Goal: Task Accomplishment & Management: Complete application form

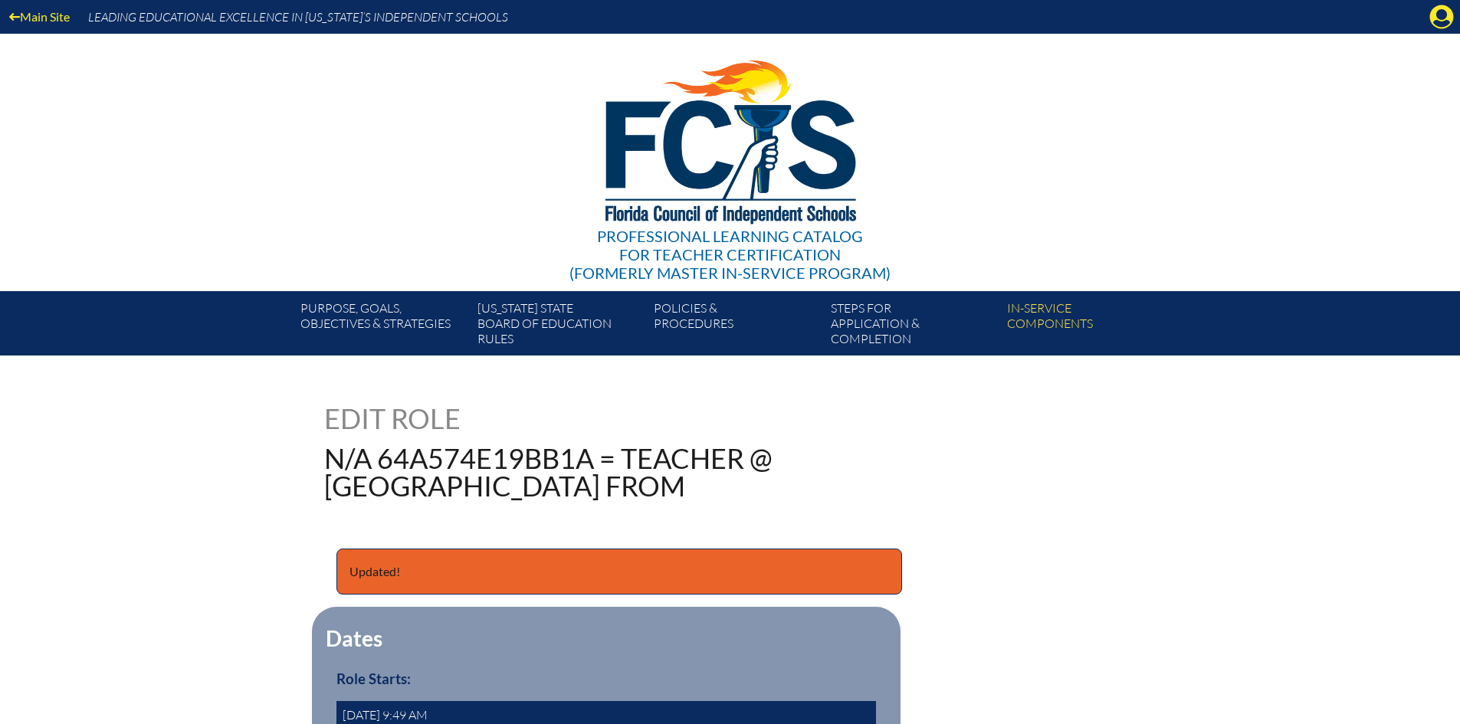
scroll to position [445, 0]
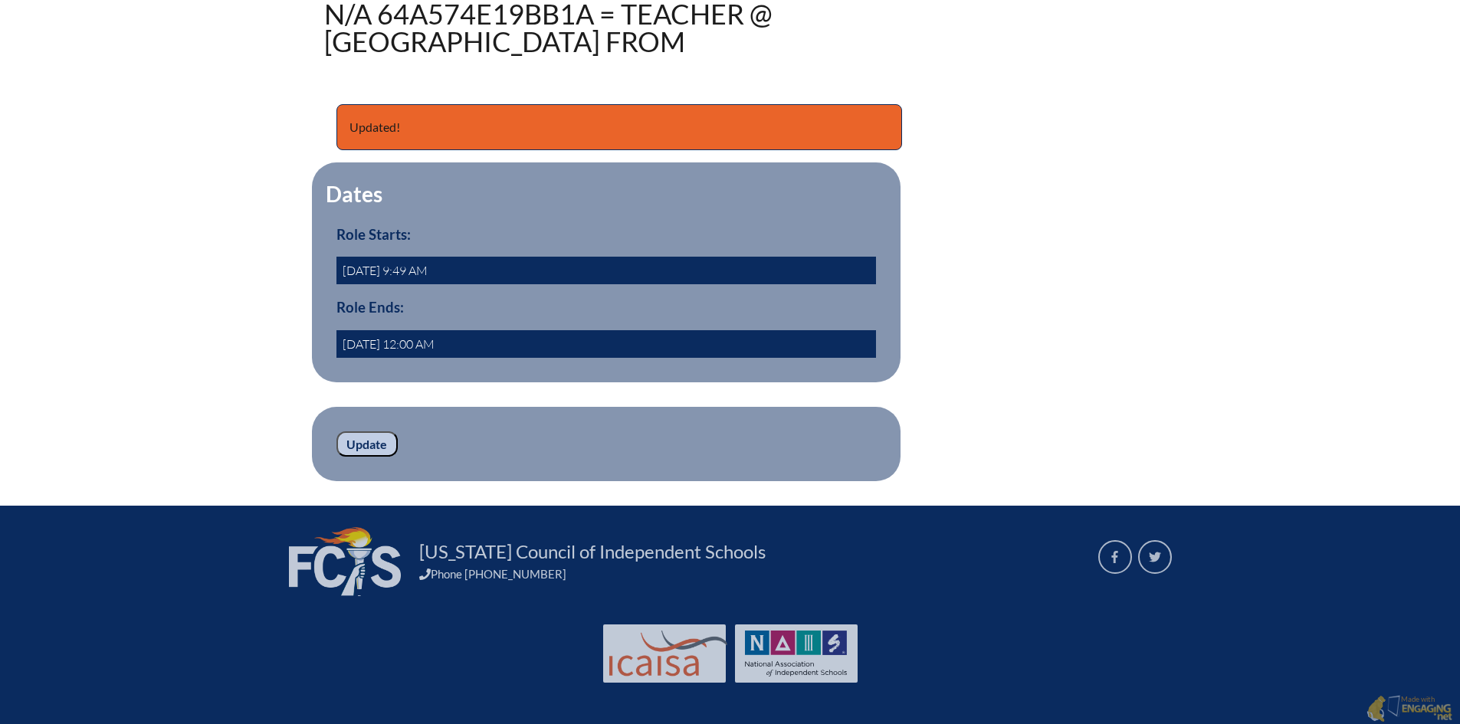
click at [379, 442] on input "Update" at bounding box center [367, 445] width 61 height 26
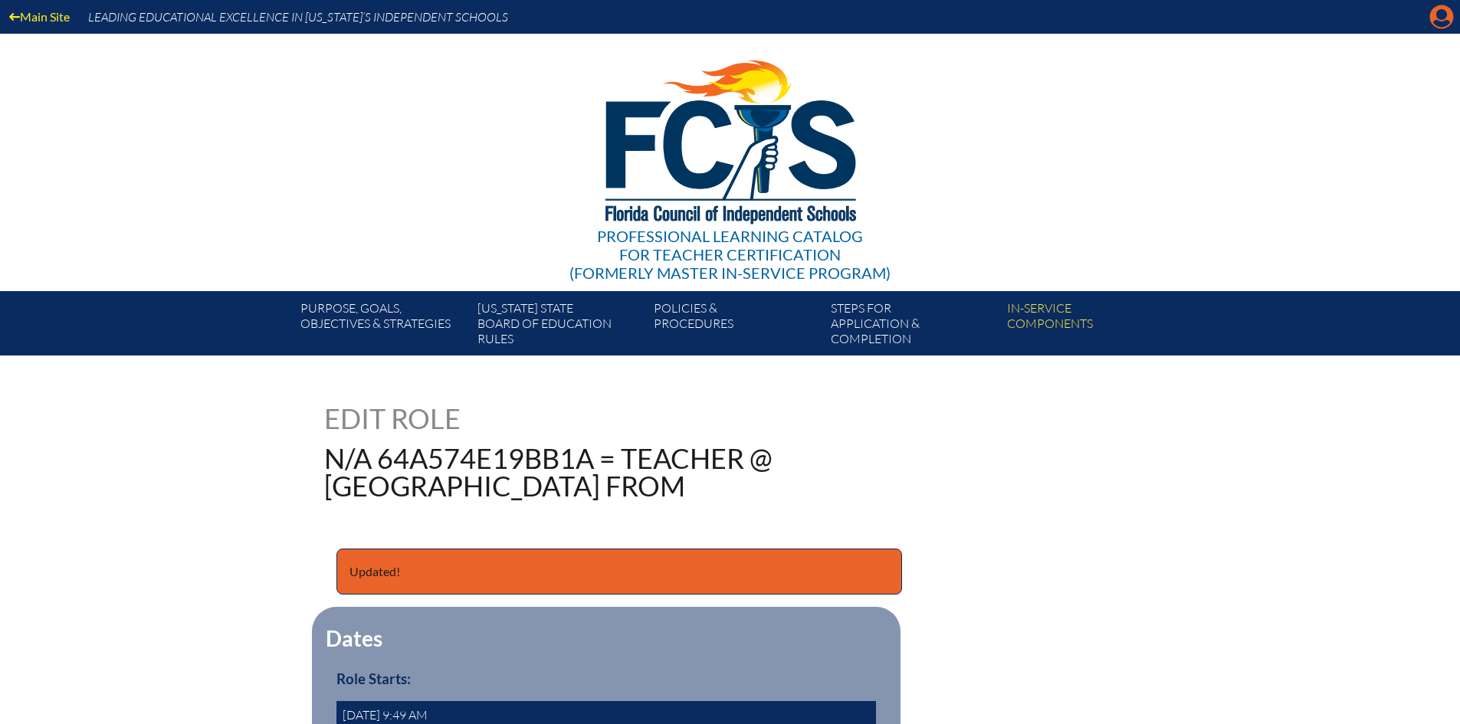
click at [1434, 11] on icon at bounding box center [1443, 17] width 24 height 24
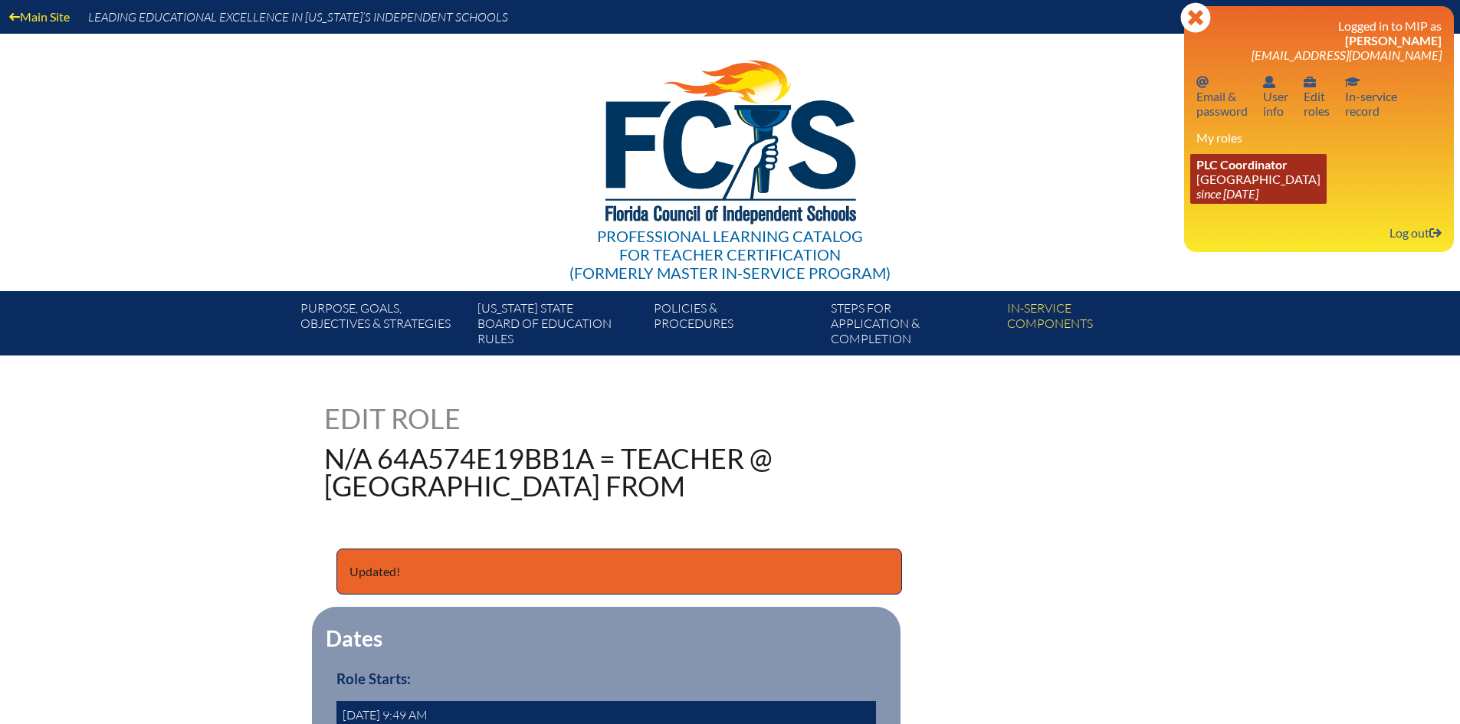
click at [1224, 185] on link "PLC Coordinator Pine Crest School since 2016 Aug 15" at bounding box center [1259, 179] width 136 height 50
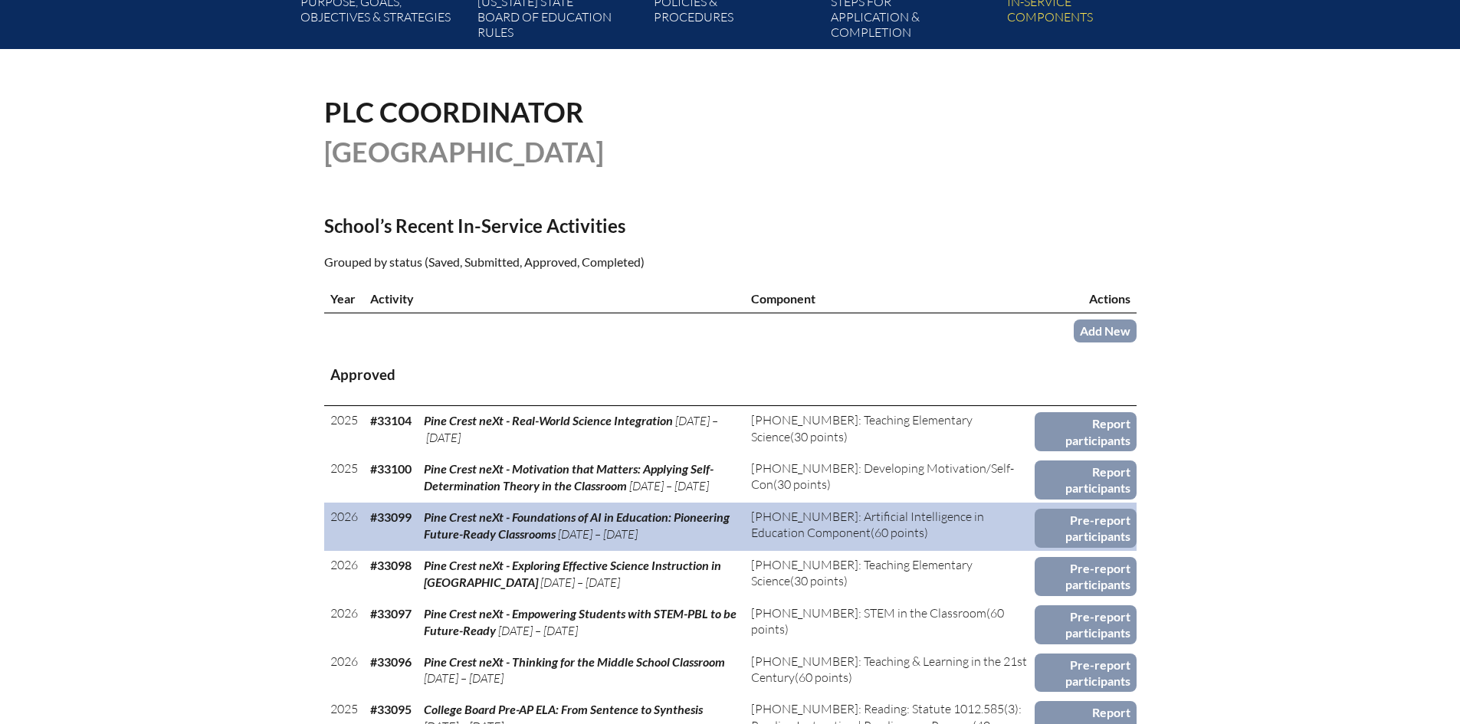
scroll to position [537, 0]
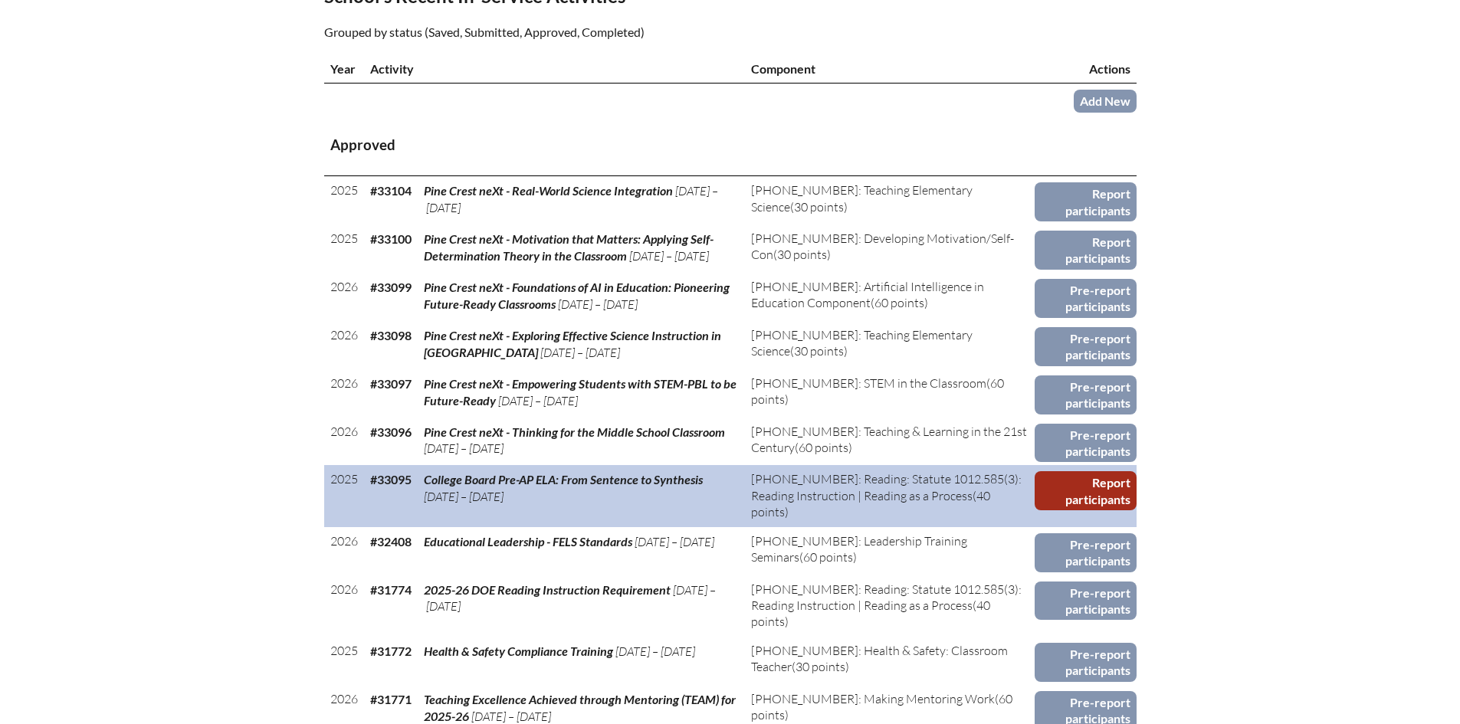
click at [1089, 491] on link "Report participants" at bounding box center [1086, 490] width 102 height 39
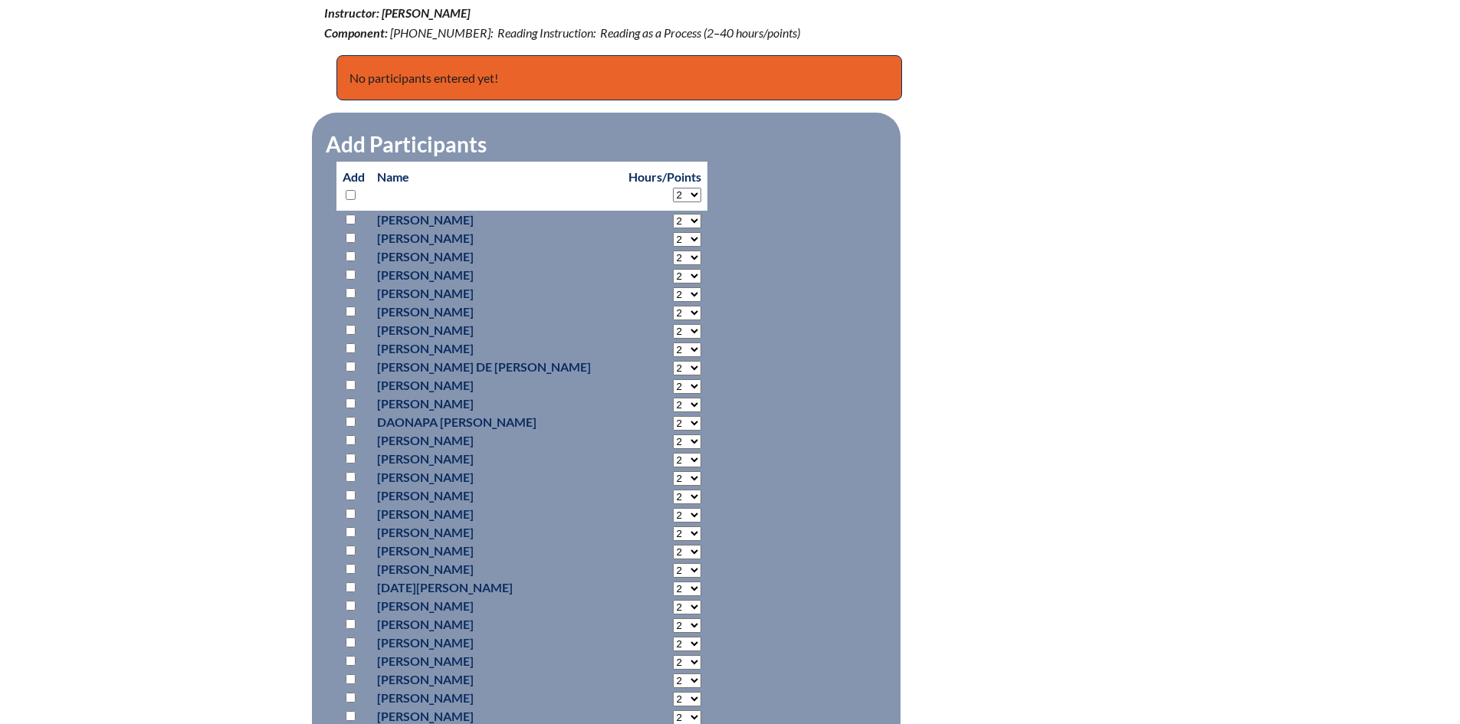
scroll to position [613, 0]
select select "6"
click at [673, 188] on select "2 3 4 5 6 7 8 9 10 11 12 13 14 15 16 17 18 19 20 21 22 23 24 25 26 27 28 29 30 …" at bounding box center [687, 195] width 28 height 15
select select "6"
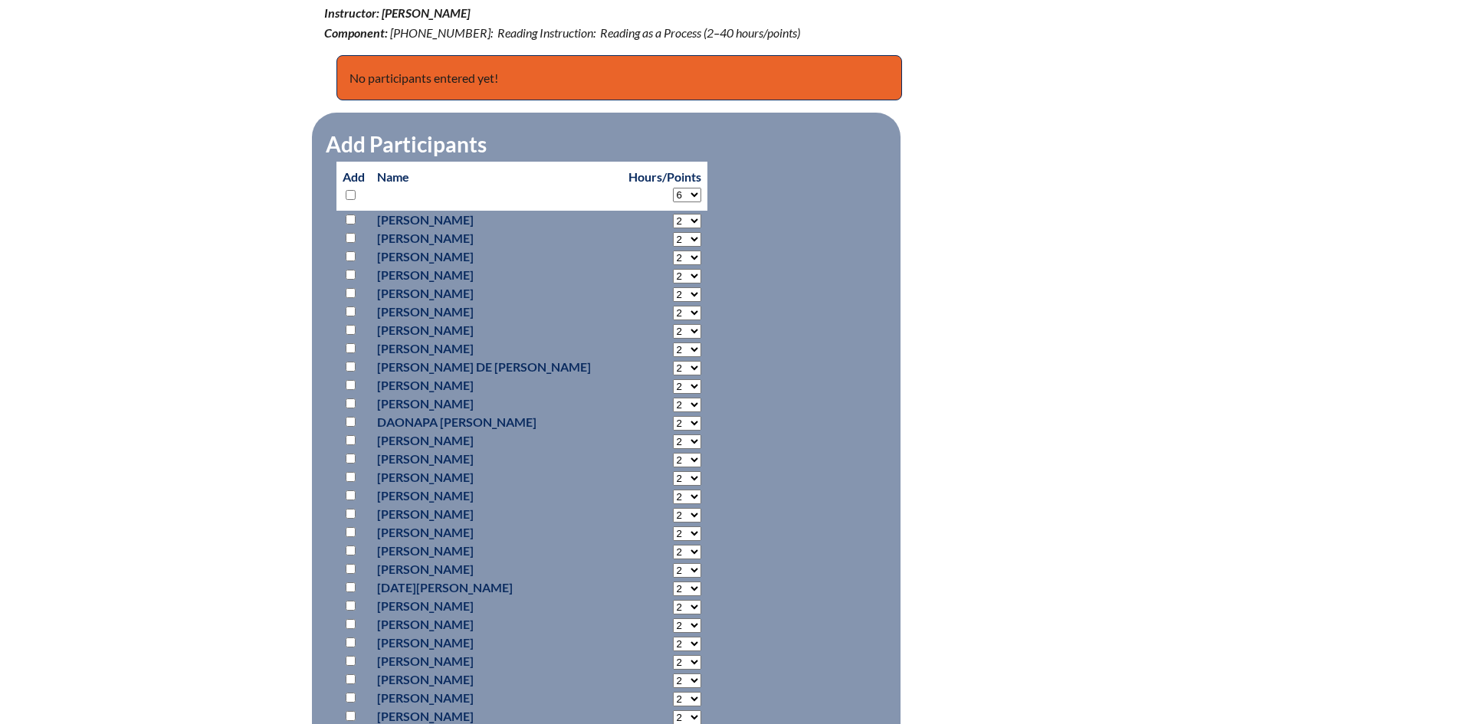
select select "6"
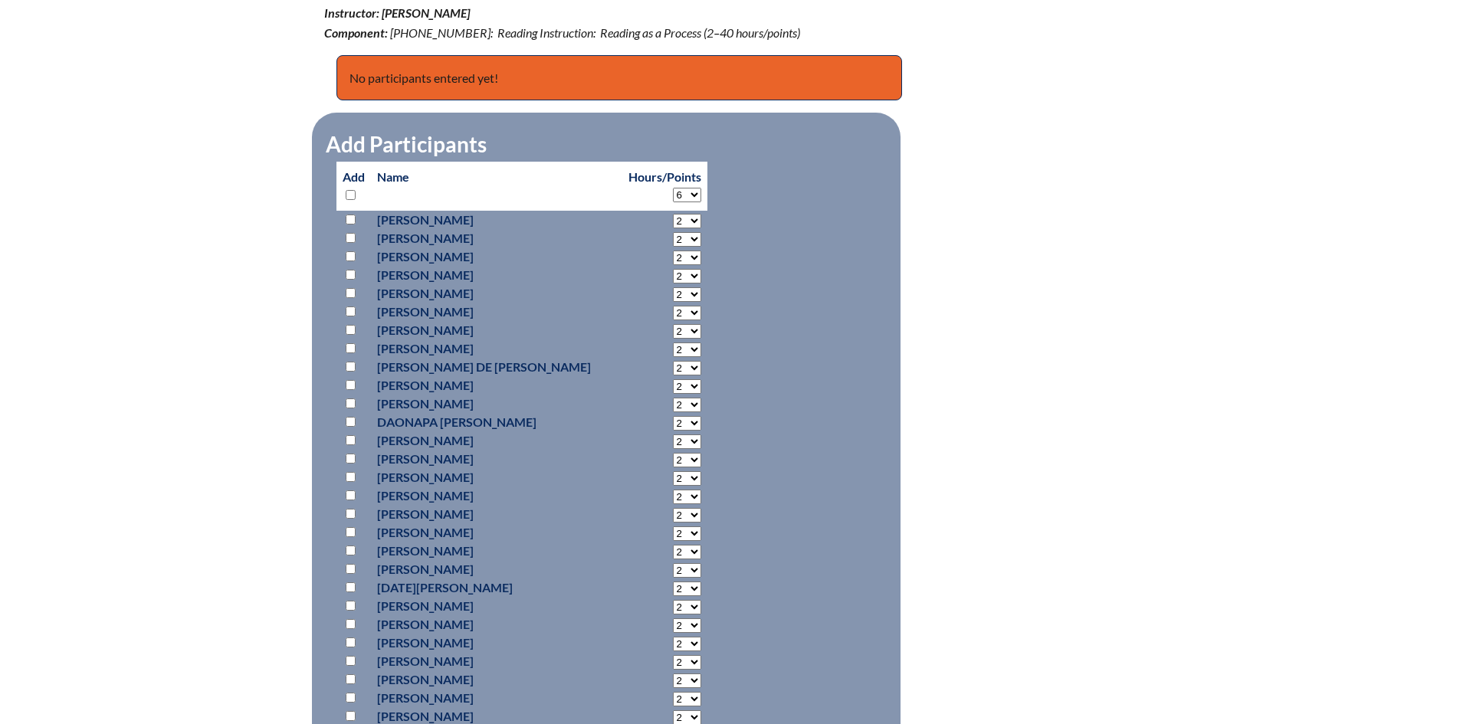
select select "6"
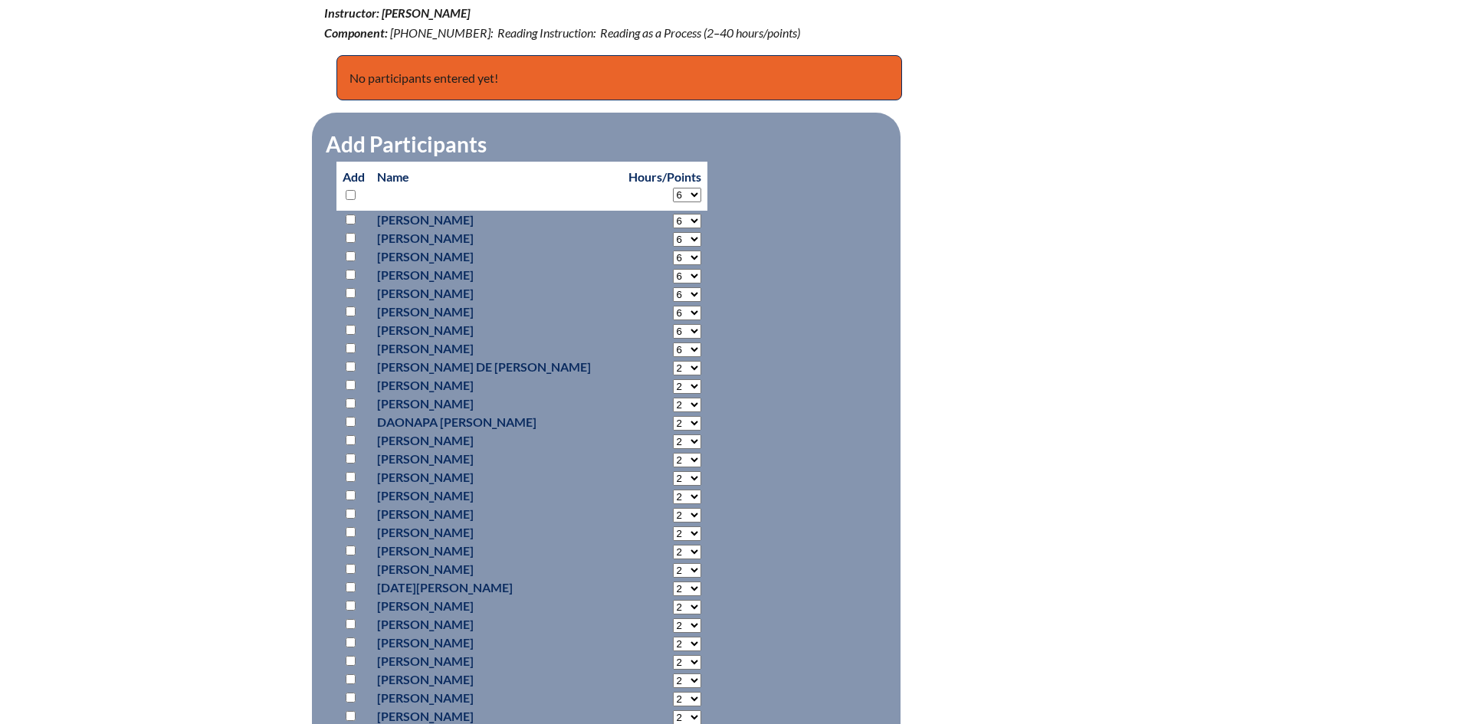
select select "6"
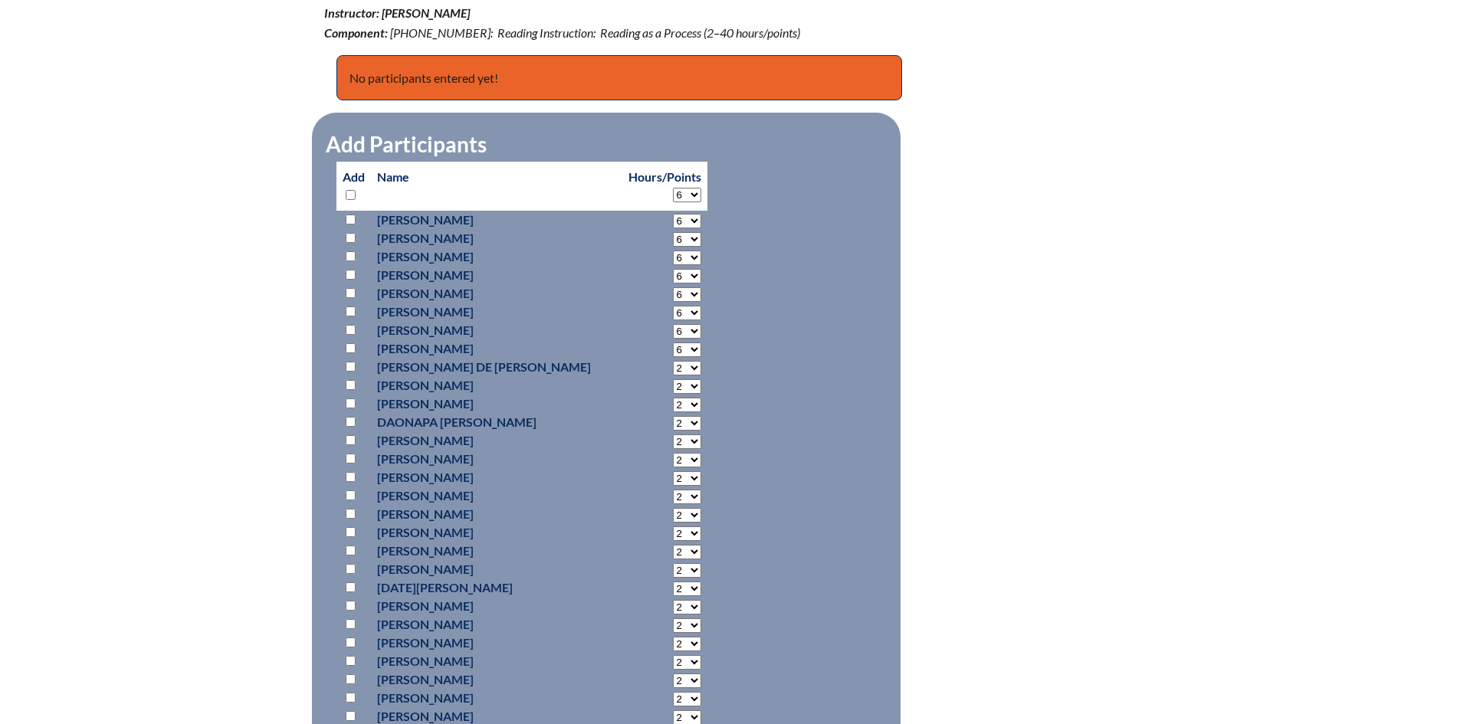
select select "6"
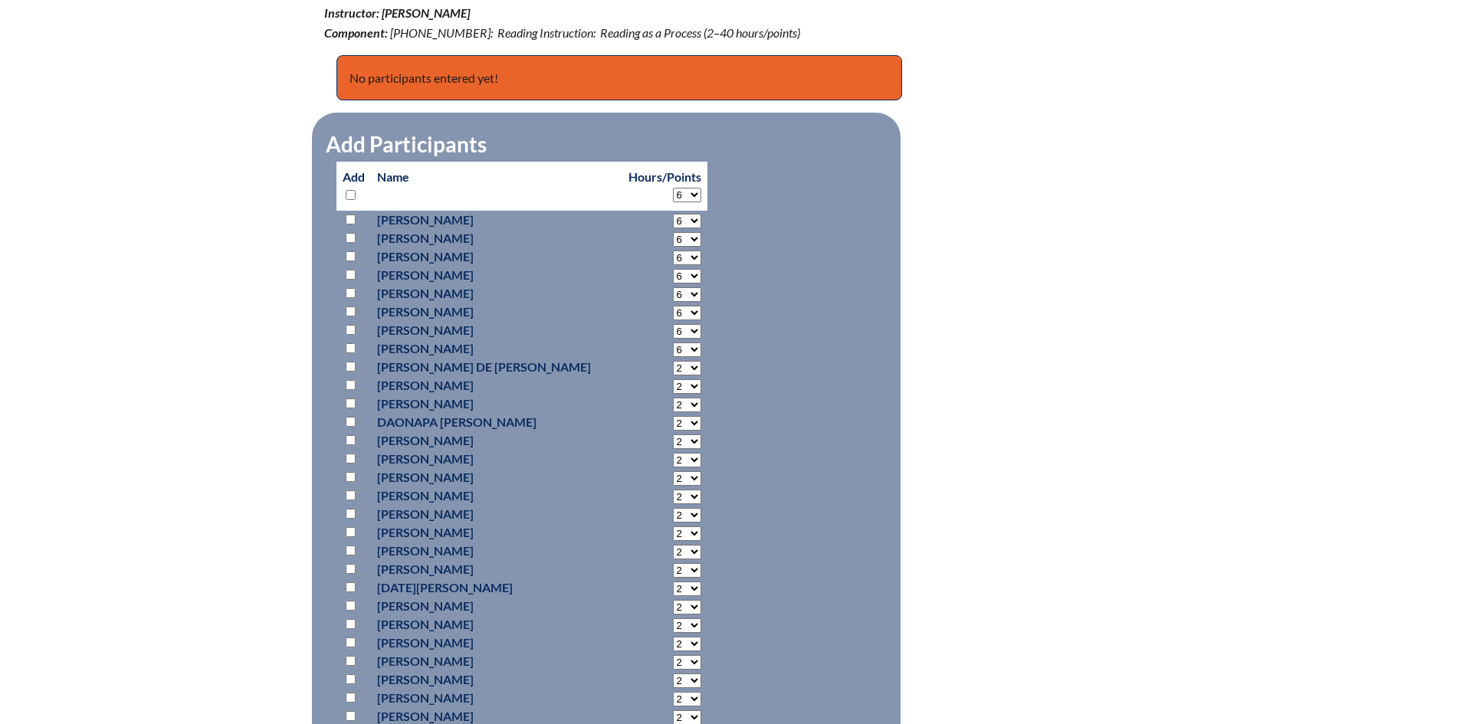
select select "6"
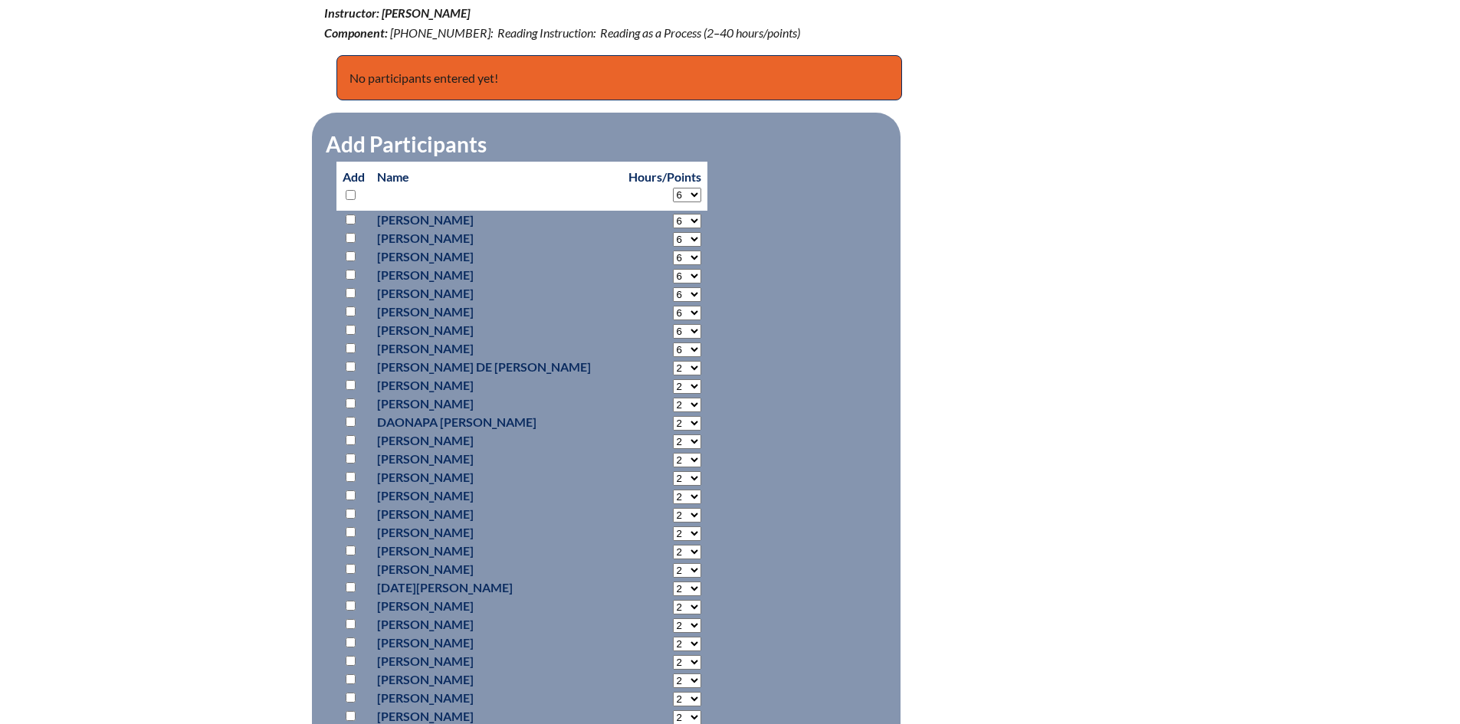
select select "6"
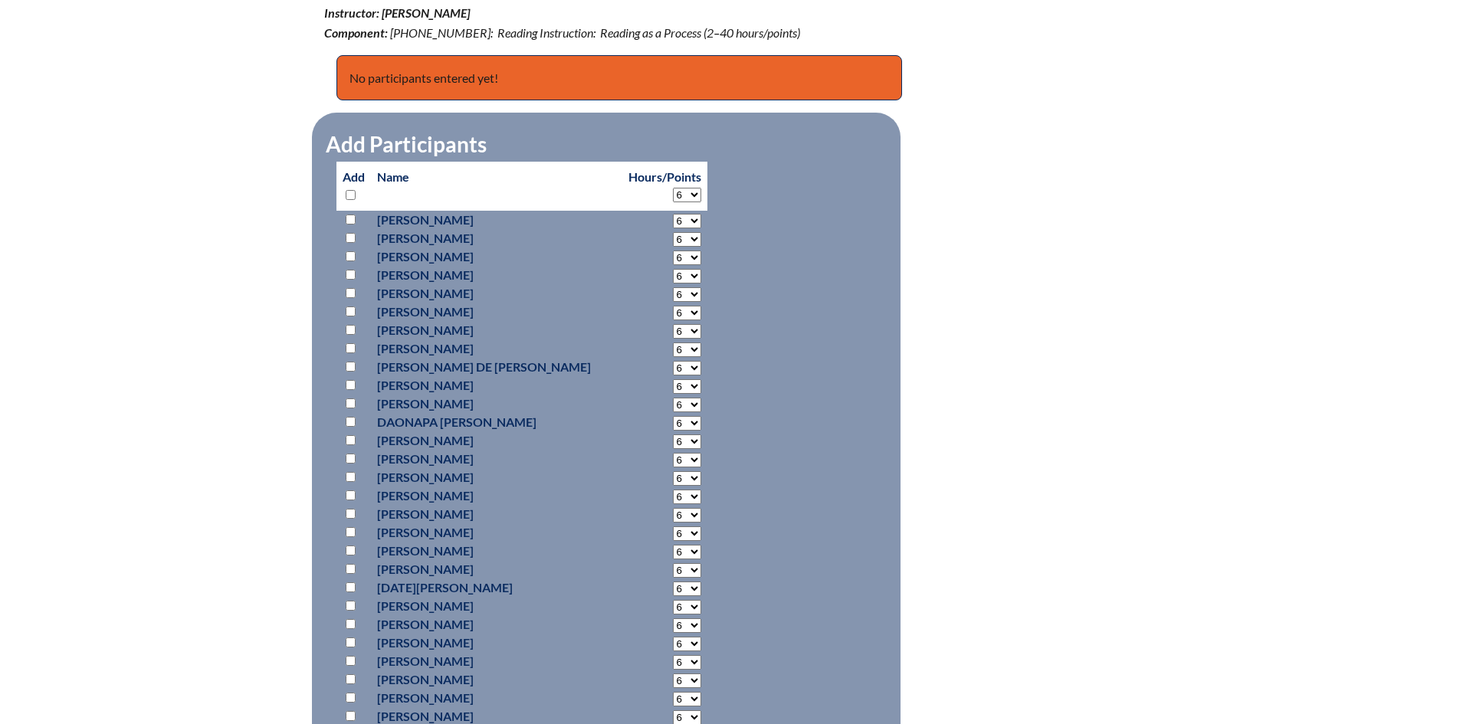
select select "6"
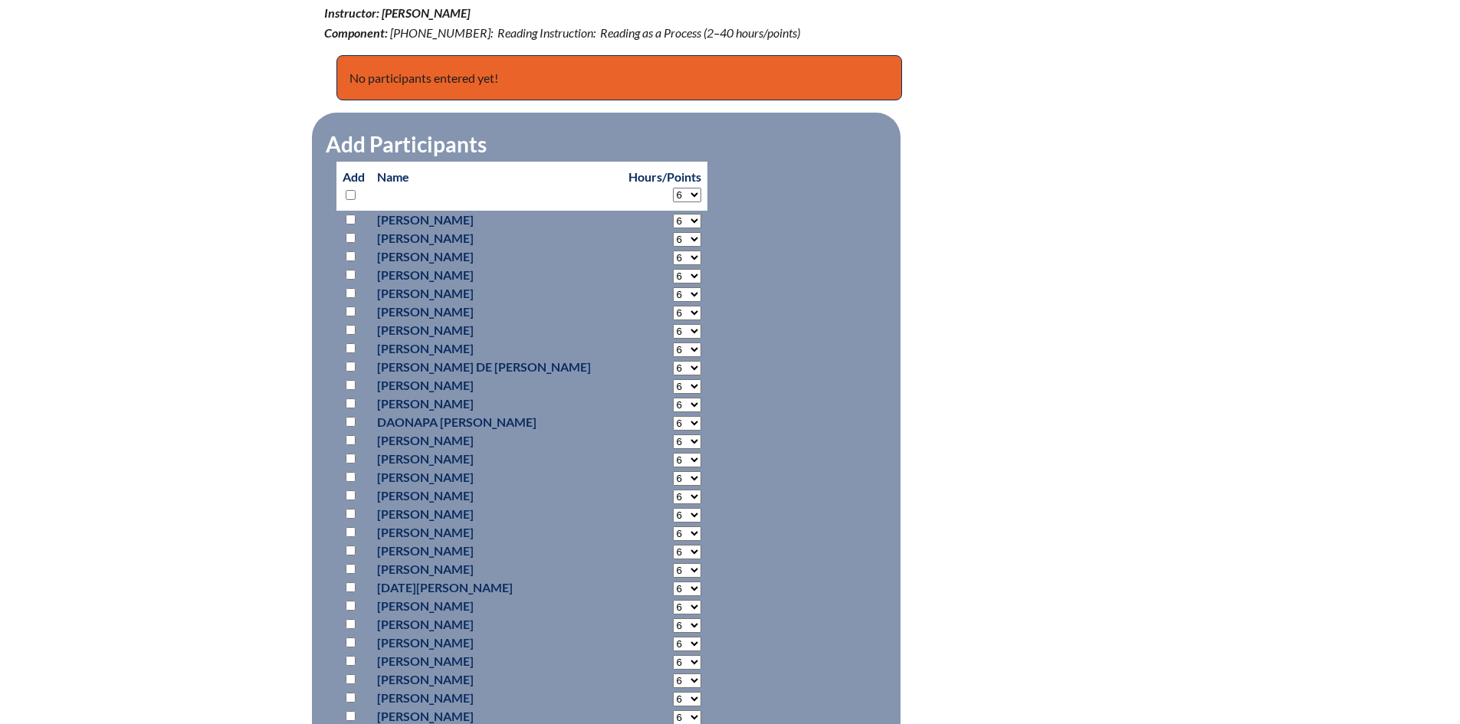
select select "6"
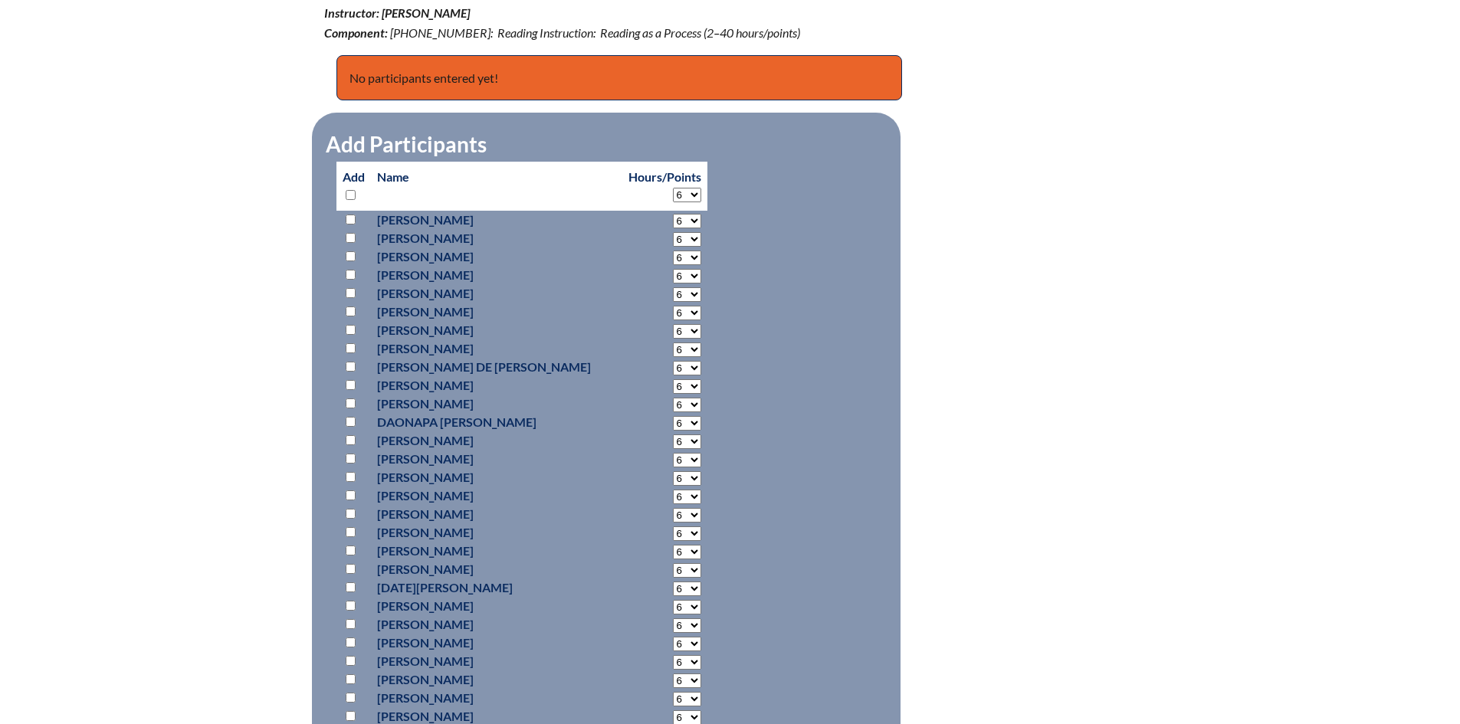
select select "6"
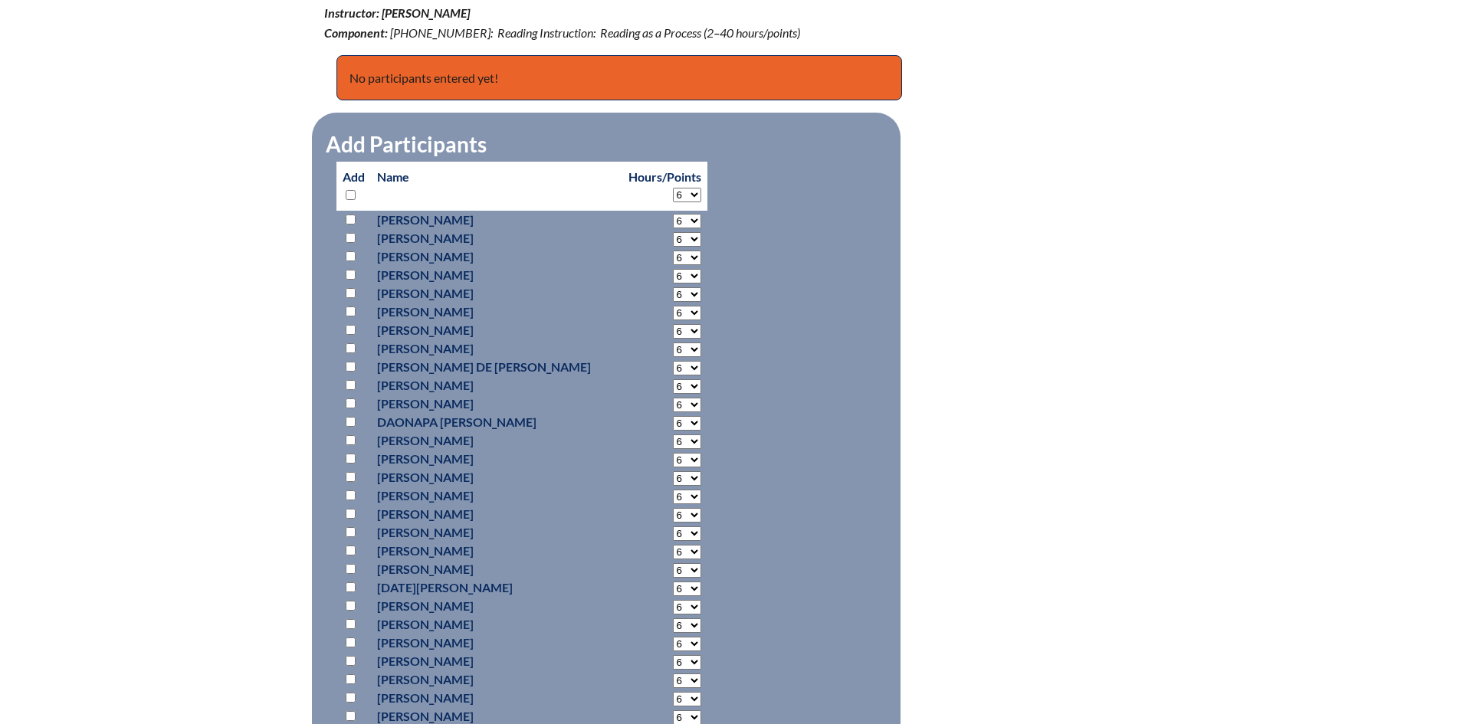
select select "6"
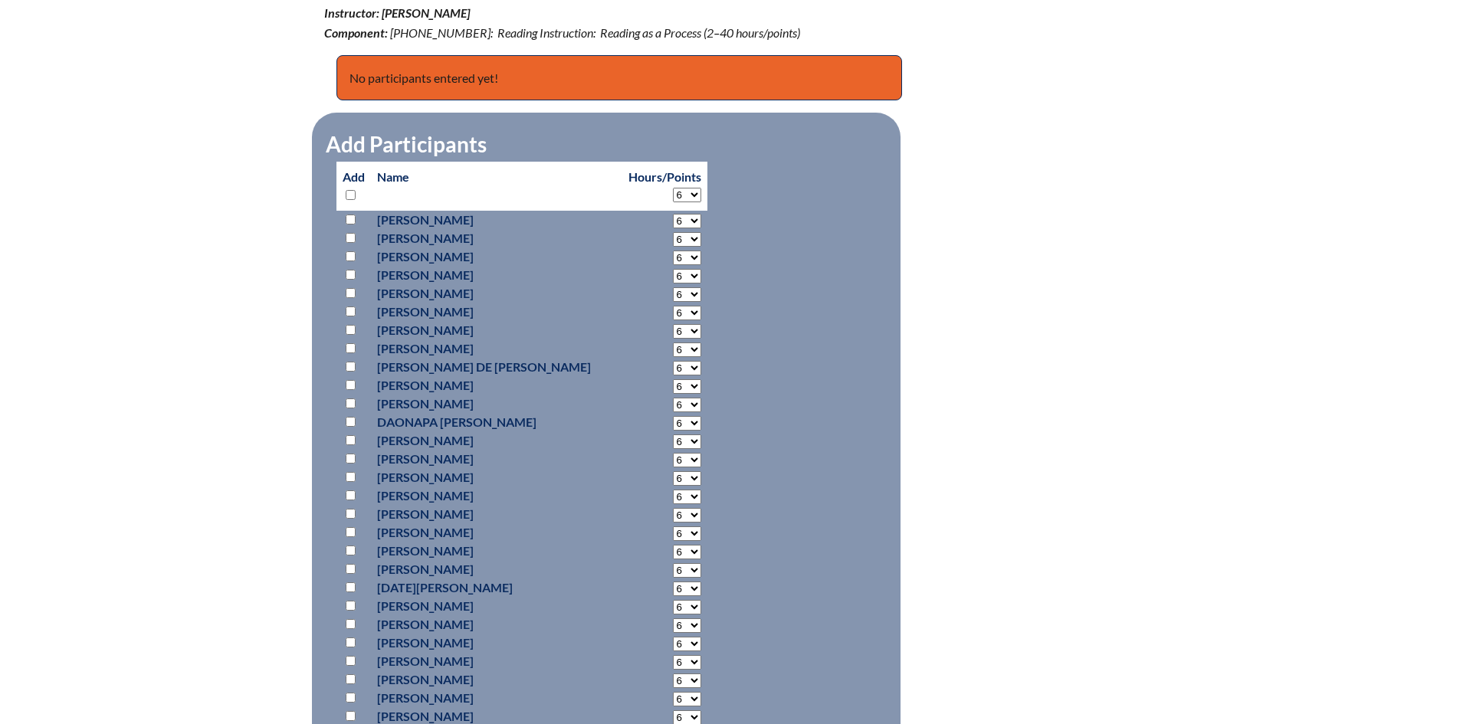
select select "6"
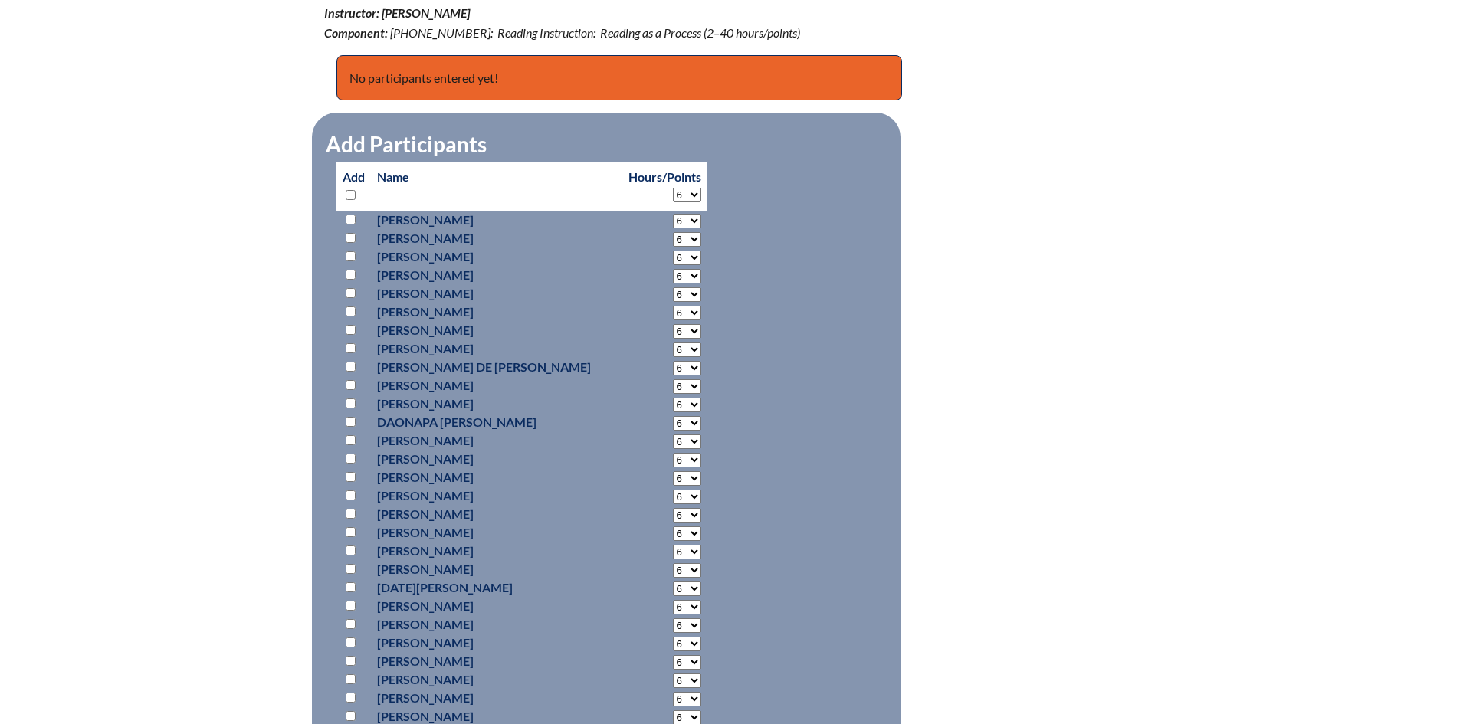
select select "6"
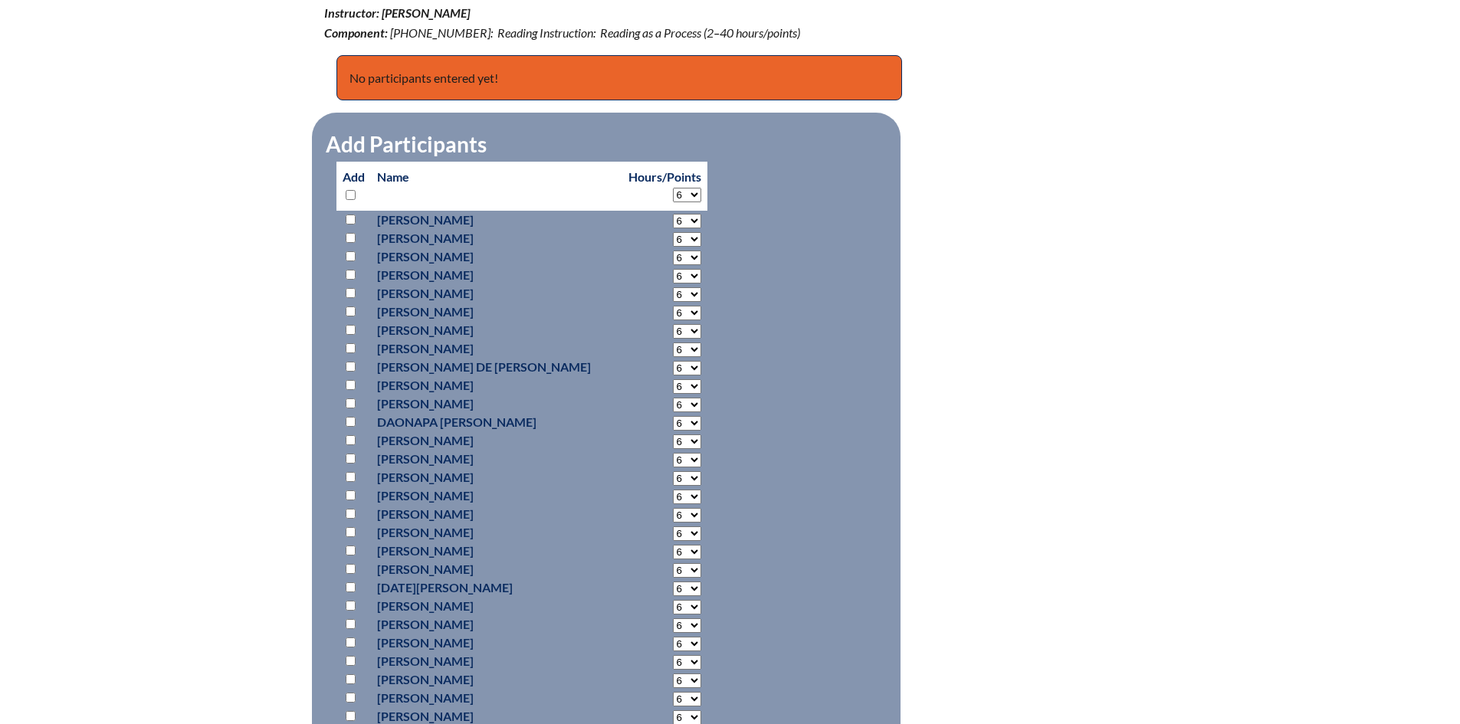
select select "6"
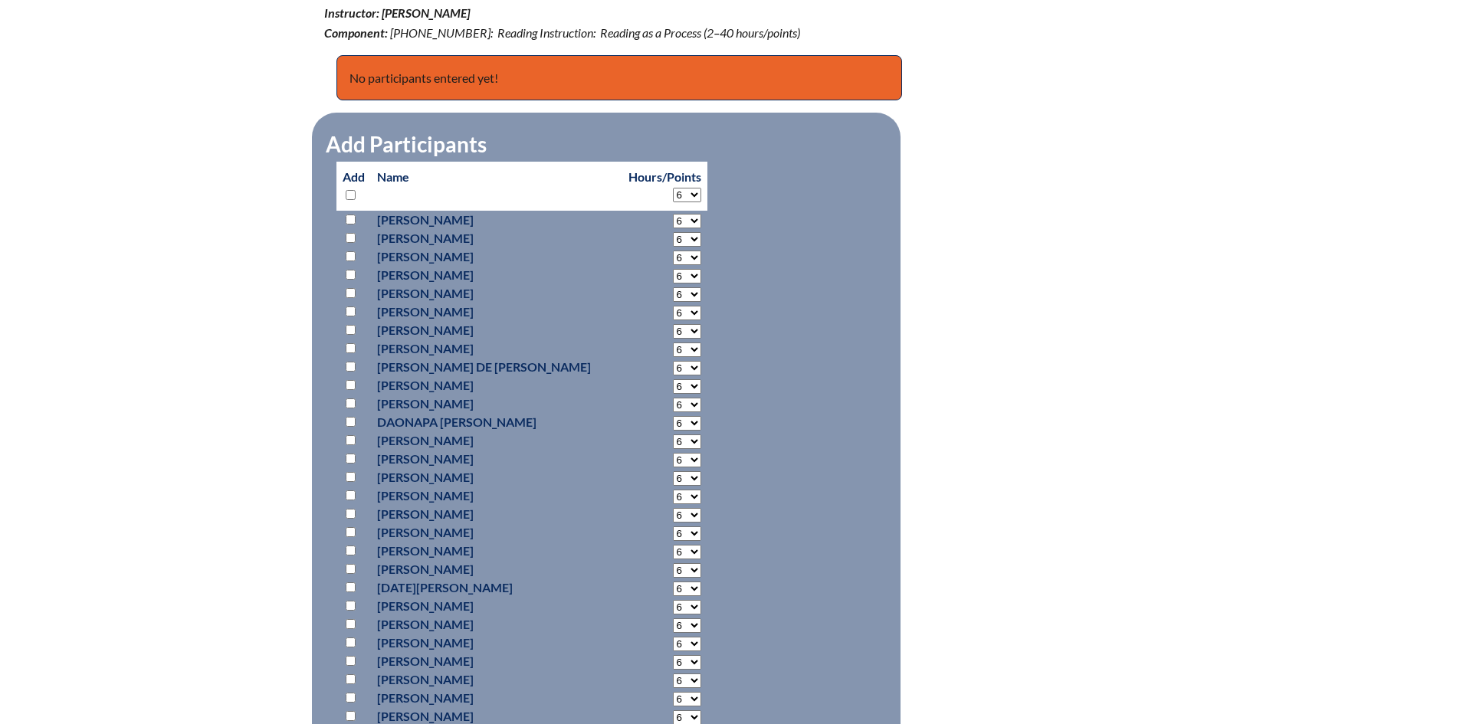
select select "6"
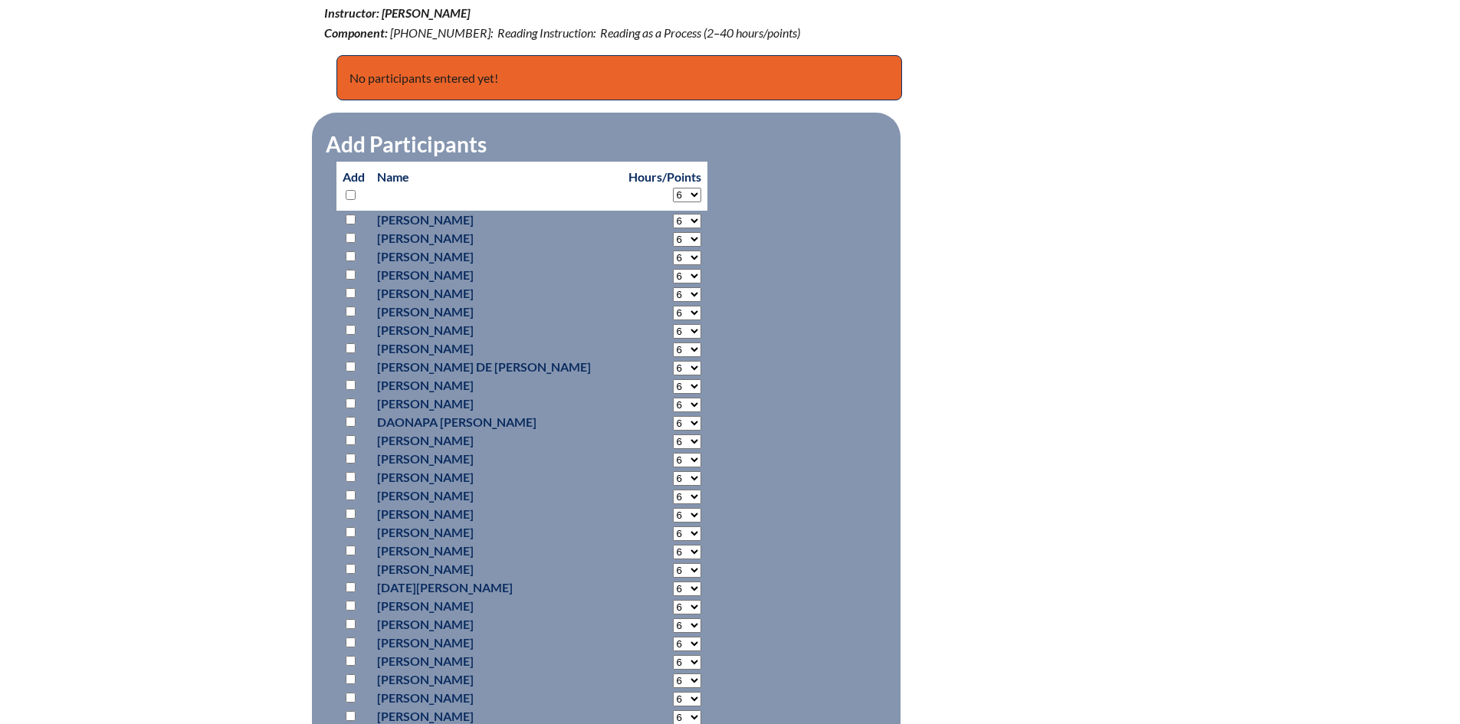
select select "6"
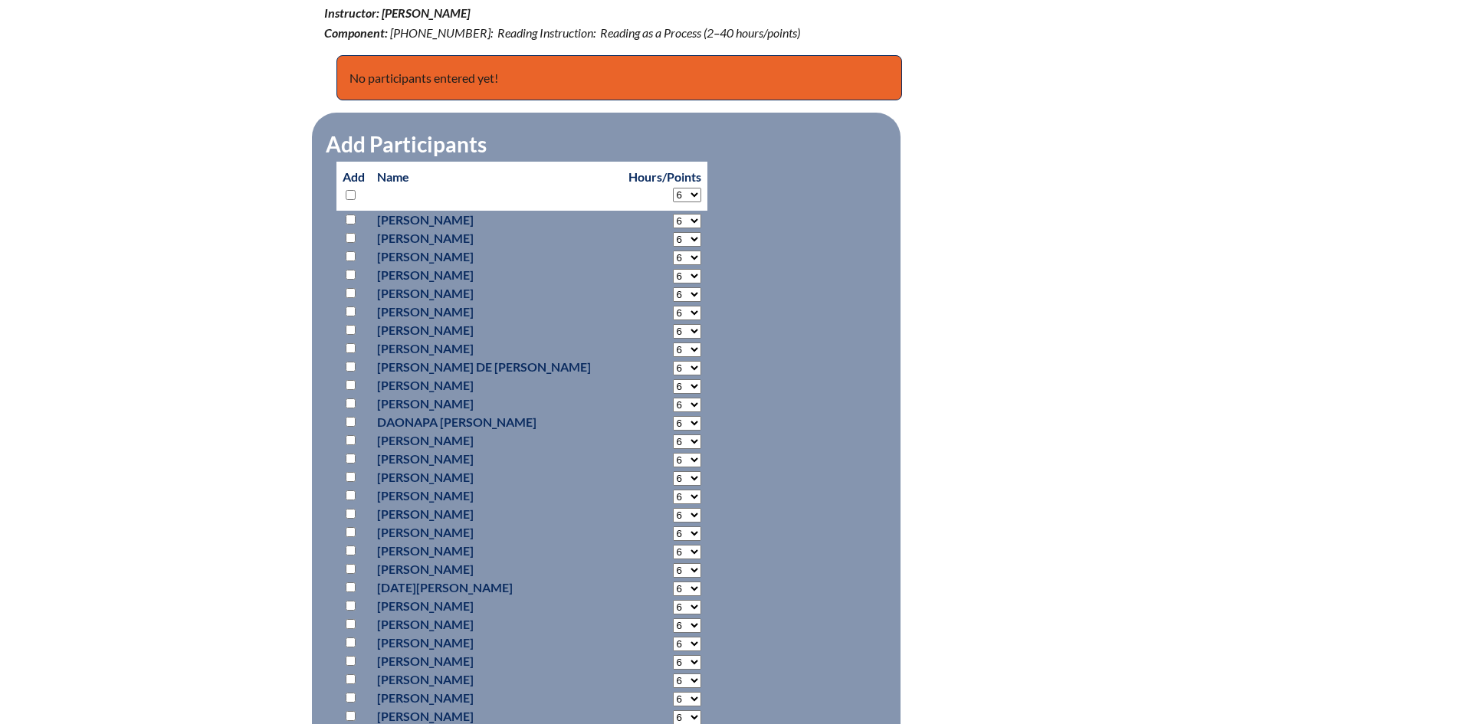
select select "6"
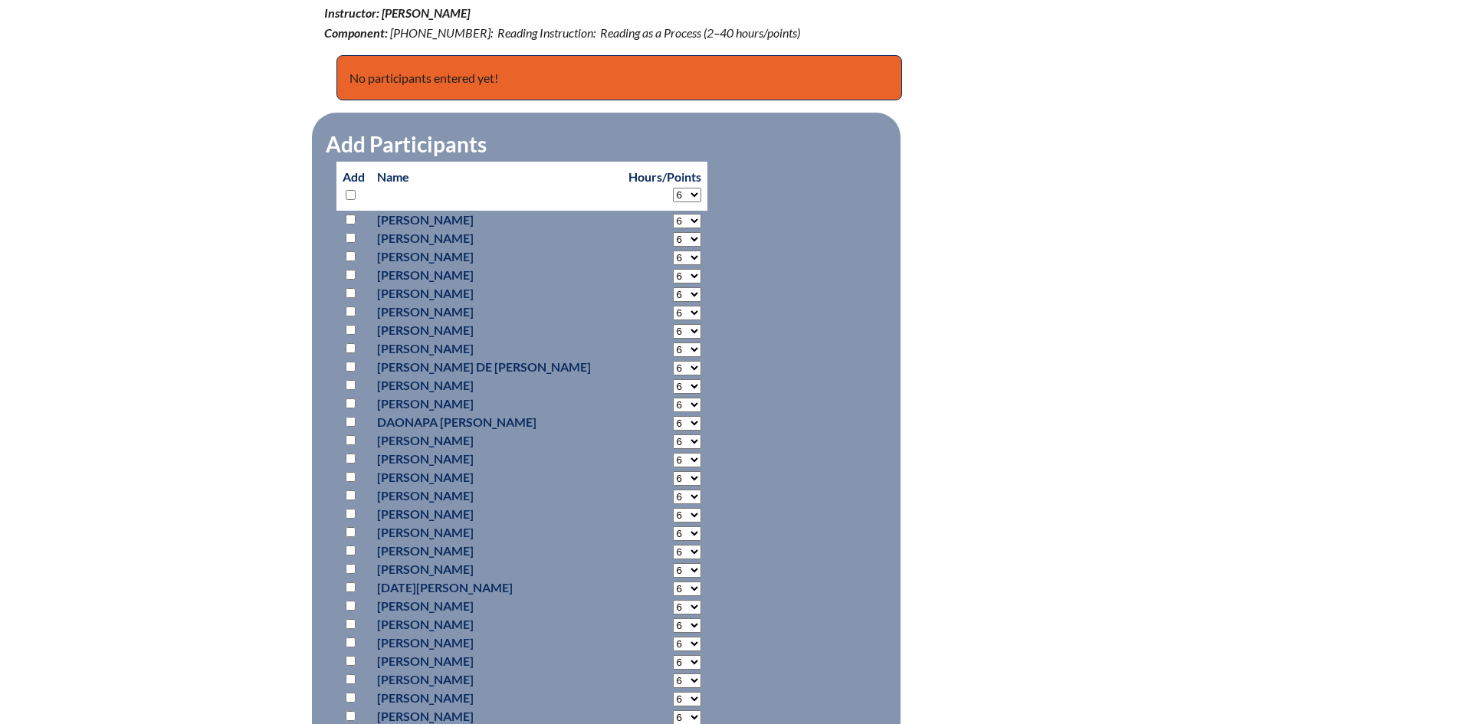
select select "6"
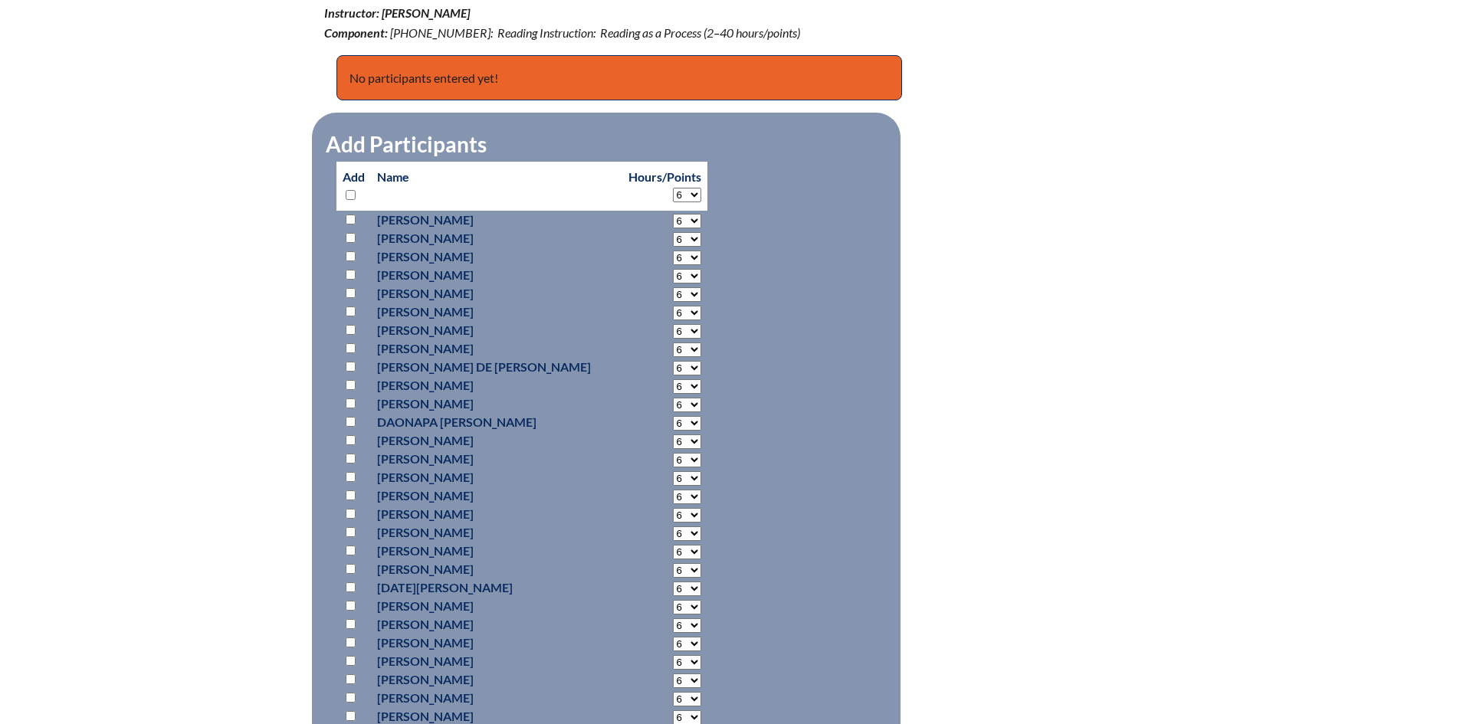
select select "6"
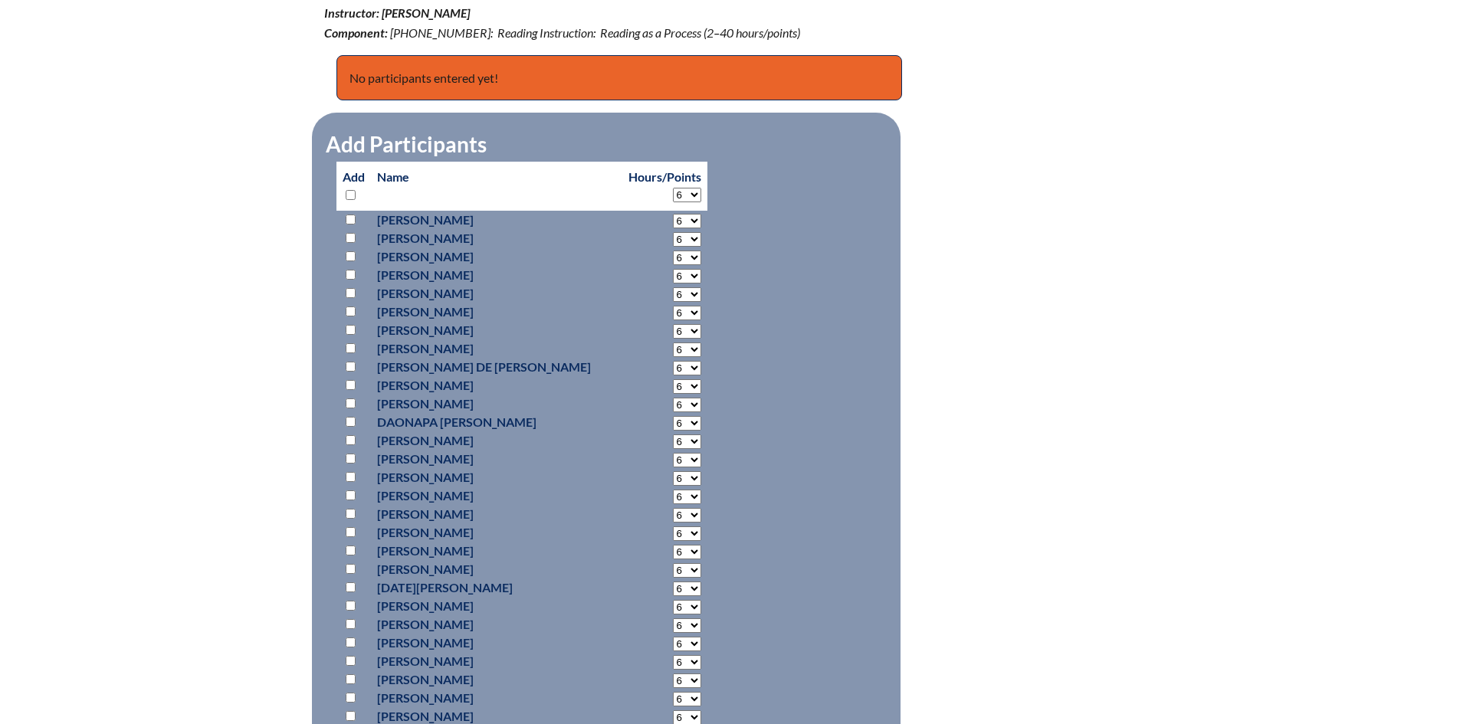
select select "6"
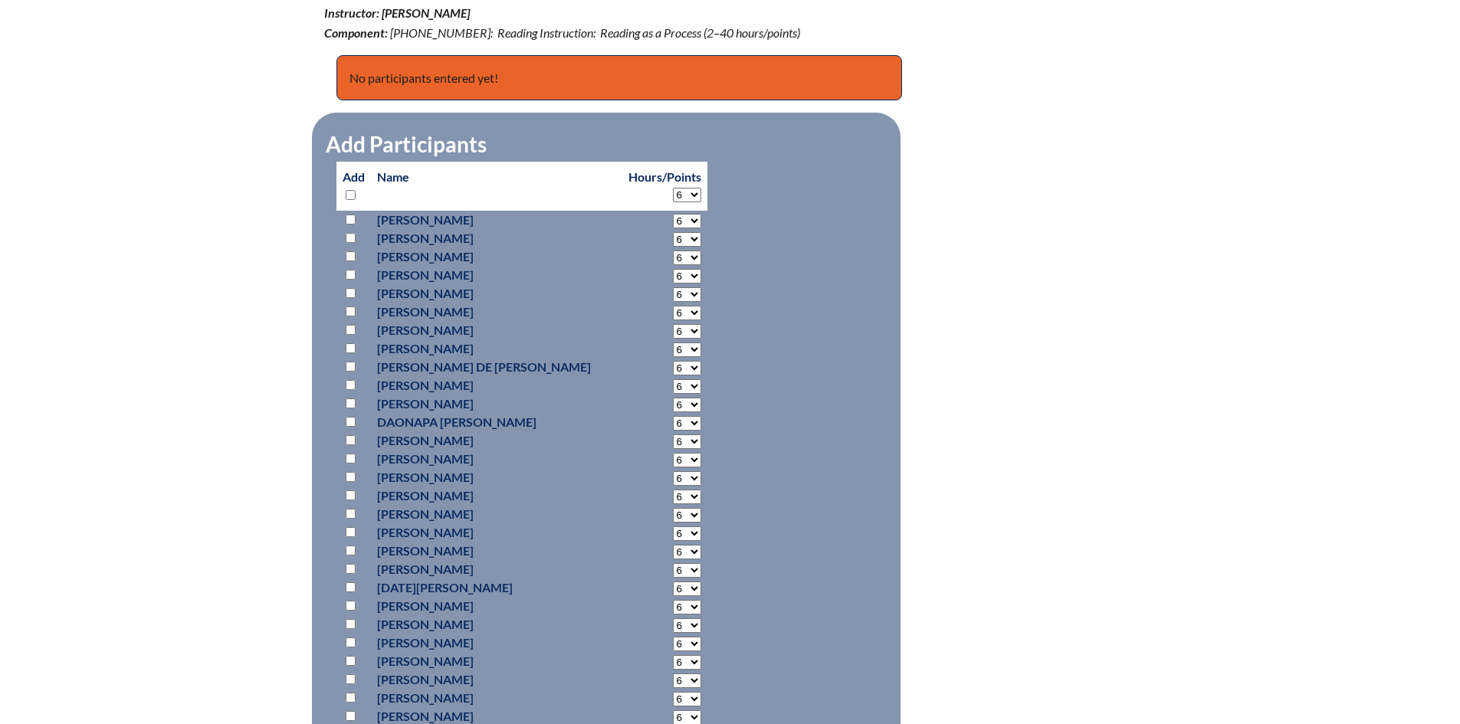
select select "6"
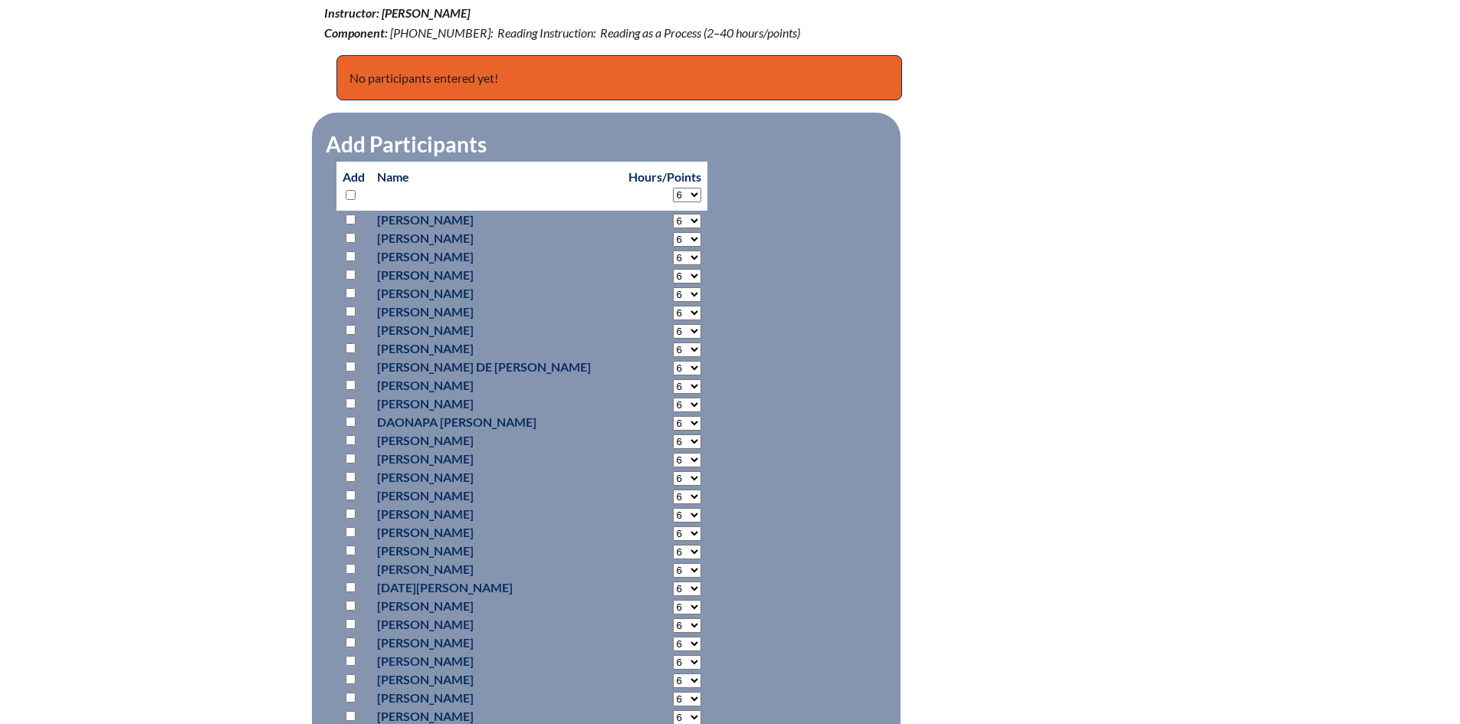
select select "6"
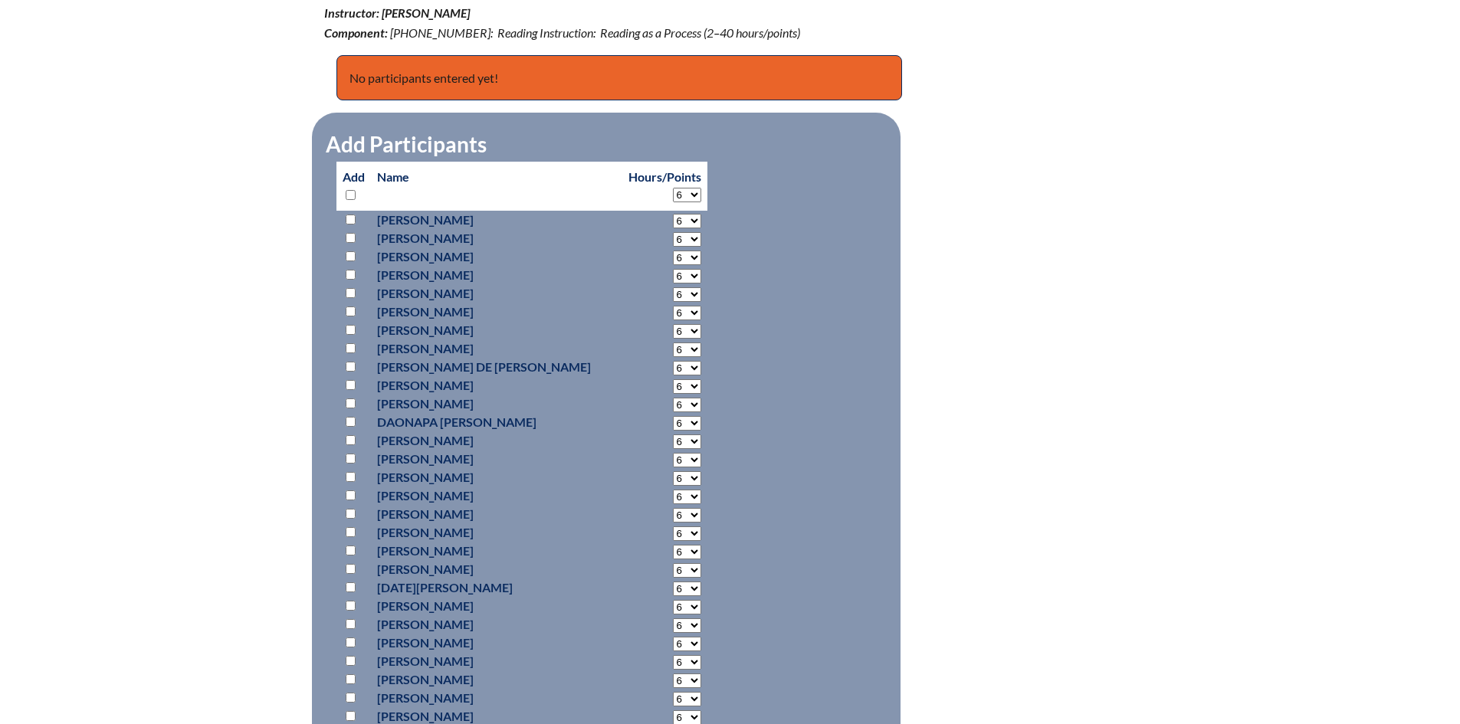
select select "6"
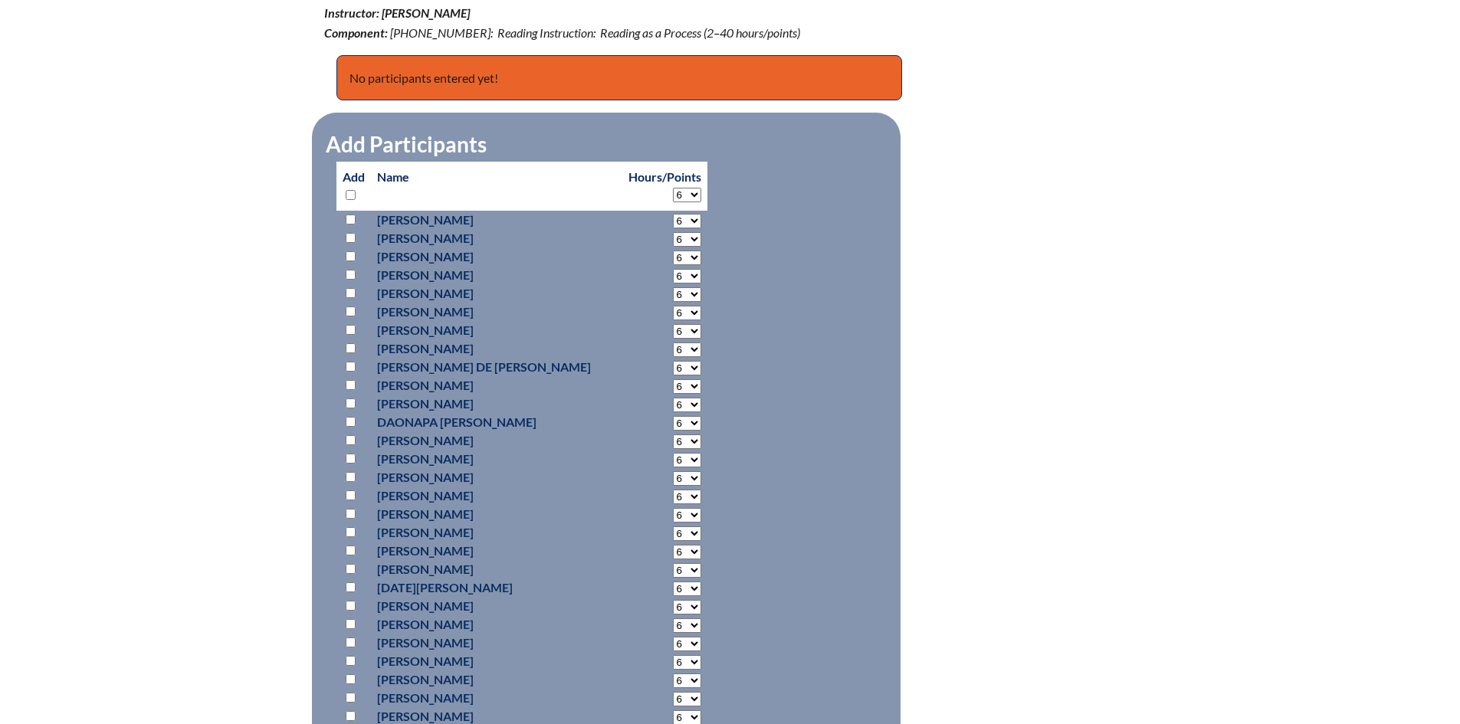
select select "6"
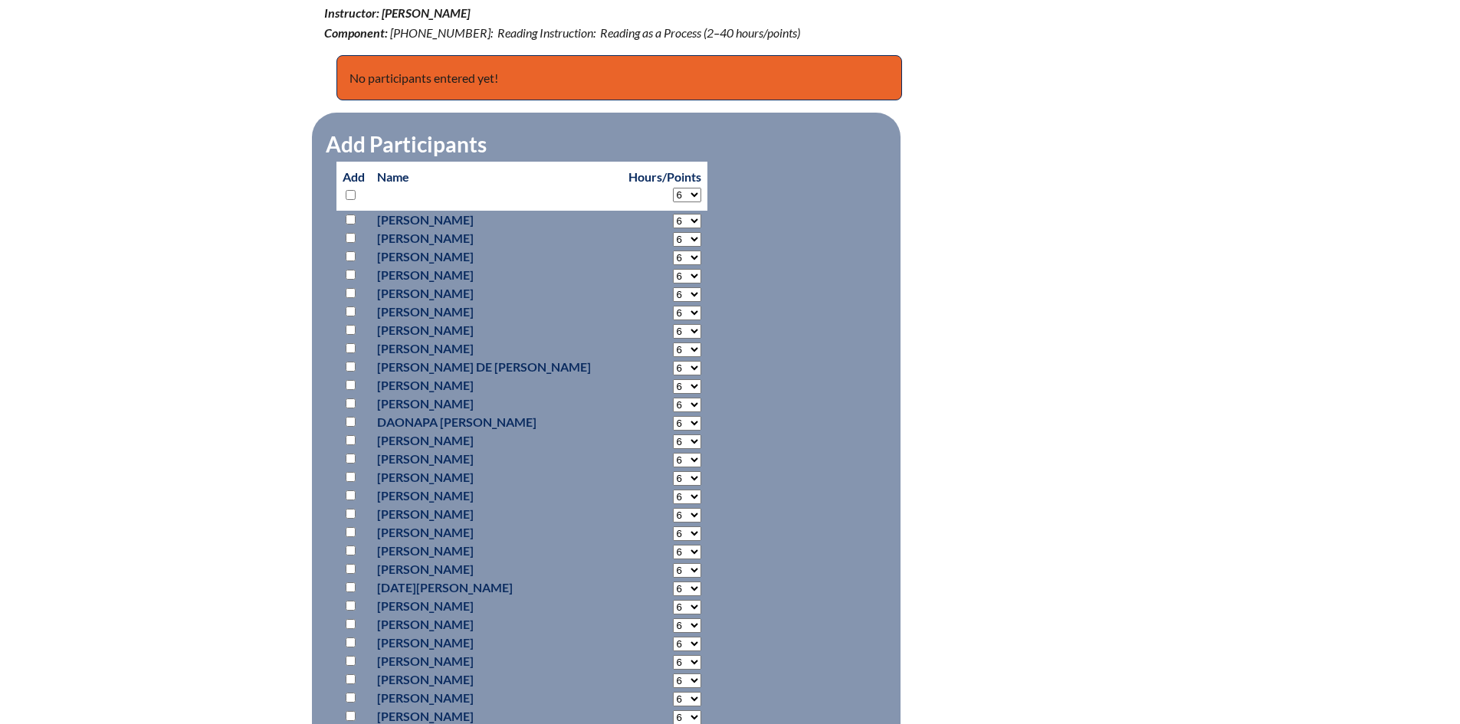
select select "6"
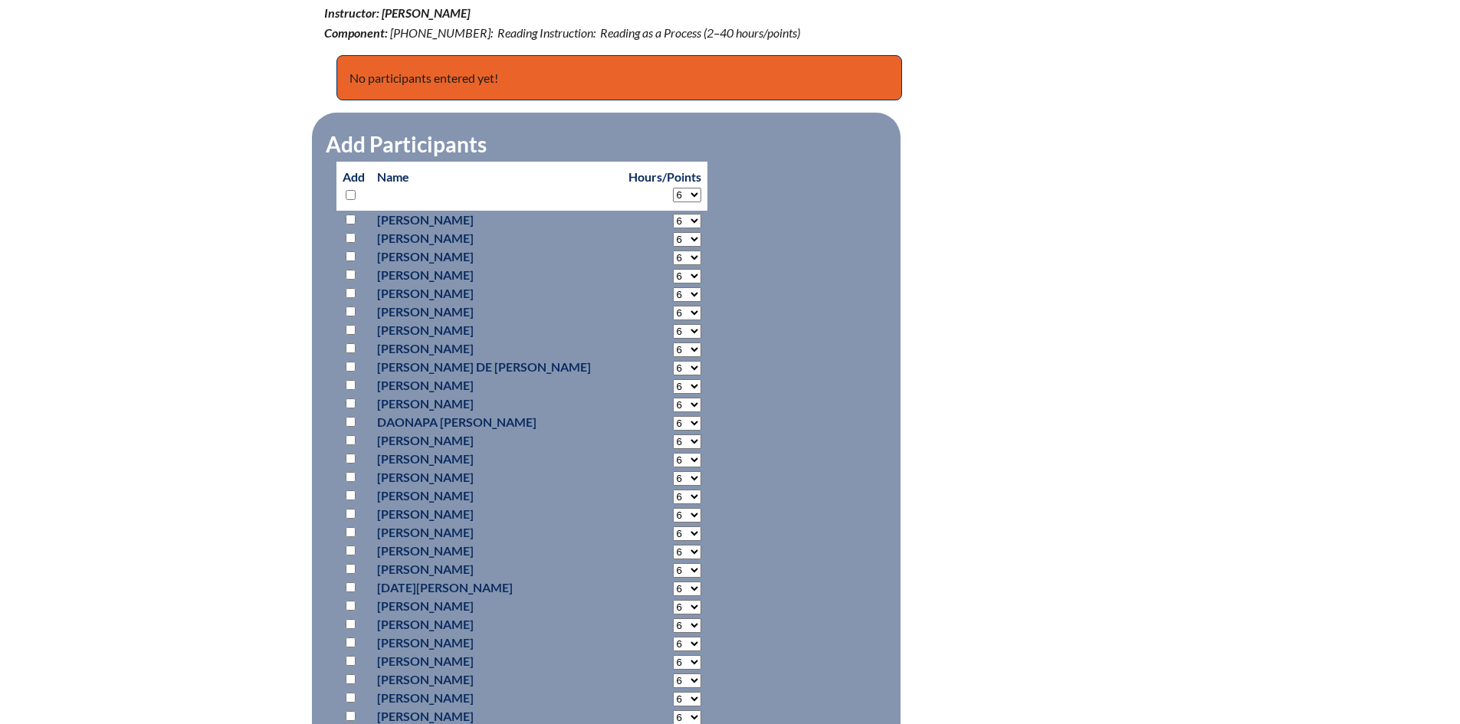
select select "6"
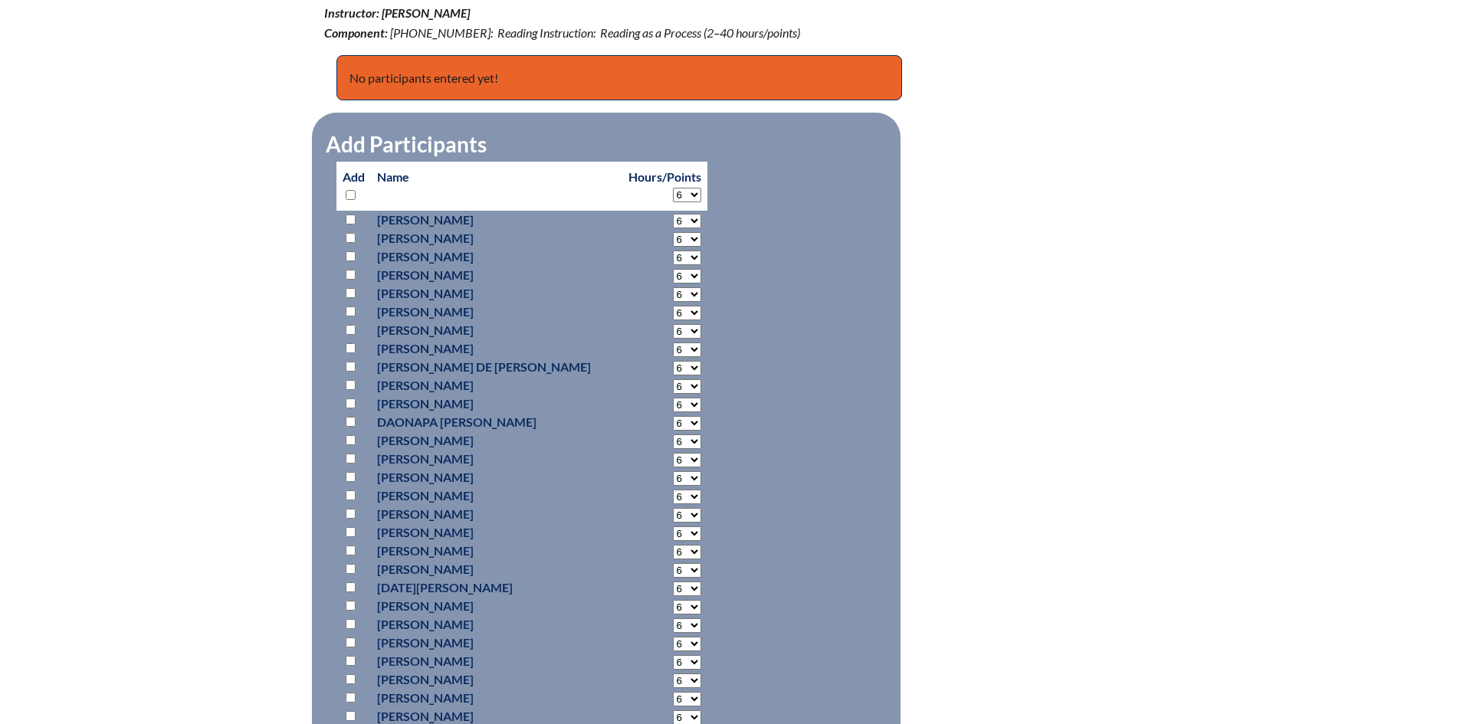
select select "6"
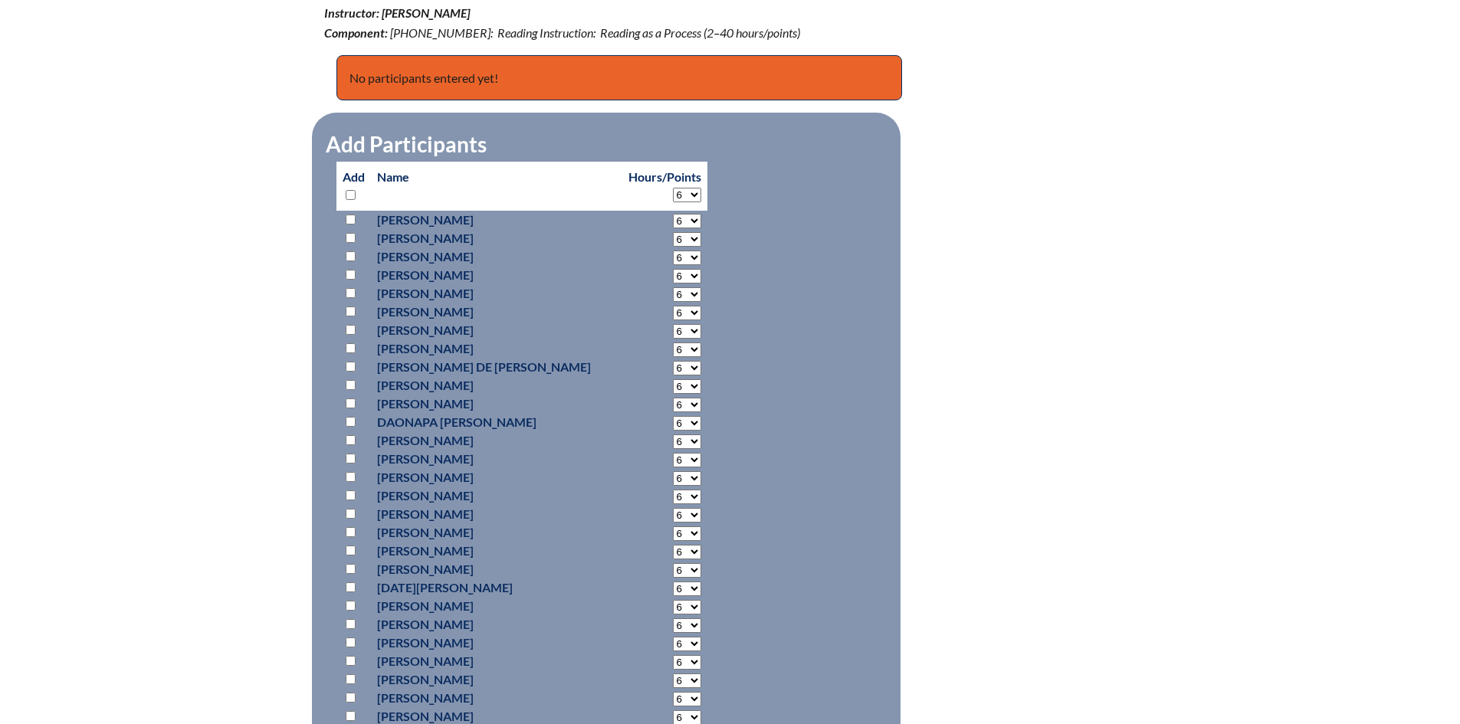
select select "6"
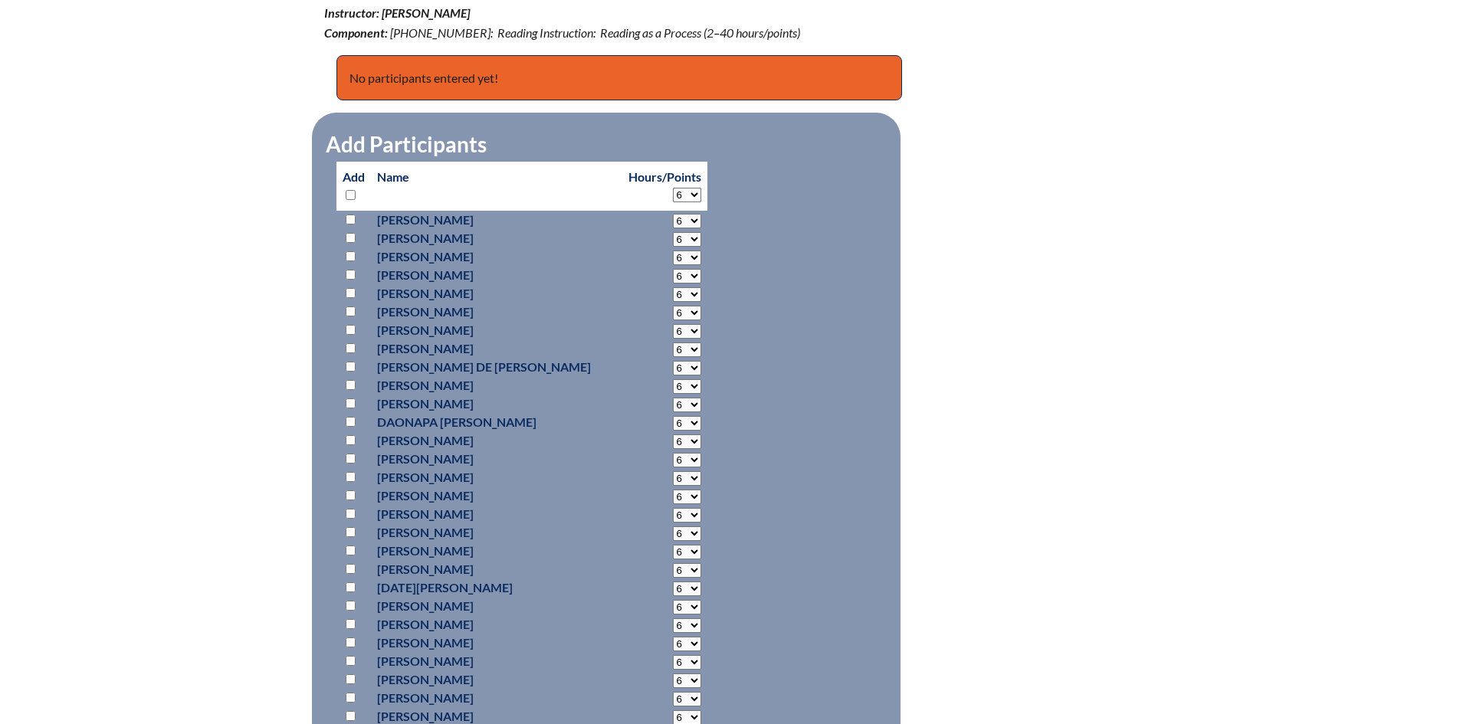
select select "6"
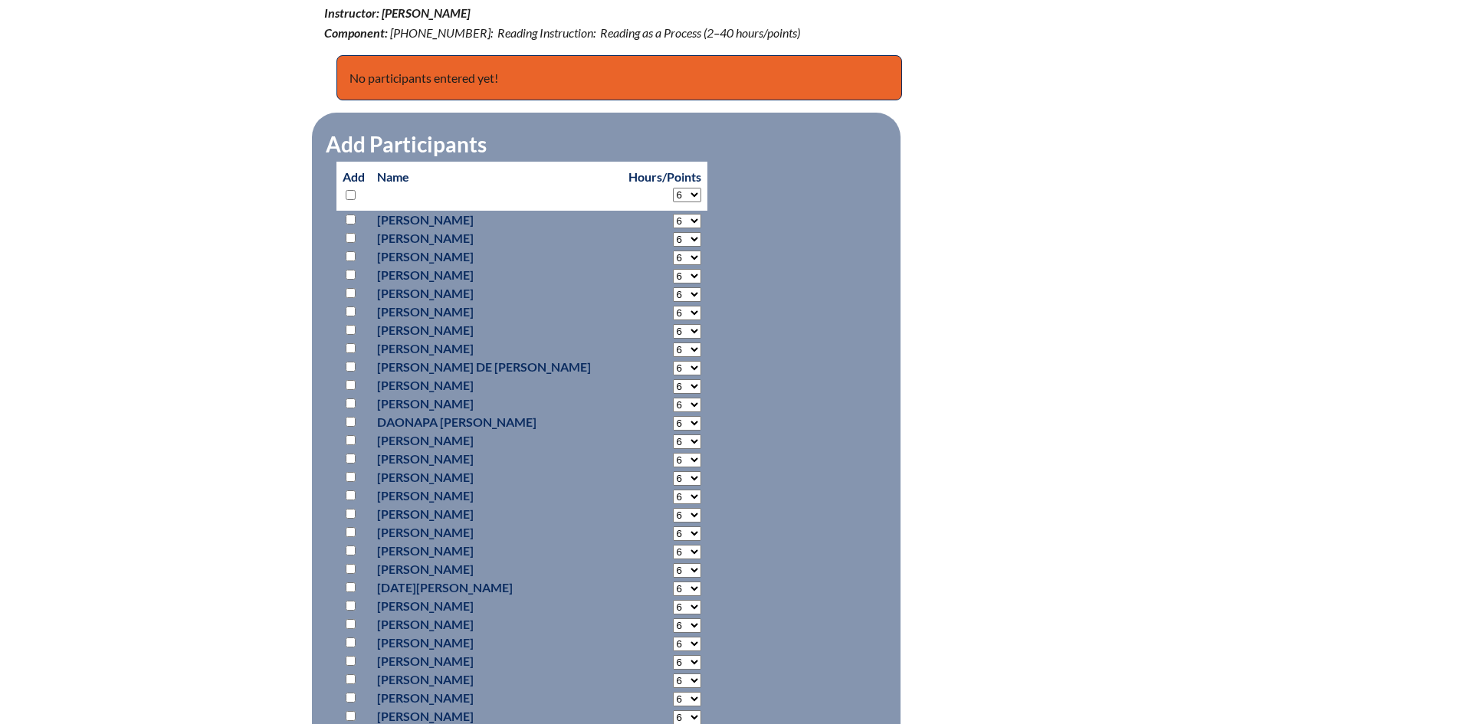
select select "6"
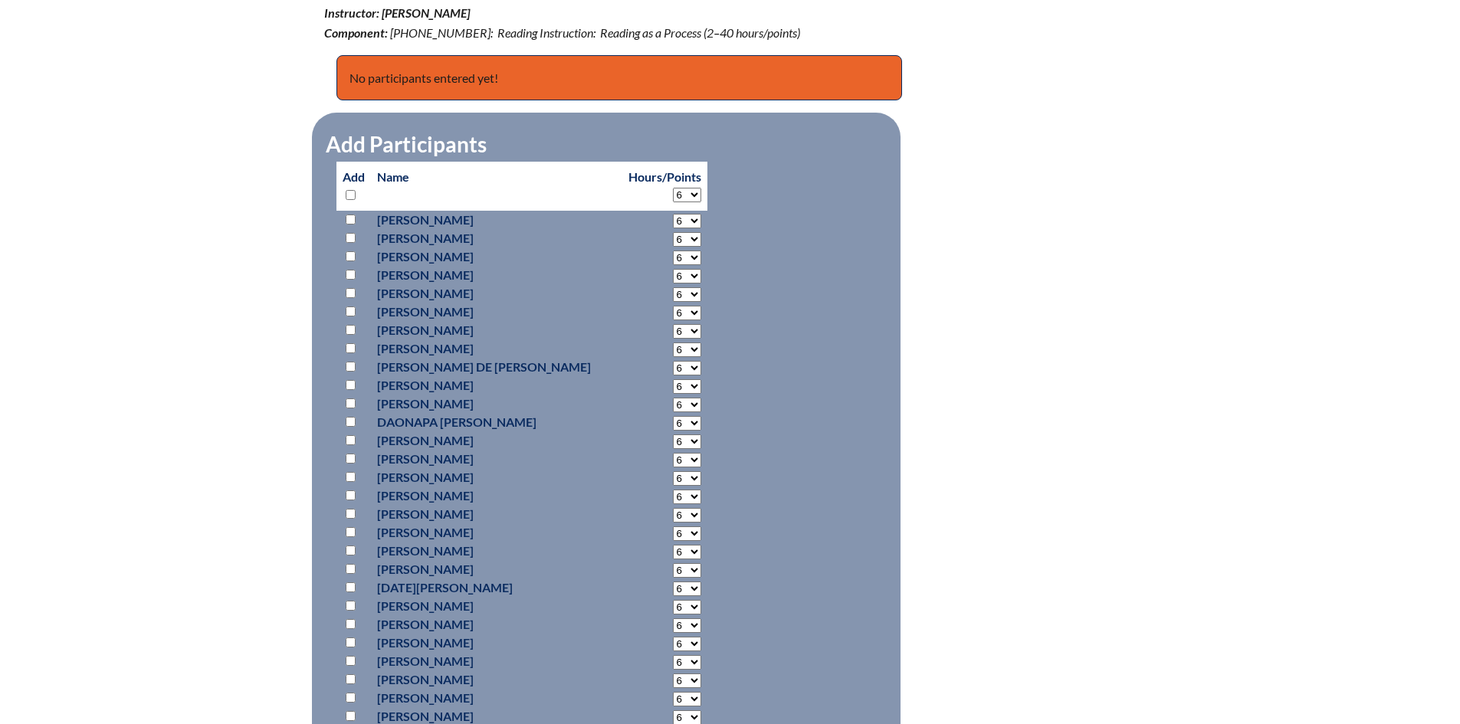
select select "6"
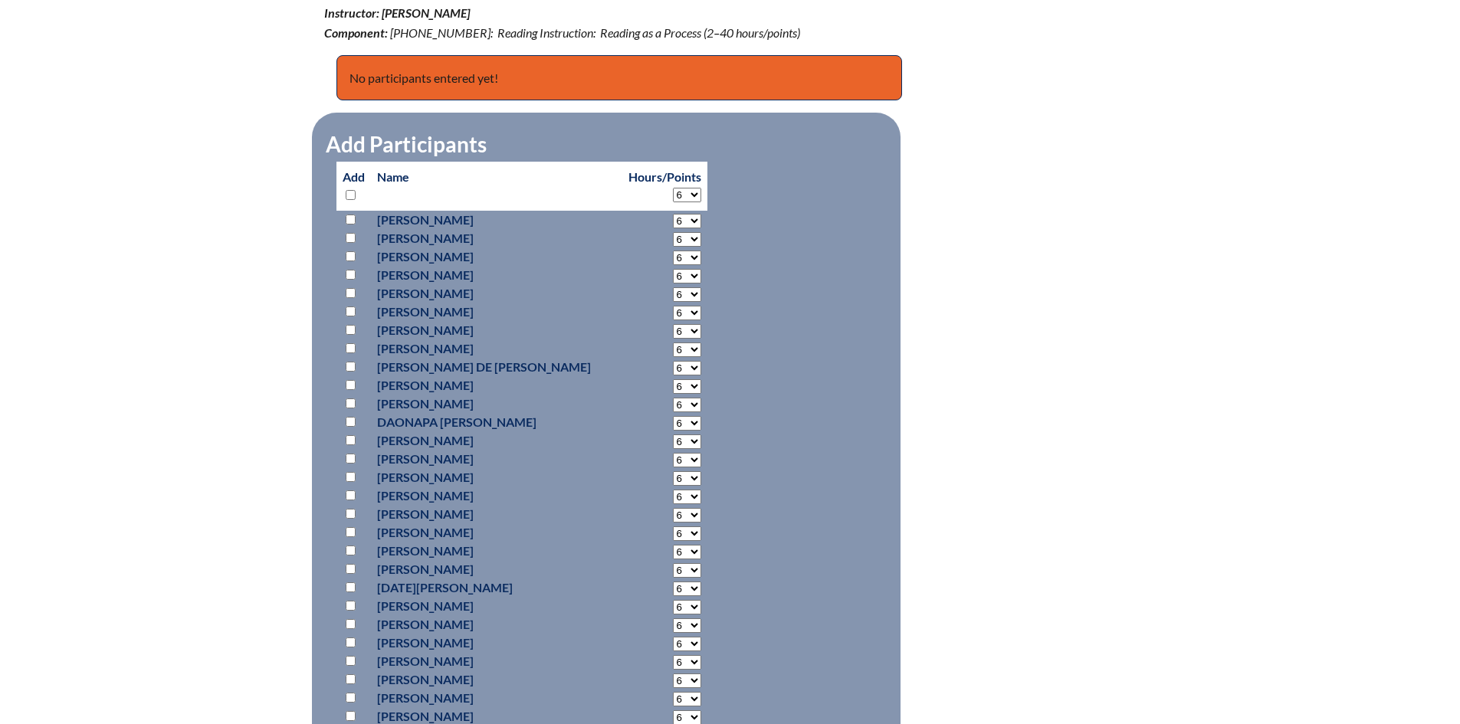
select select "6"
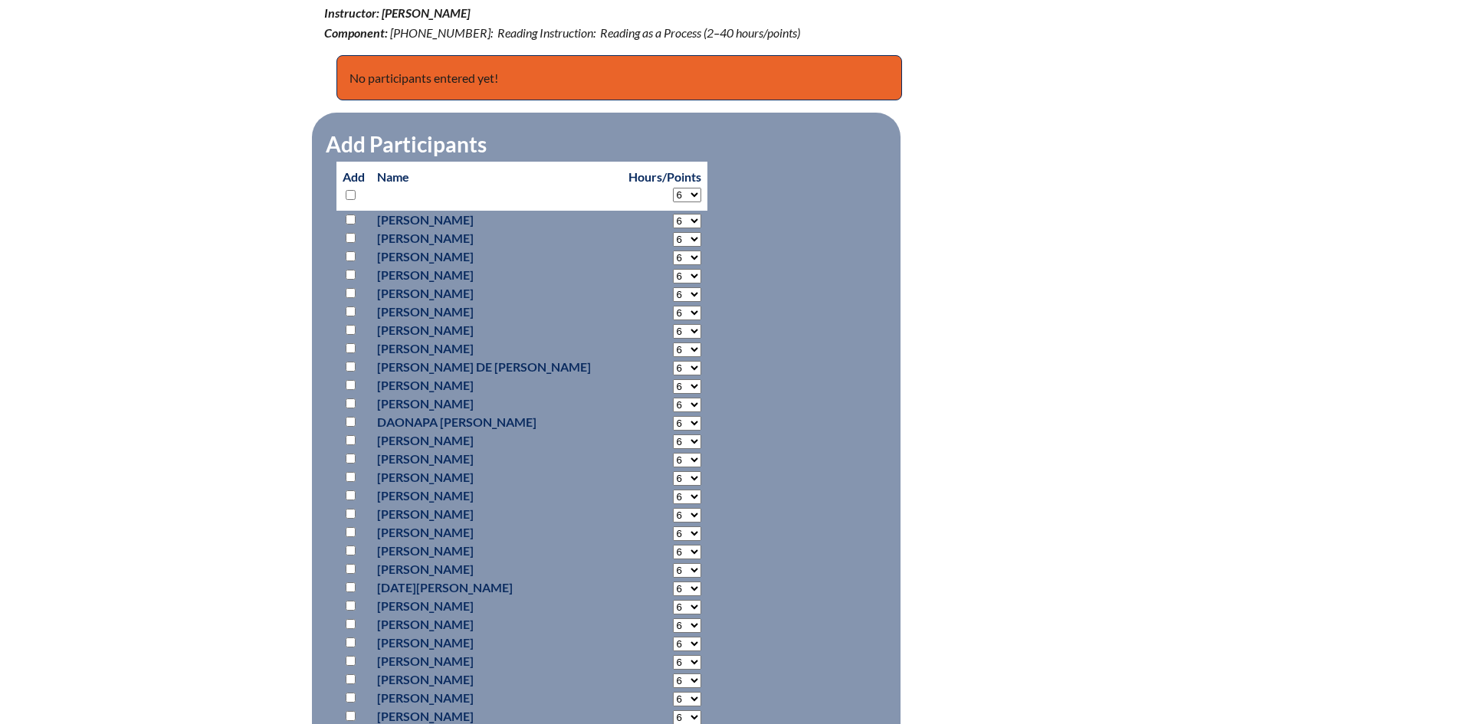
select select "6"
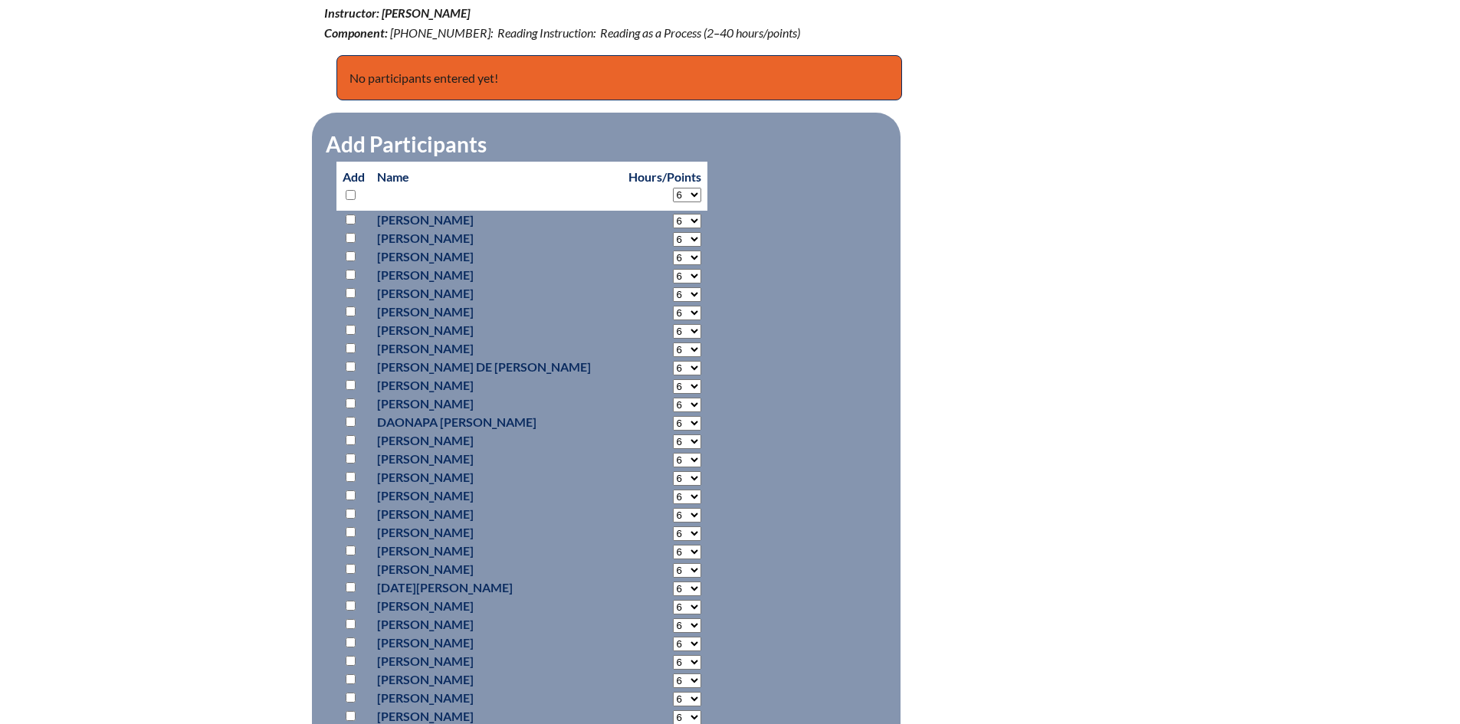
select select "6"
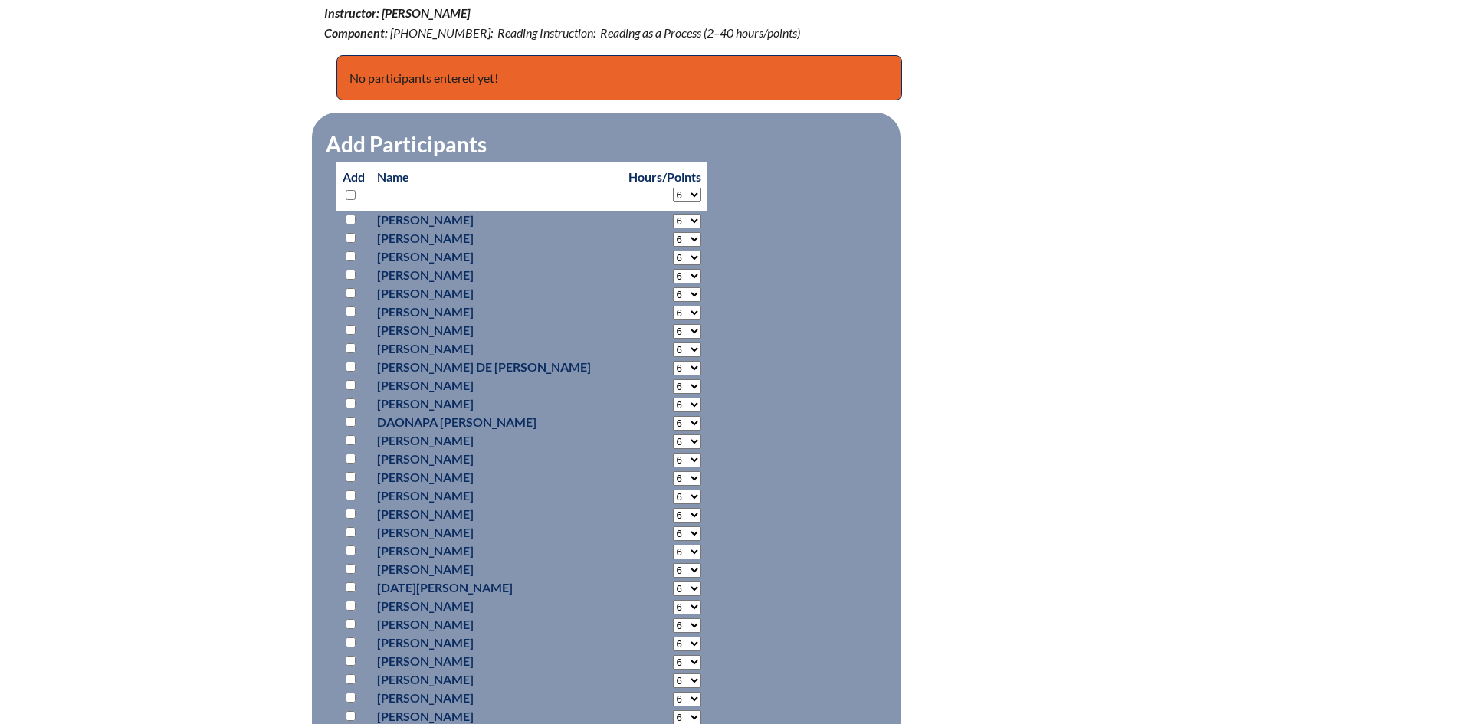
select select "6"
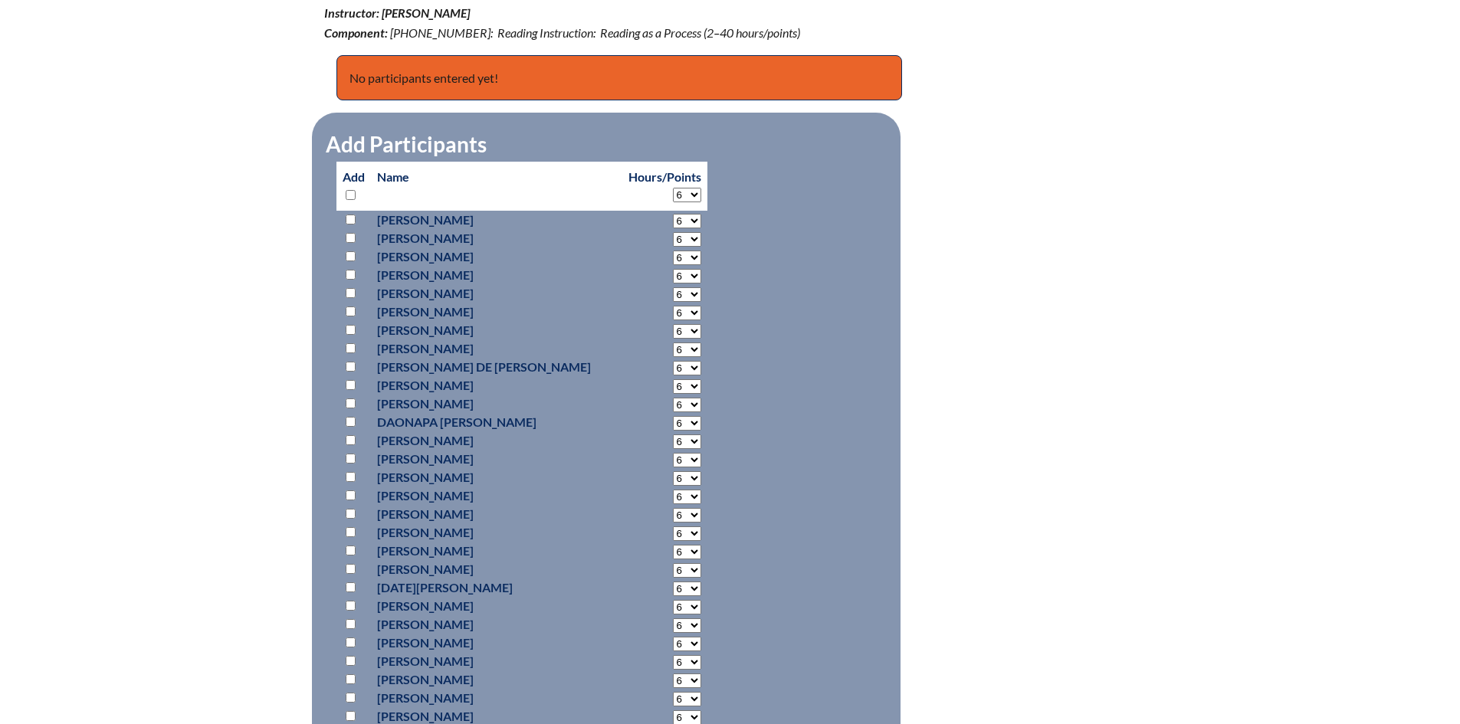
select select "6"
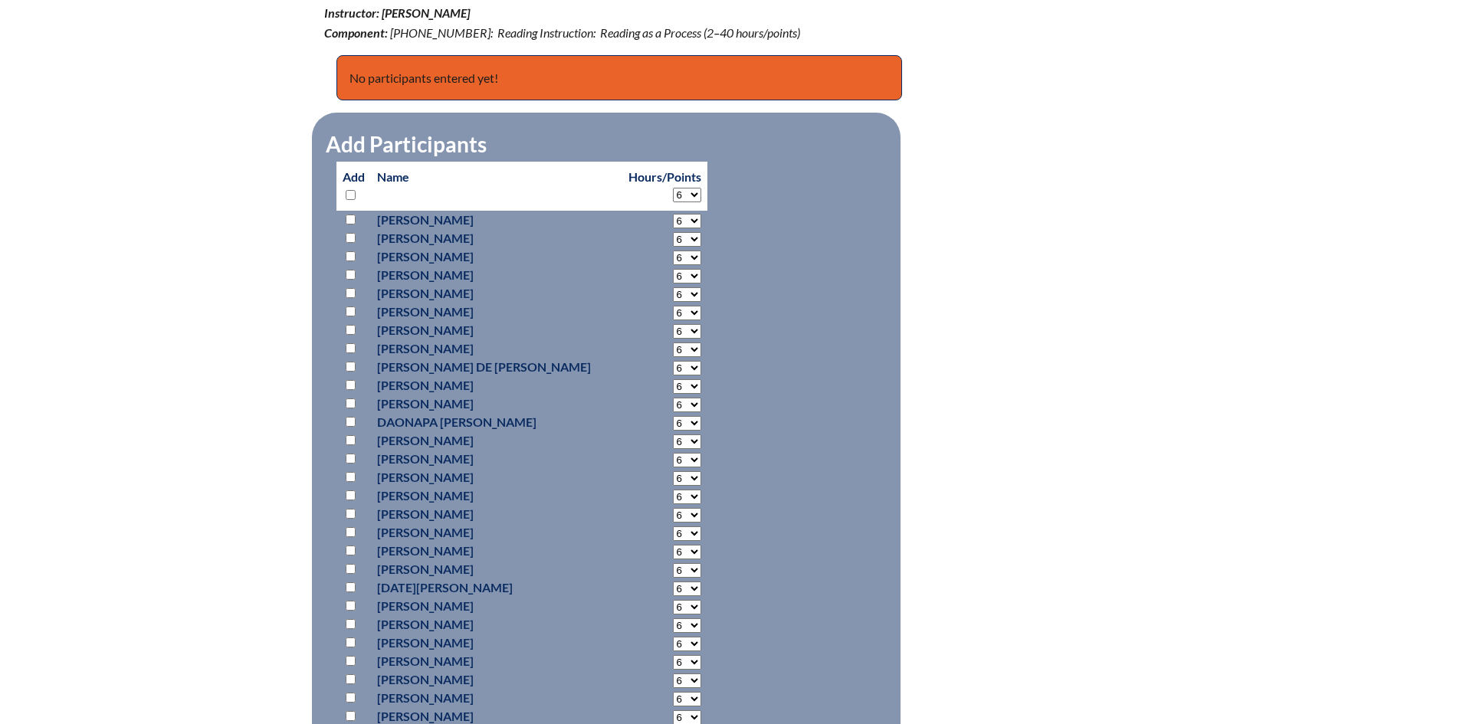
select select "6"
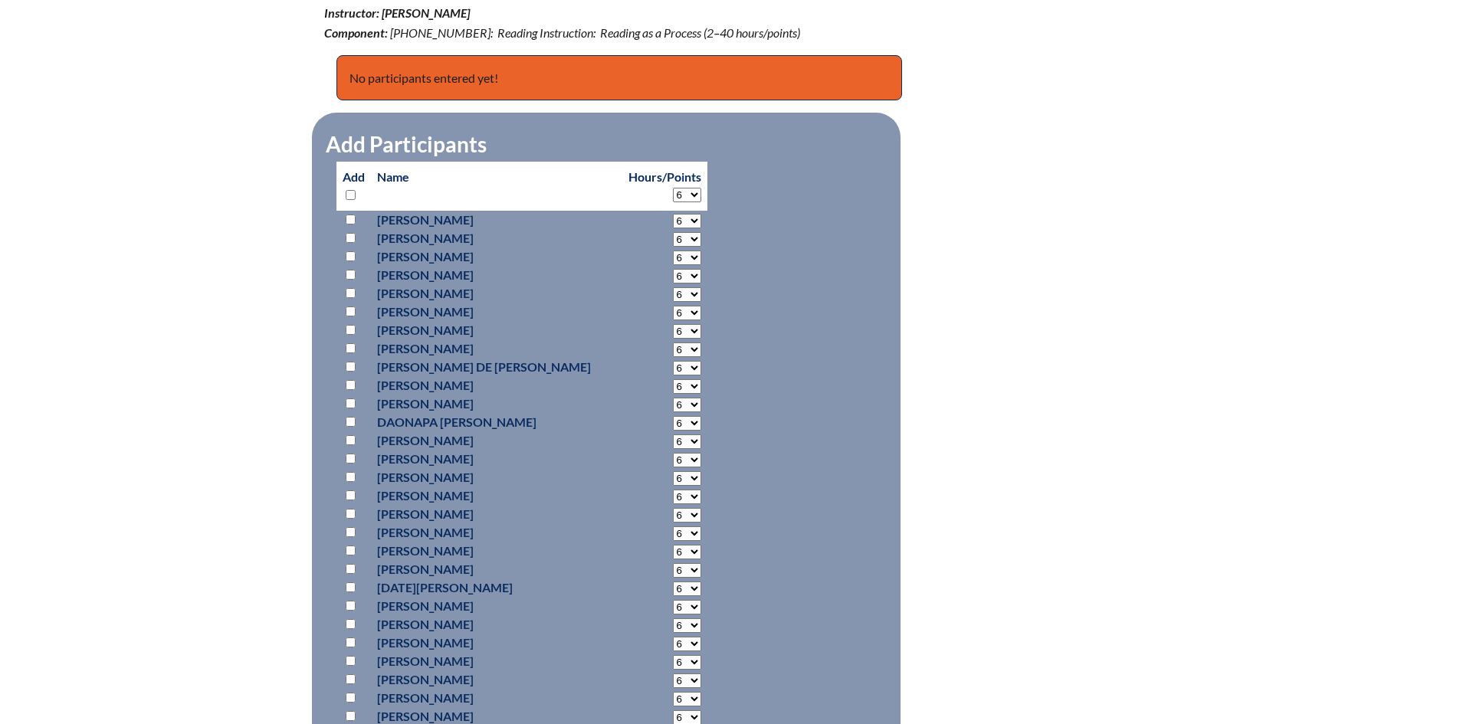
select select "6"
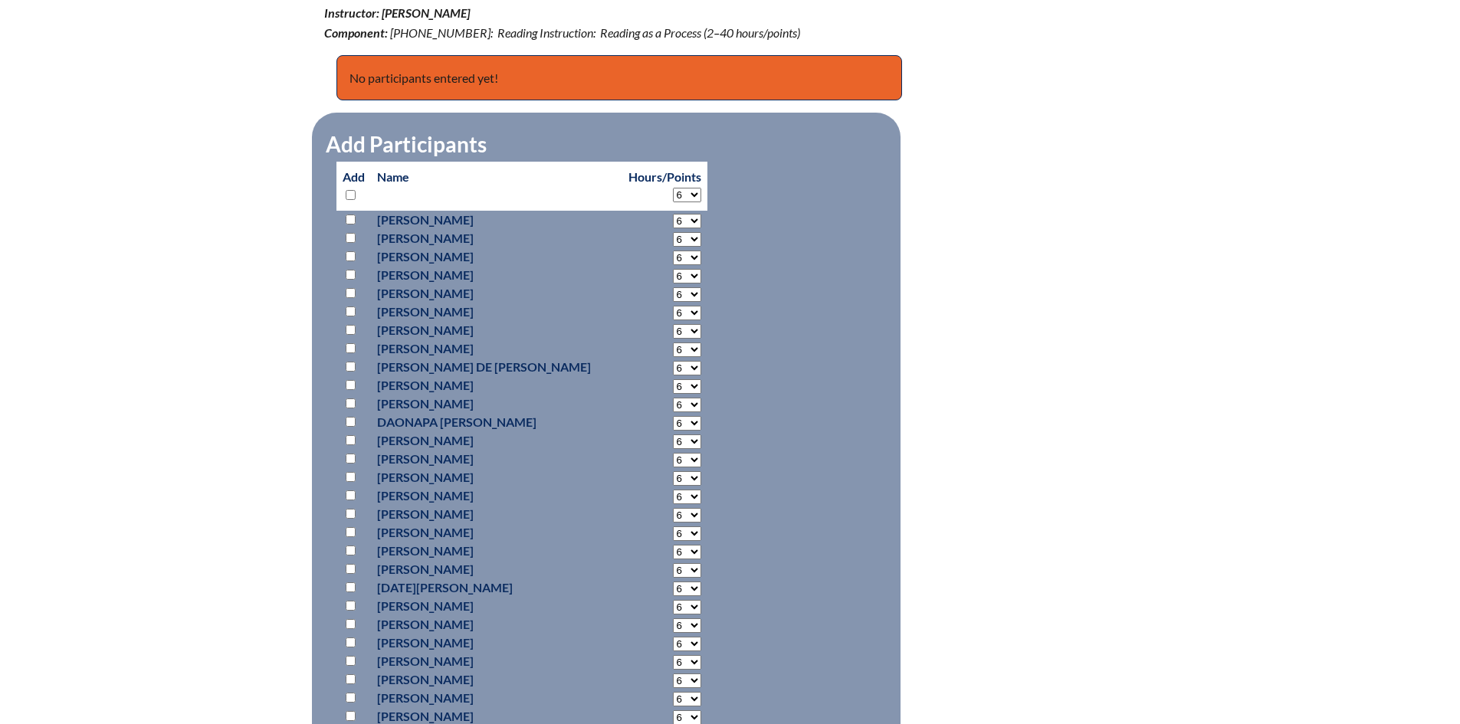
select select "6"
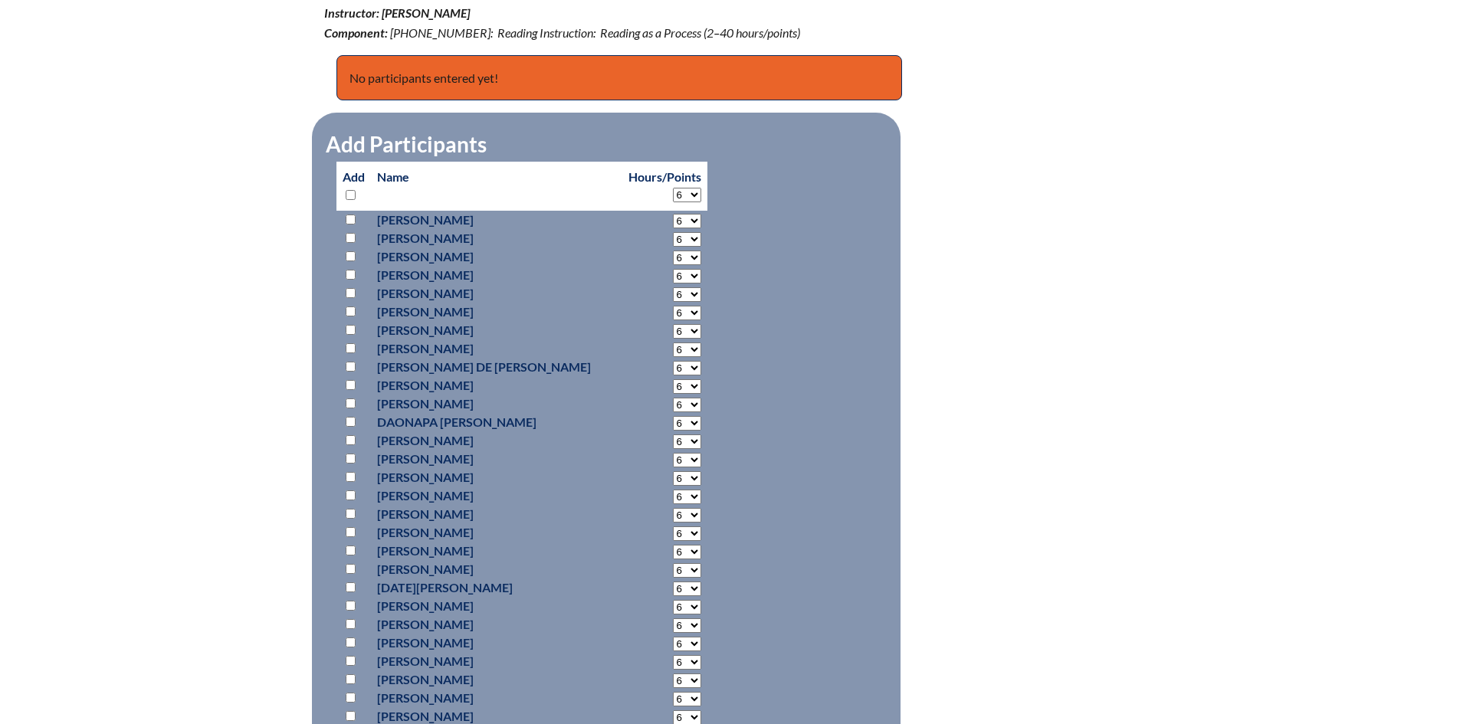
select select "6"
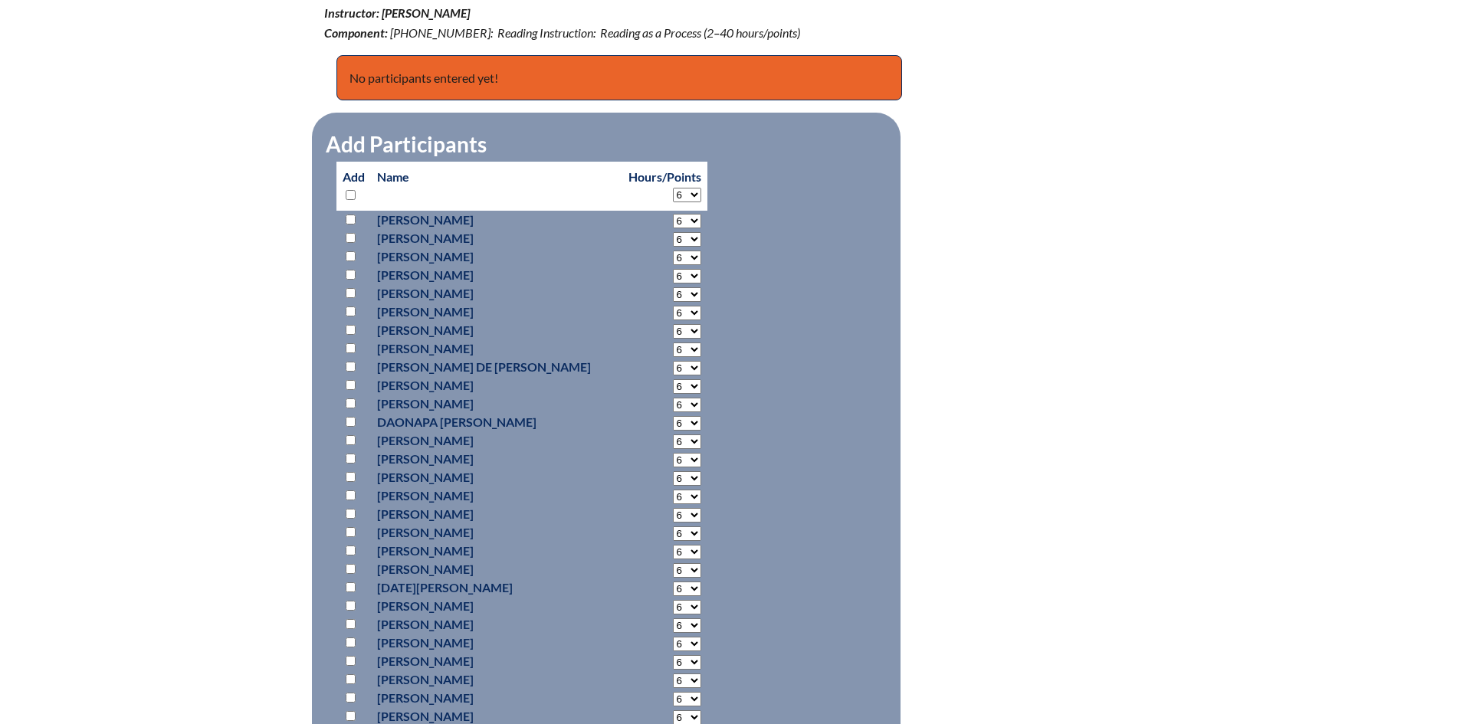
select select "6"
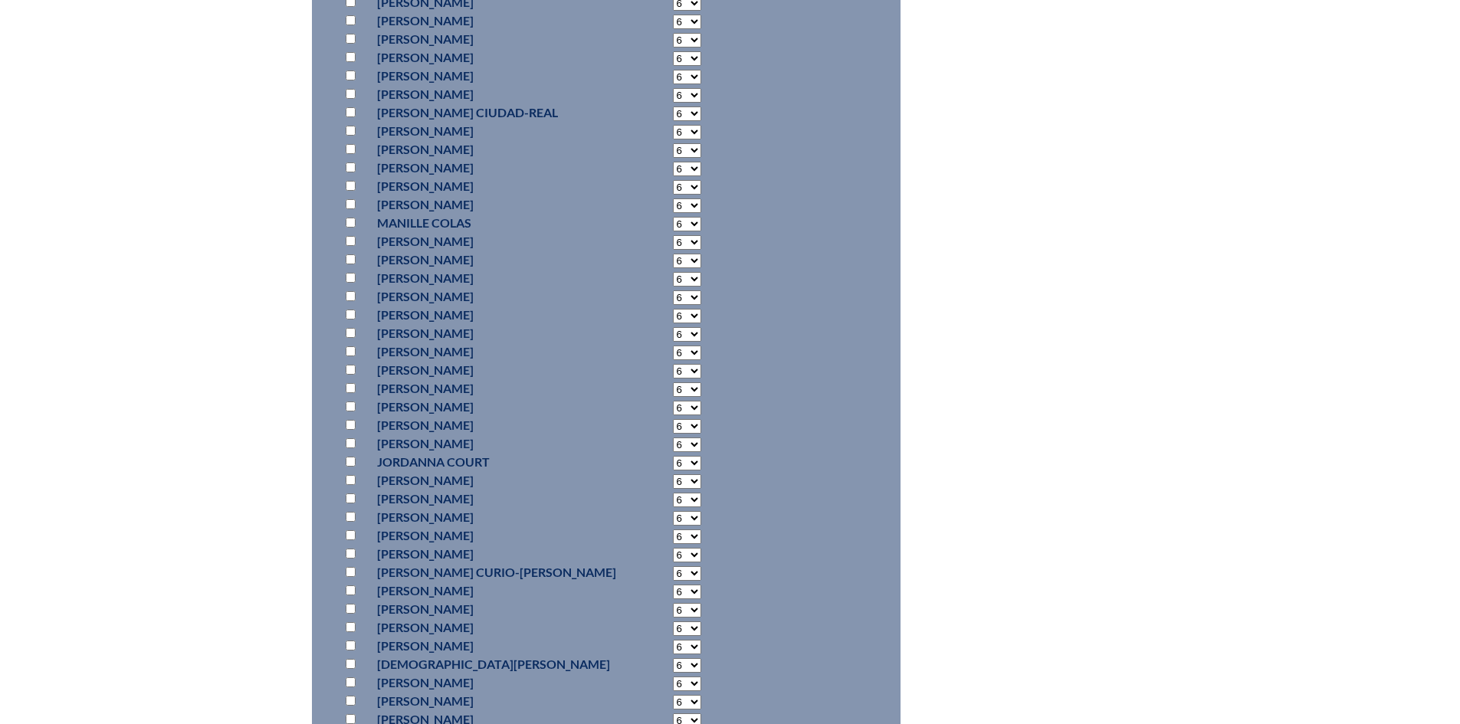
scroll to position [2070, 0]
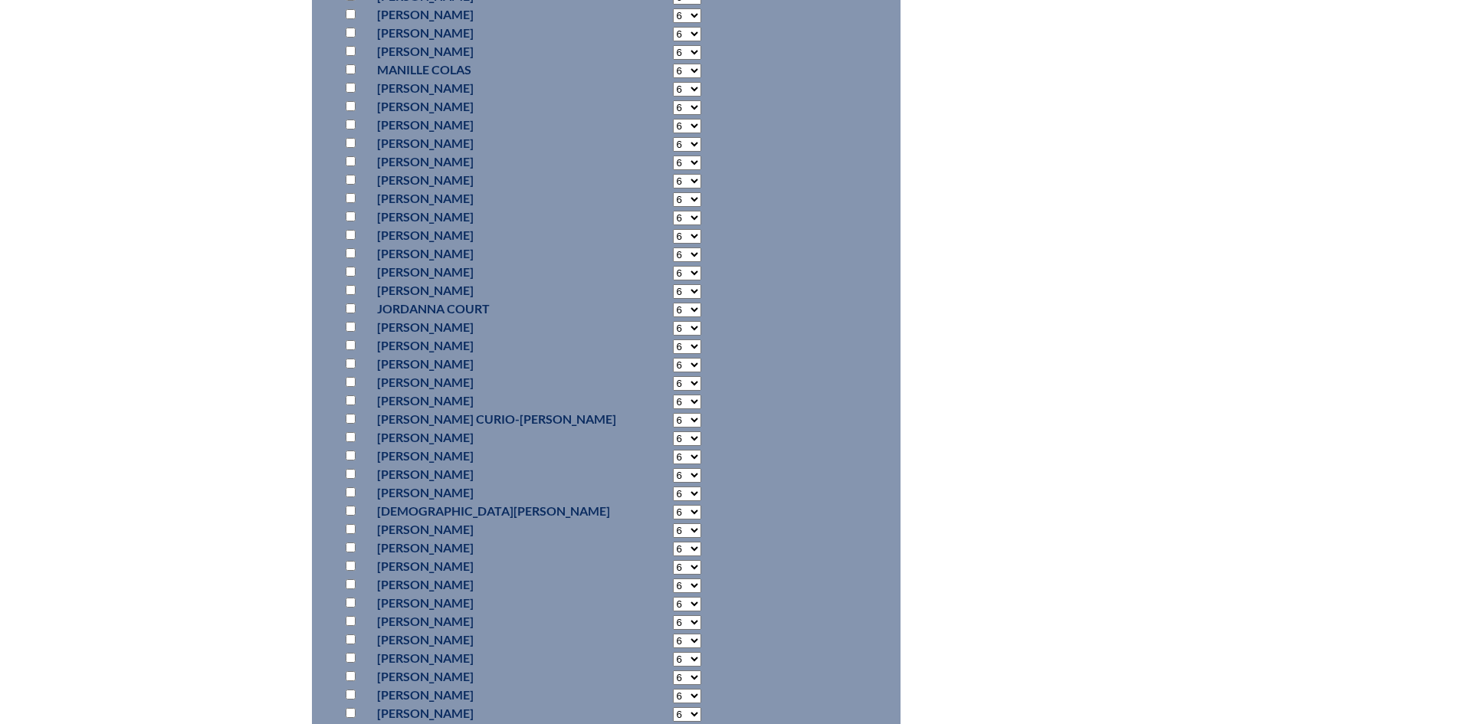
click at [350, 451] on input "checkbox" at bounding box center [351, 456] width 10 height 10
click at [351, 557] on input "checkbox" at bounding box center [351, 560] width 10 height 10
click at [353, 543] on input "checkbox" at bounding box center [351, 548] width 10 height 10
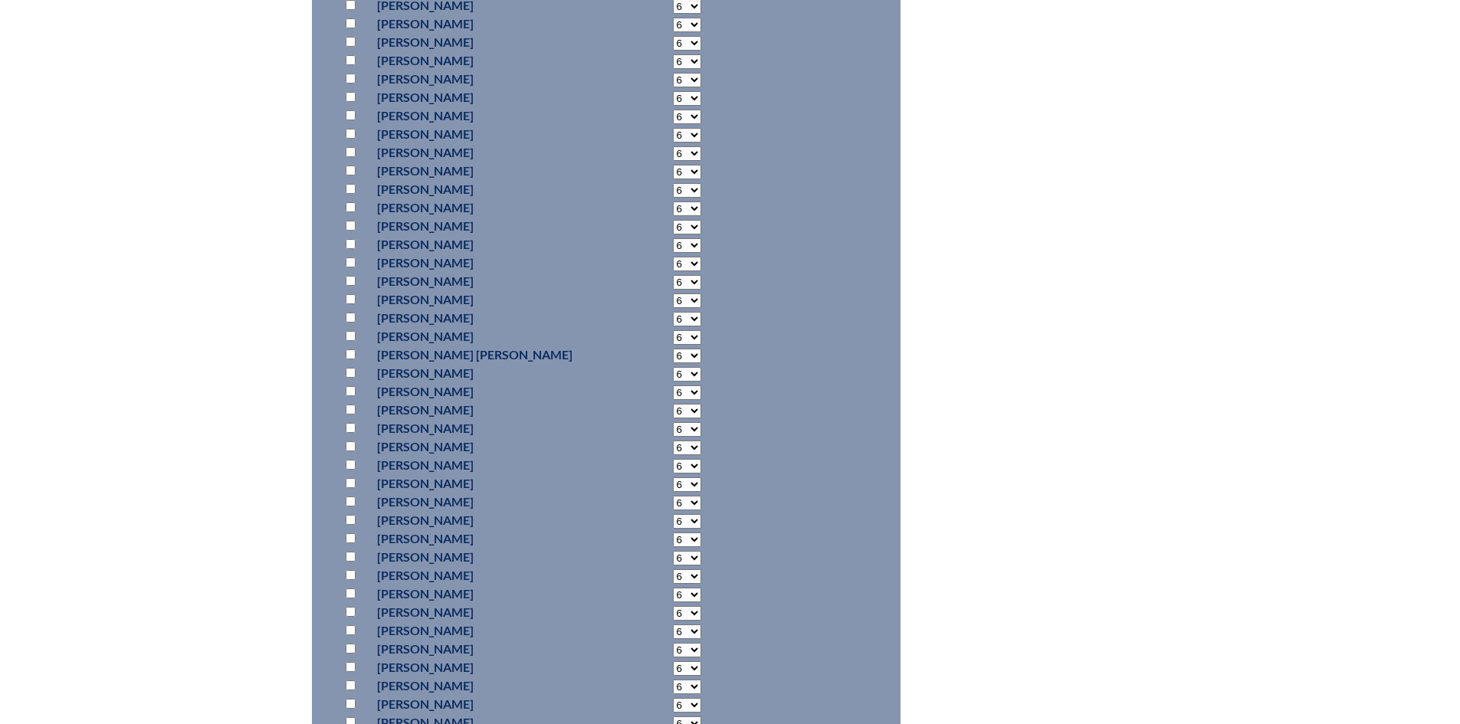
scroll to position [3910, 0]
click at [352, 212] on input "checkbox" at bounding box center [351, 217] width 10 height 10
click at [352, 439] on input "checkbox" at bounding box center [351, 444] width 10 height 10
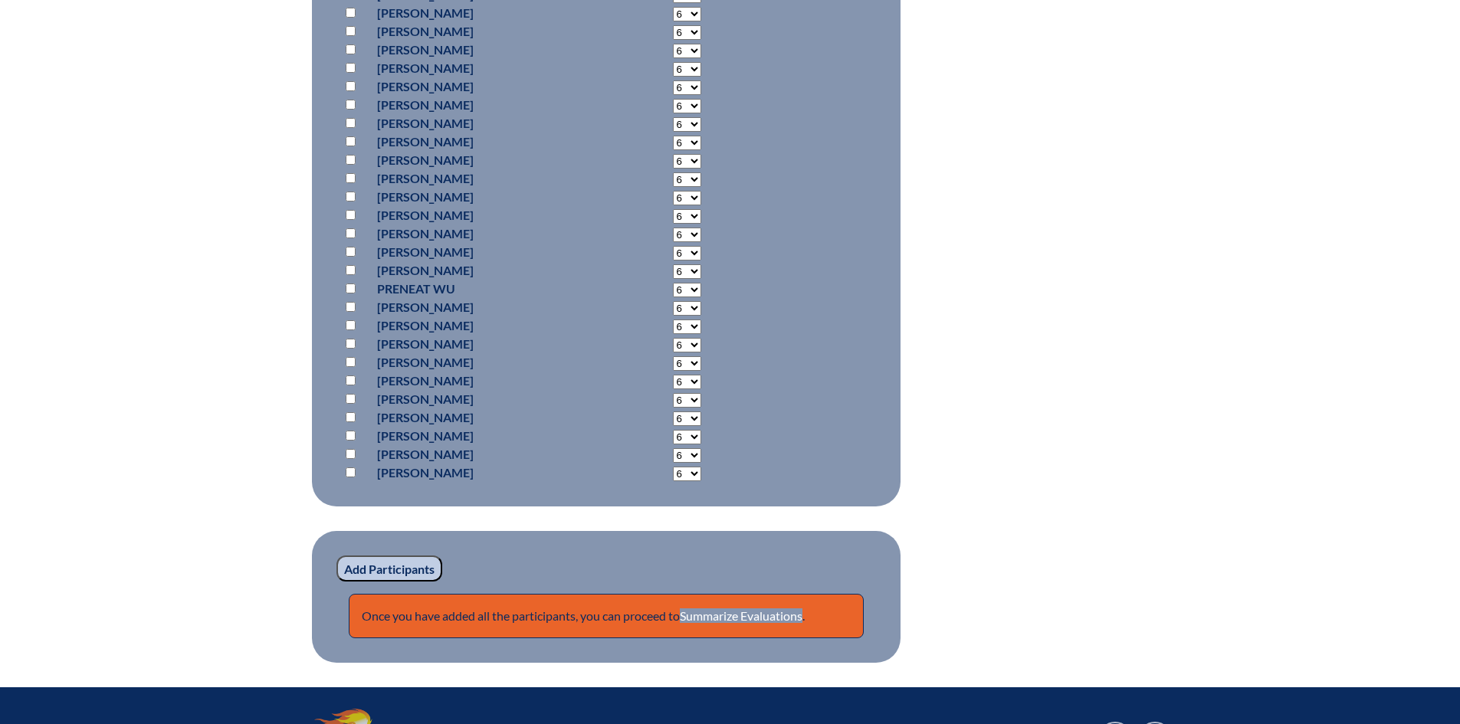
scroll to position [10152, 0]
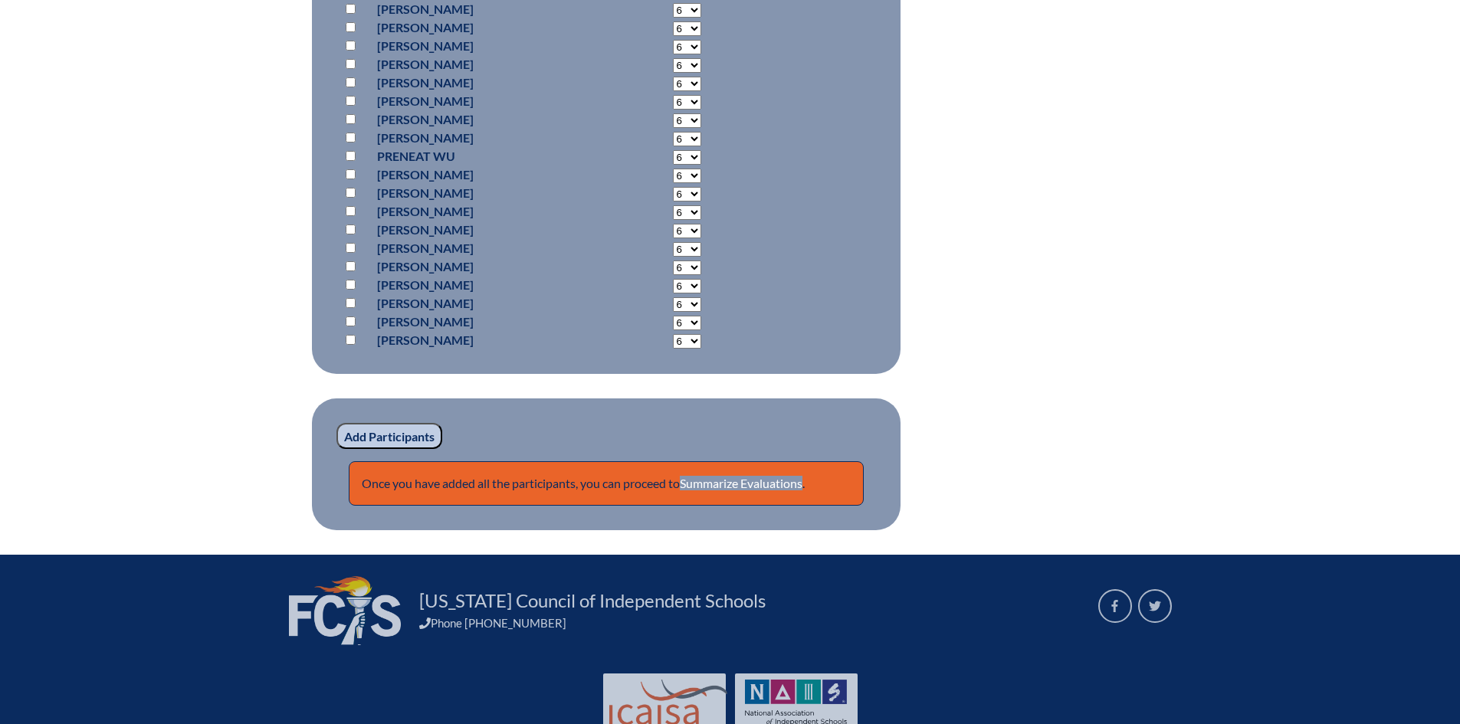
click at [396, 448] on fieldset "Add Participants Once you have added all the participants, you can proceed to S…" at bounding box center [606, 465] width 589 height 132
click at [389, 440] on input "Add Participants" at bounding box center [390, 436] width 106 height 26
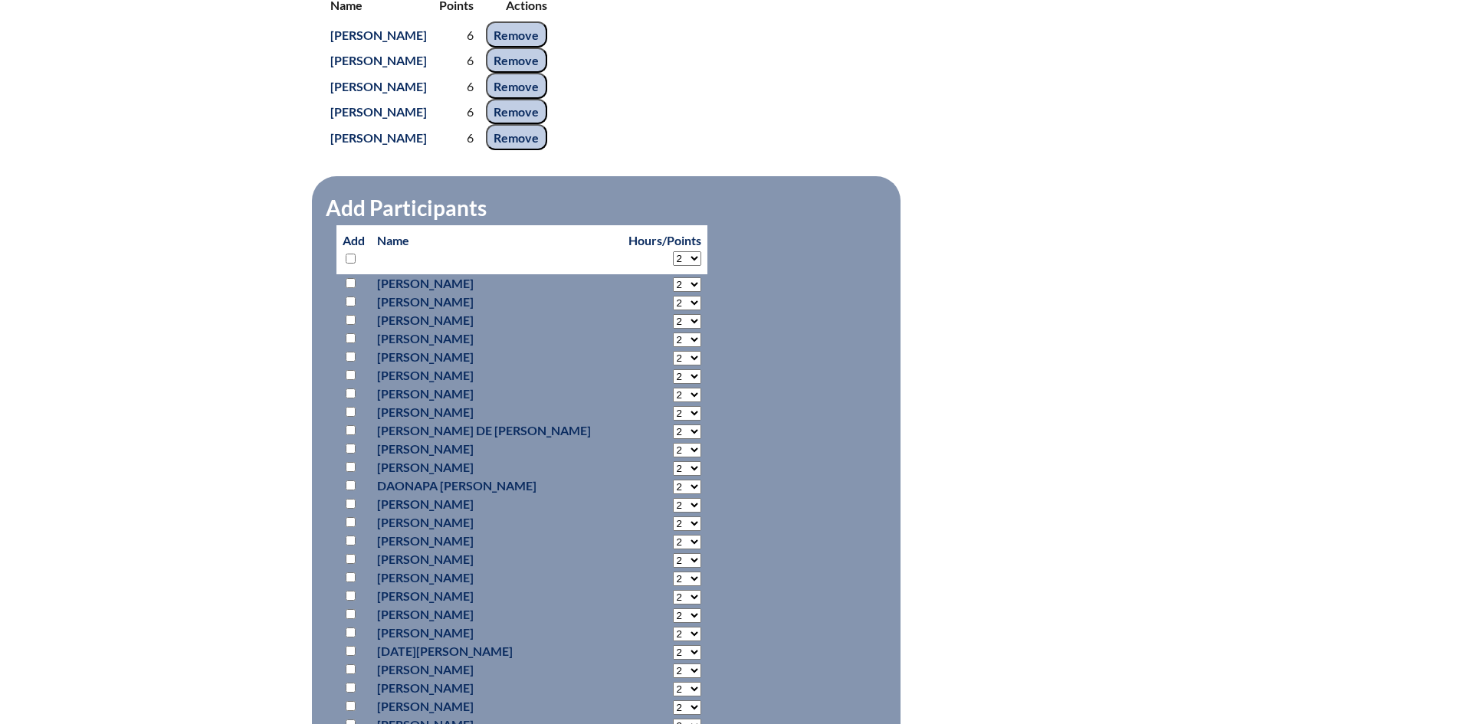
scroll to position [652, 0]
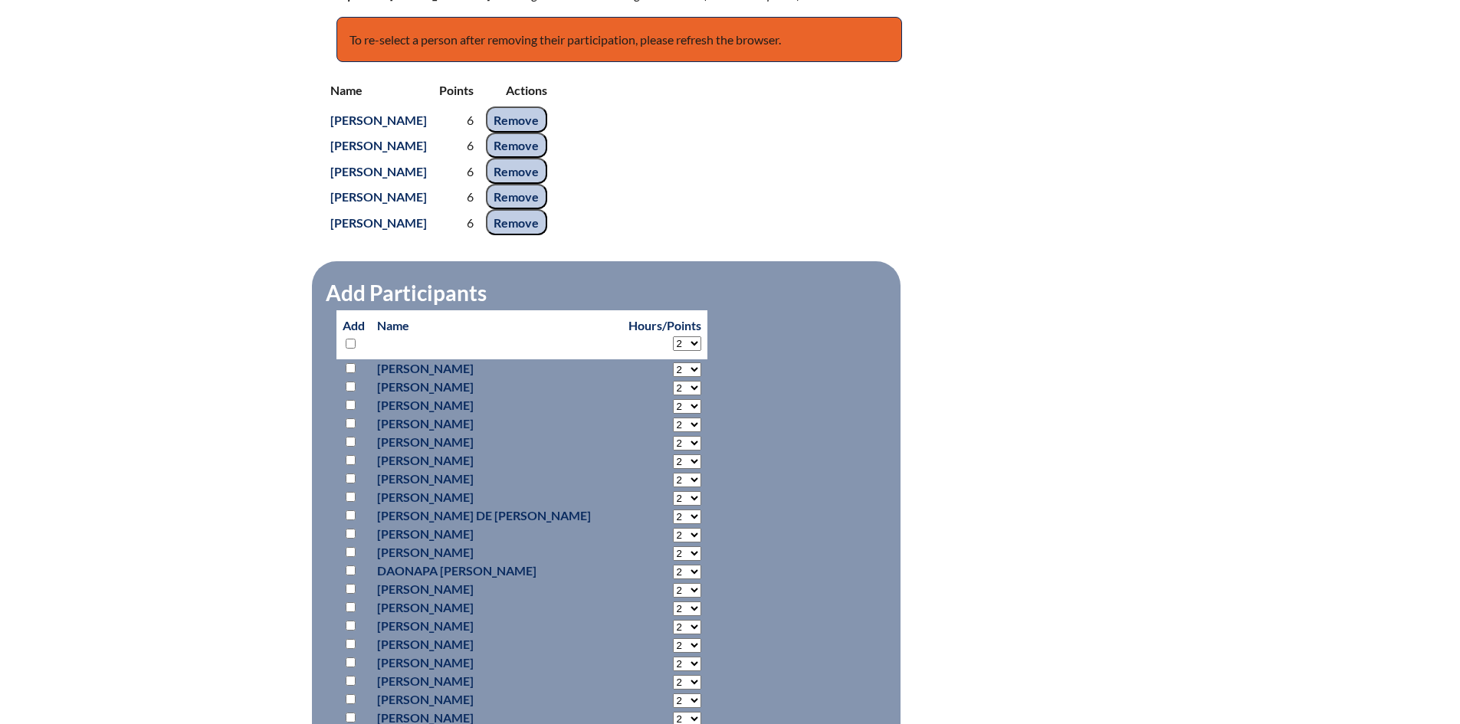
click at [673, 338] on select "2 3 4 5 6 7 8 9 10 11 12 13 14 15 16 17 18 19 20 21 22 23 24 25 26 27 28 29 30 …" at bounding box center [687, 344] width 28 height 15
select select "6"
click at [673, 337] on select "2 3 4 5 6 7 8 9 10 11 12 13 14 15 16 17 18 19 20 21 22 23 24 25 26 27 28 29 30 …" at bounding box center [687, 344] width 28 height 15
select select "6"
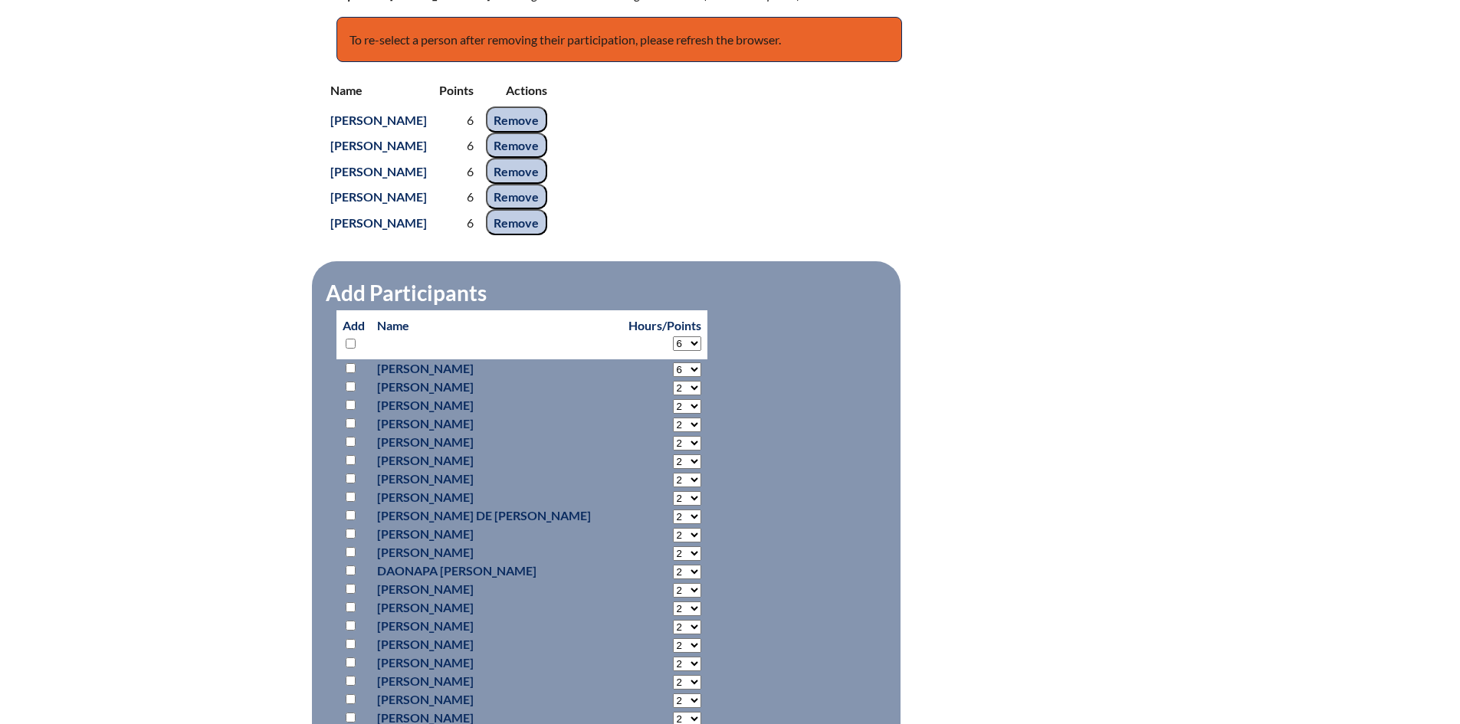
select select "6"
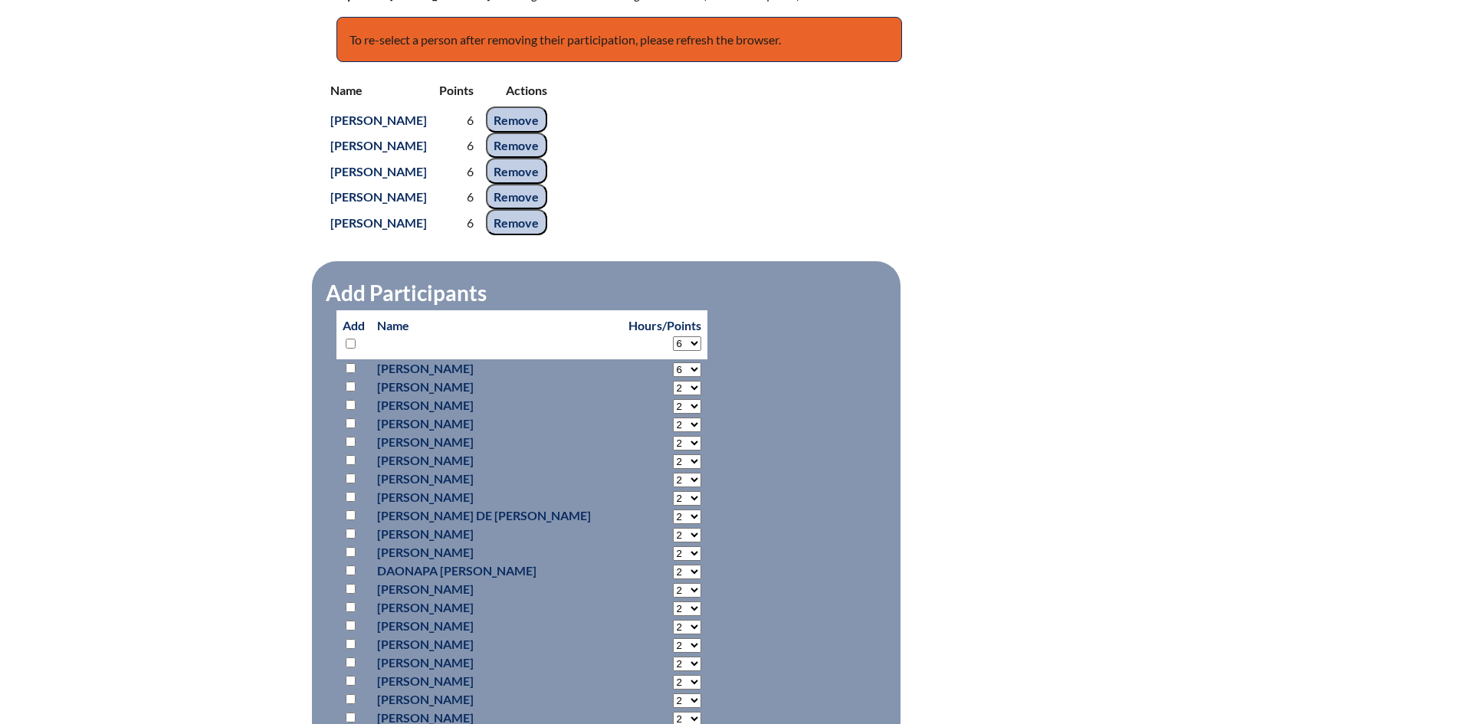
select select "6"
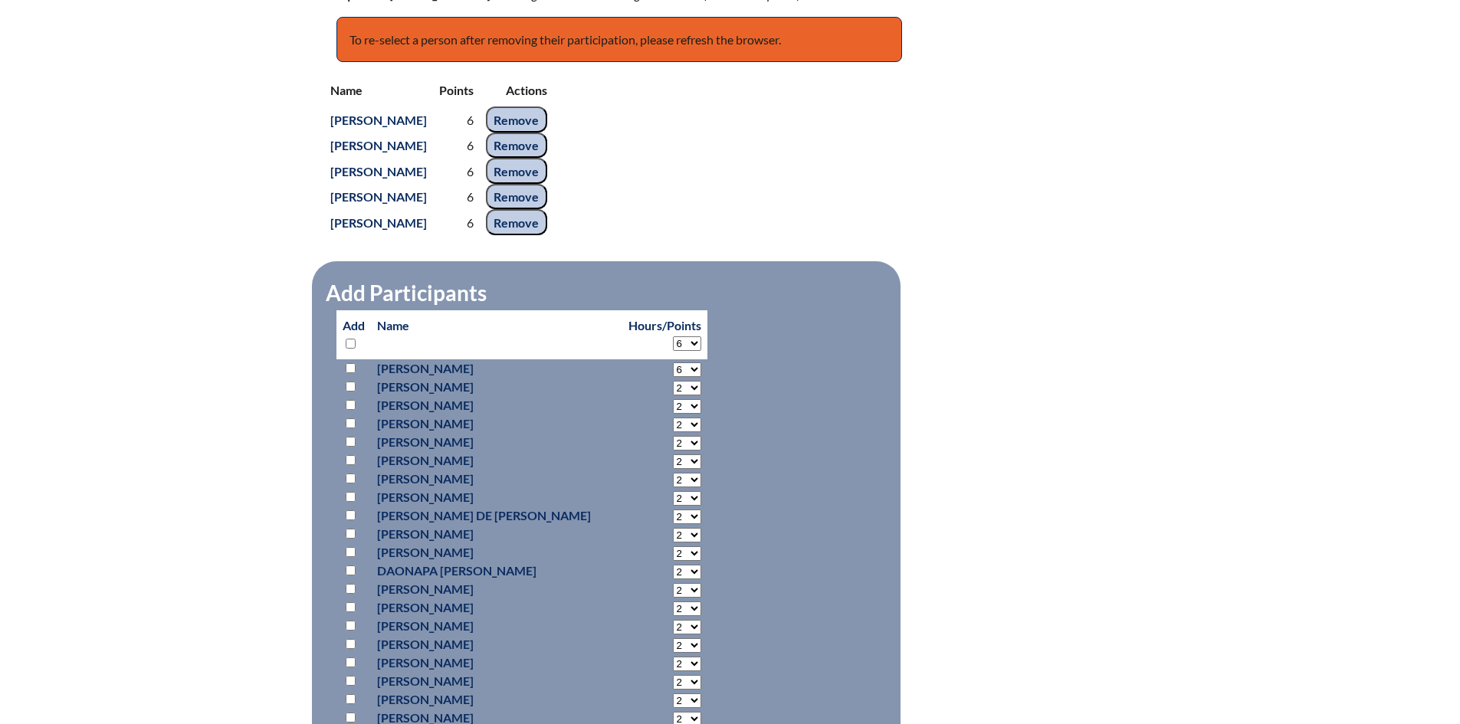
select select "6"
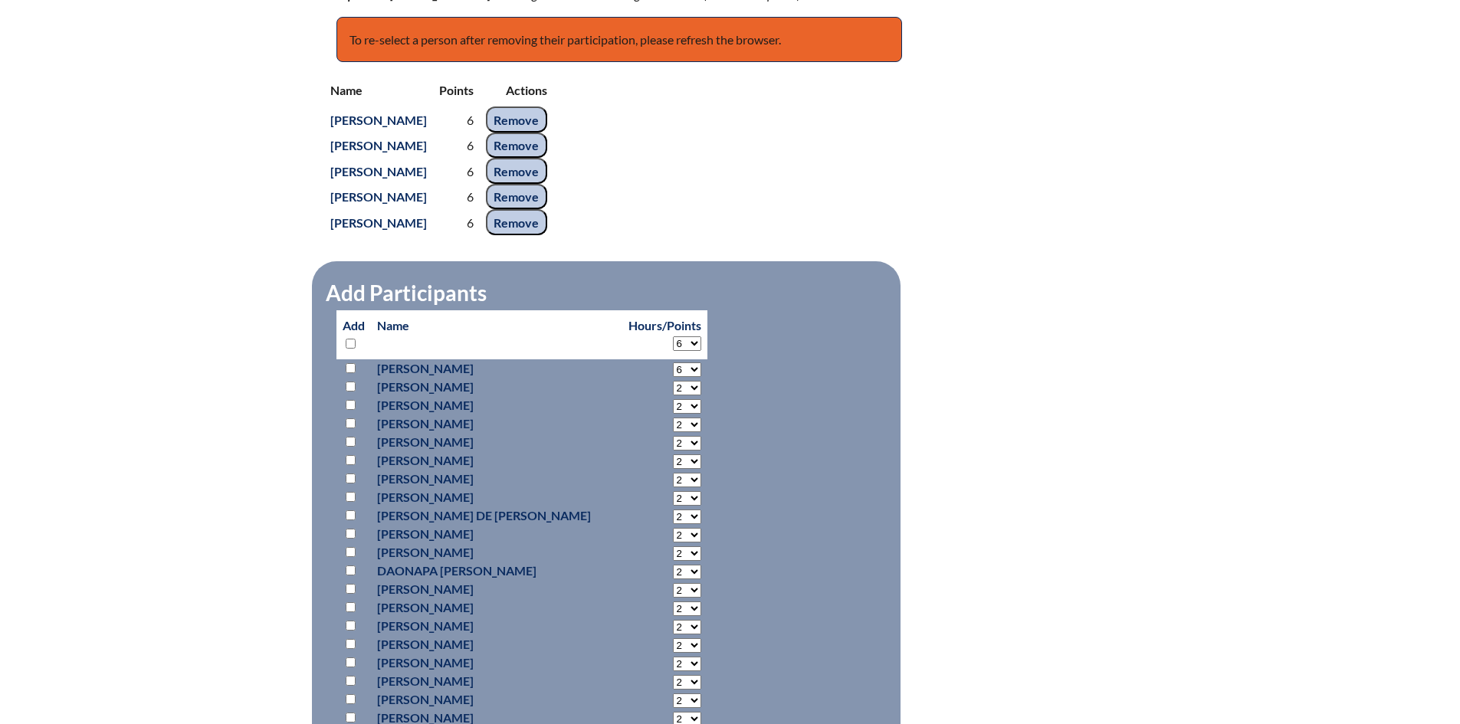
select select "6"
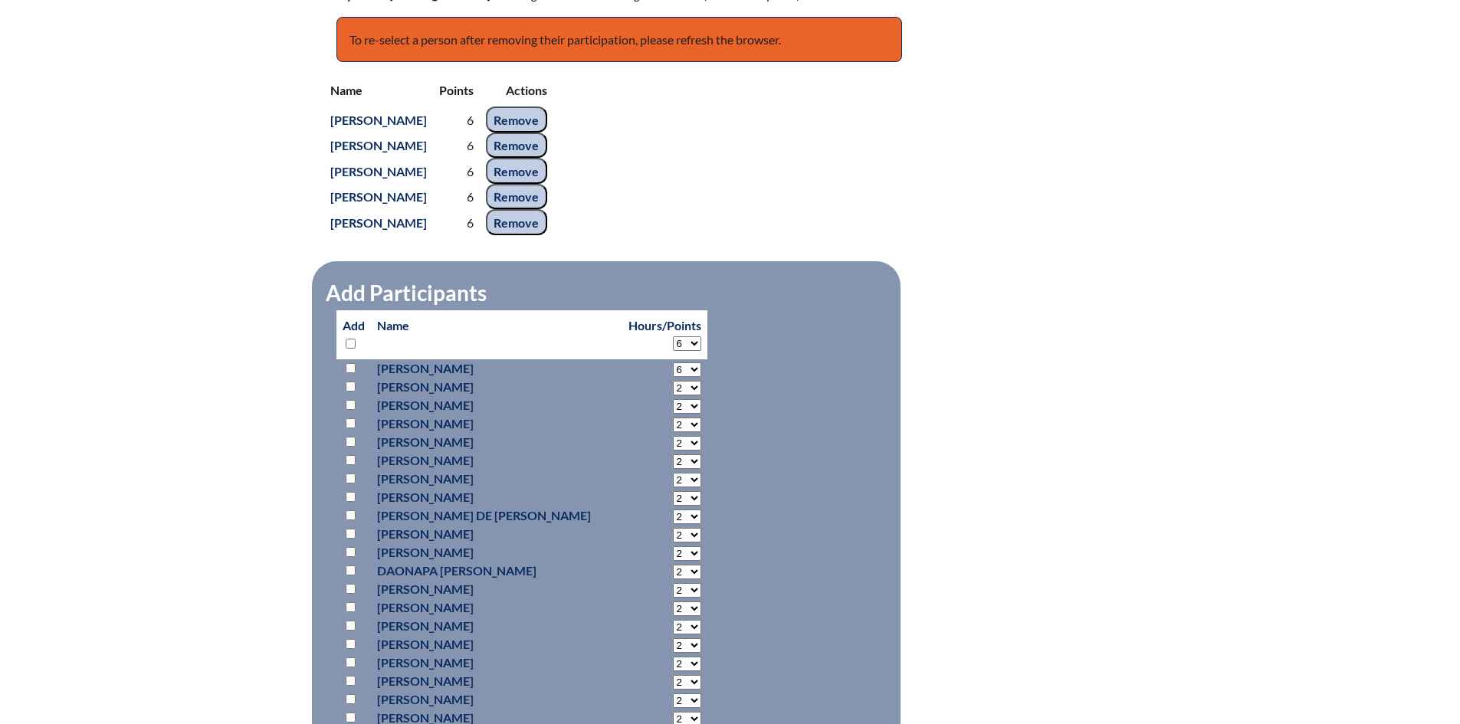
select select "6"
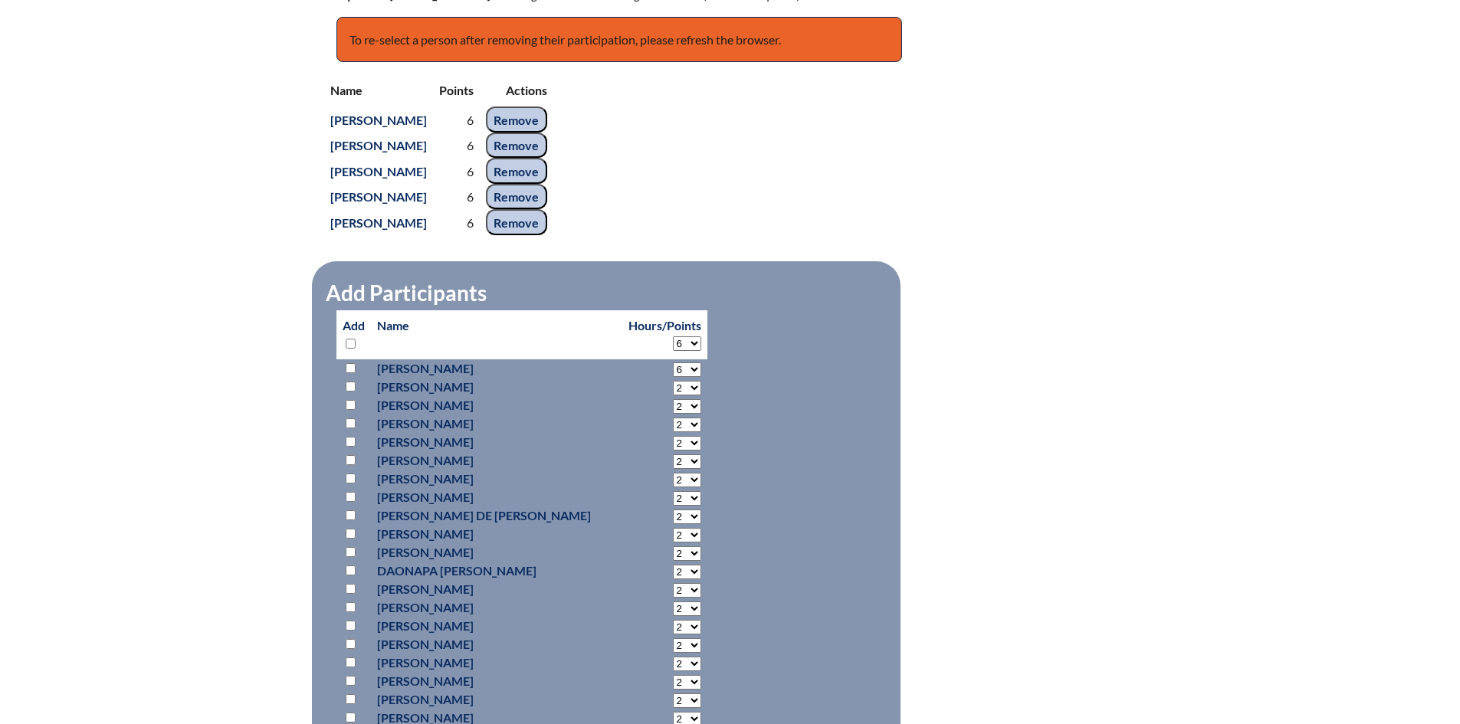
select select "6"
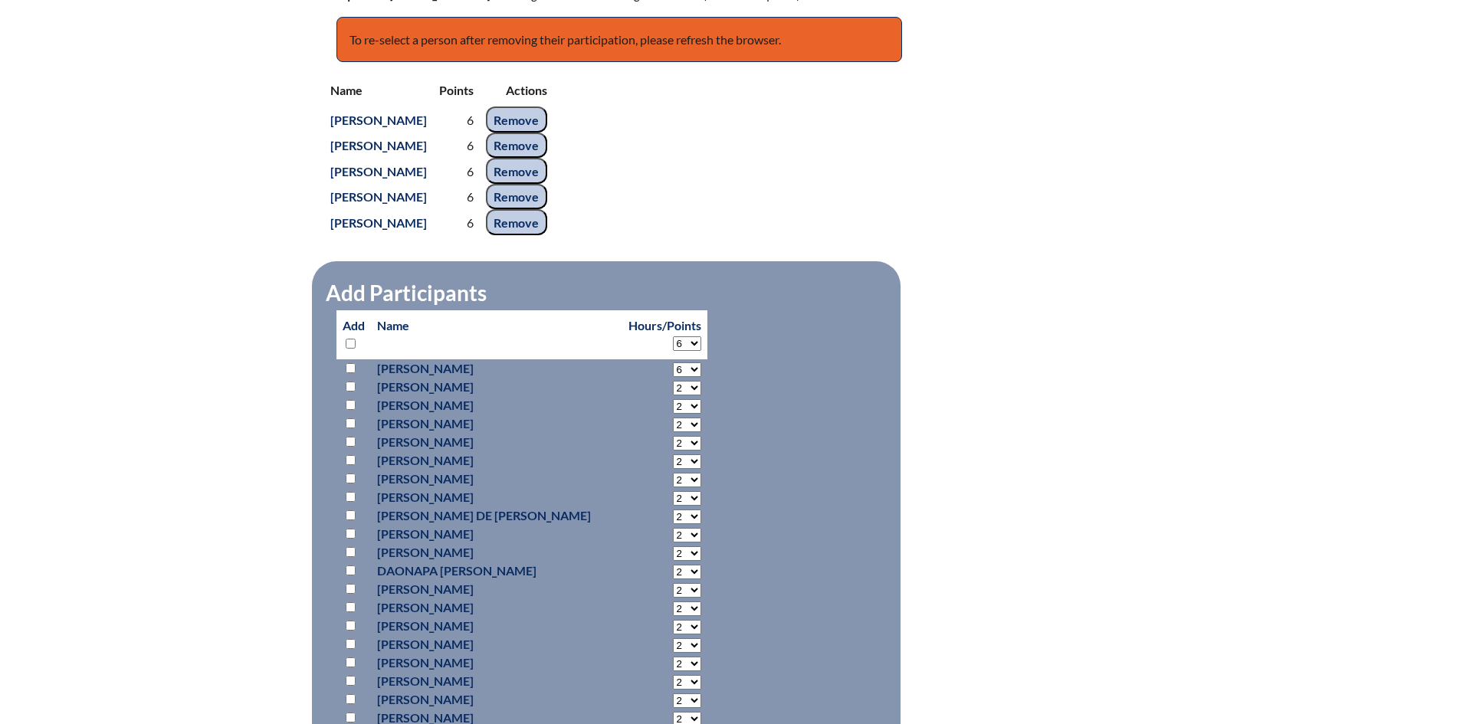
select select "6"
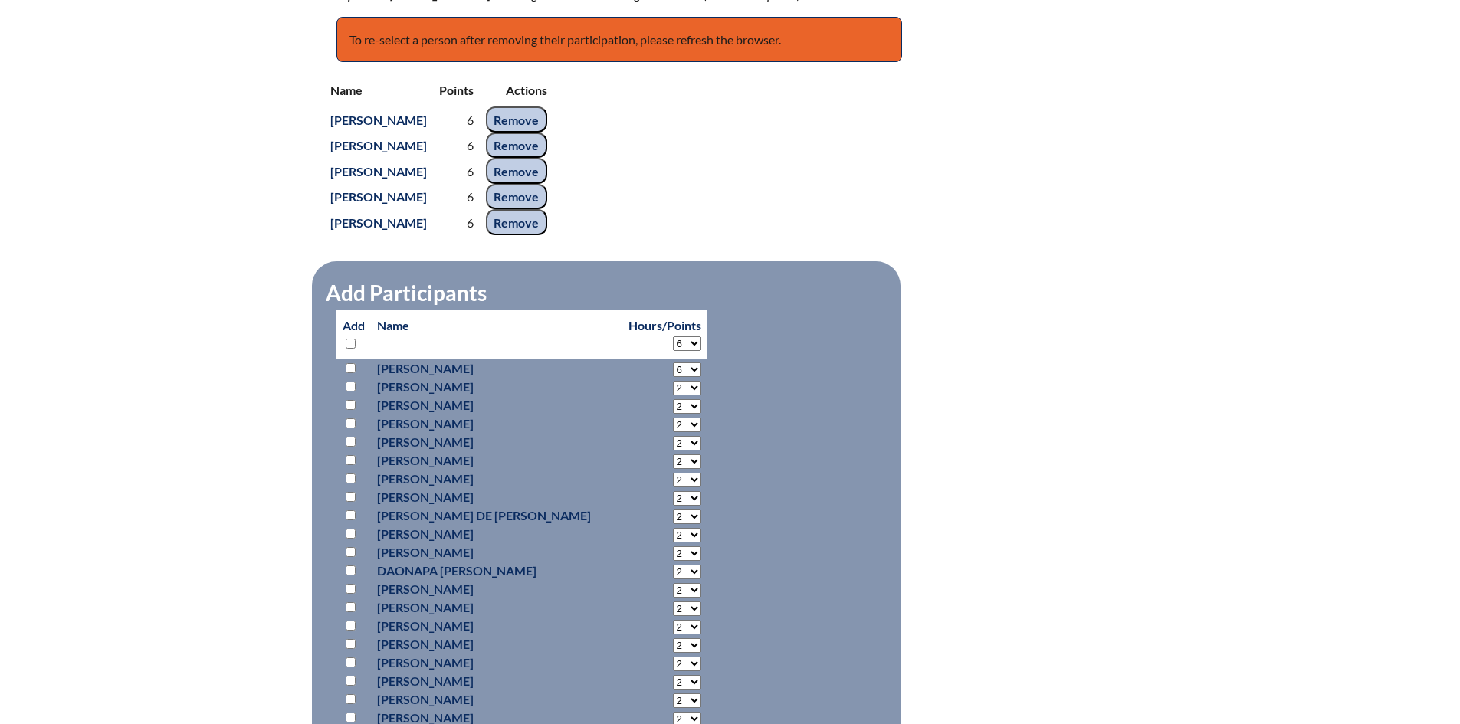
select select "6"
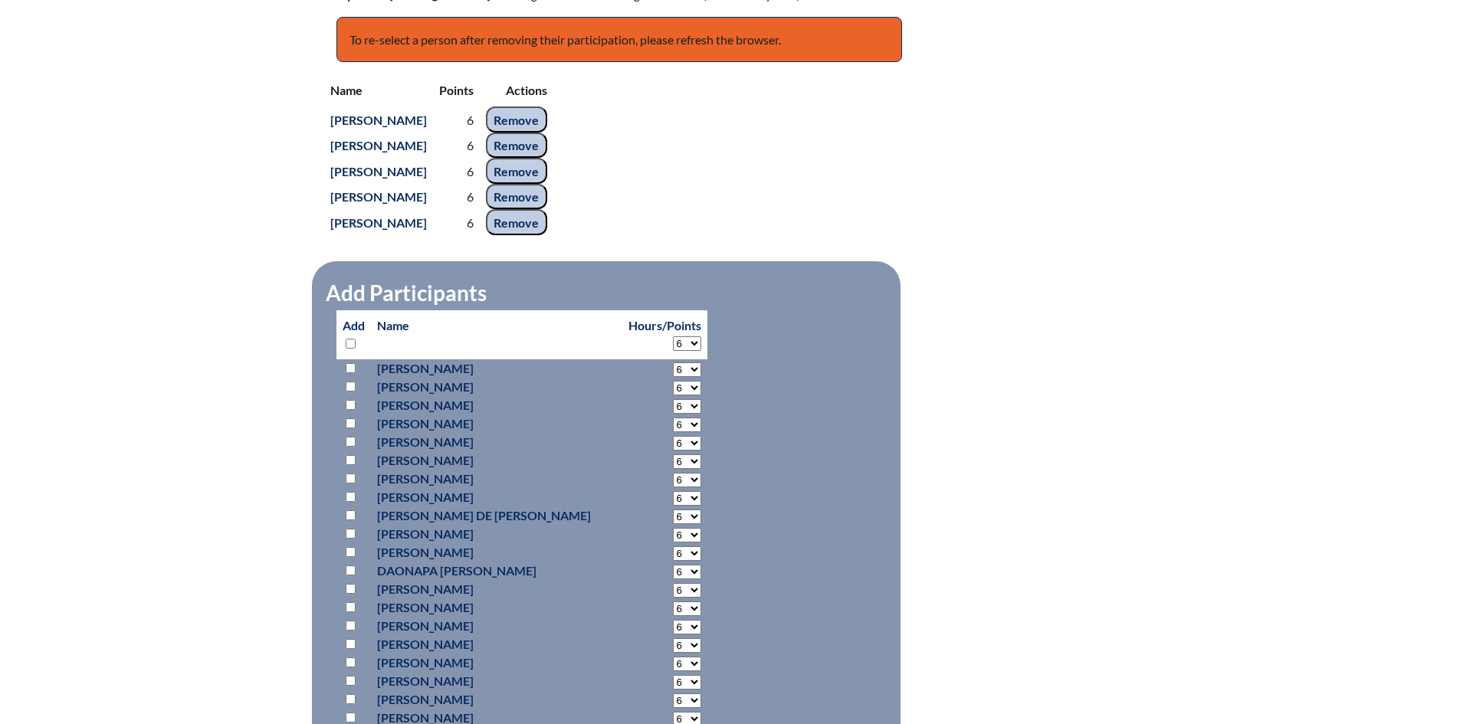
select select "6"
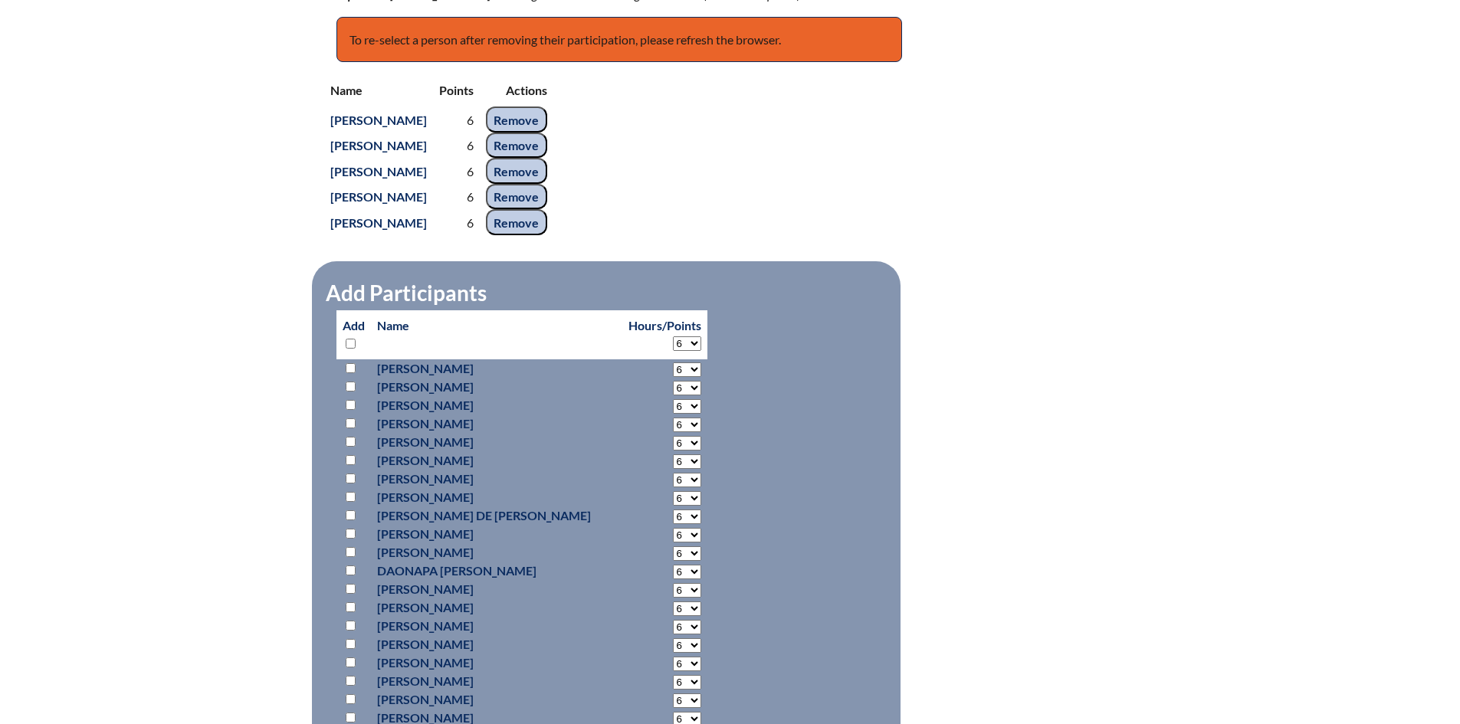
select select "6"
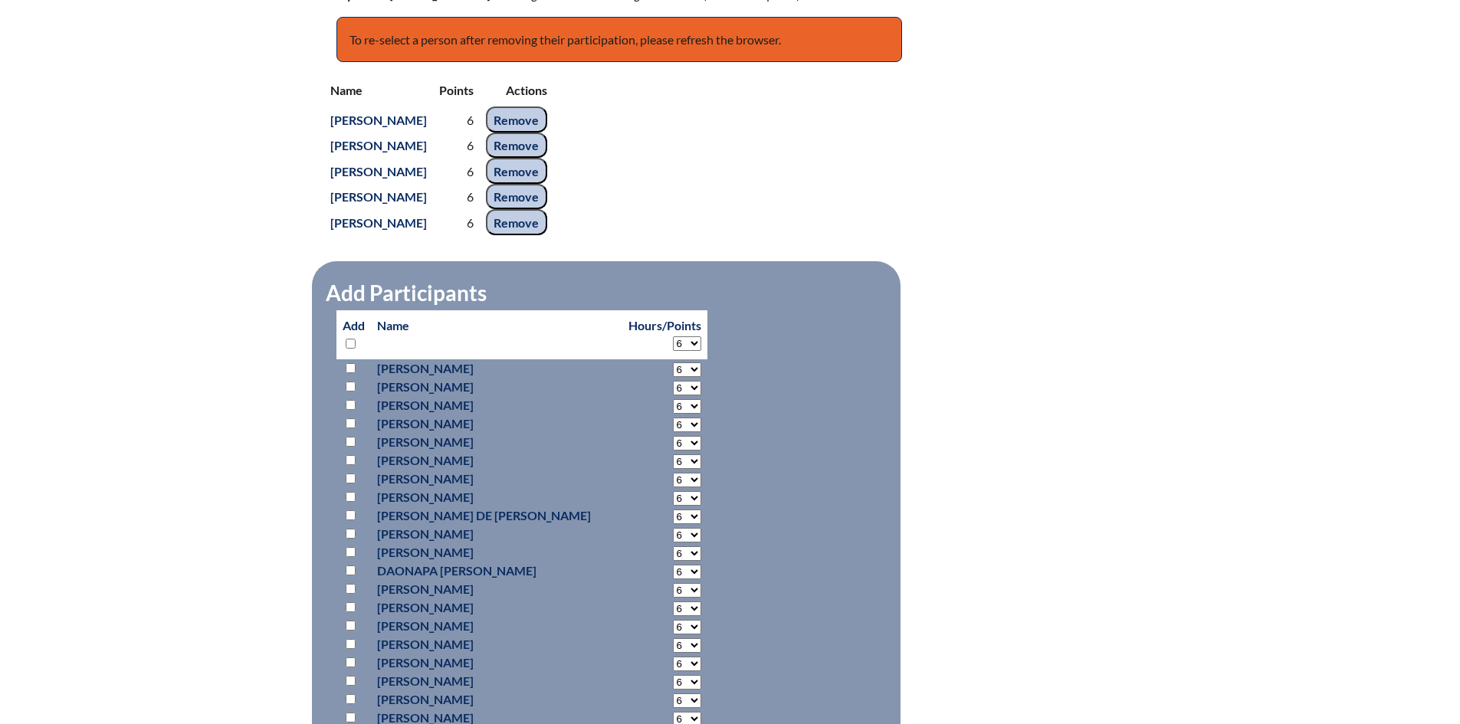
select select "6"
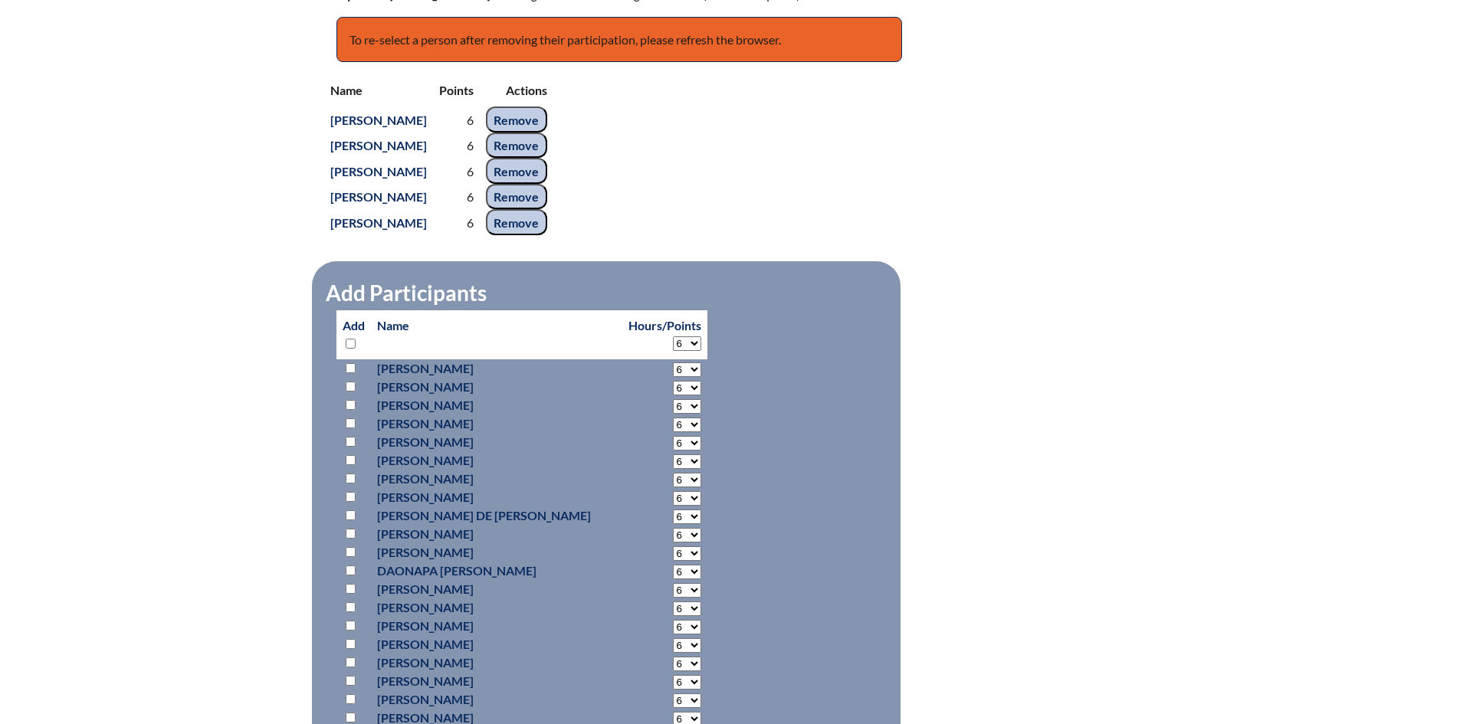
select select "6"
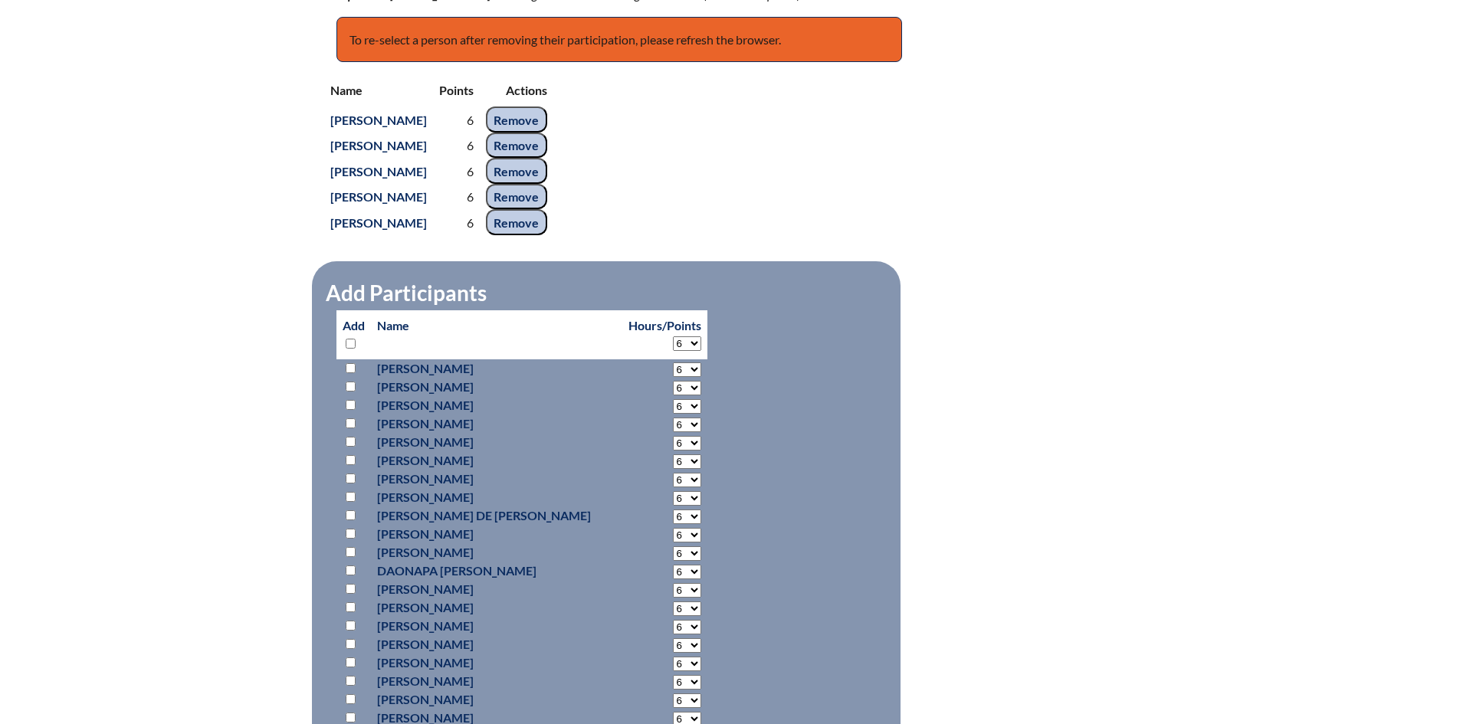
select select "6"
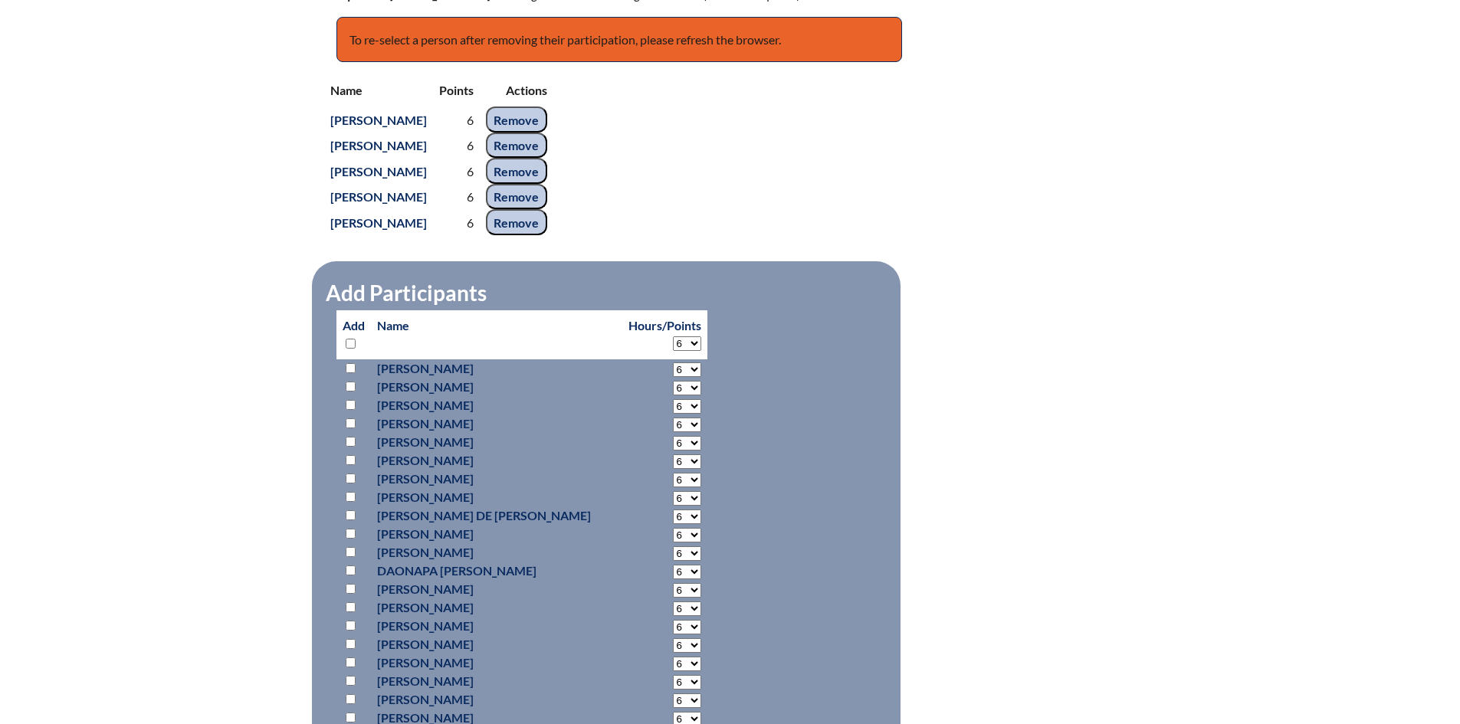
select select "6"
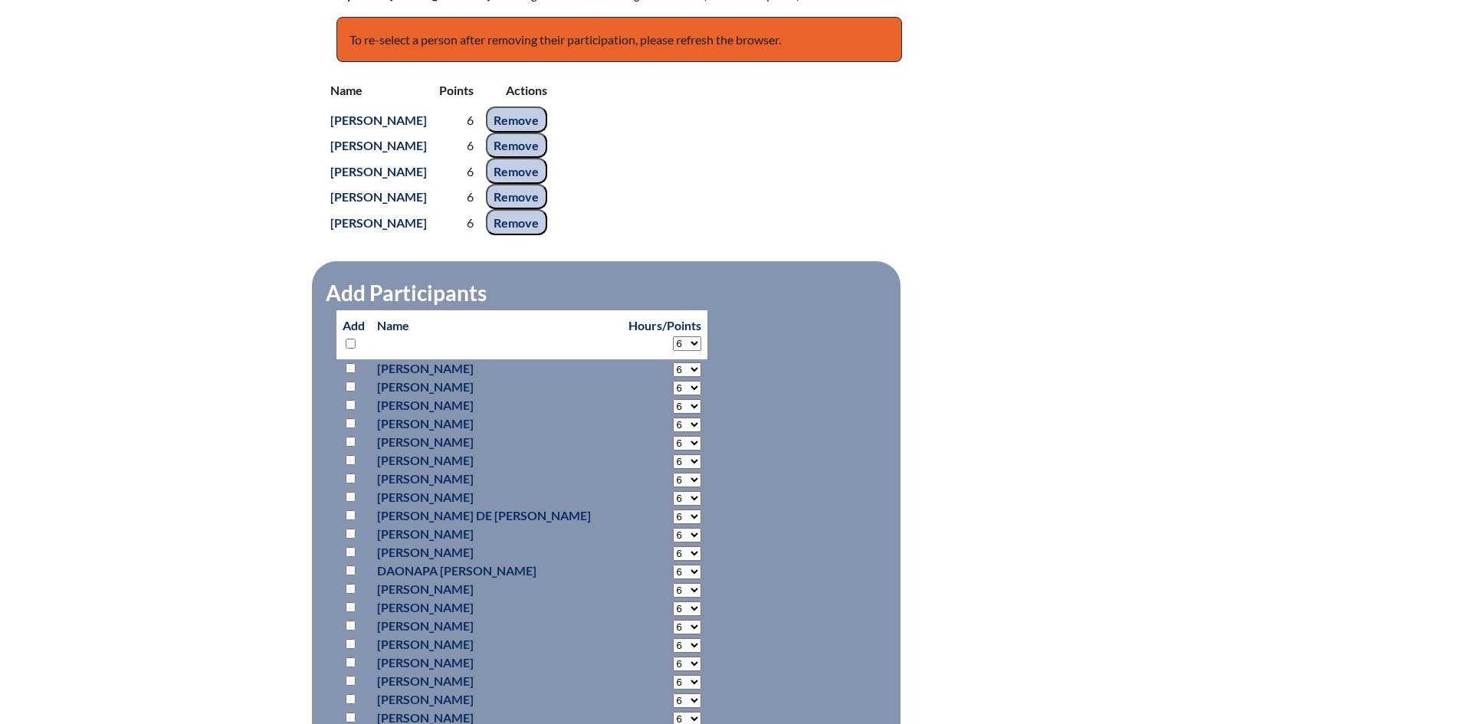
select select "6"
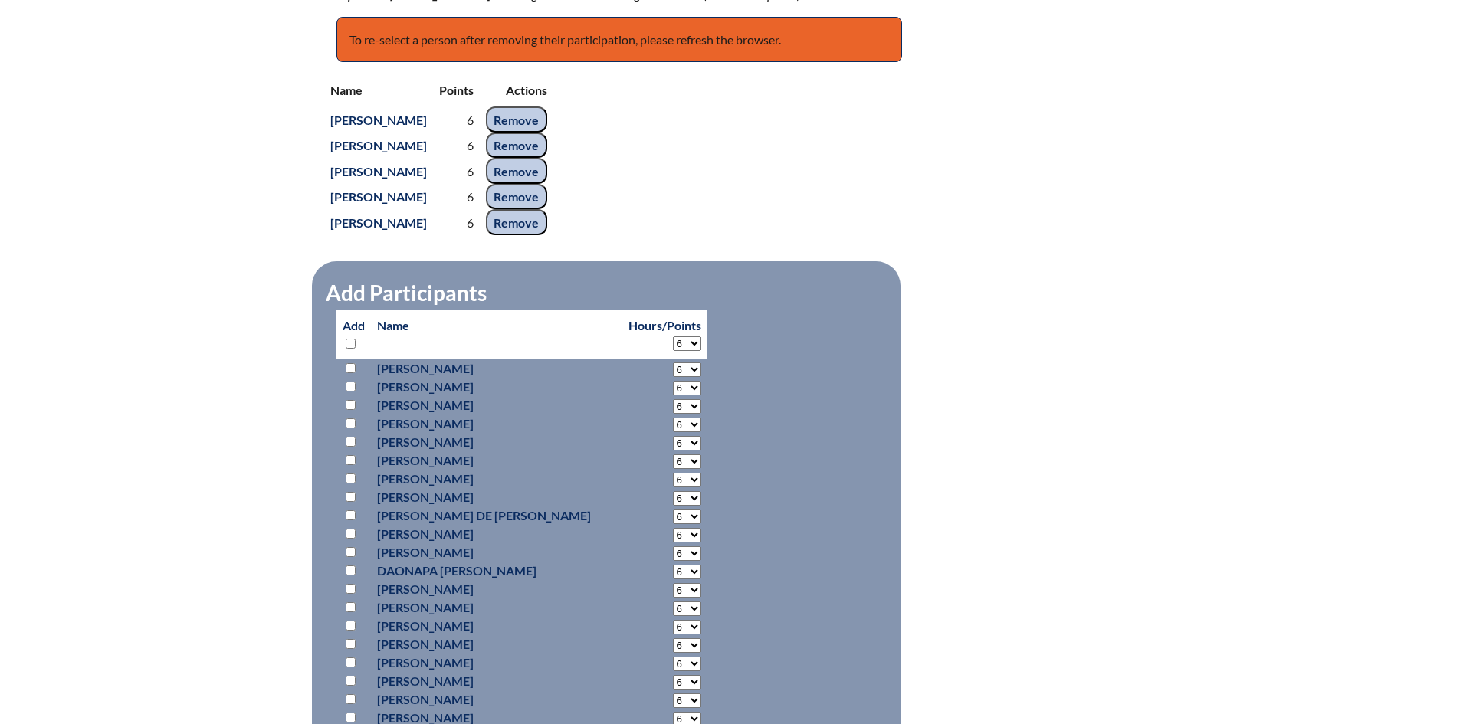
select select "6"
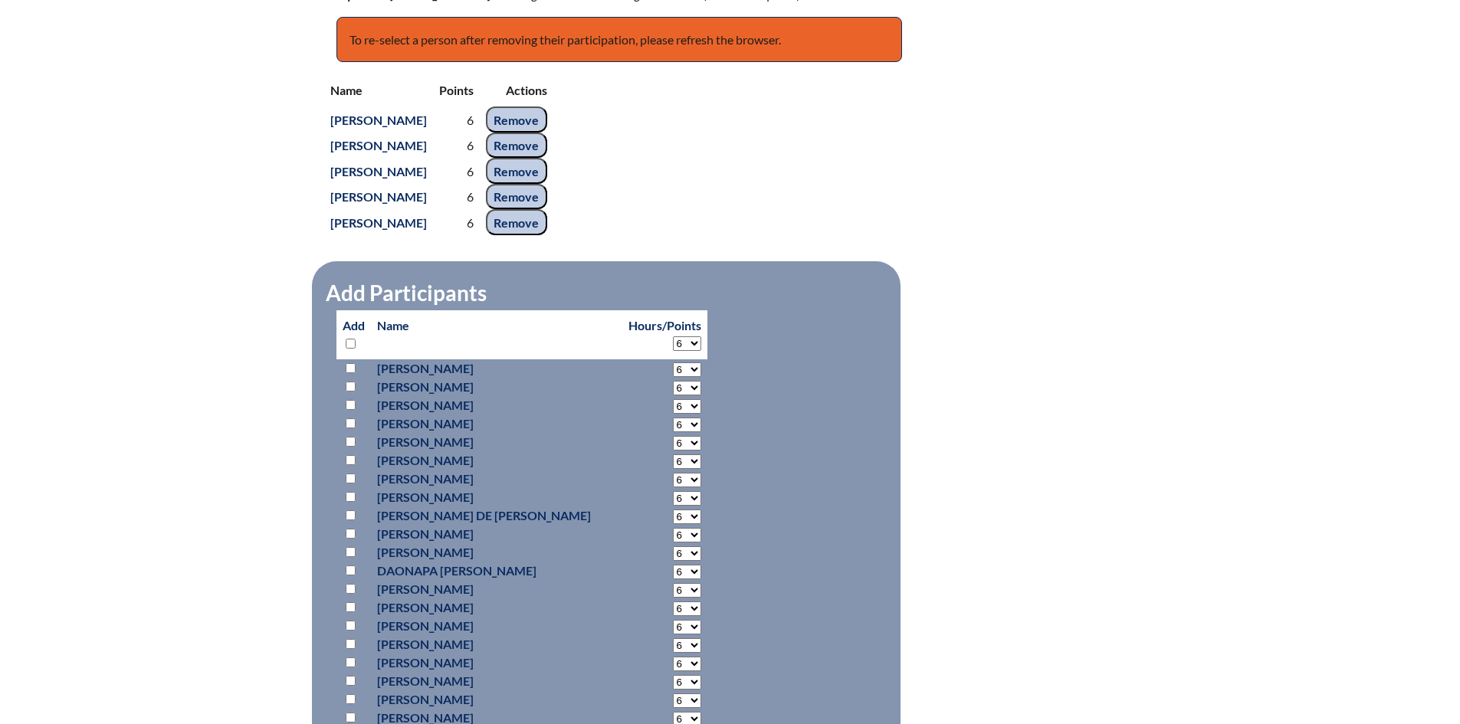
select select "6"
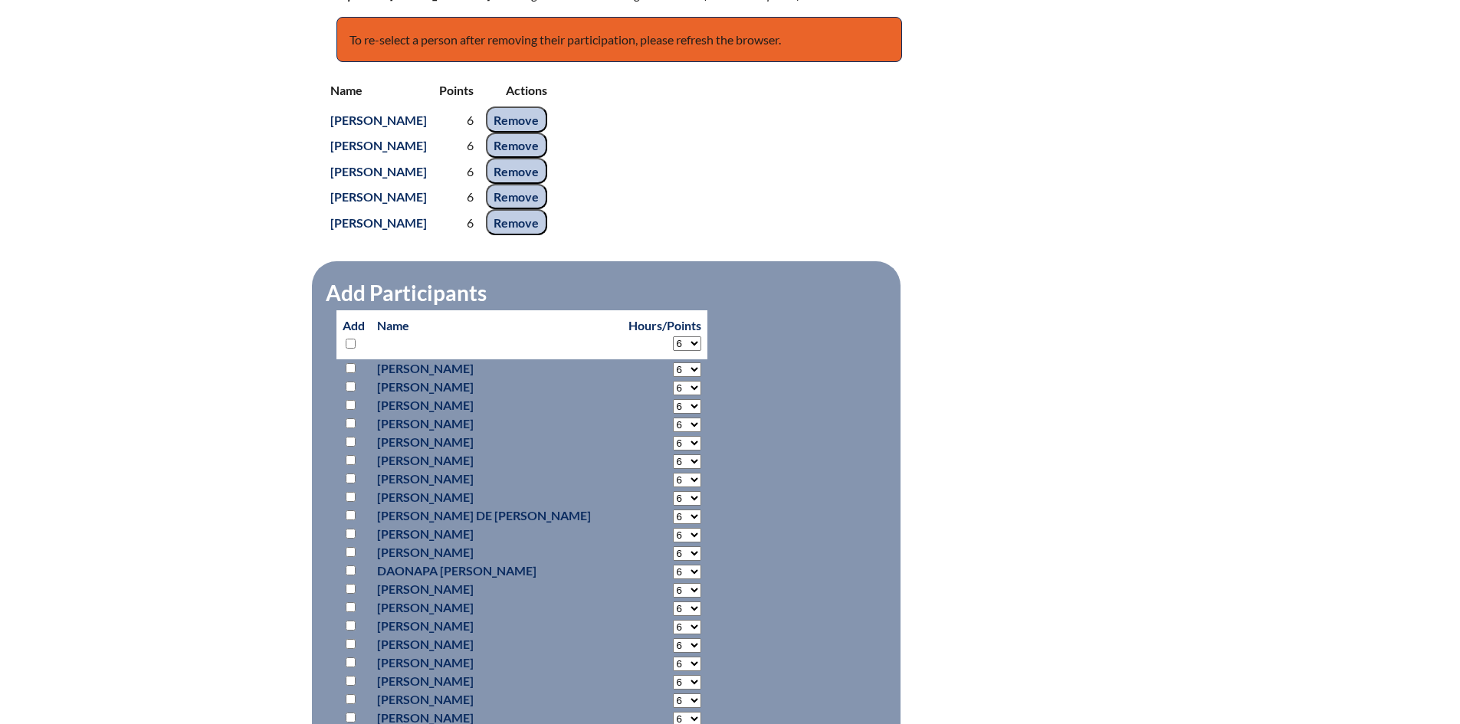
select select "6"
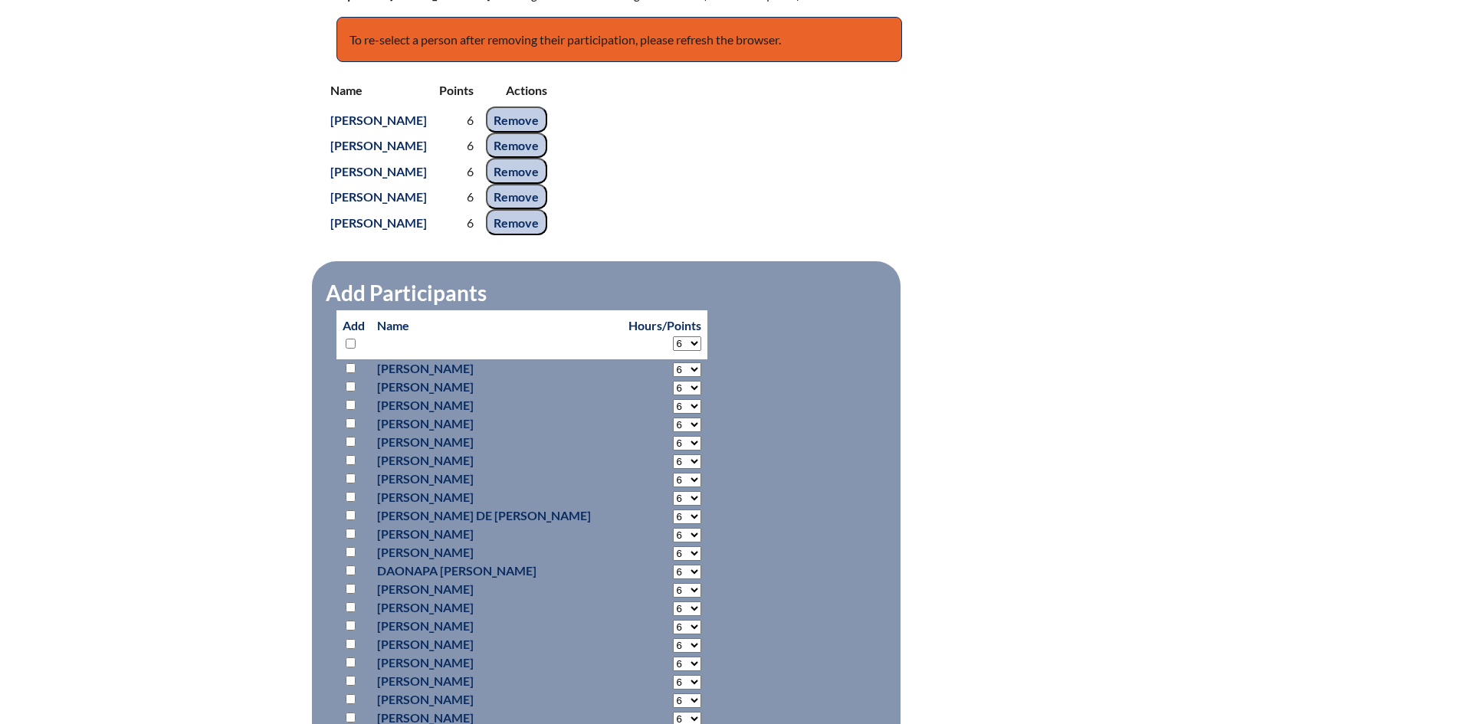
select select "6"
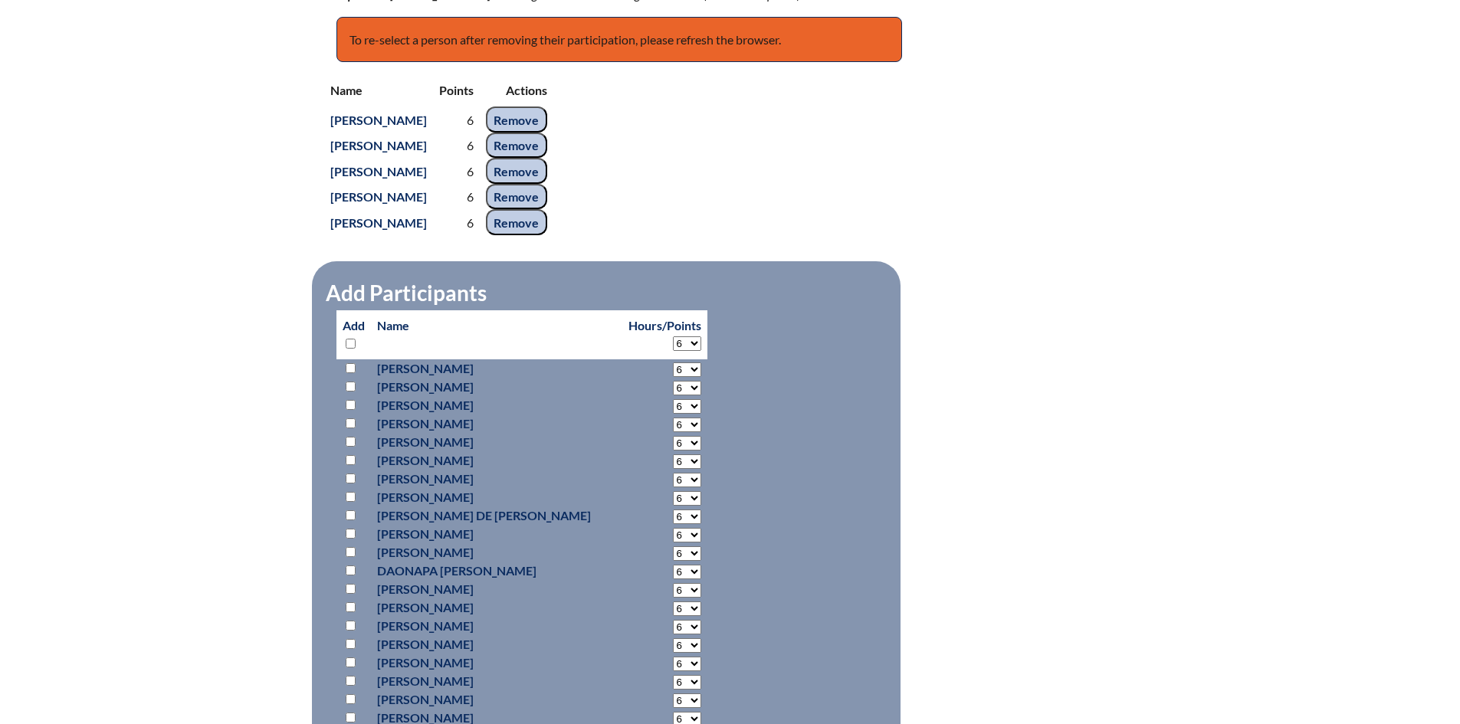
select select "6"
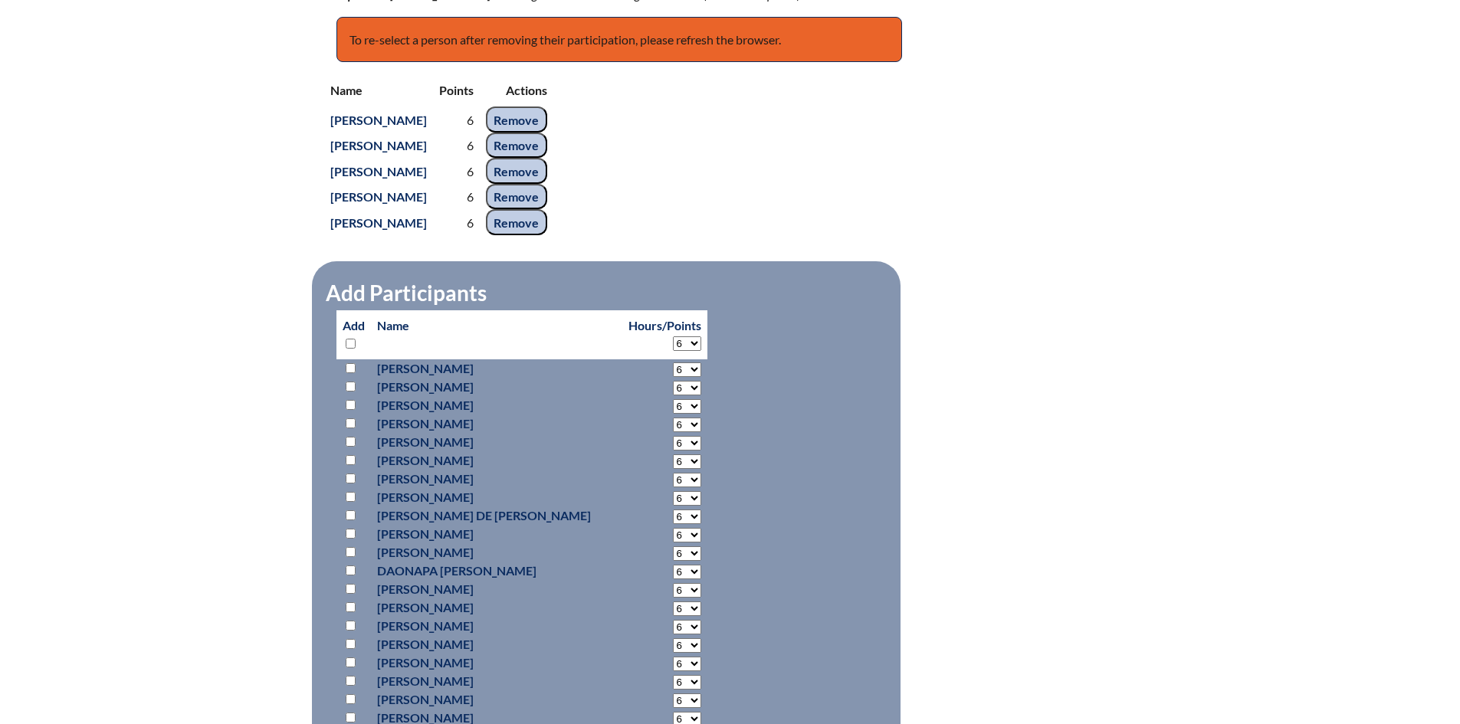
select select "6"
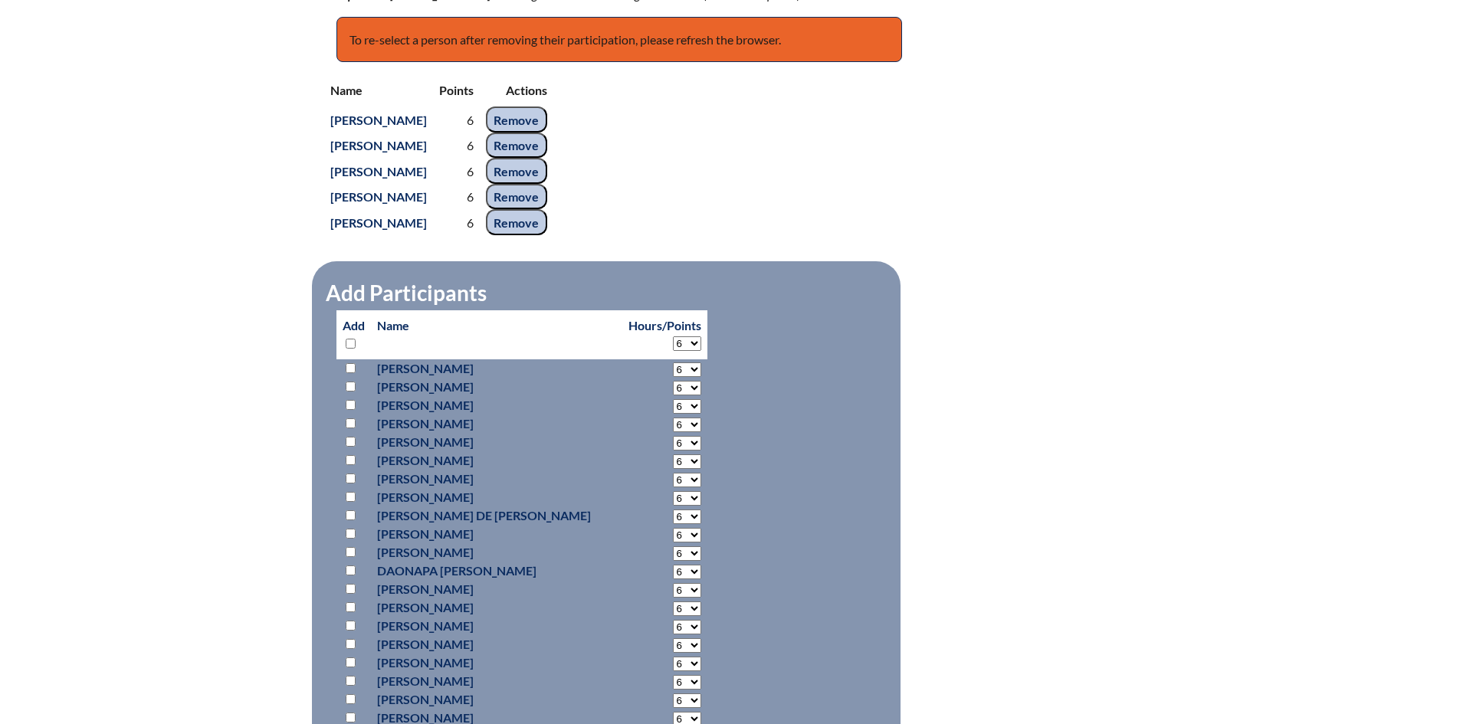
select select "6"
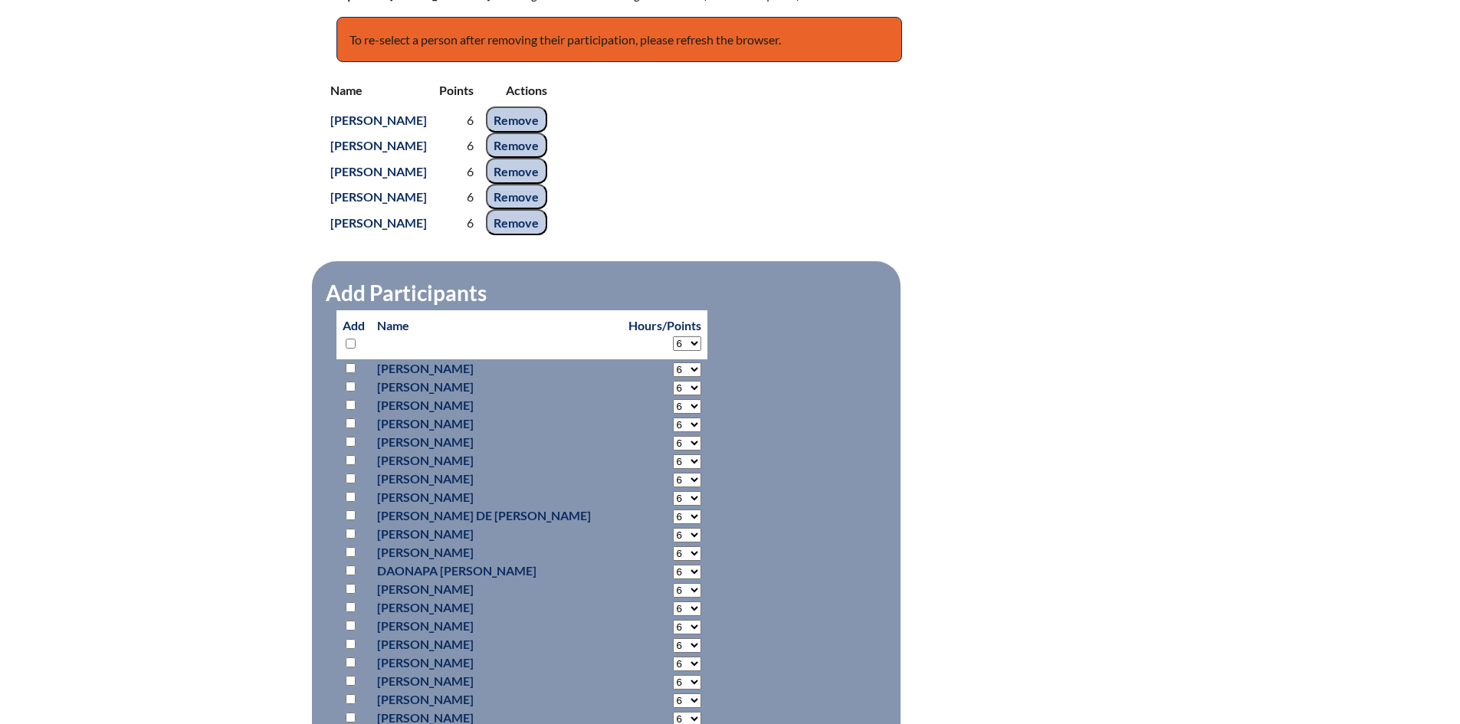
select select "6"
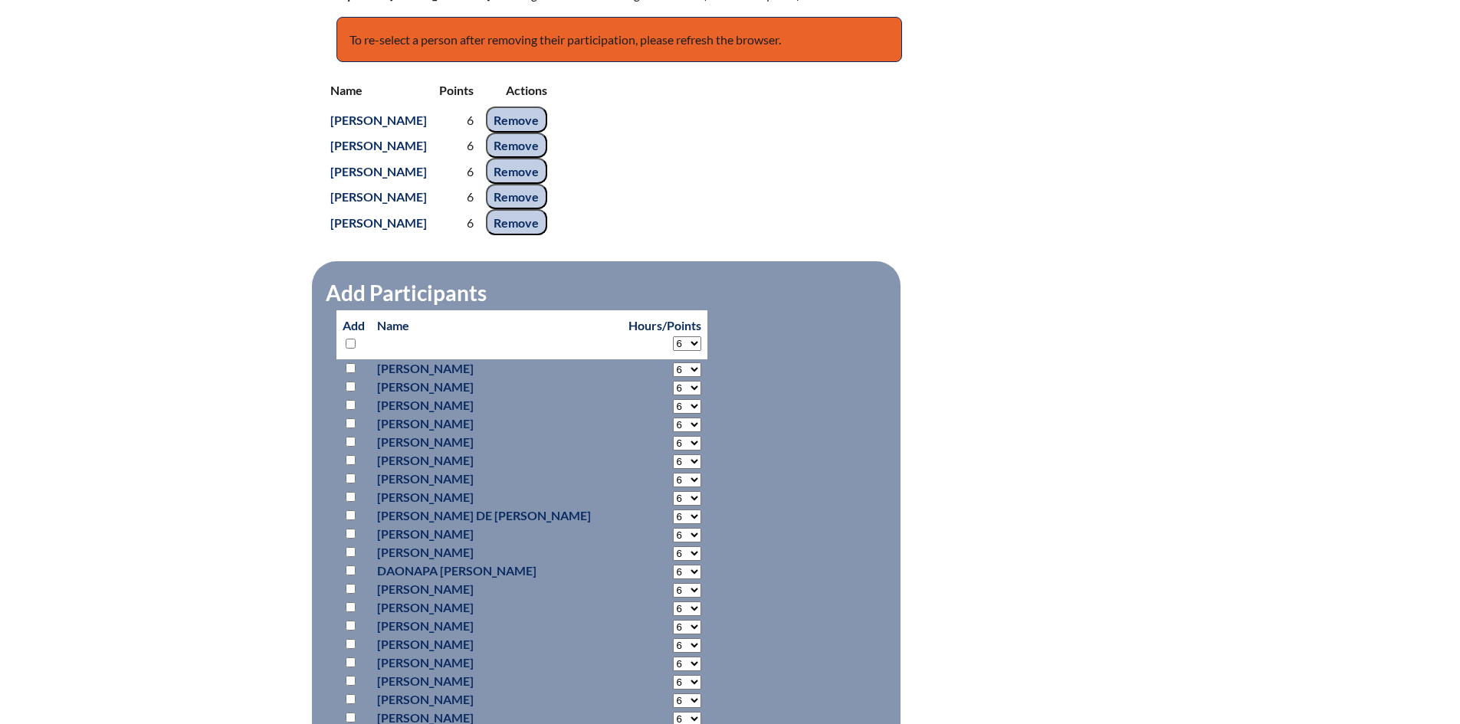
select select "6"
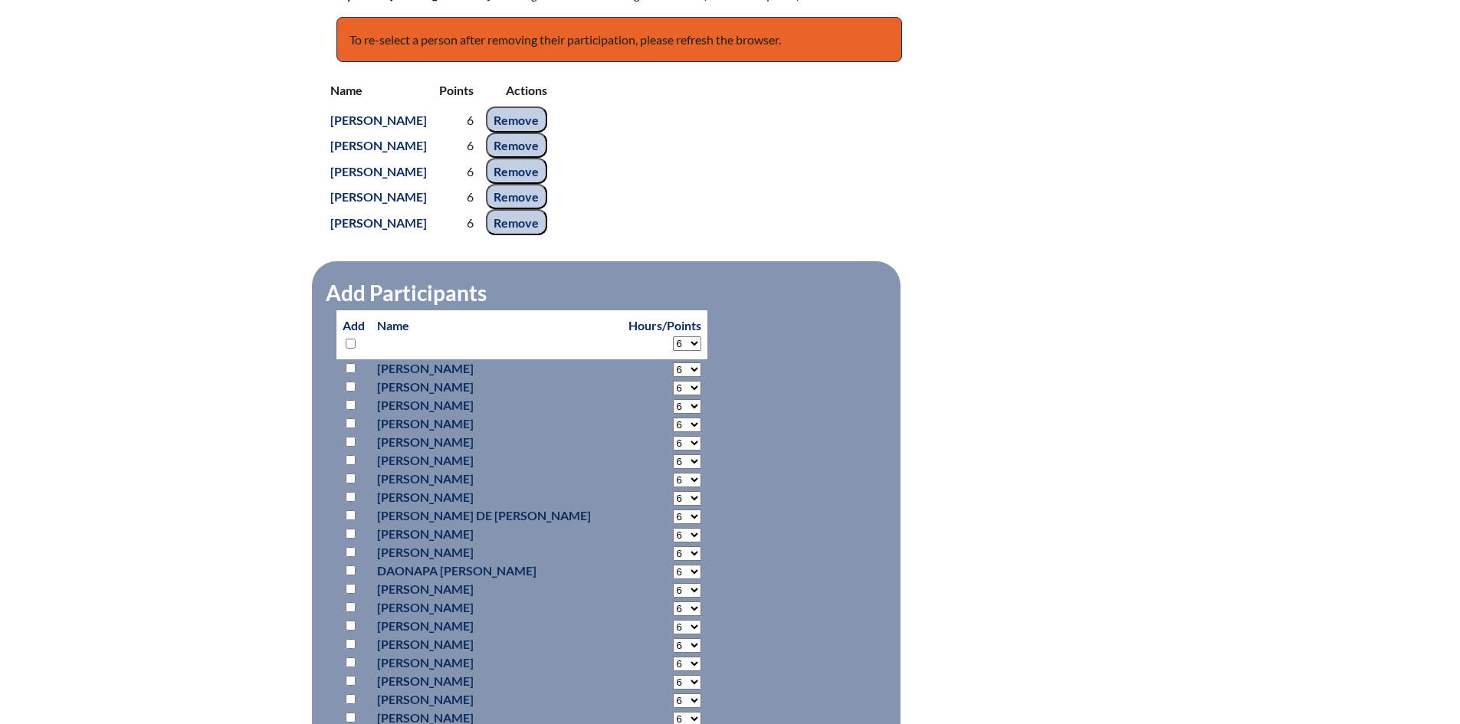
select select "6"
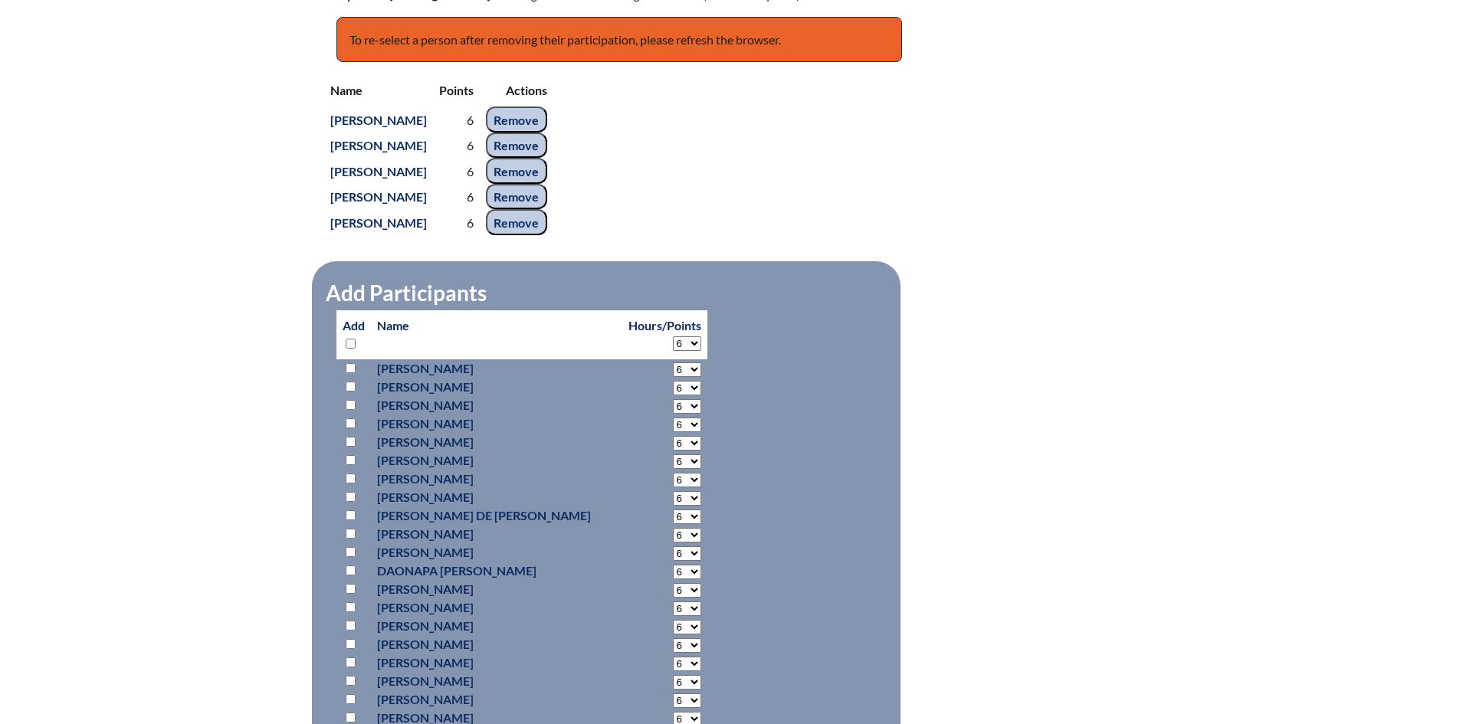
select select "6"
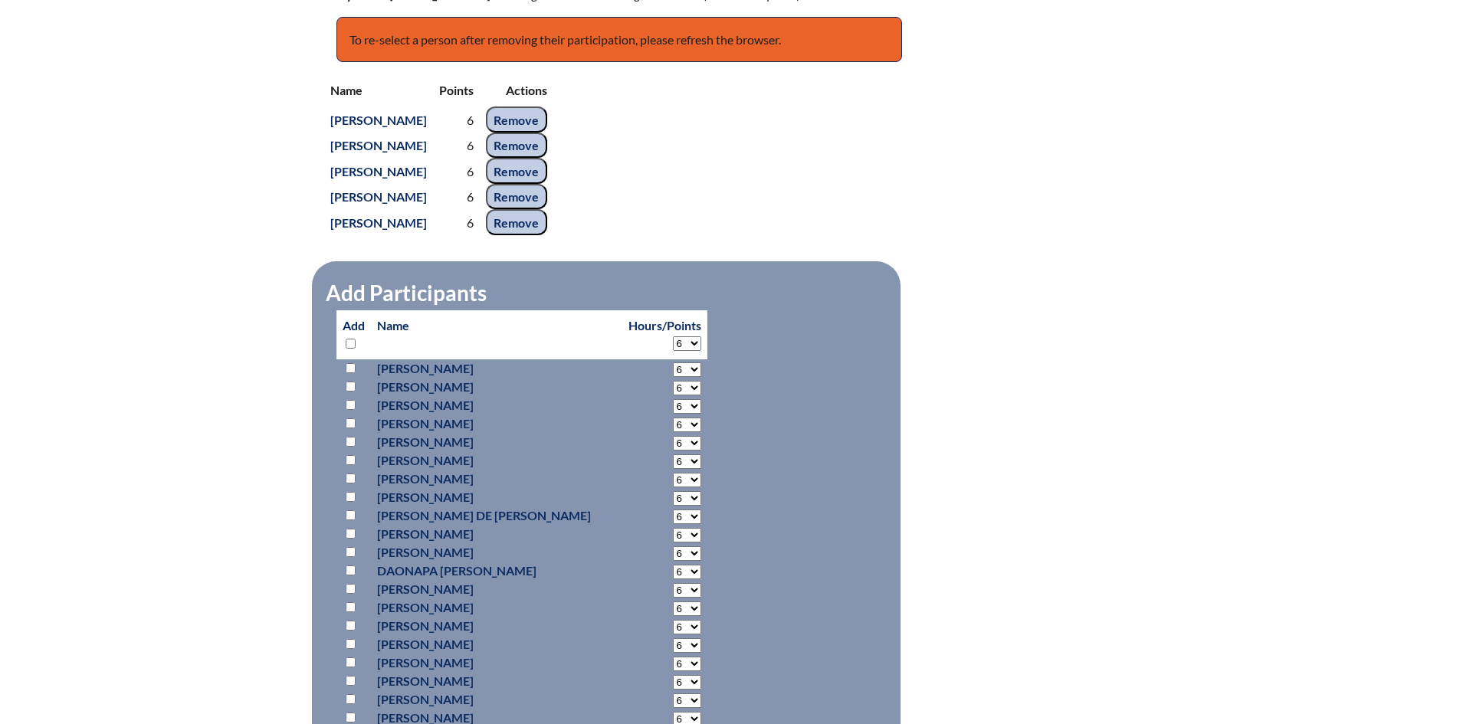
select select "6"
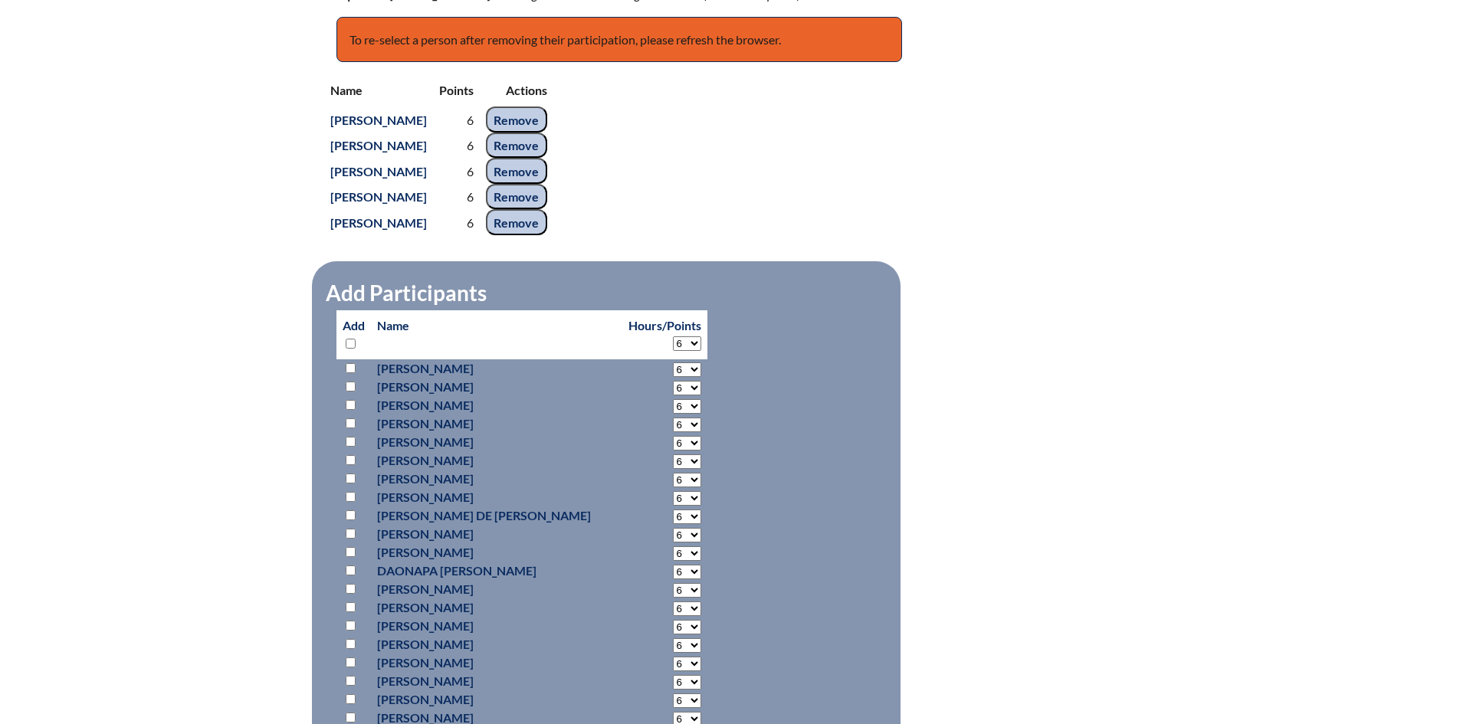
select select "6"
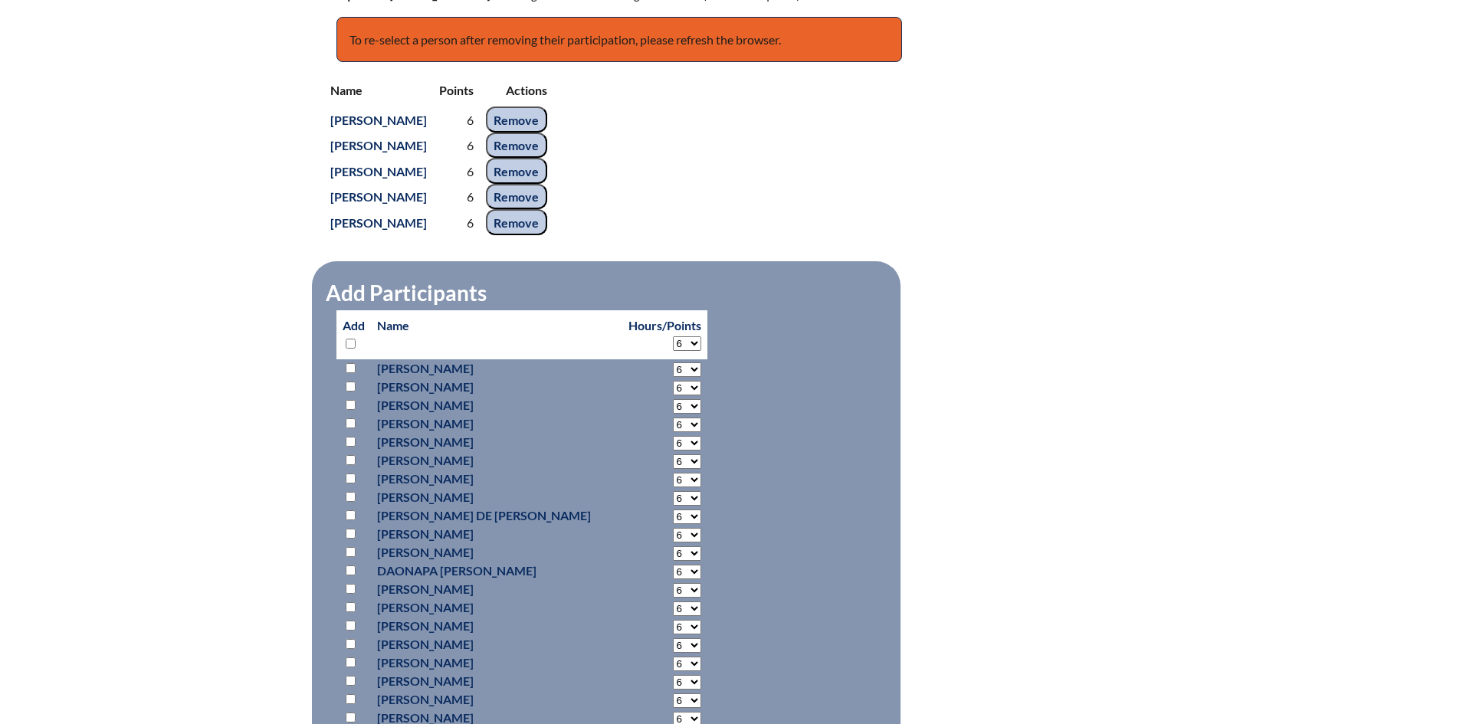
select select "6"
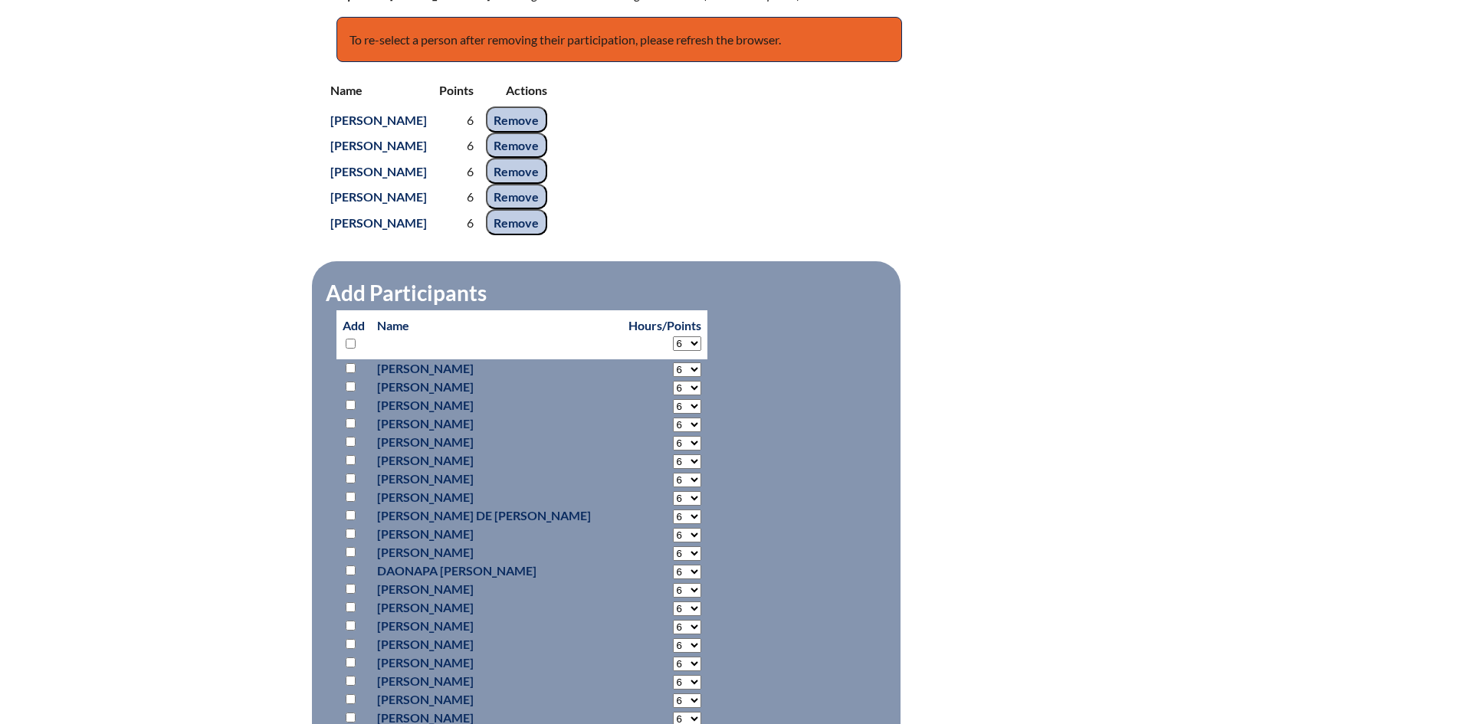
select select "6"
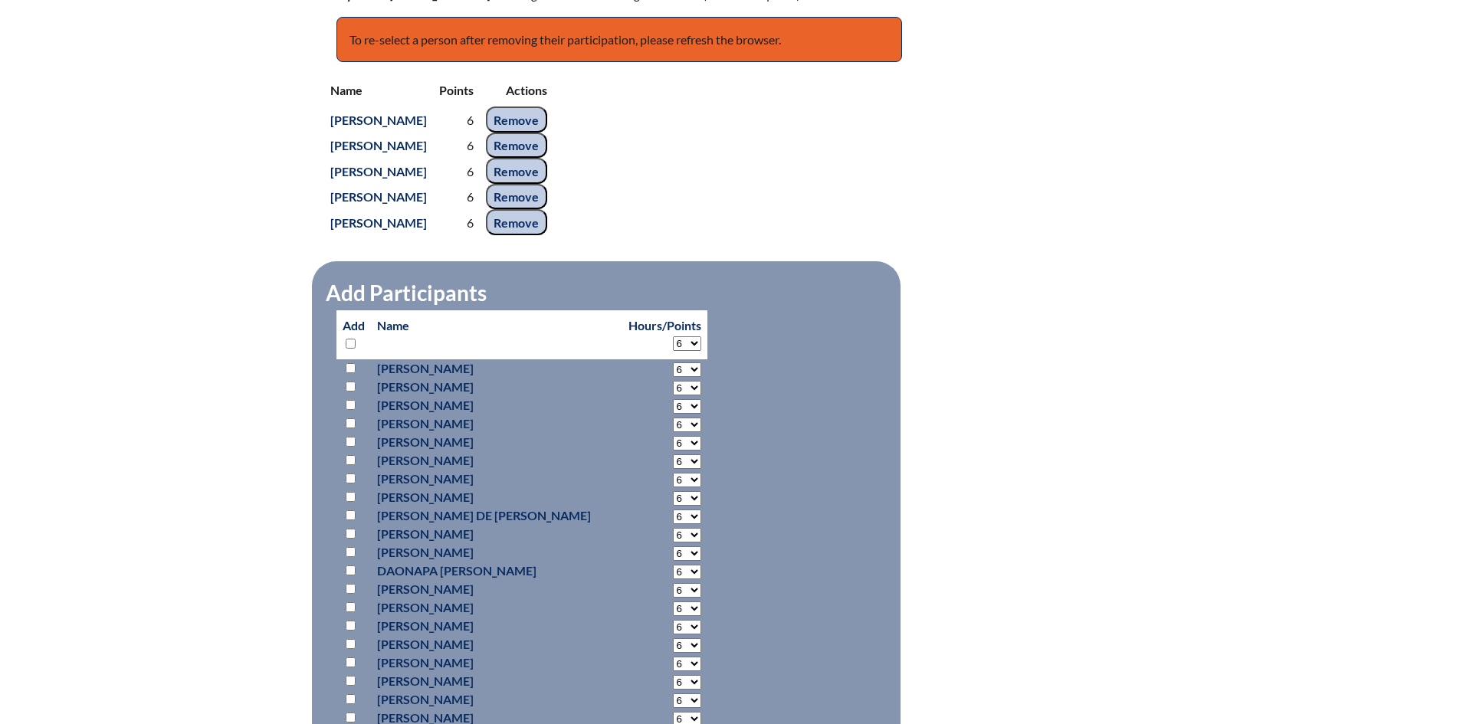
select select "6"
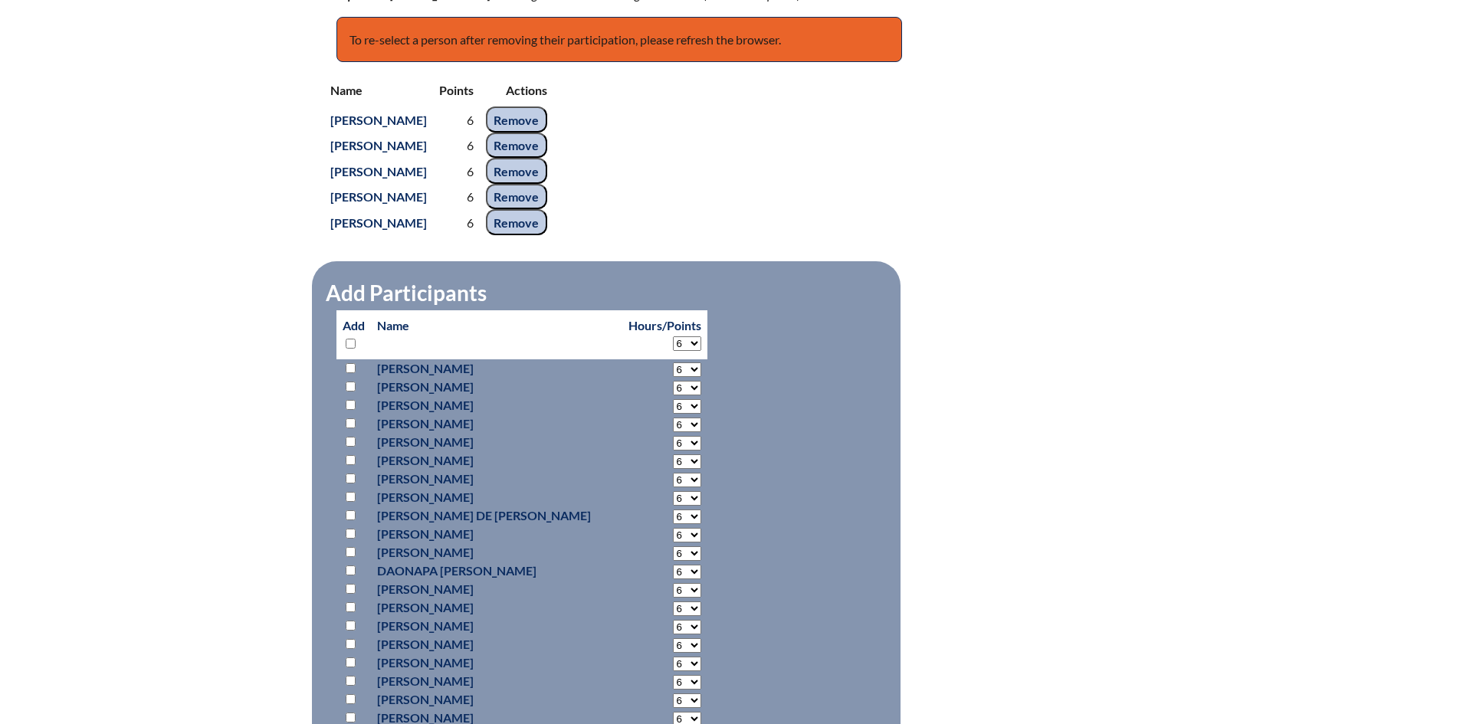
select select "6"
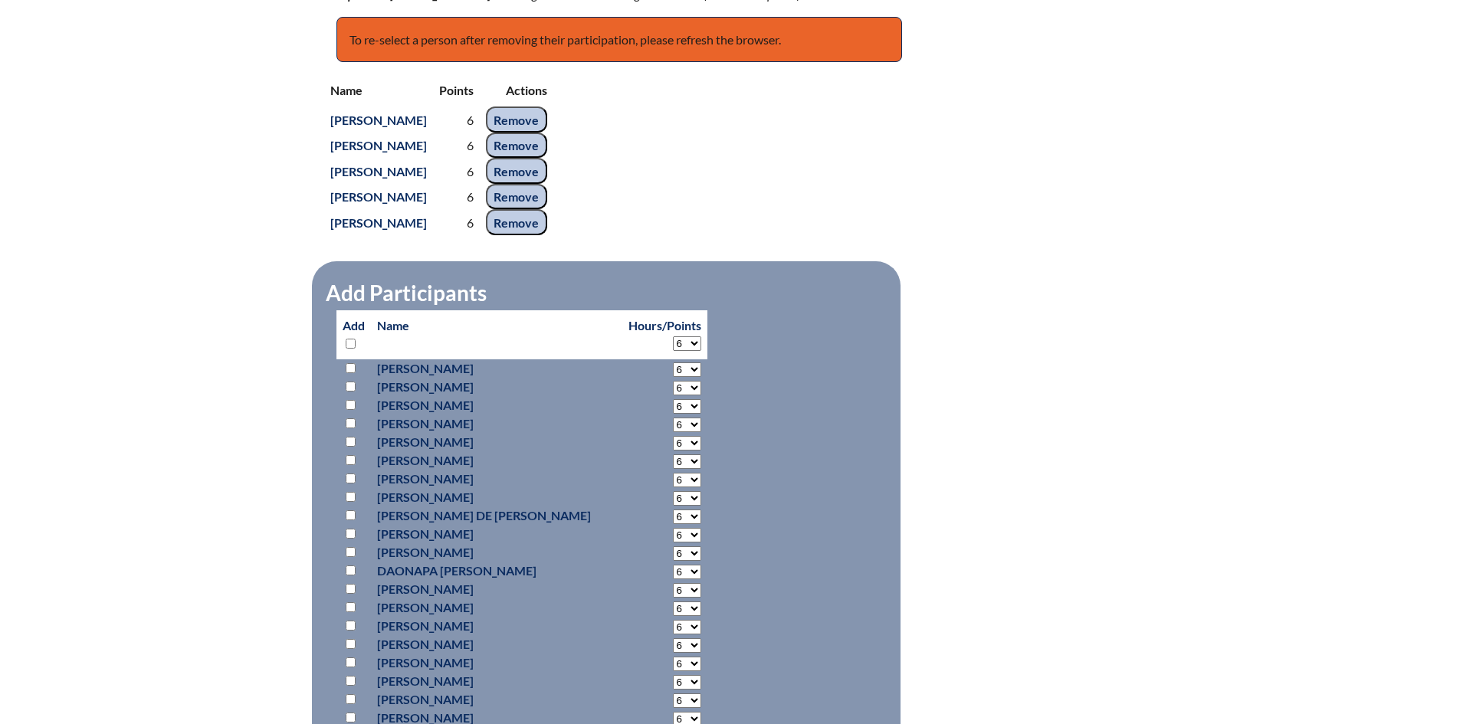
select select "6"
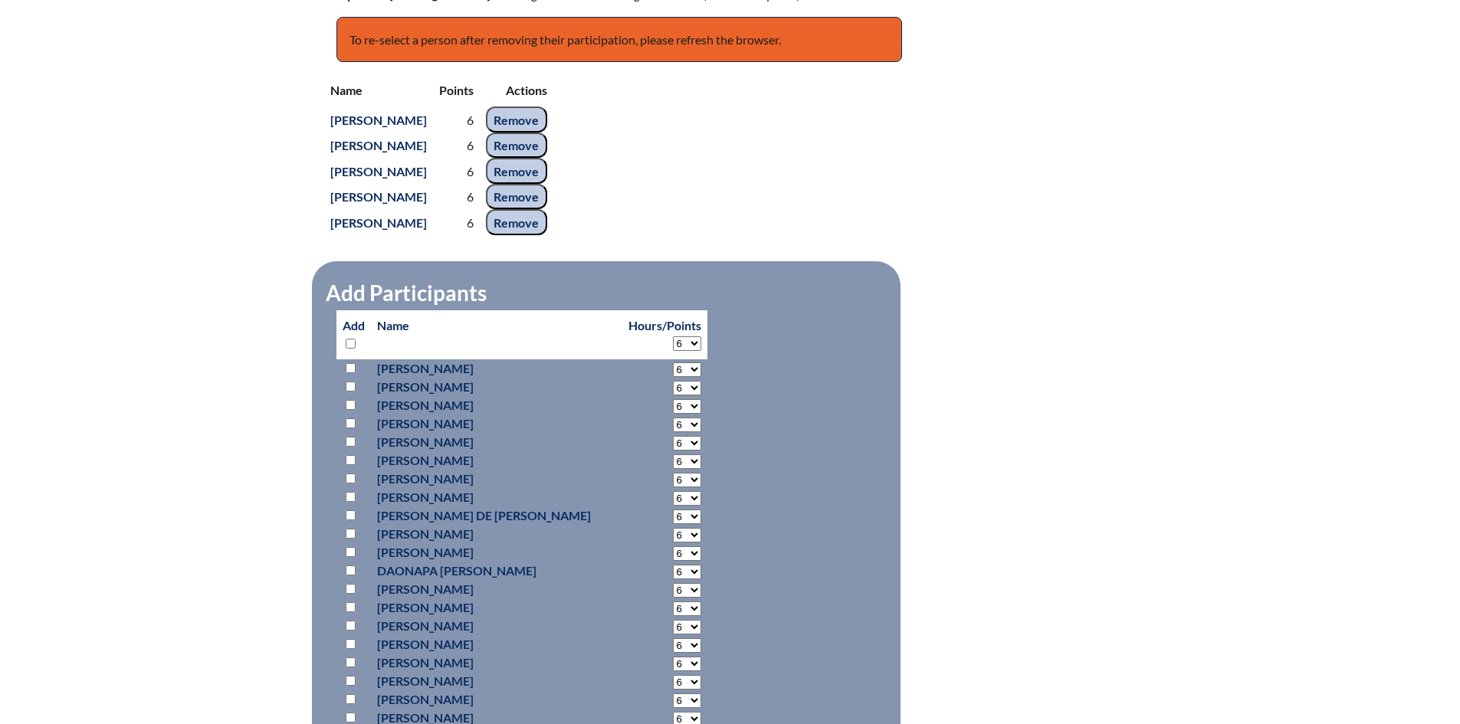
select select "6"
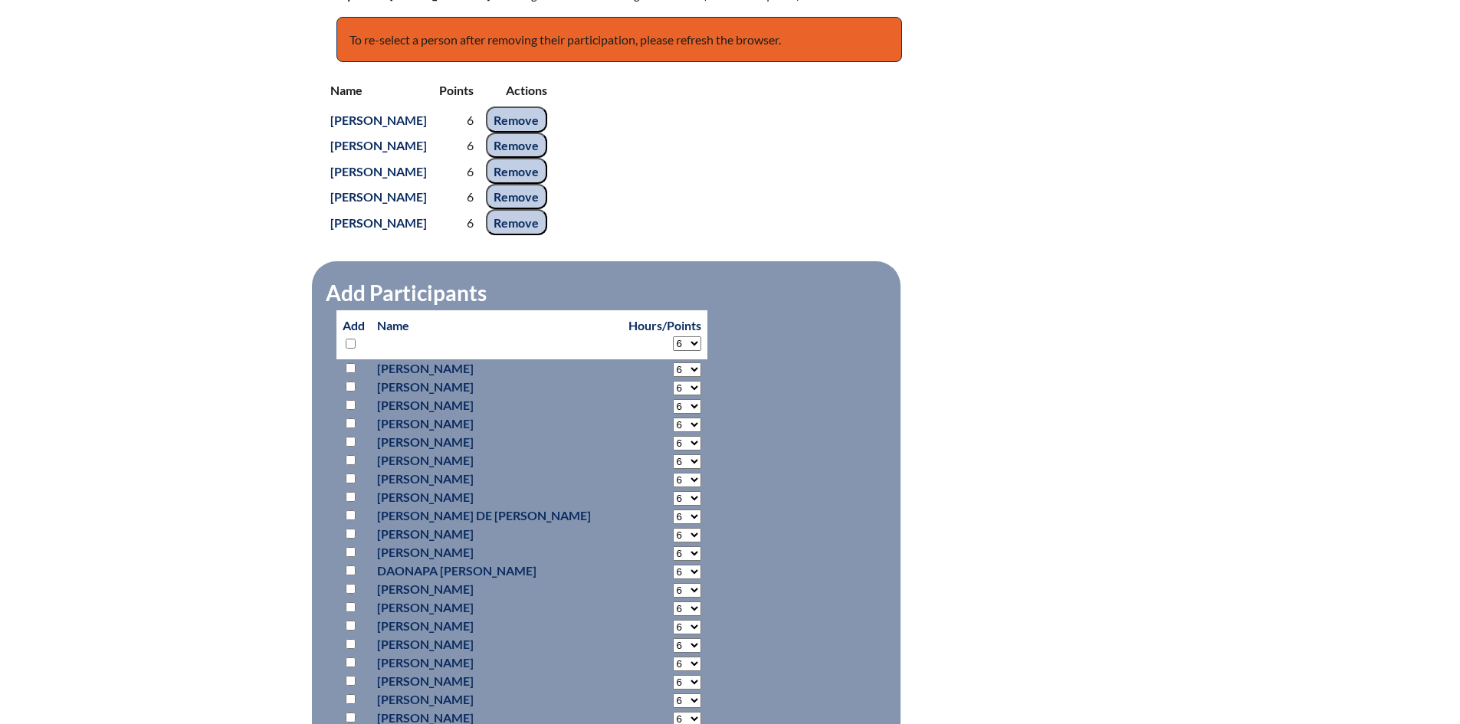
select select "6"
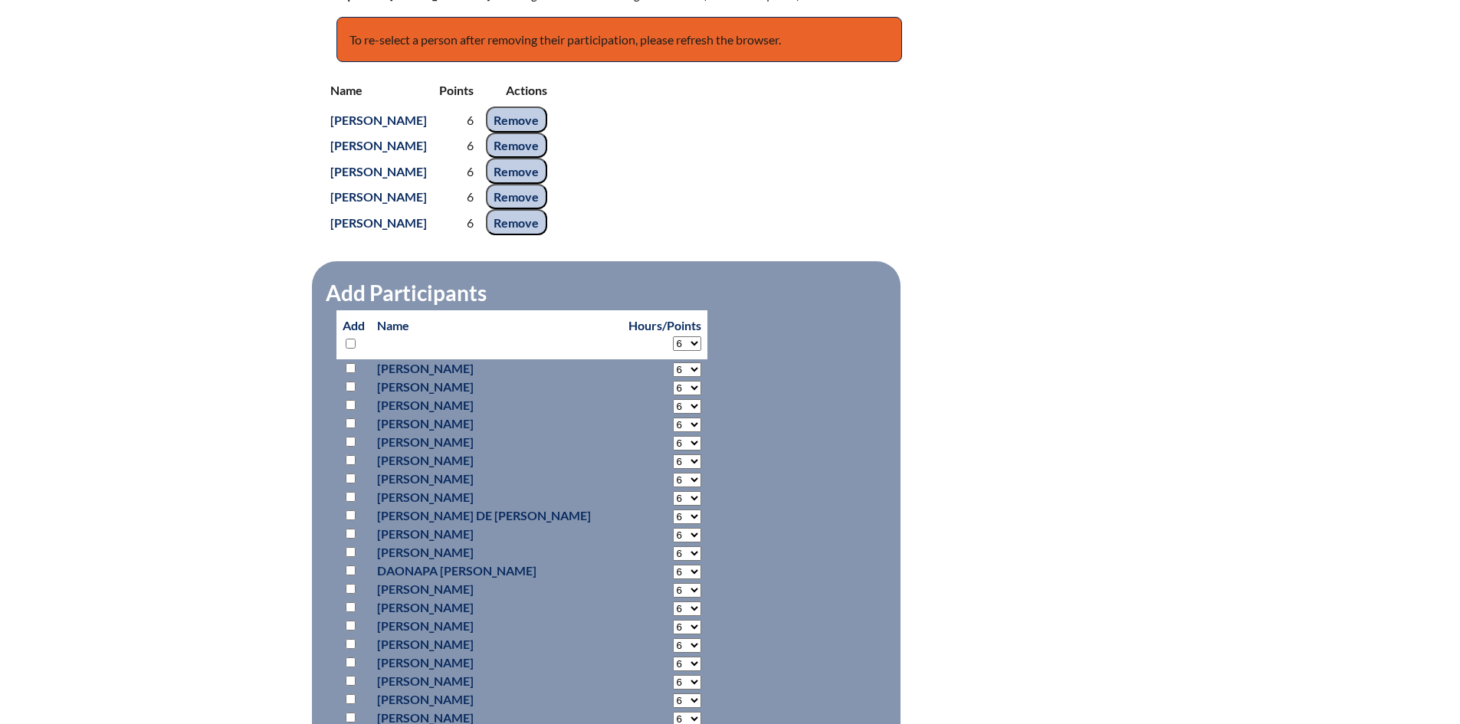
select select "6"
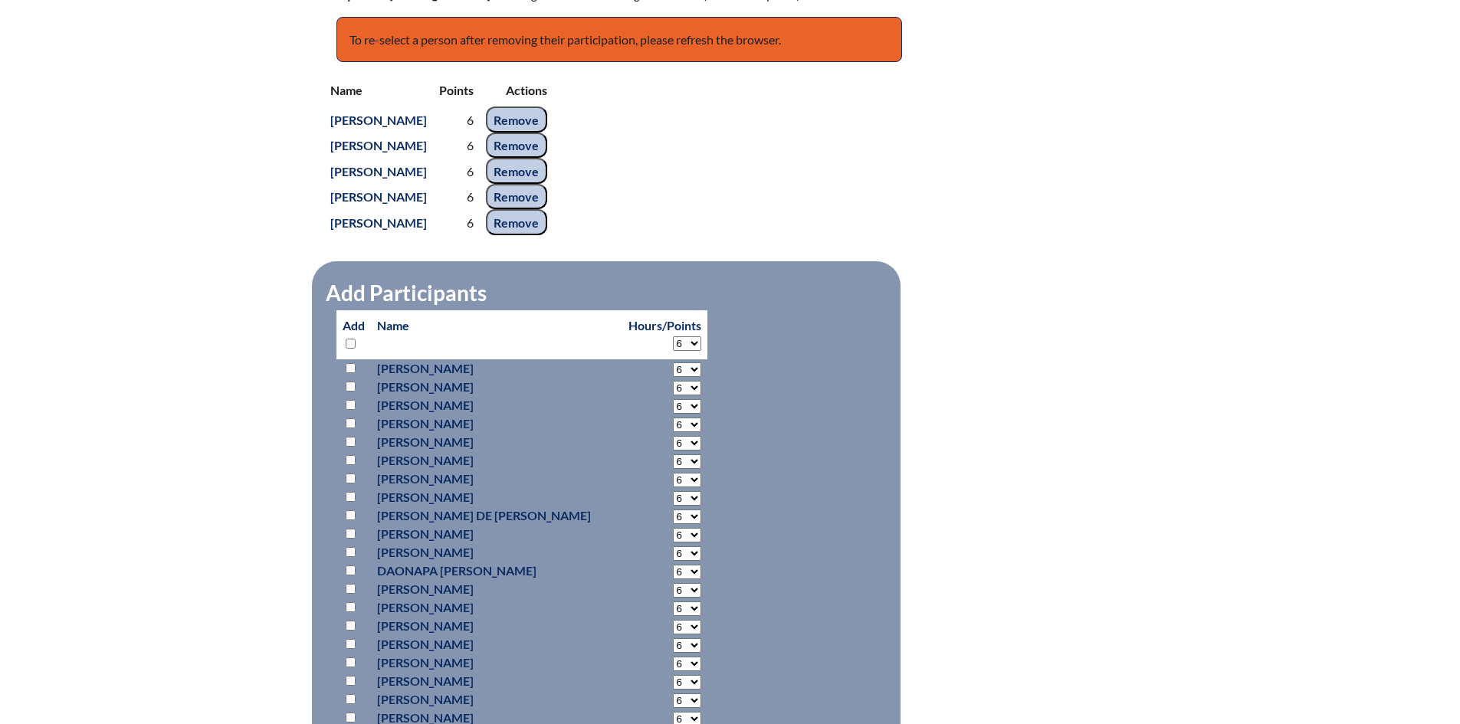
select select "6"
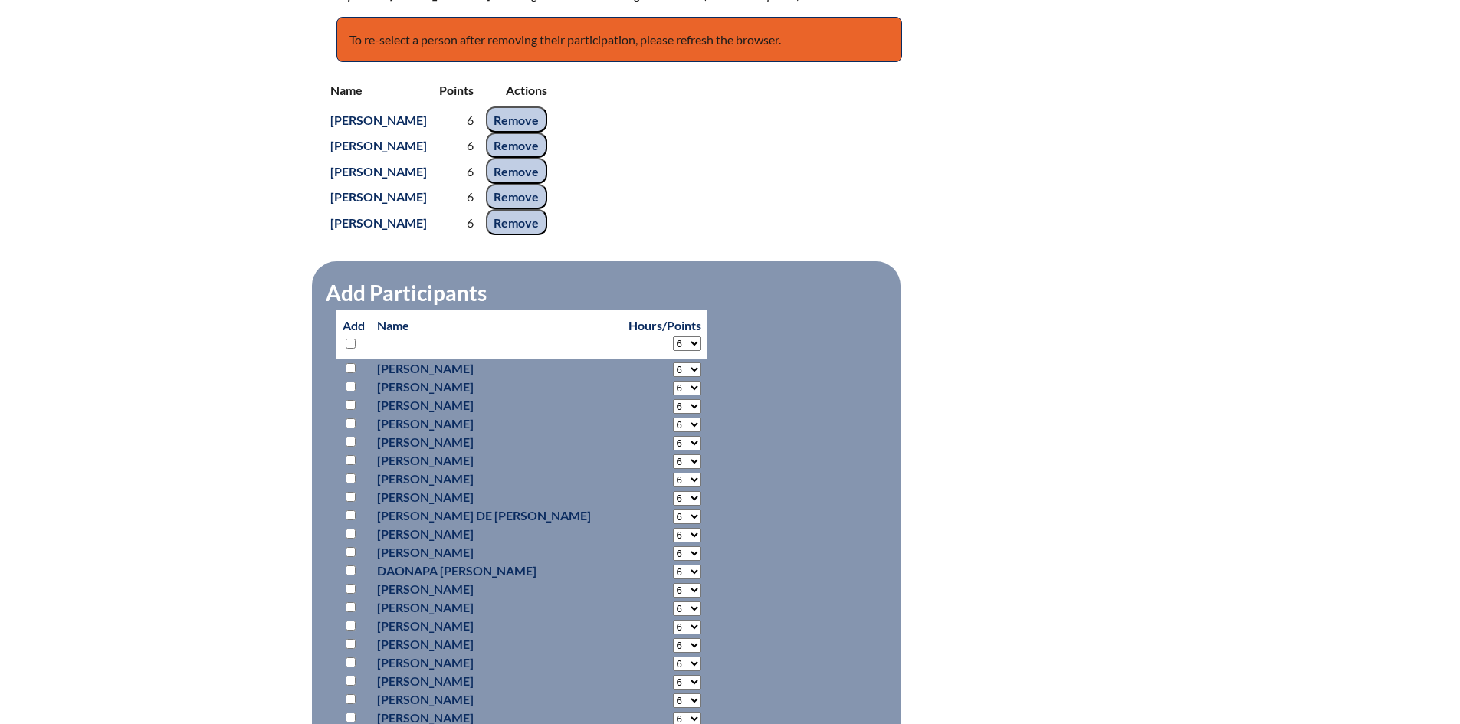
select select "6"
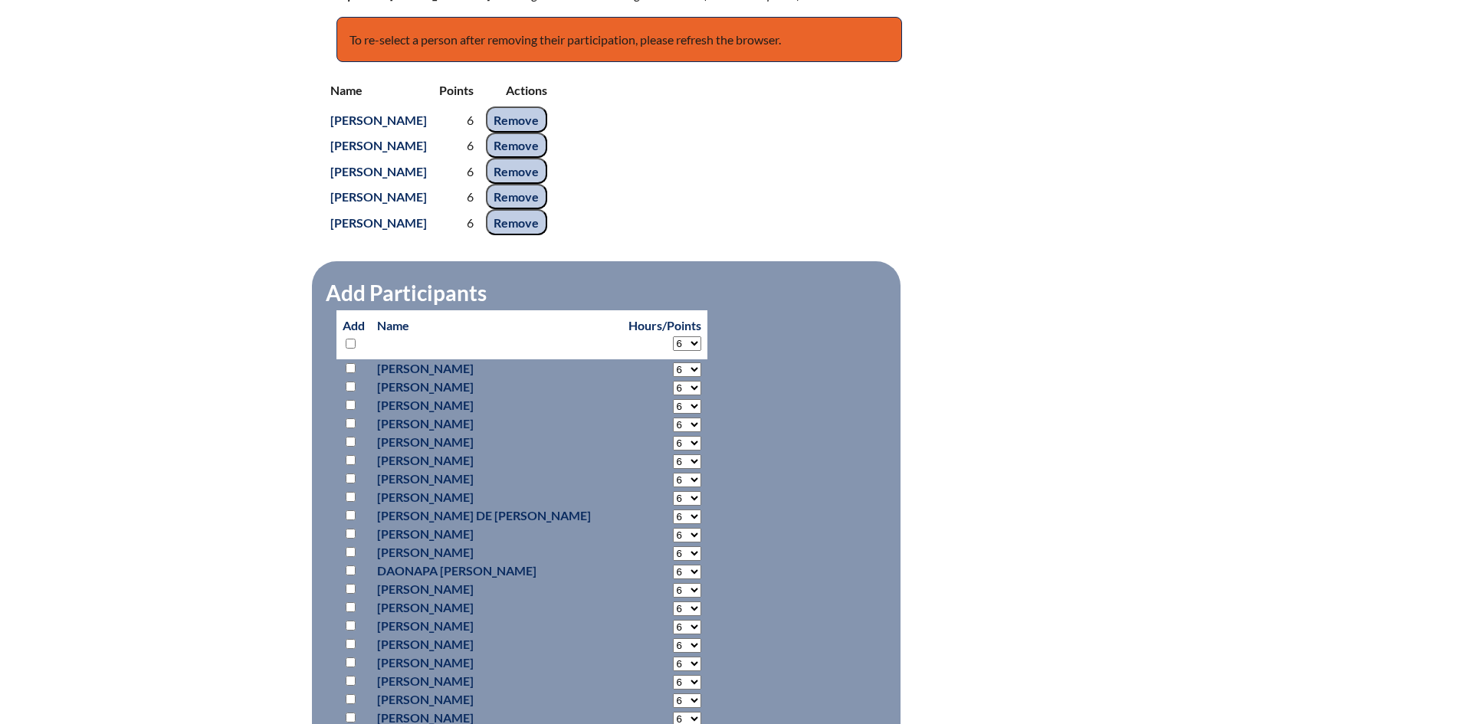
select select "6"
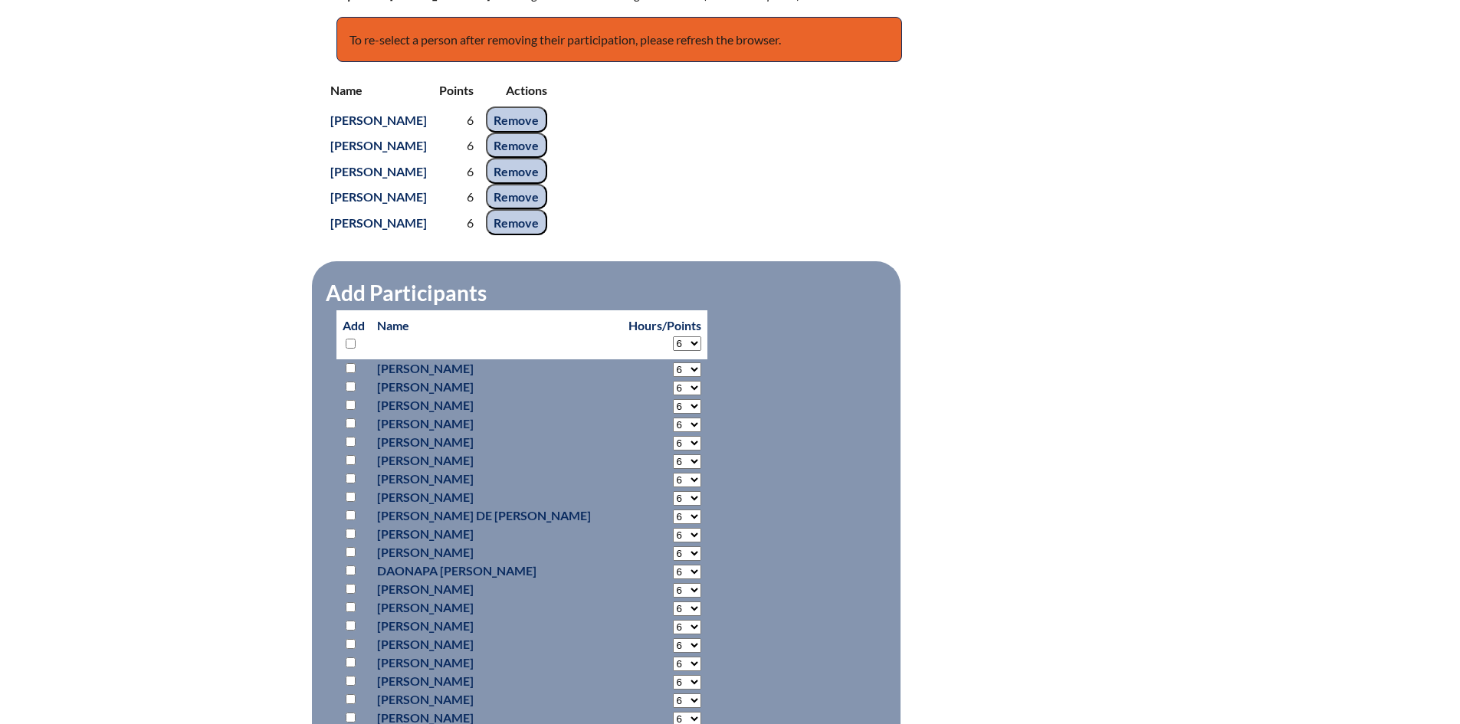
select select "6"
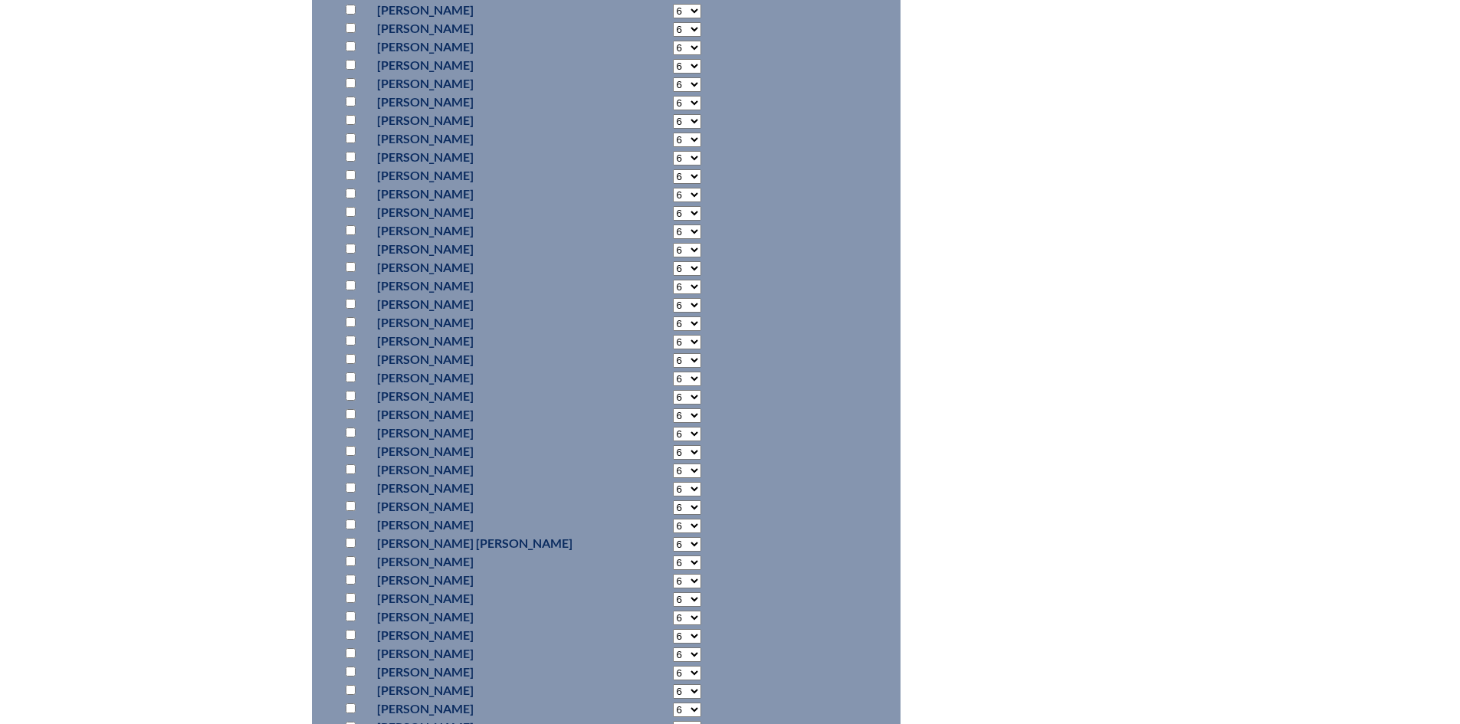
scroll to position [4485, 0]
click at [351, 635] on input "checkbox" at bounding box center [351, 638] width 10 height 10
click at [350, 506] on input "checkbox" at bounding box center [351, 509] width 10 height 10
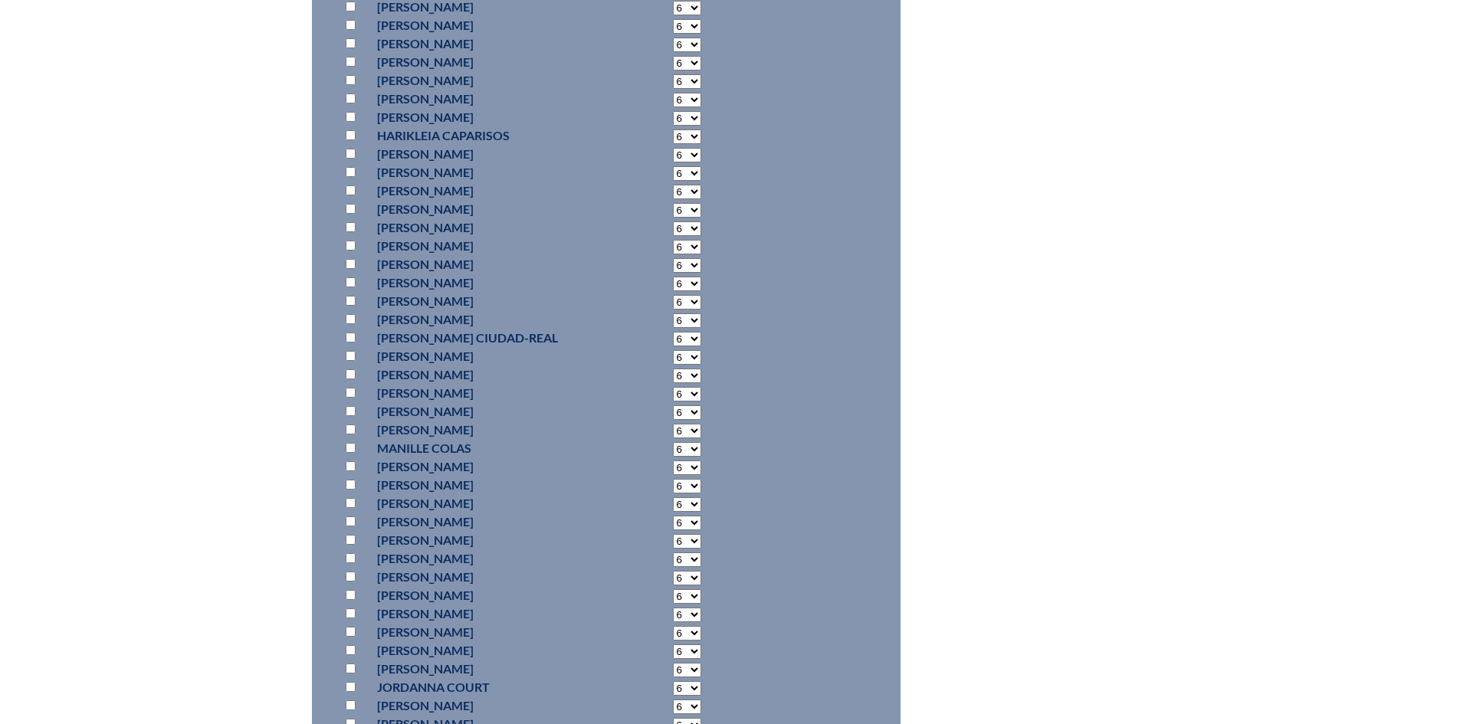
click at [353, 209] on input "checkbox" at bounding box center [351, 209] width 10 height 10
click at [347, 54] on input "checkbox" at bounding box center [351, 56] width 10 height 10
click at [352, 511] on input "checkbox" at bounding box center [351, 516] width 10 height 10
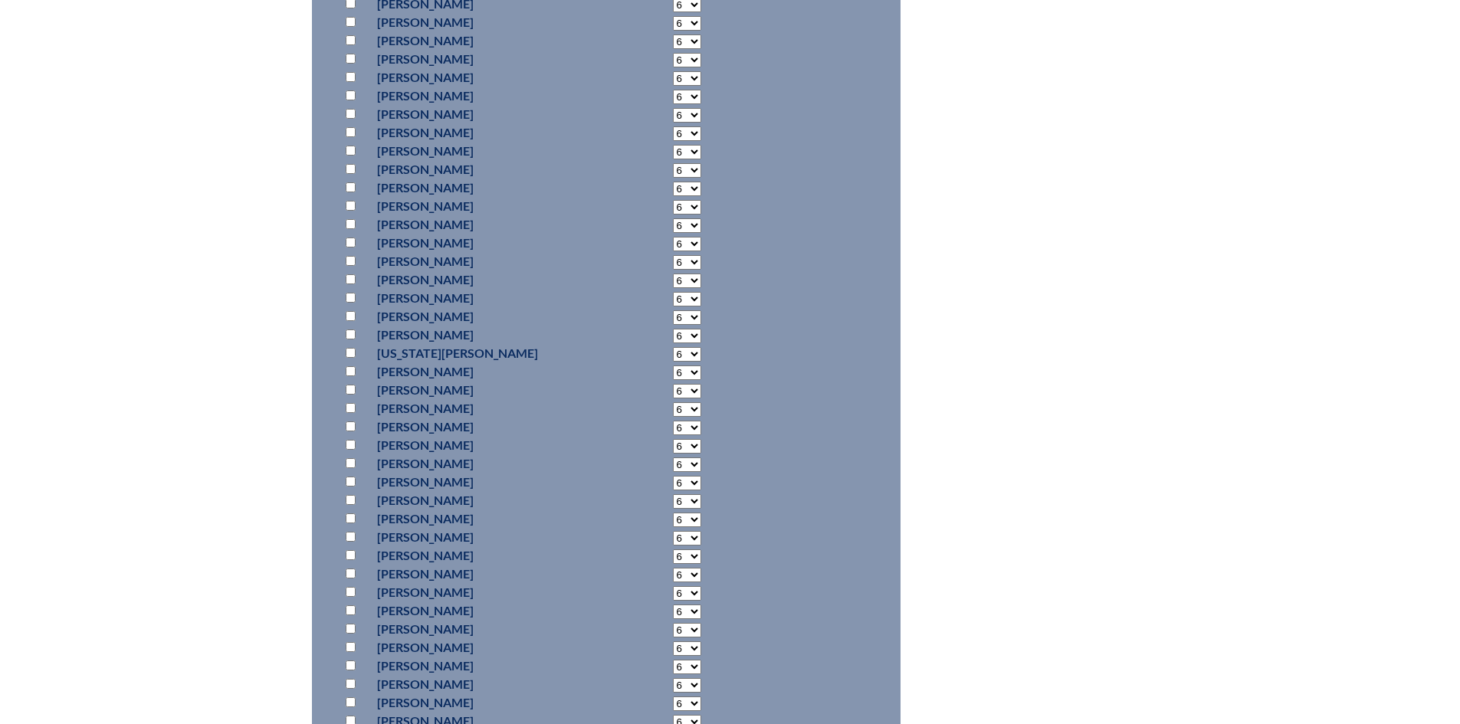
scroll to position [5405, 0]
click at [352, 266] on input "checkbox" at bounding box center [351, 270] width 10 height 10
click at [351, 422] on input "checkbox" at bounding box center [351, 427] width 10 height 10
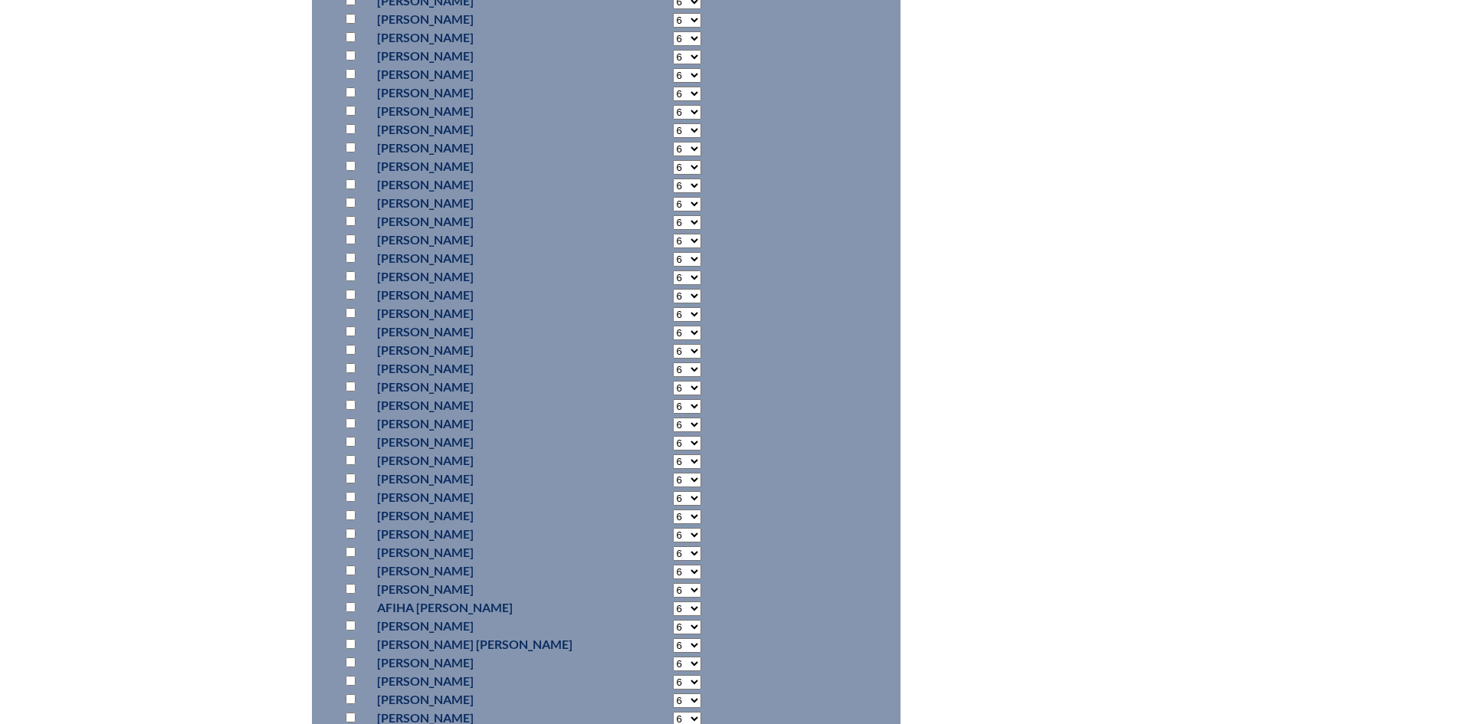
click at [354, 272] on input "checkbox" at bounding box center [351, 276] width 10 height 10
click at [348, 58] on input "checkbox" at bounding box center [351, 62] width 10 height 10
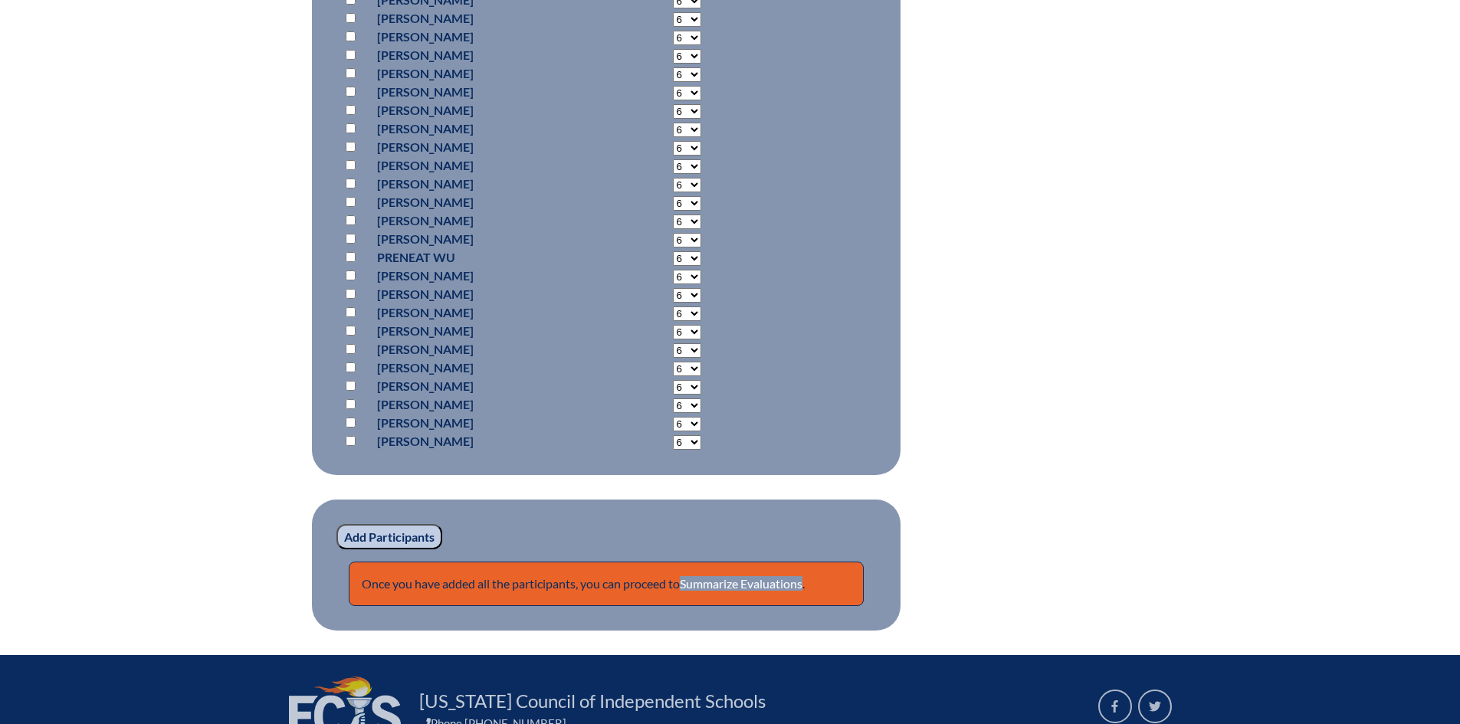
scroll to position [10219, 0]
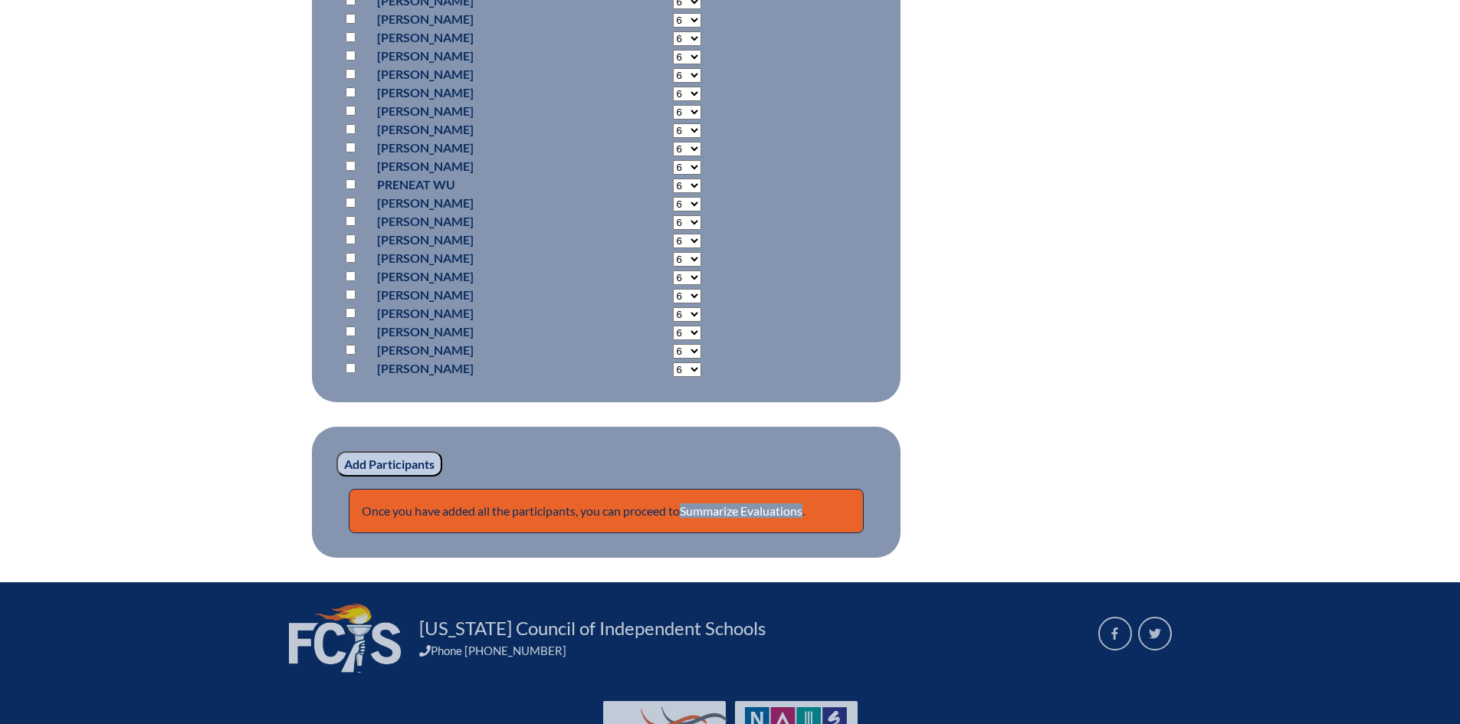
click at [422, 458] on input "Add Participants" at bounding box center [390, 465] width 106 height 26
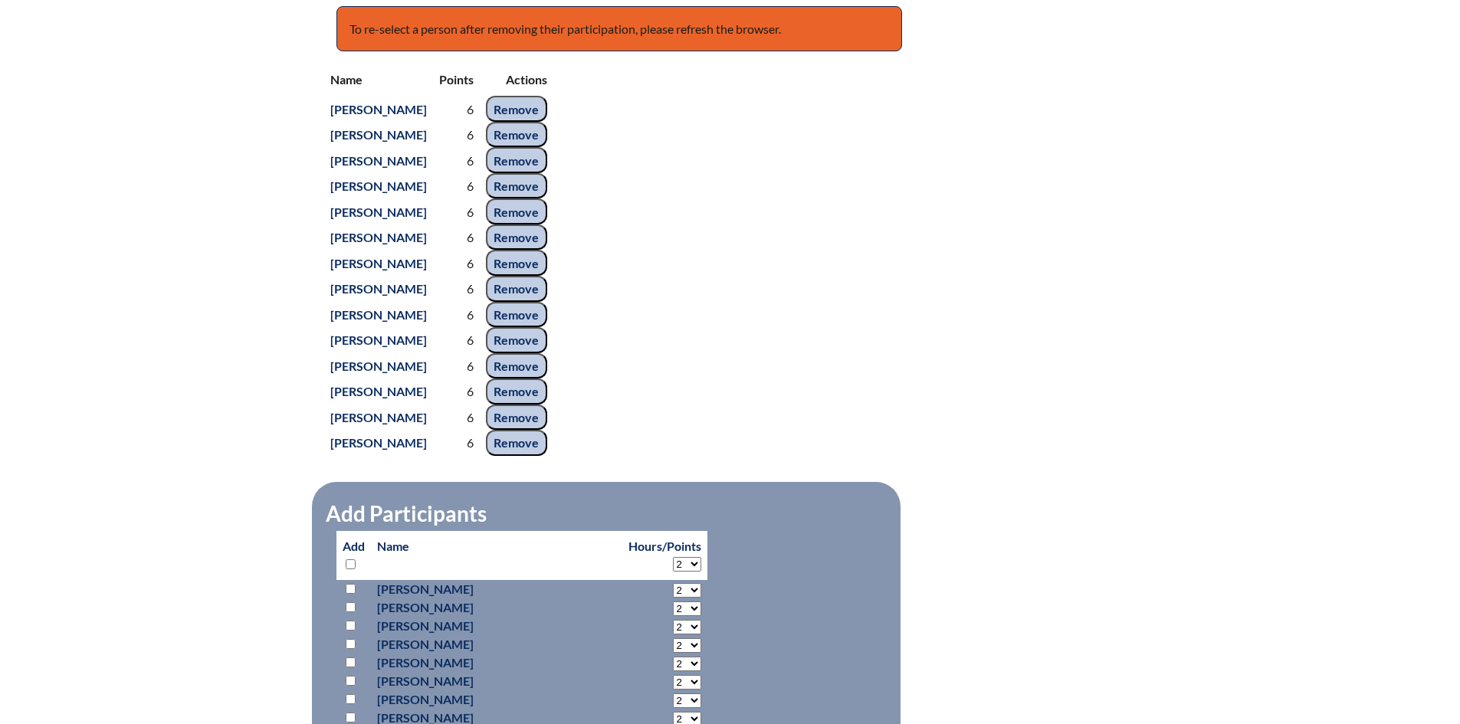
scroll to position [748, 0]
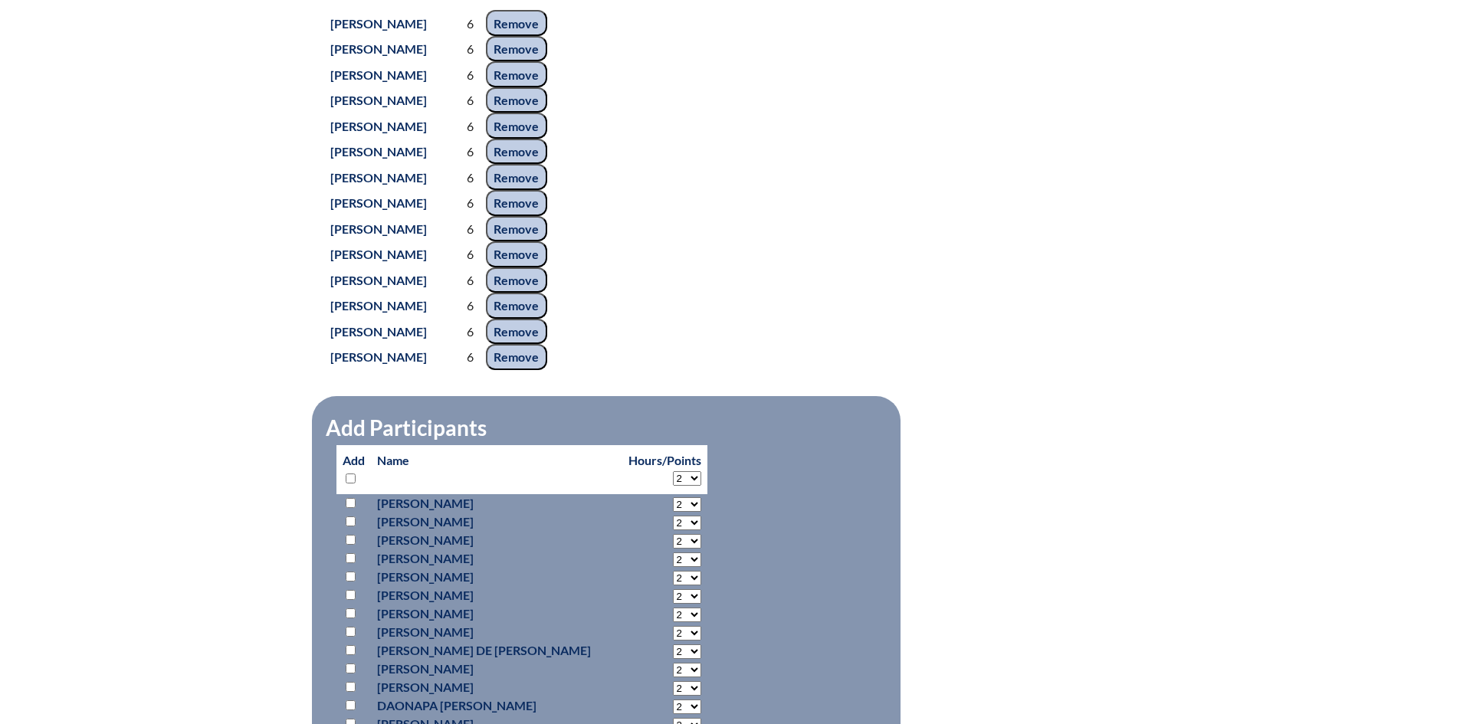
click at [673, 486] on select "2 3 4 5 6 7 8 9 10 11 12 13 14 15 16 17 18 19 20 21 22 23 24 25 26 27 28 29 30 …" at bounding box center [687, 478] width 28 height 15
select select "6"
click at [673, 486] on select "2 3 4 5 6 7 8 9 10 11 12 13 14 15 16 17 18 19 20 21 22 23 24 25 26 27 28 29 30 …" at bounding box center [687, 478] width 28 height 15
select select "6"
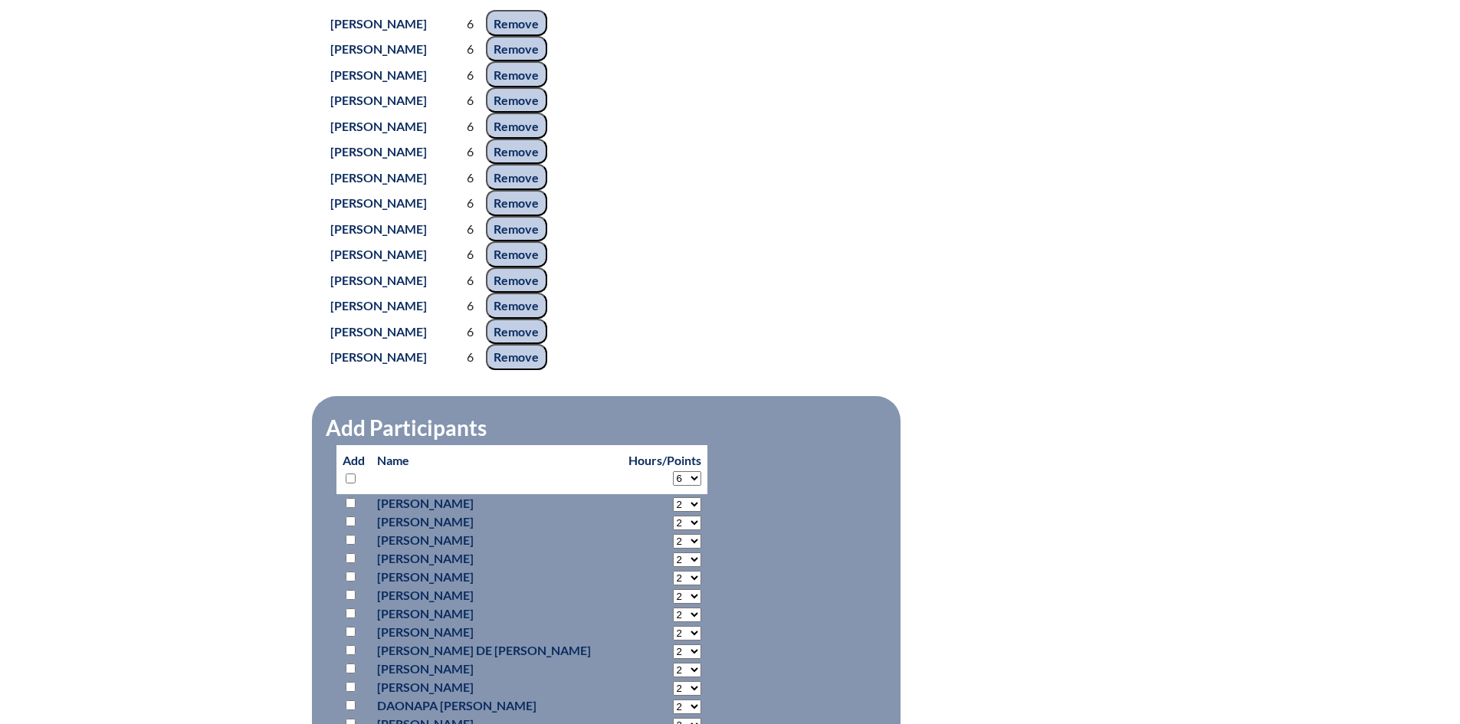
select select "6"
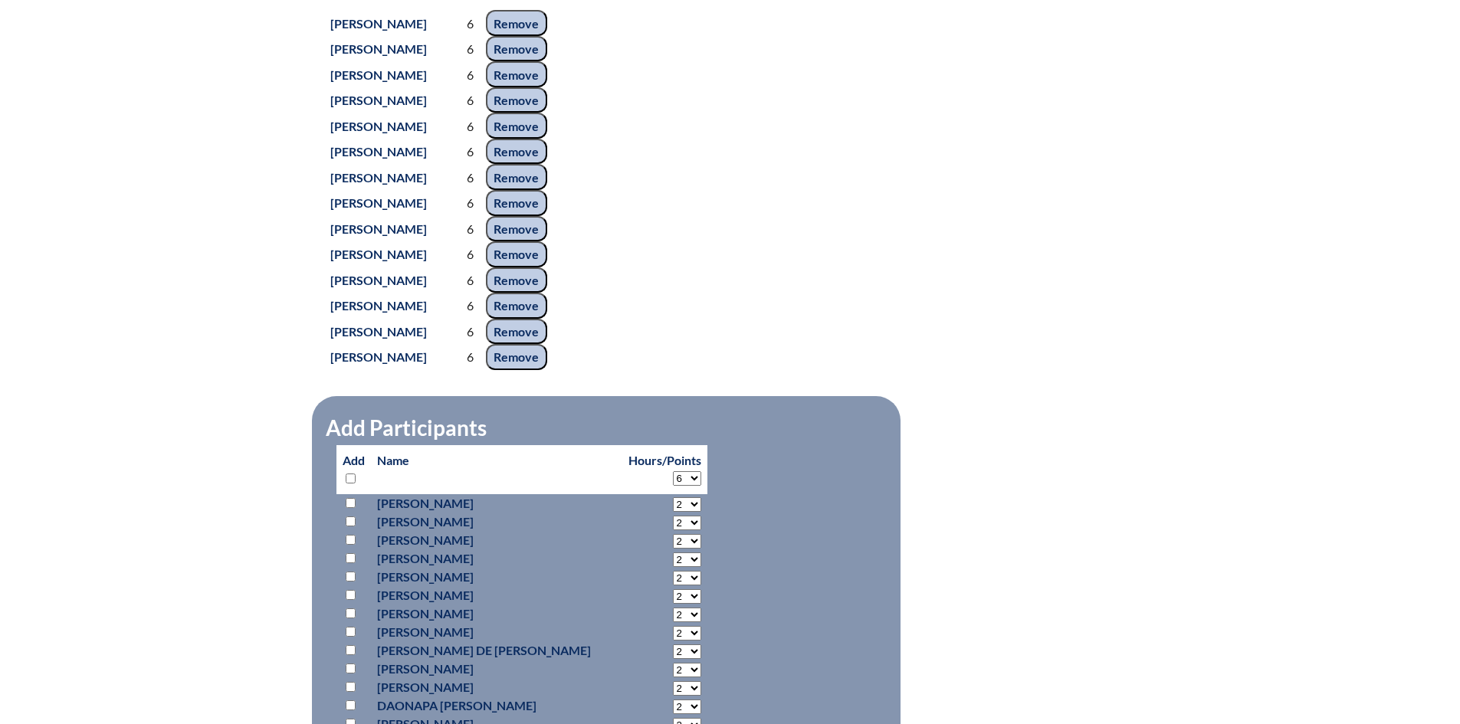
select select "6"
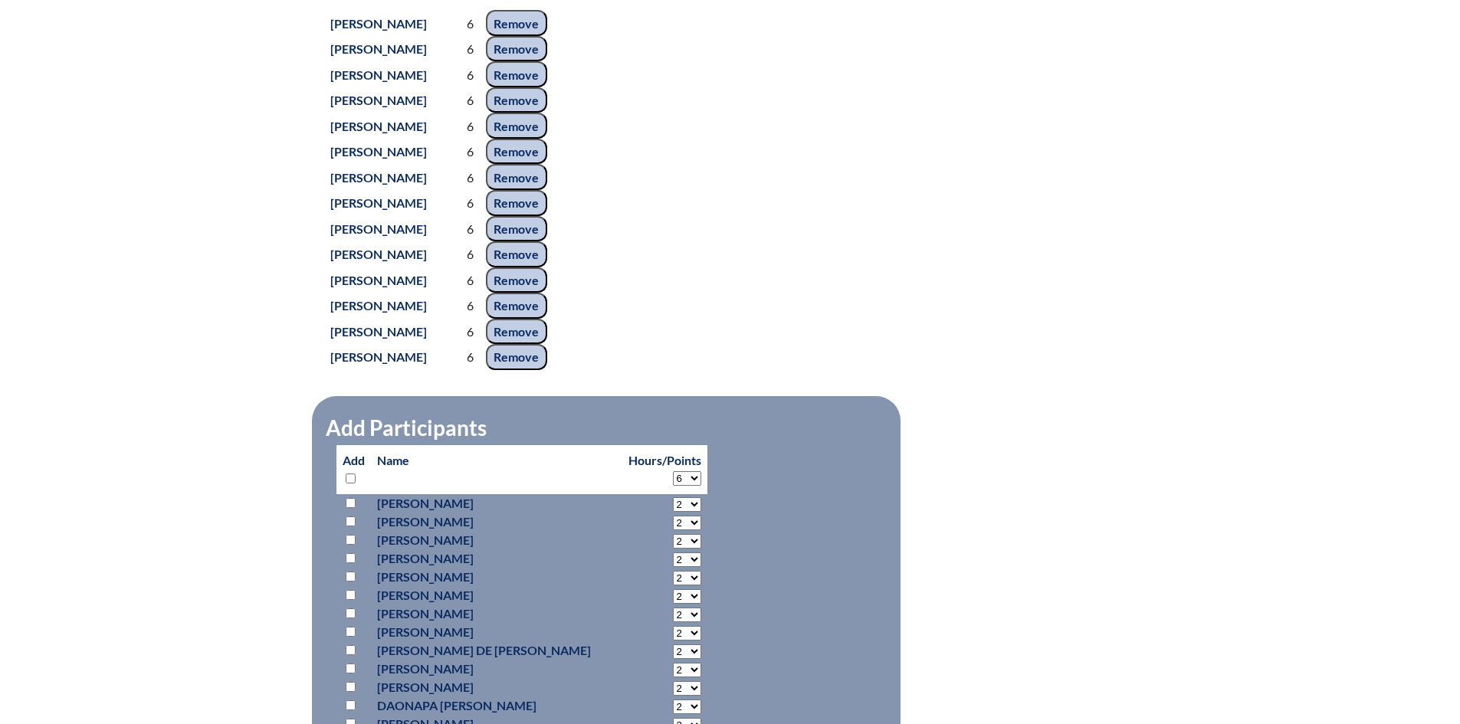
select select "6"
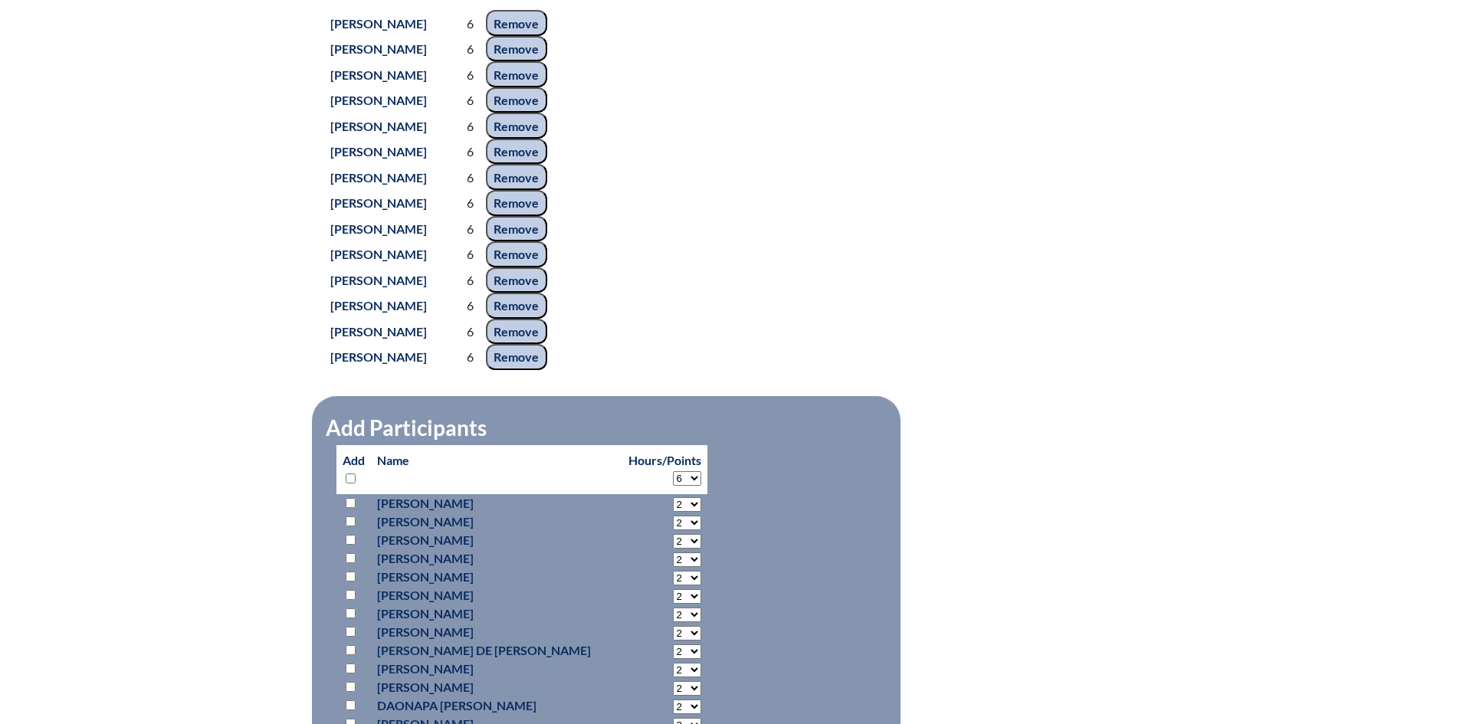
select select "6"
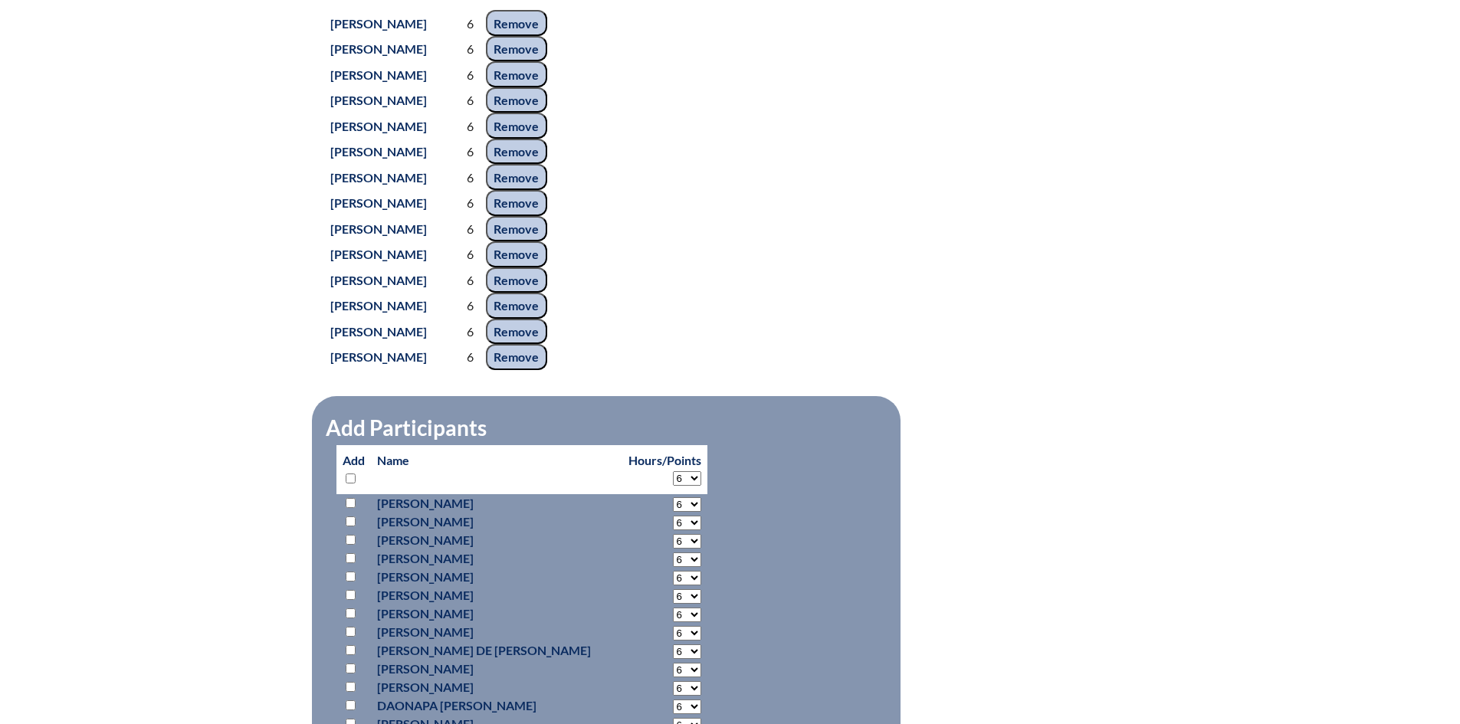
select select "6"
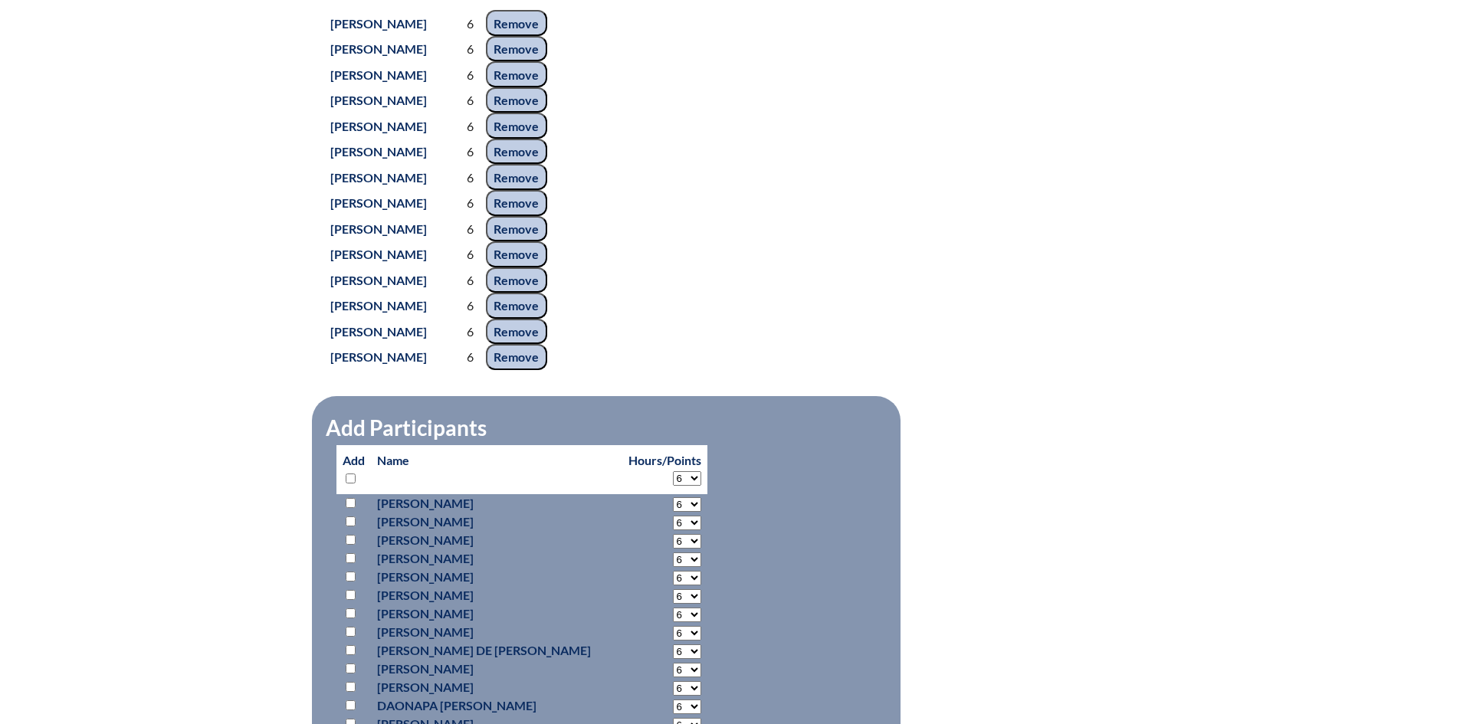
select select "6"
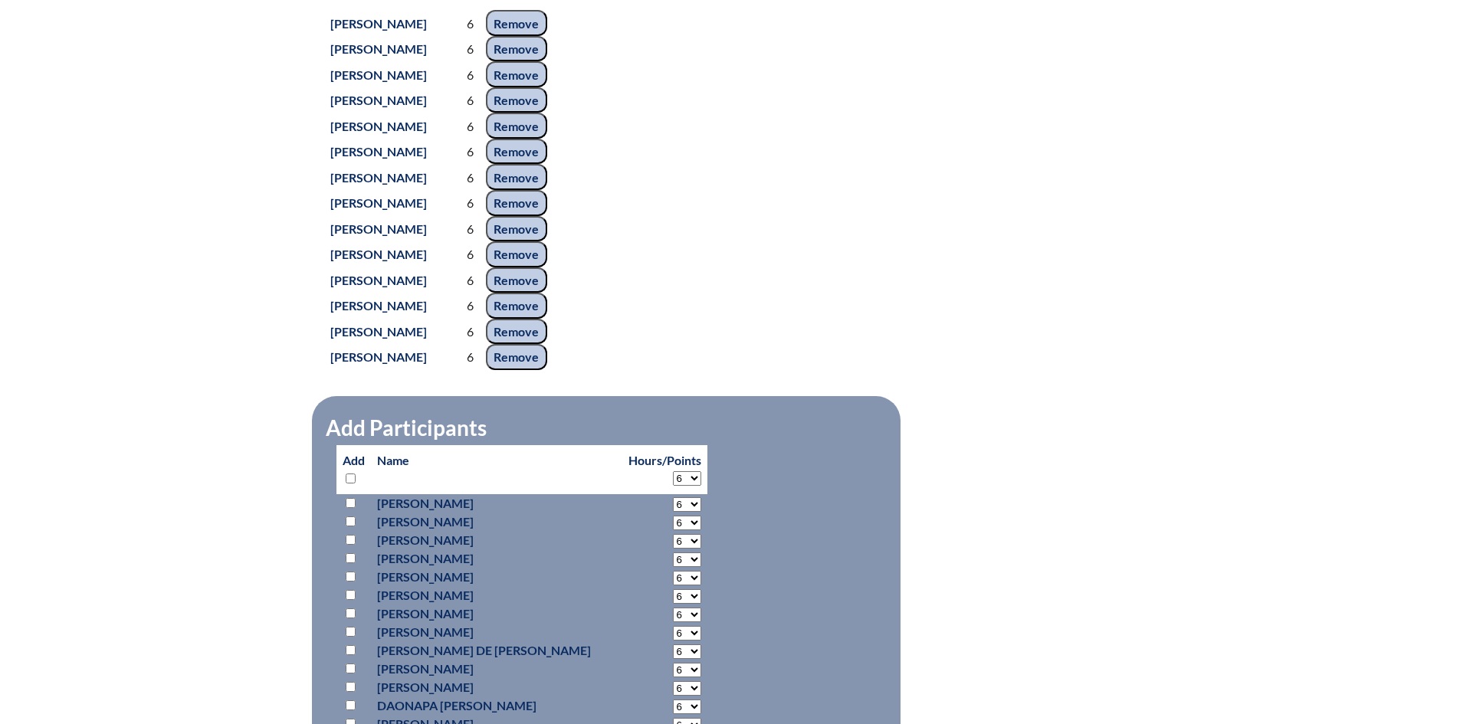
select select "6"
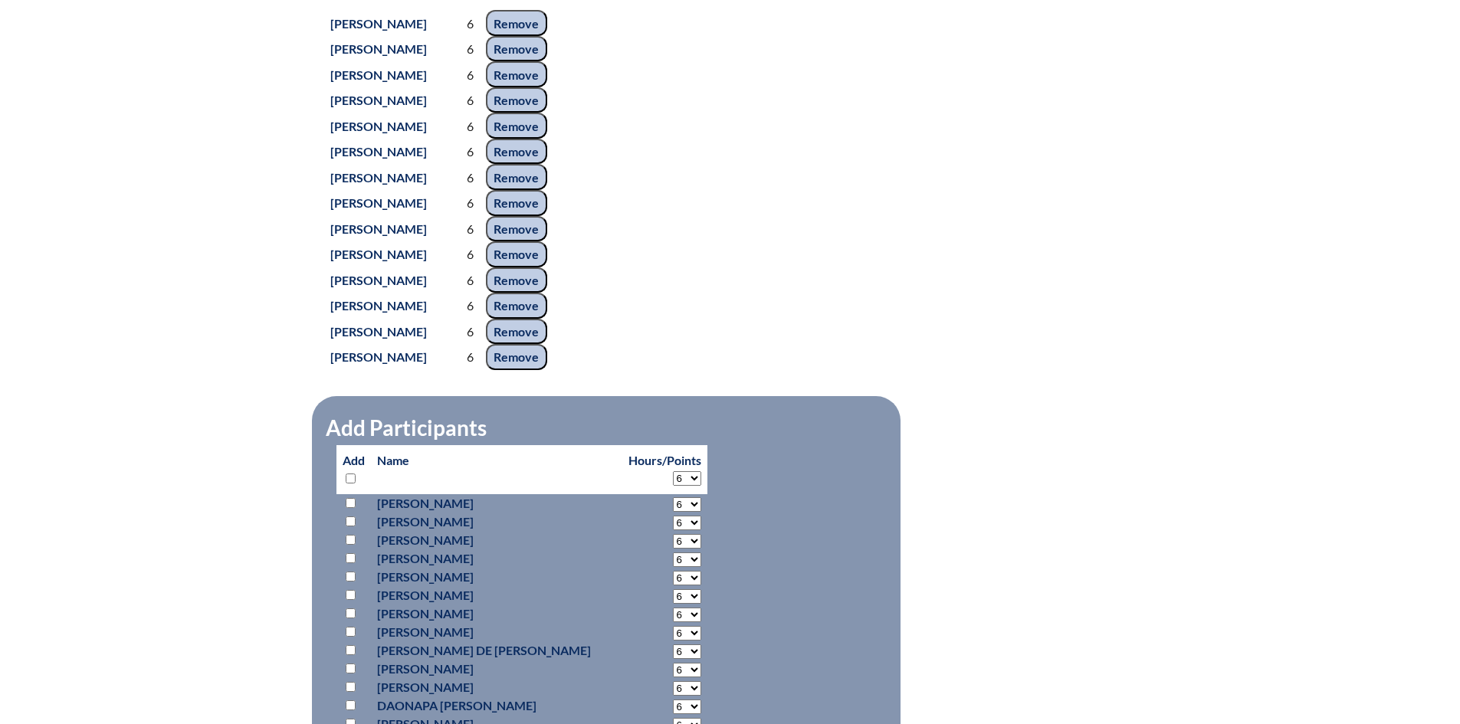
select select "6"
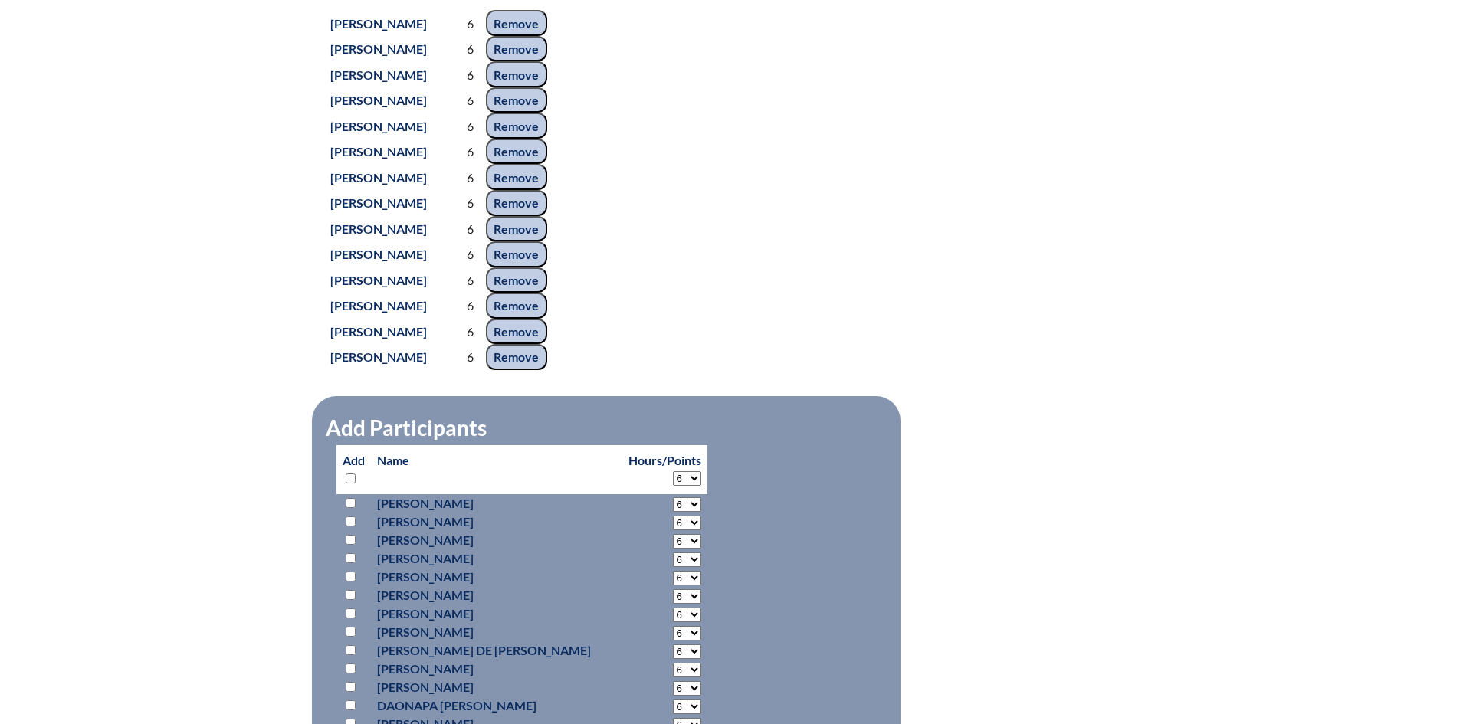
select select "6"
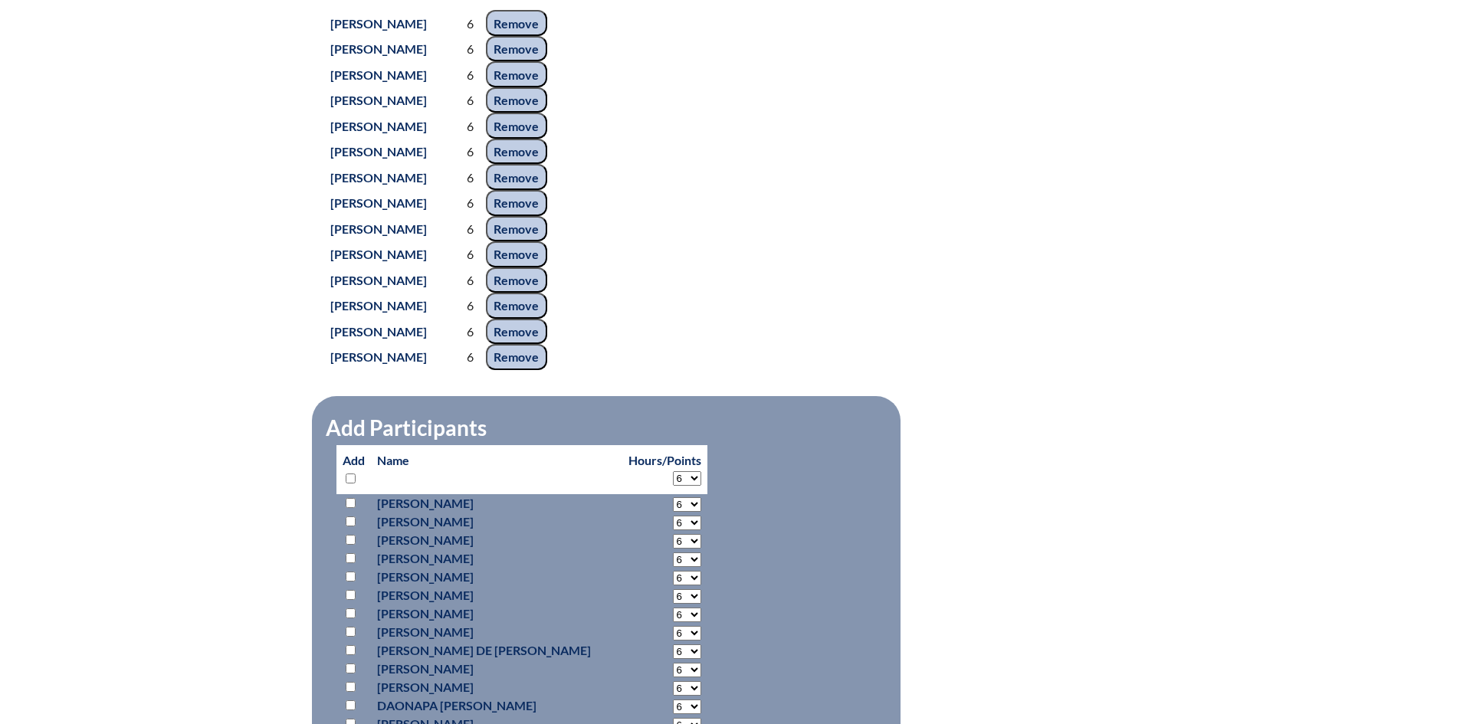
select select "6"
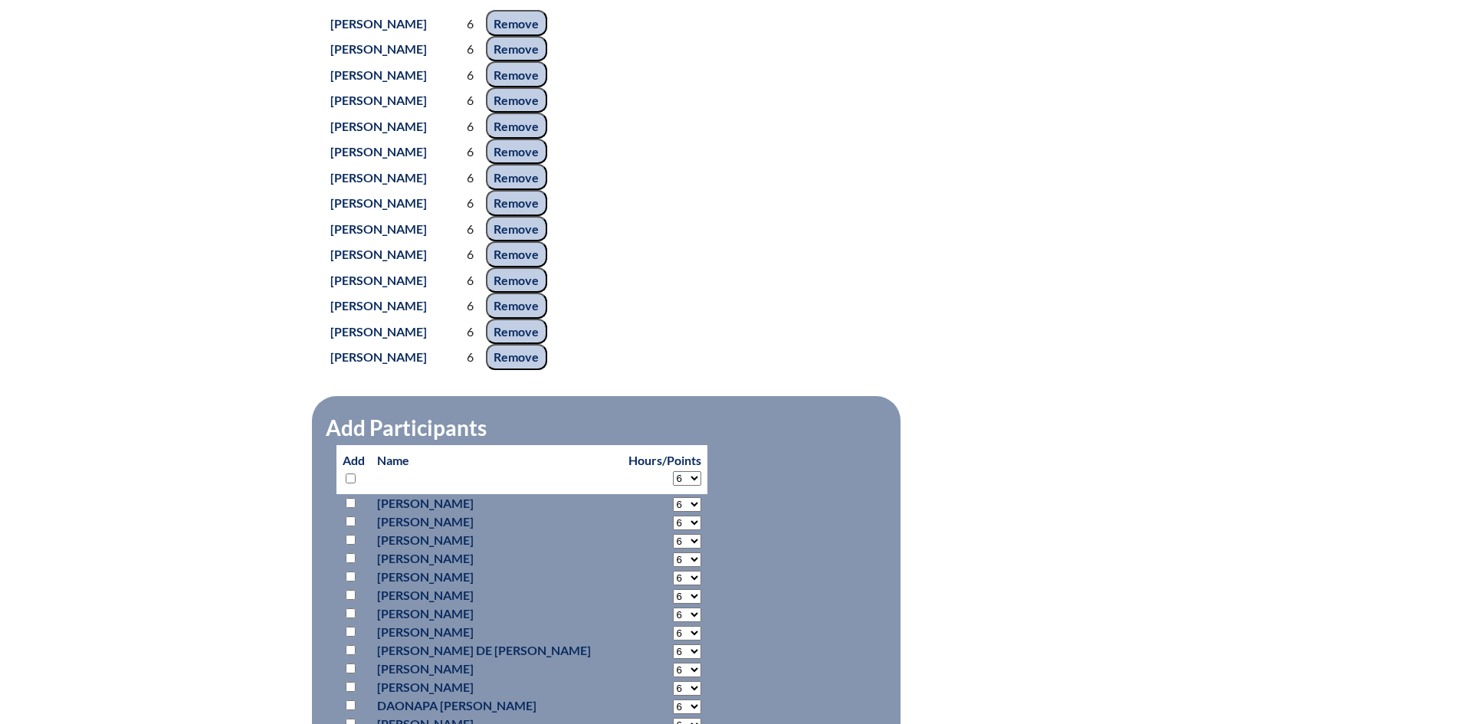
select select "6"
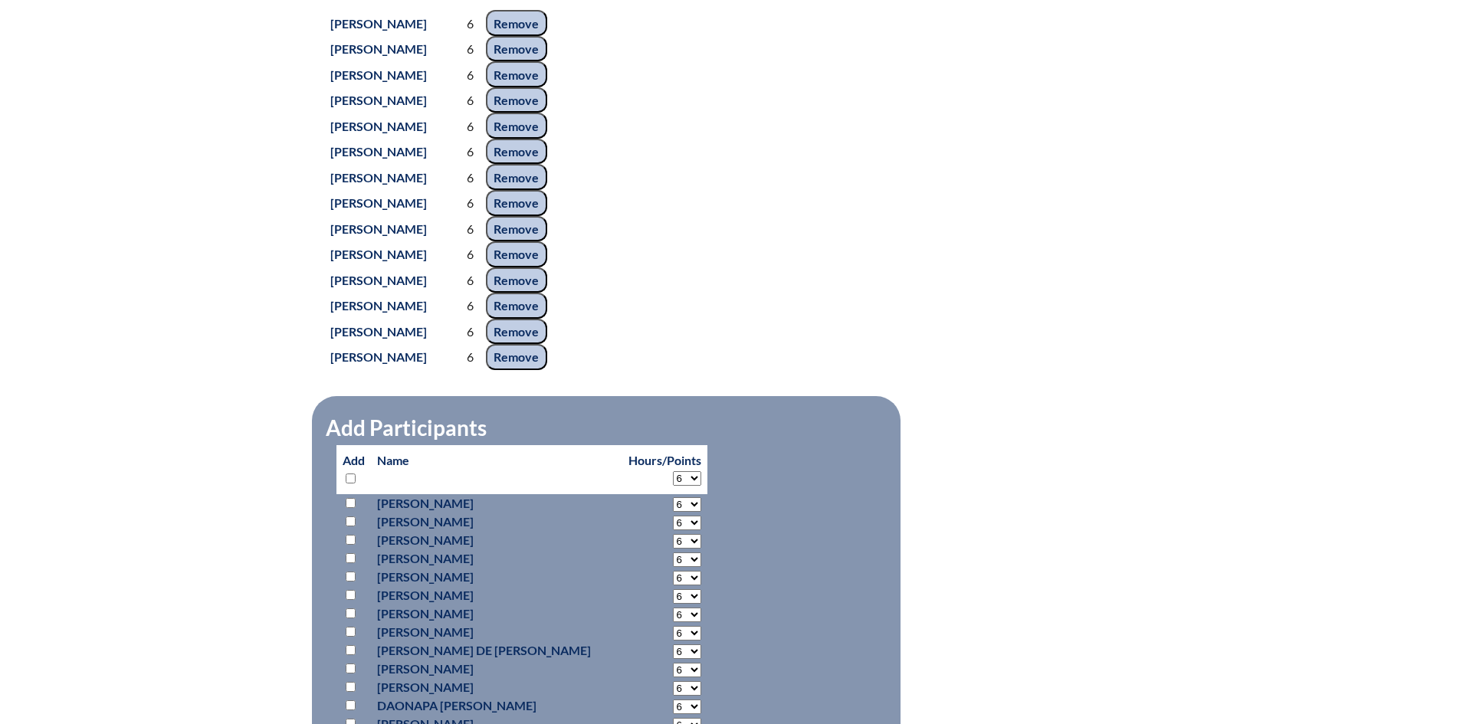
select select "6"
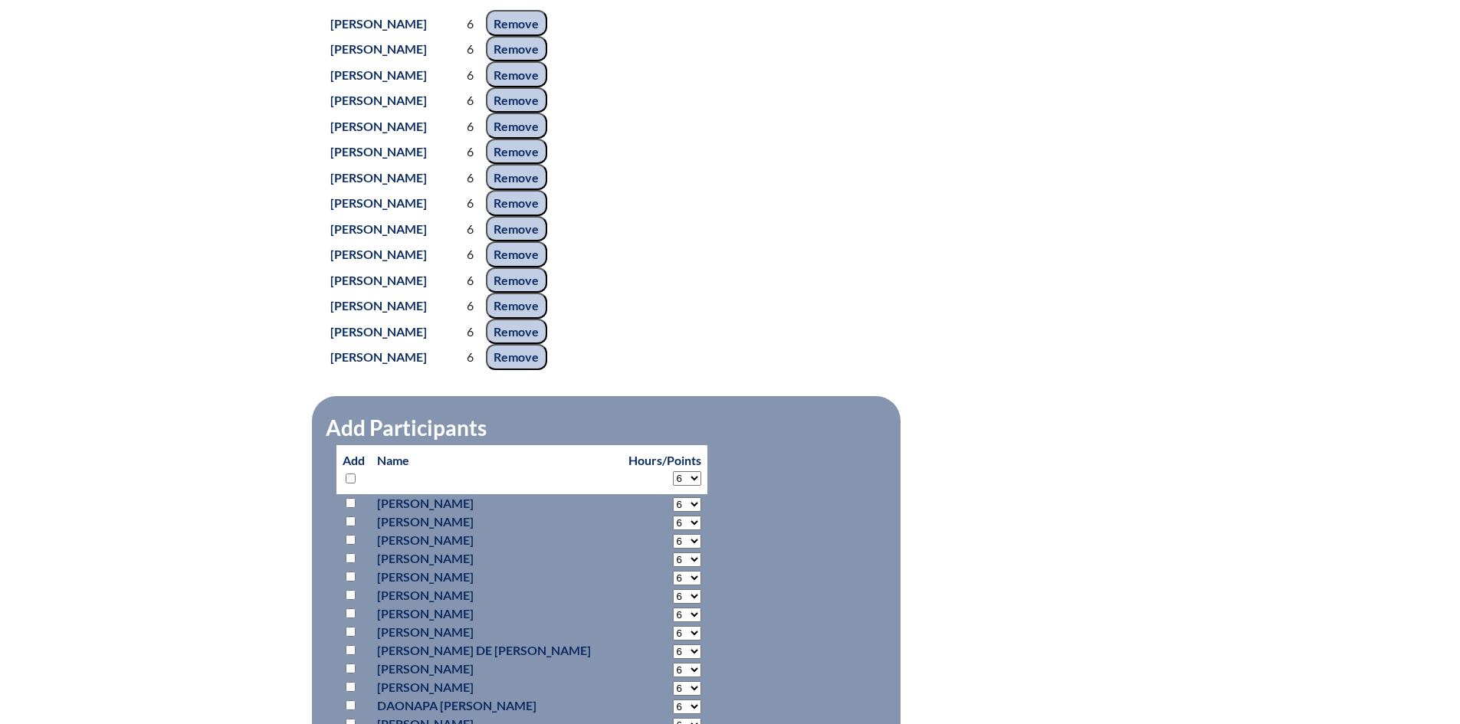
select select "6"
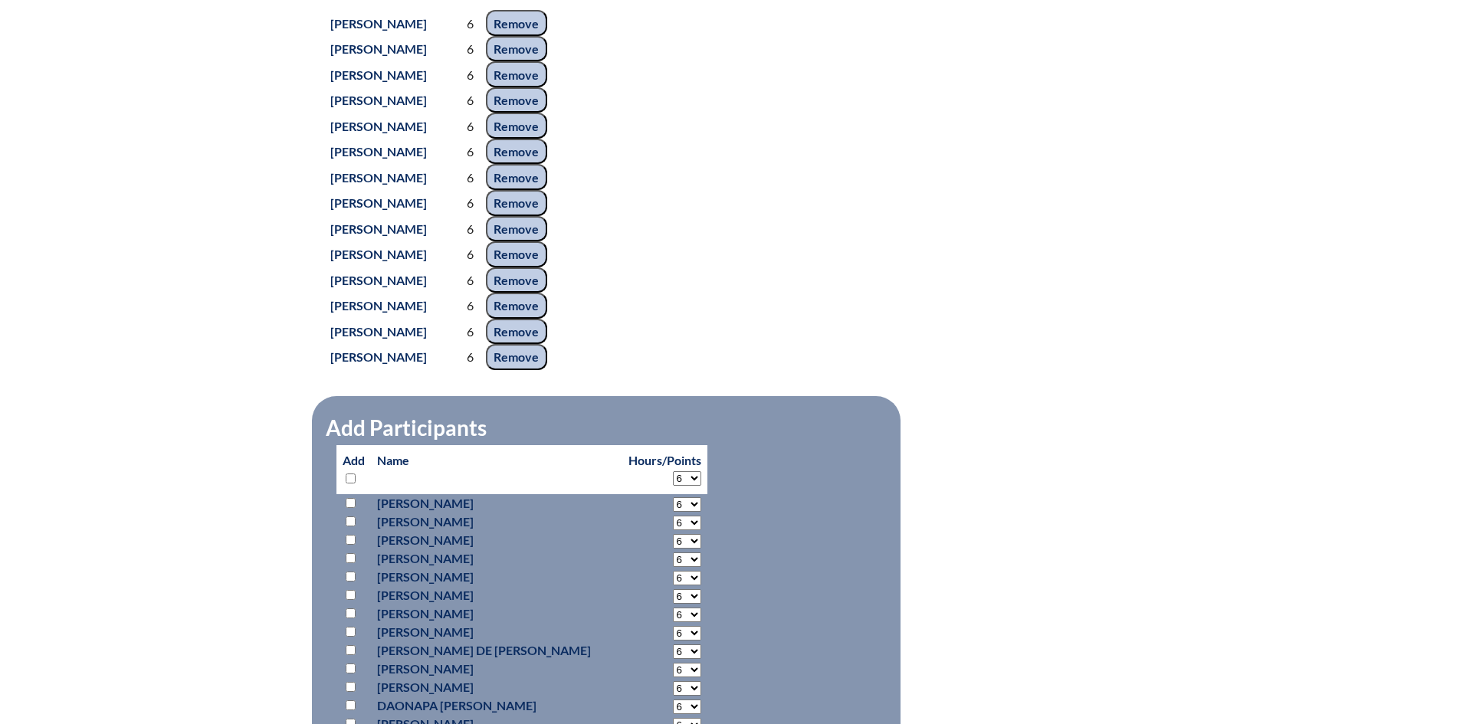
select select "6"
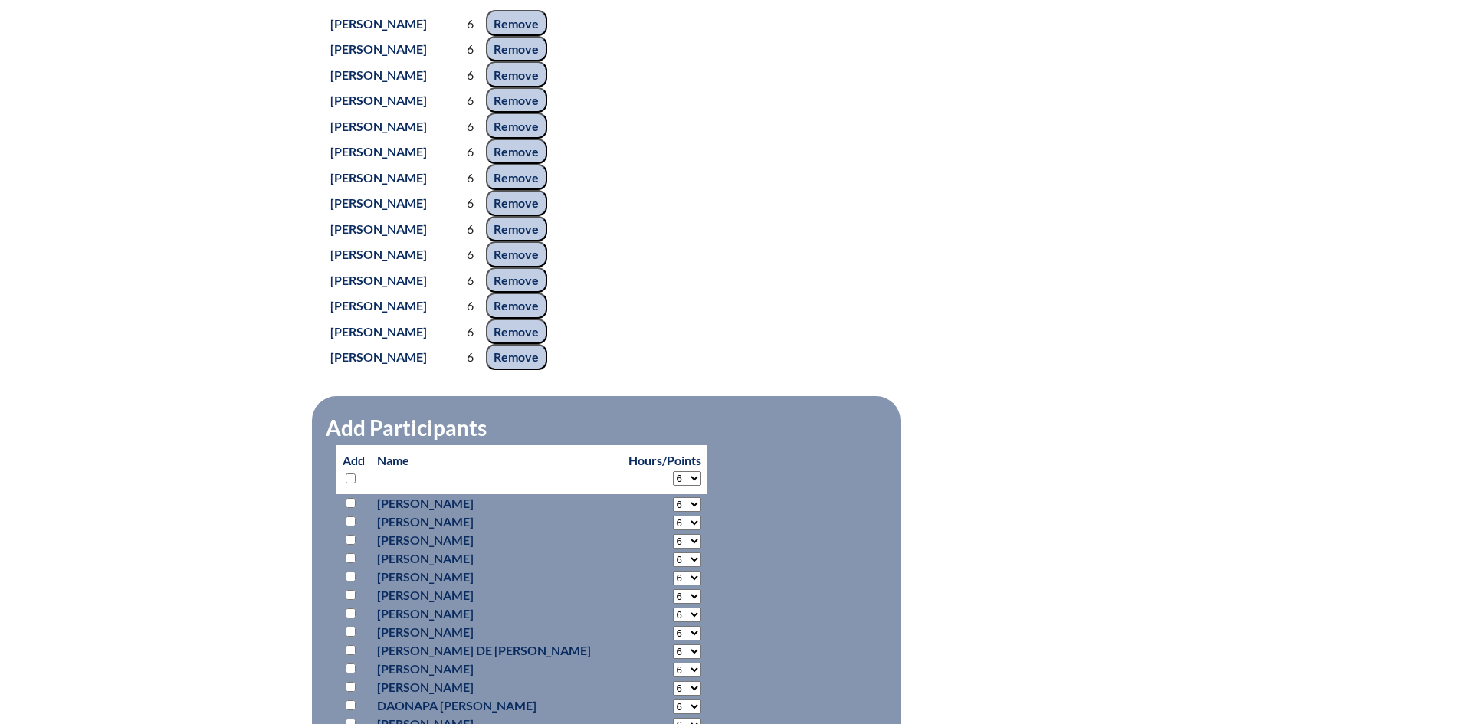
select select "6"
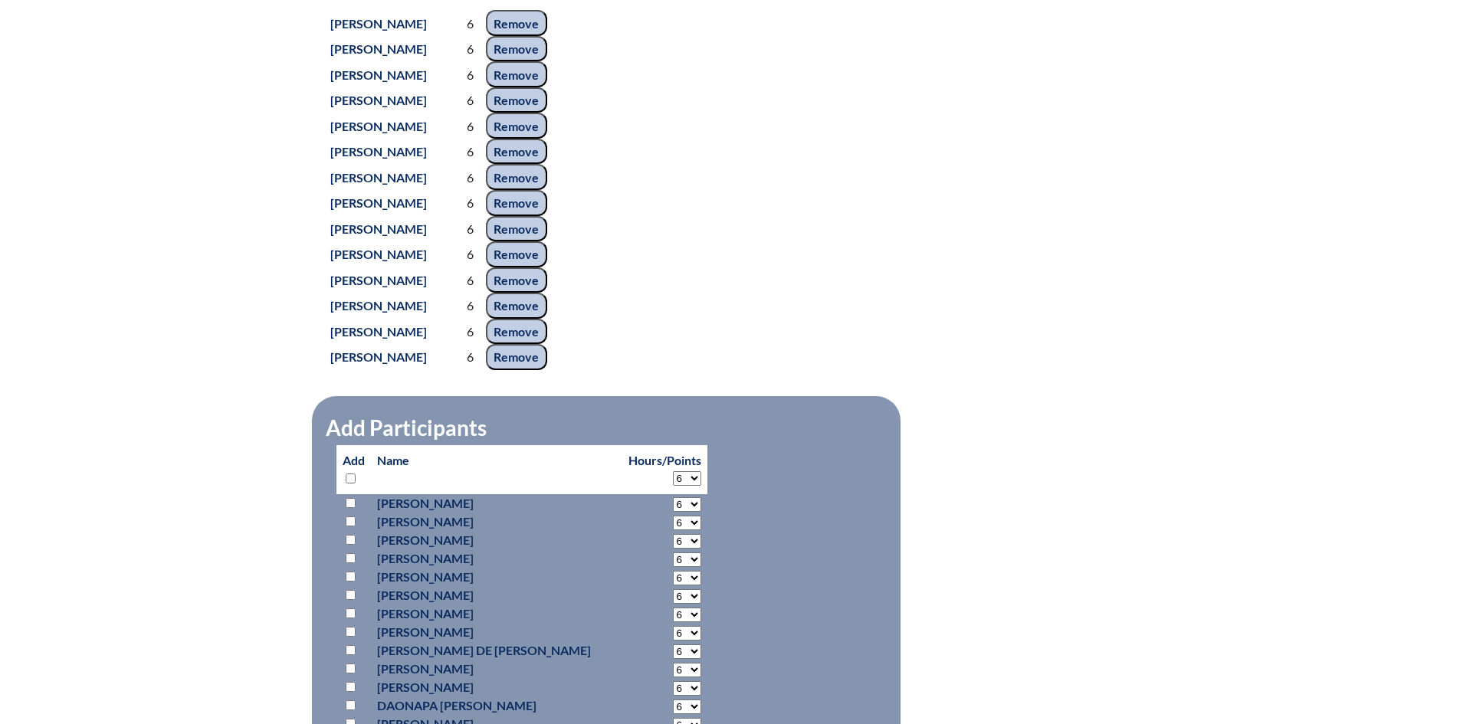
select select "6"
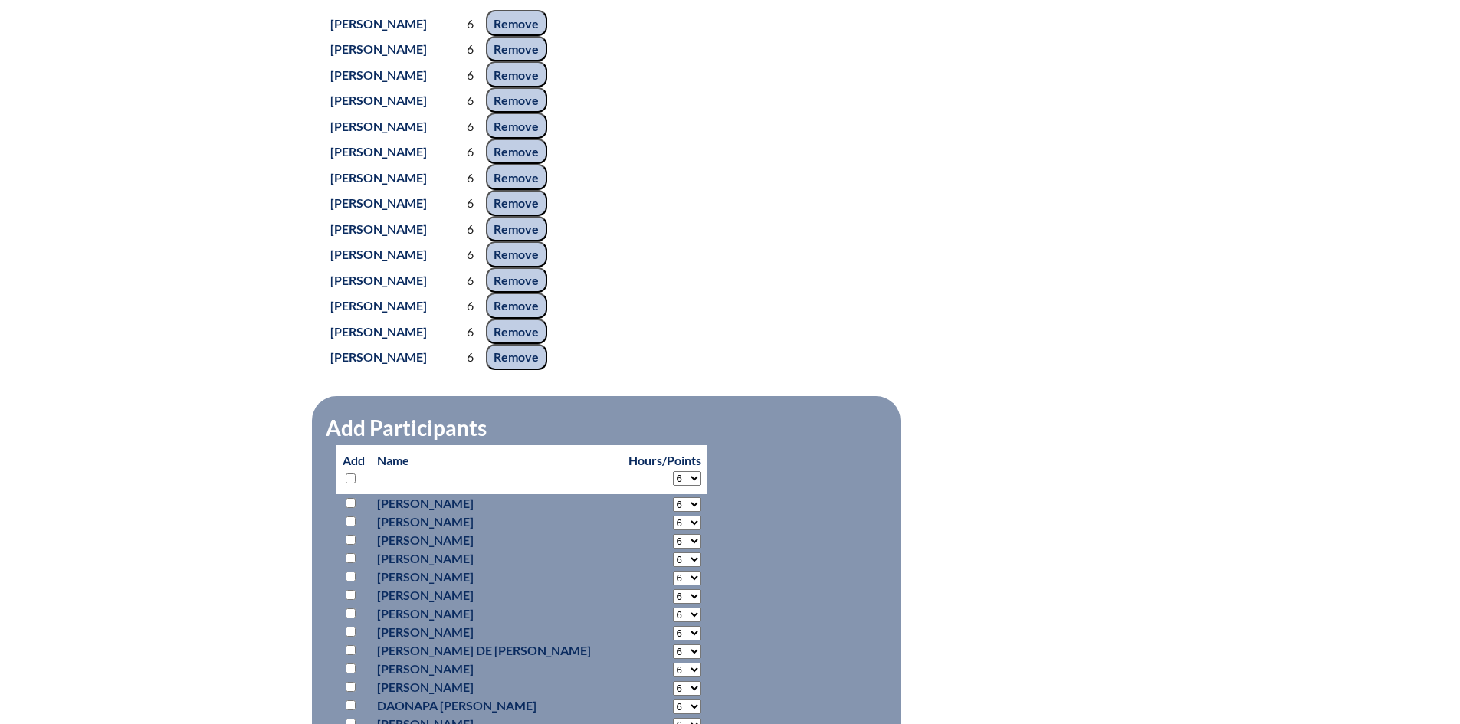
select select "6"
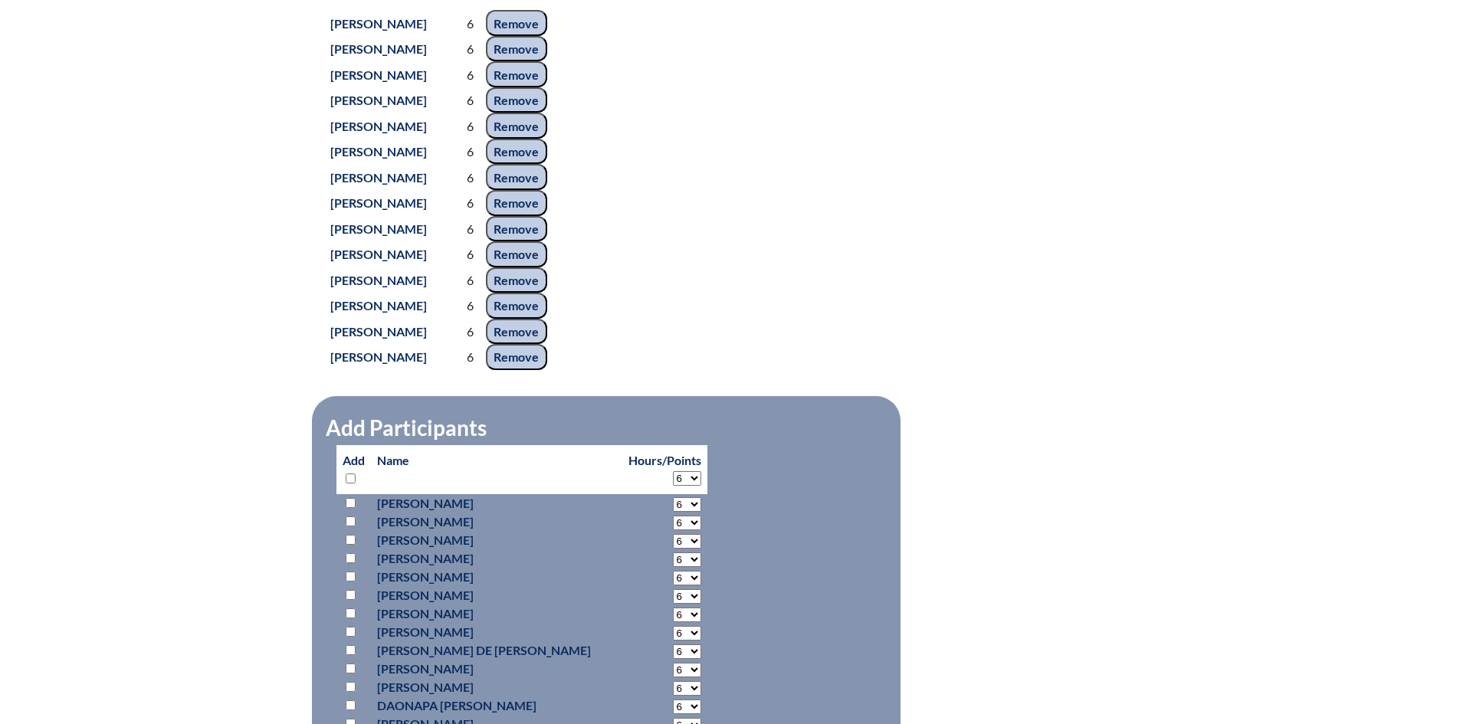
select select "6"
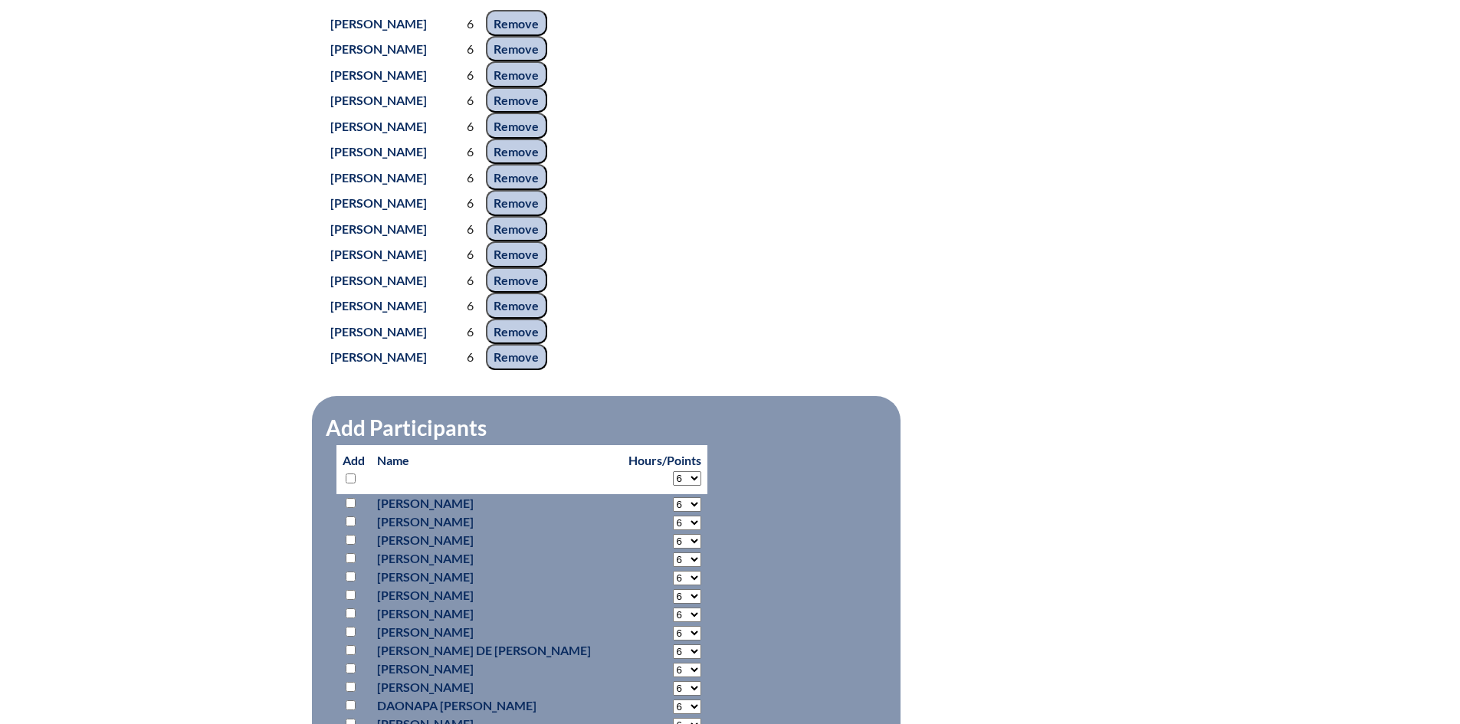
select select "6"
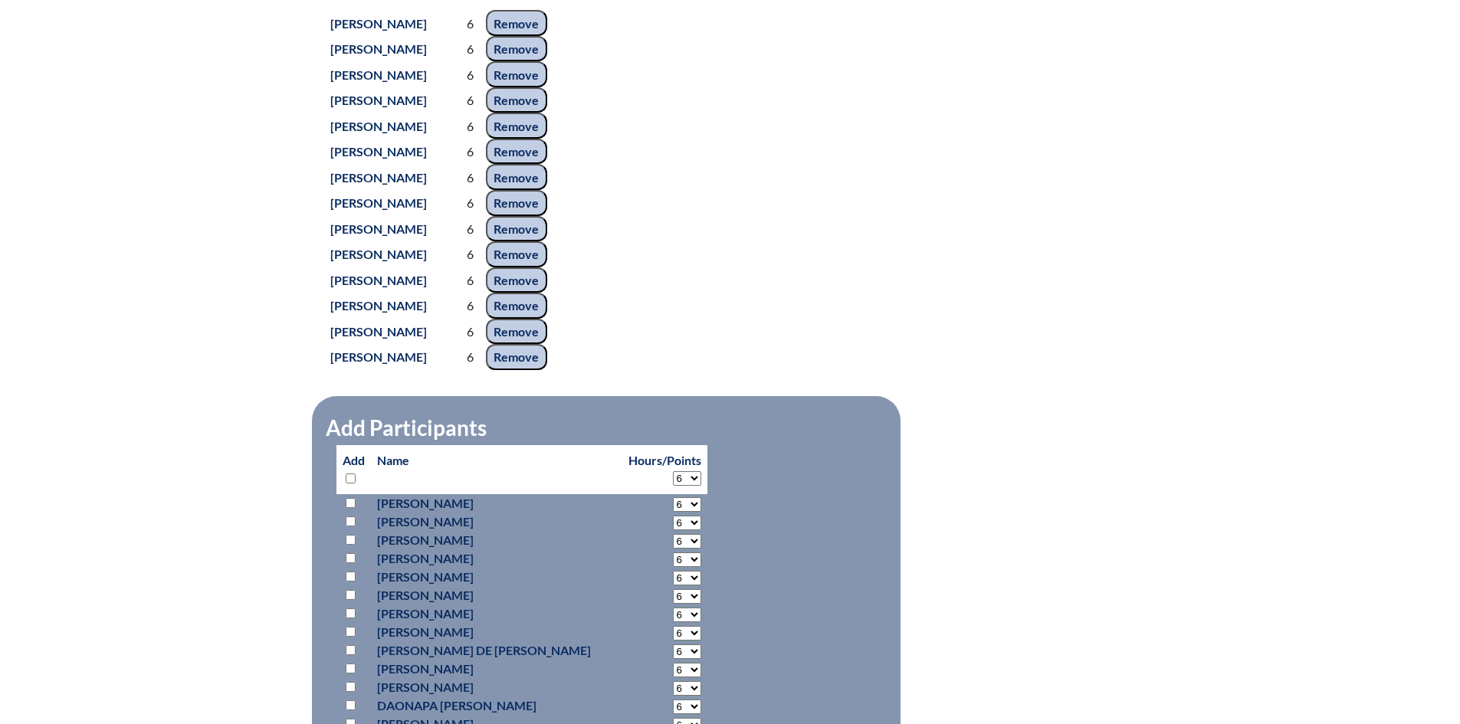
select select "6"
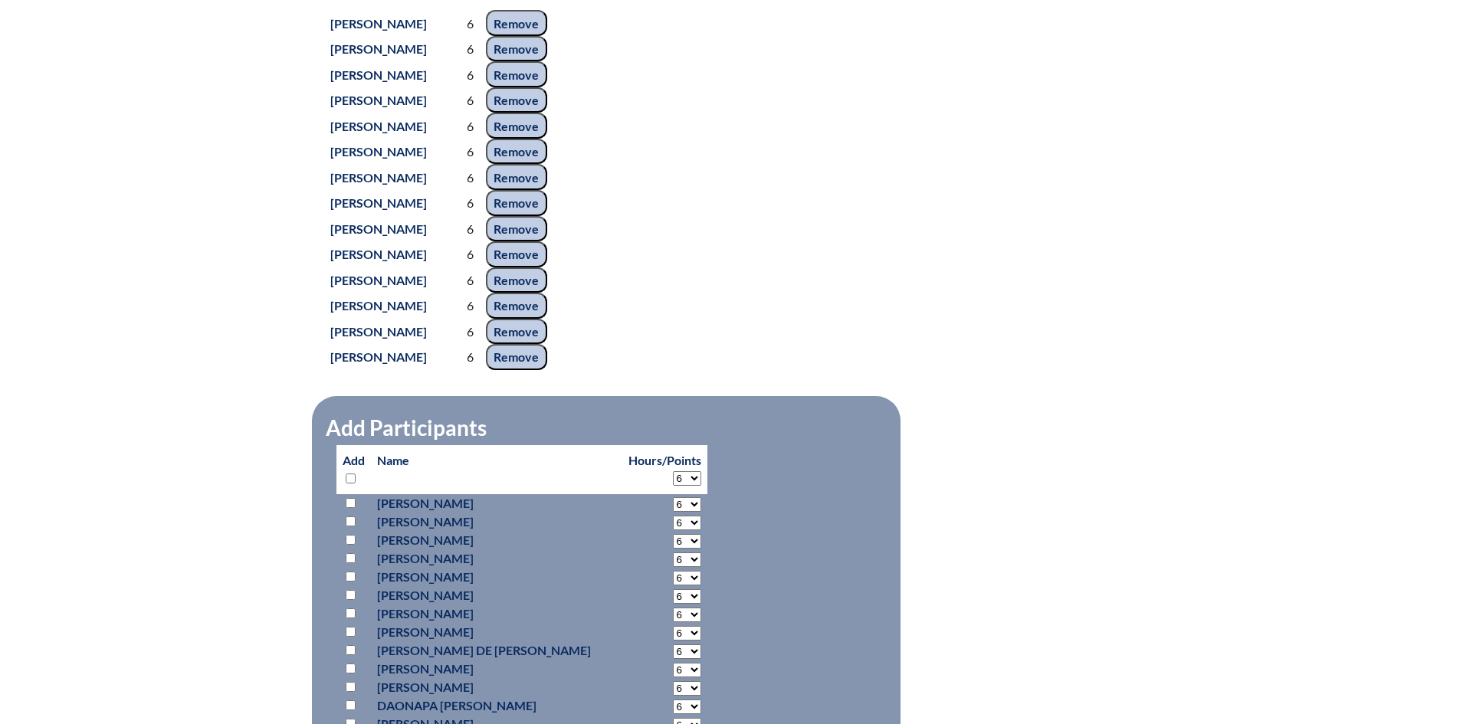
select select "6"
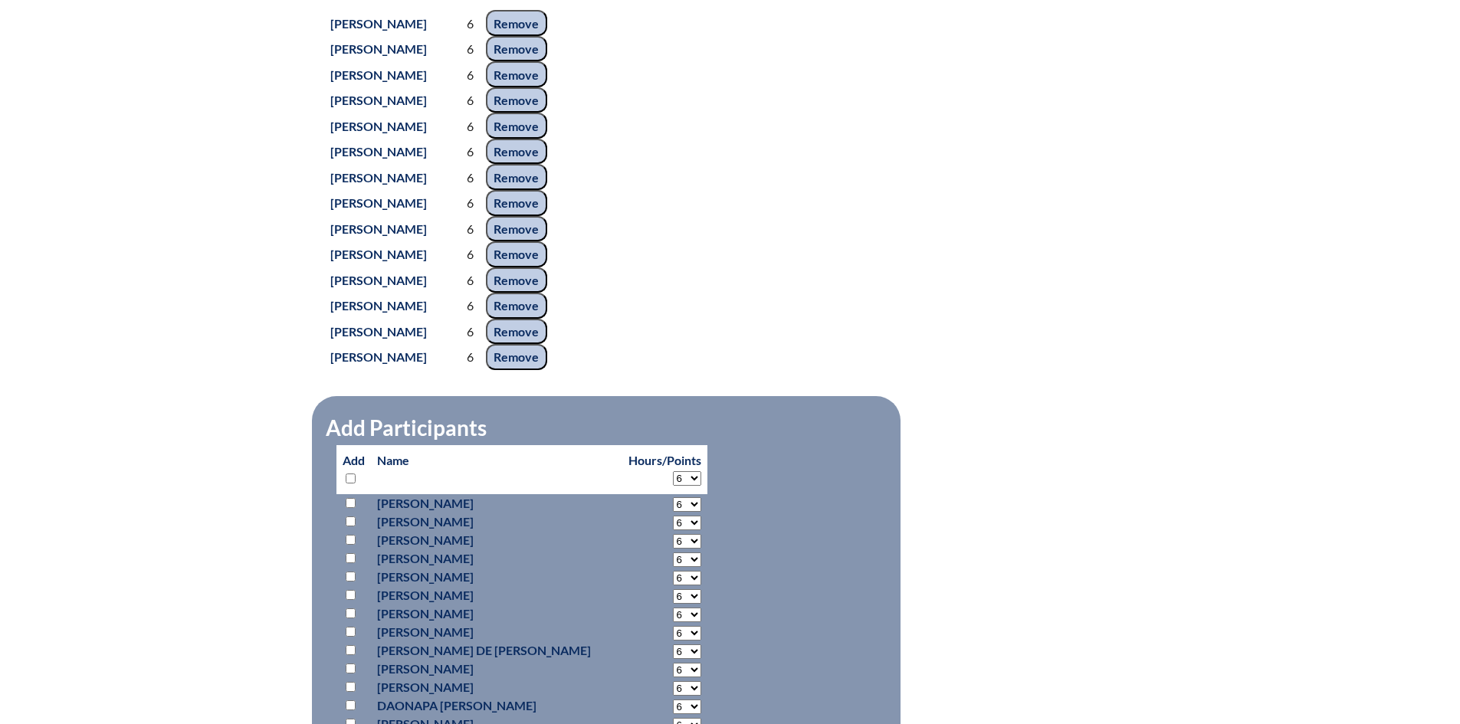
select select "6"
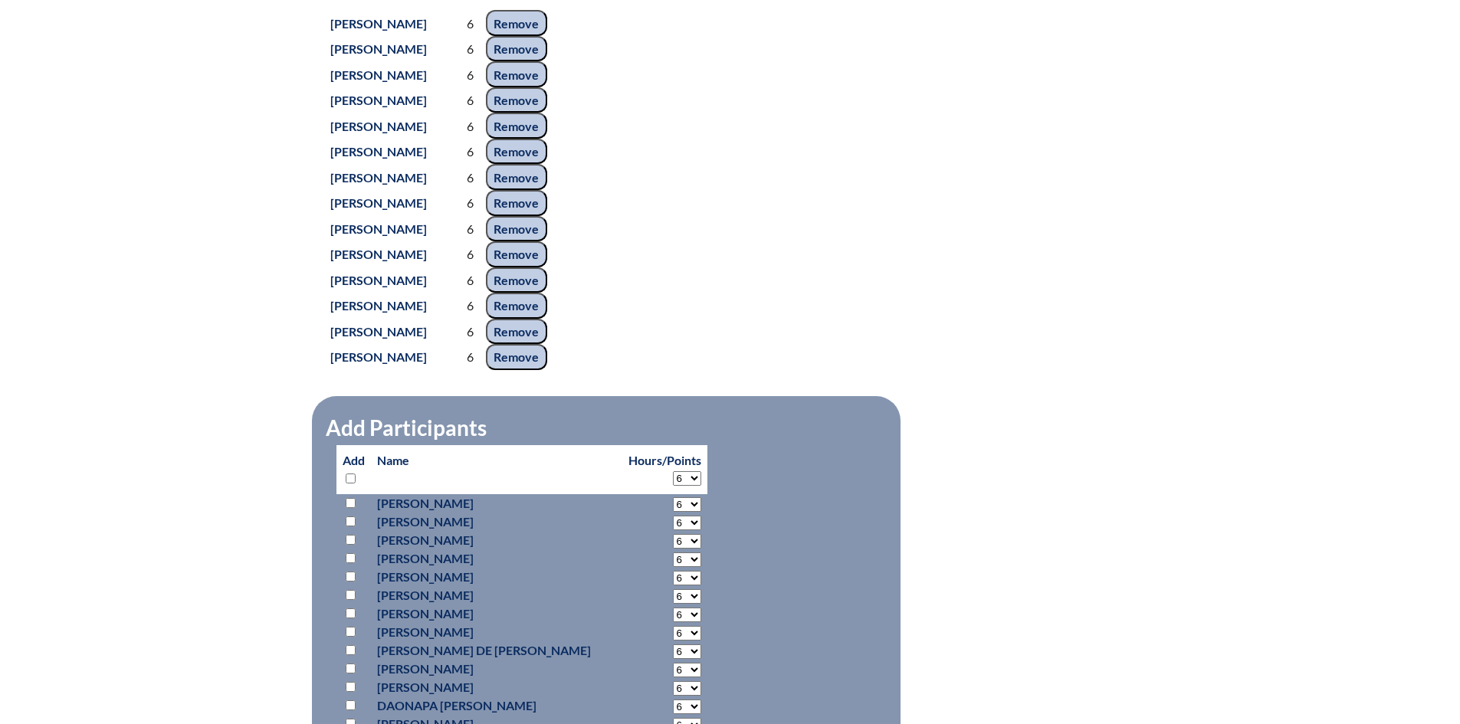
select select "6"
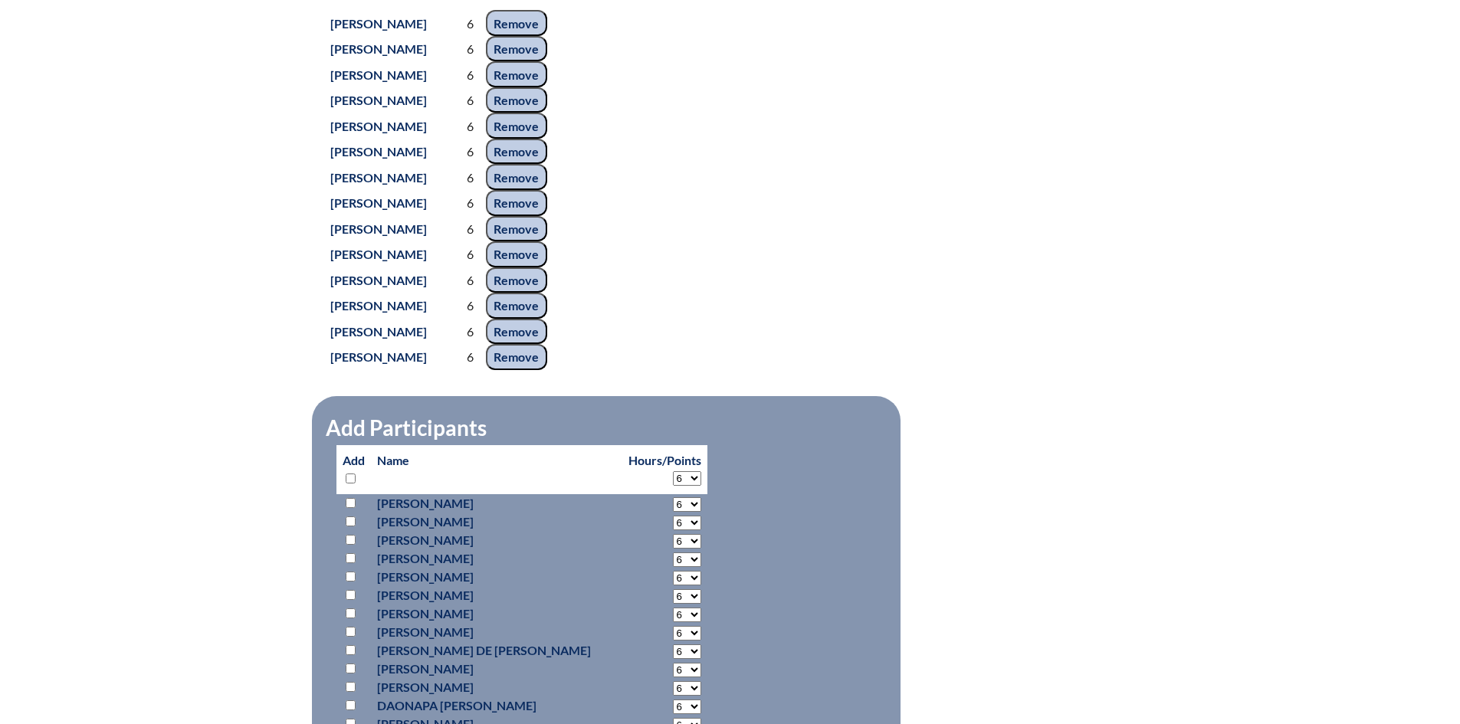
select select "6"
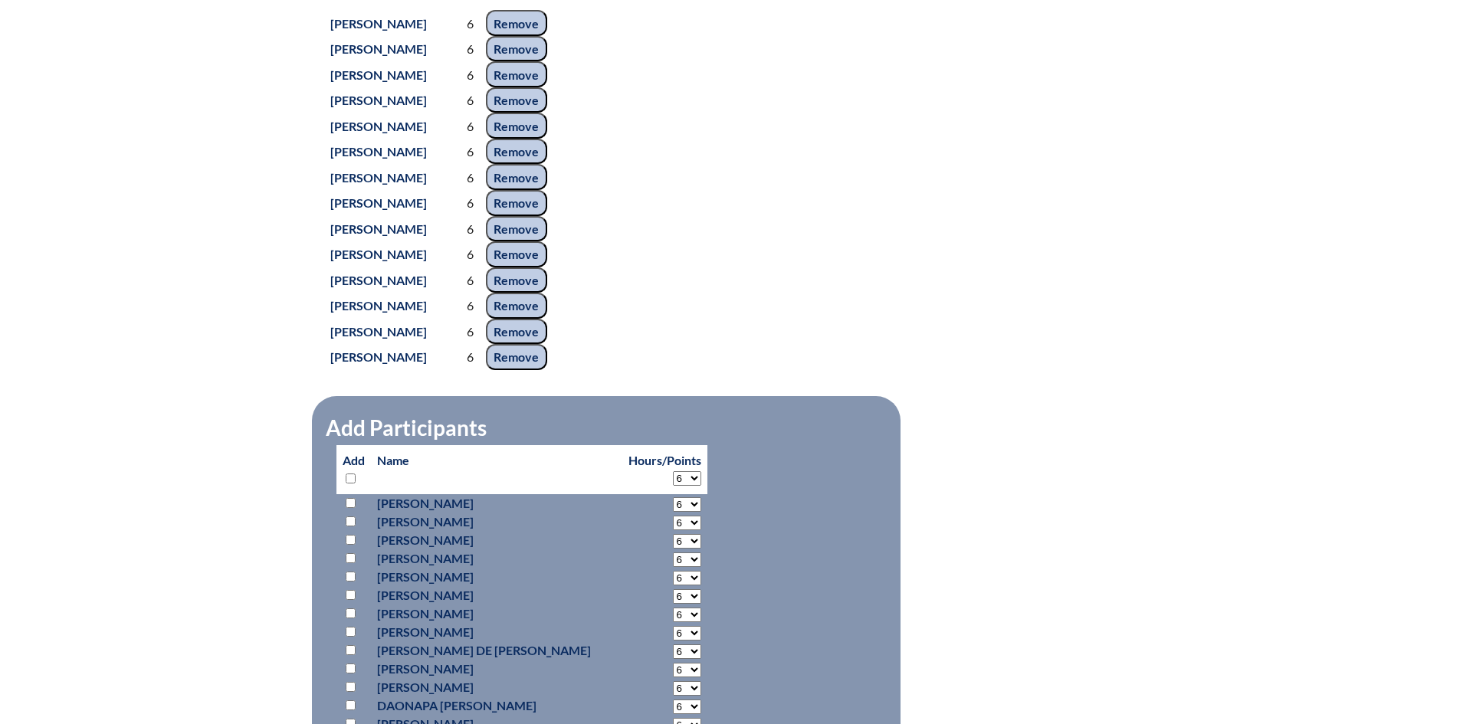
select select "6"
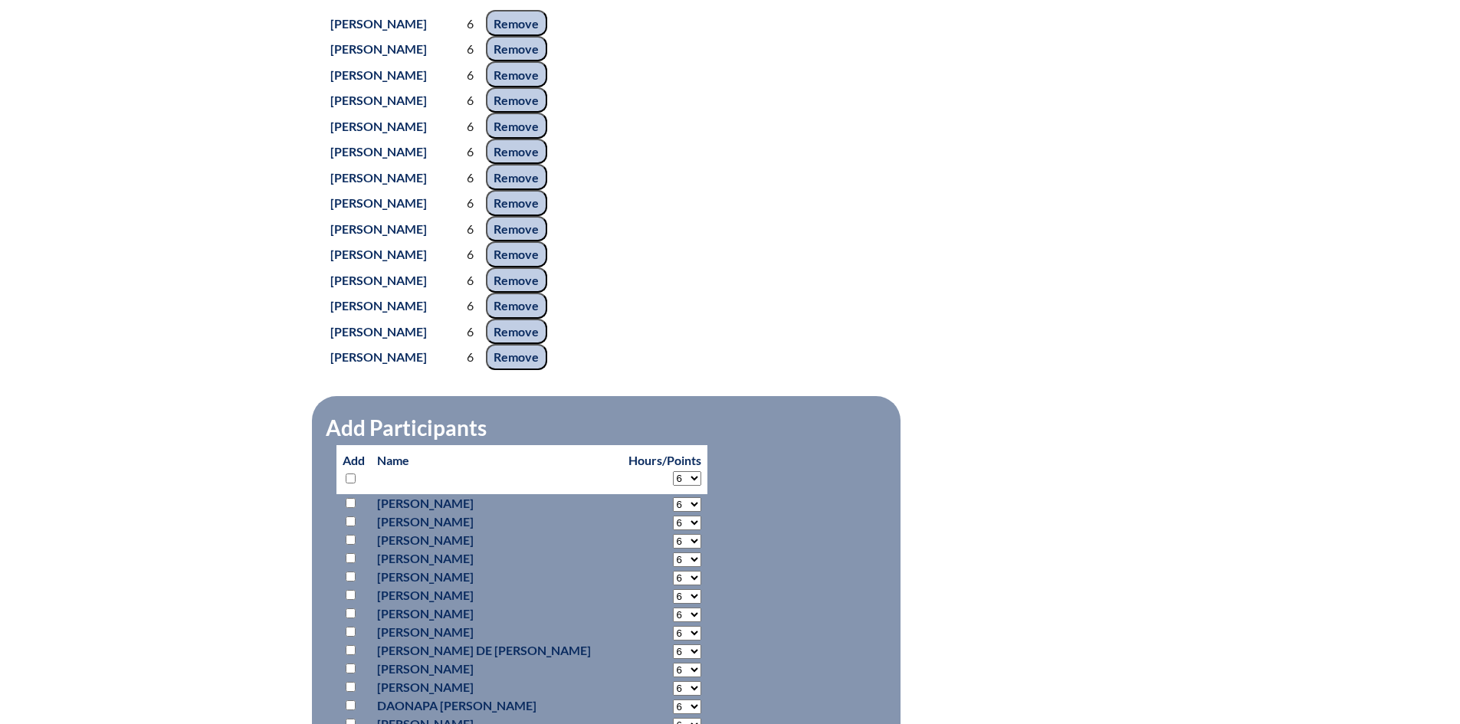
select select "6"
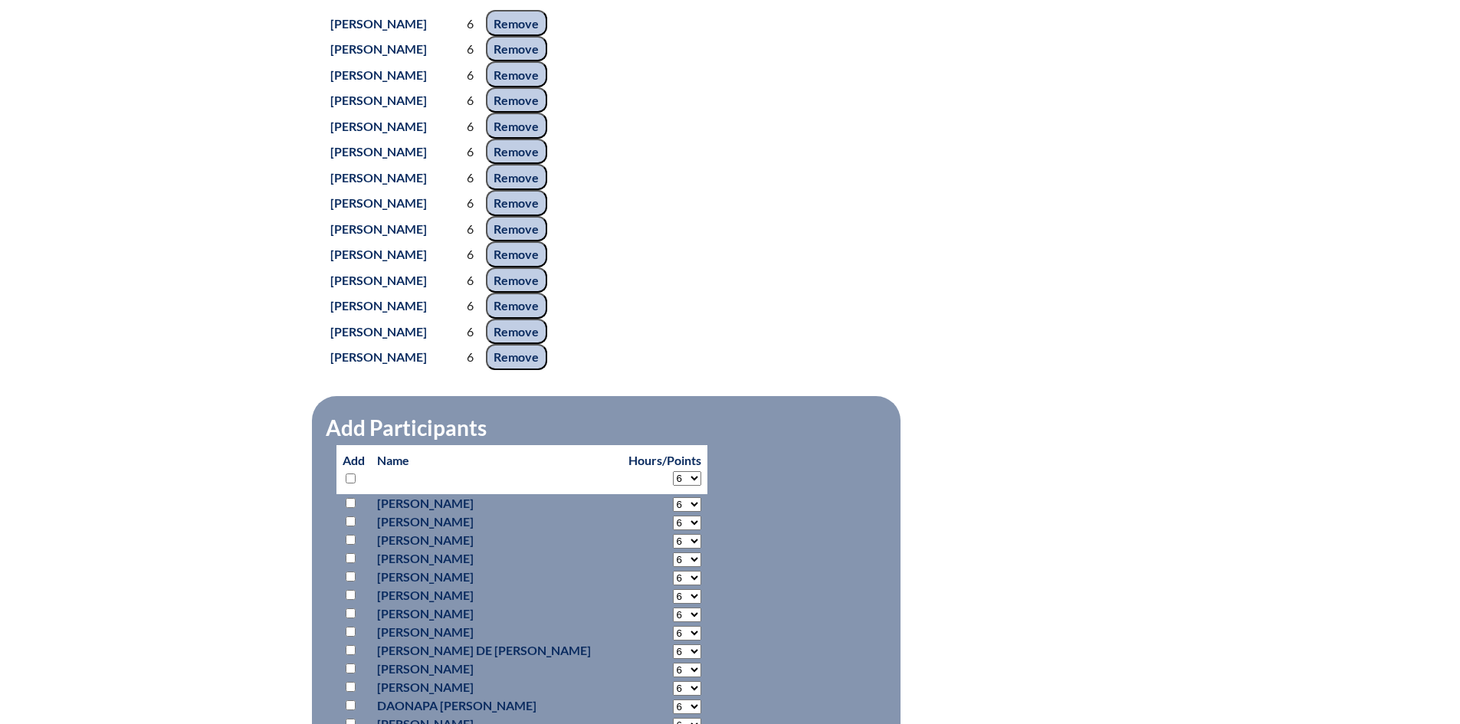
select select "6"
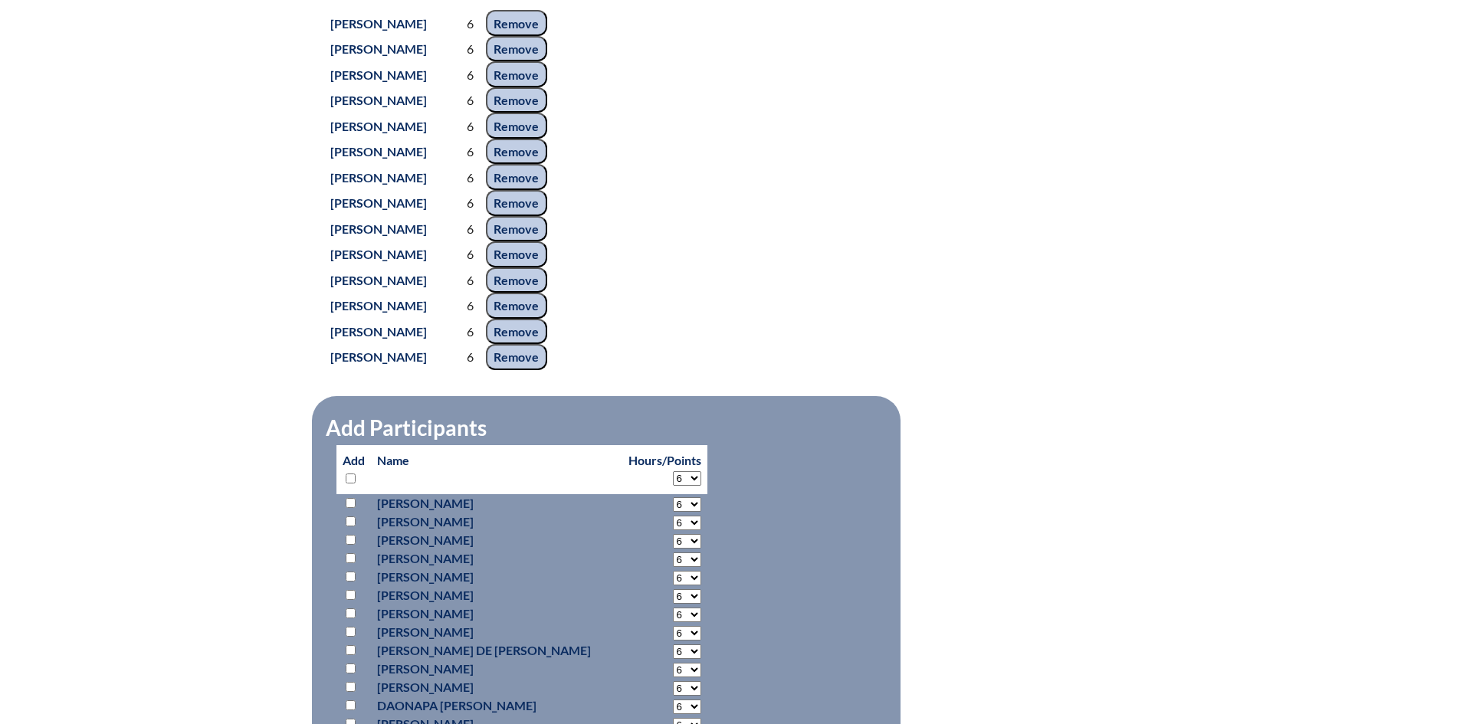
select select "6"
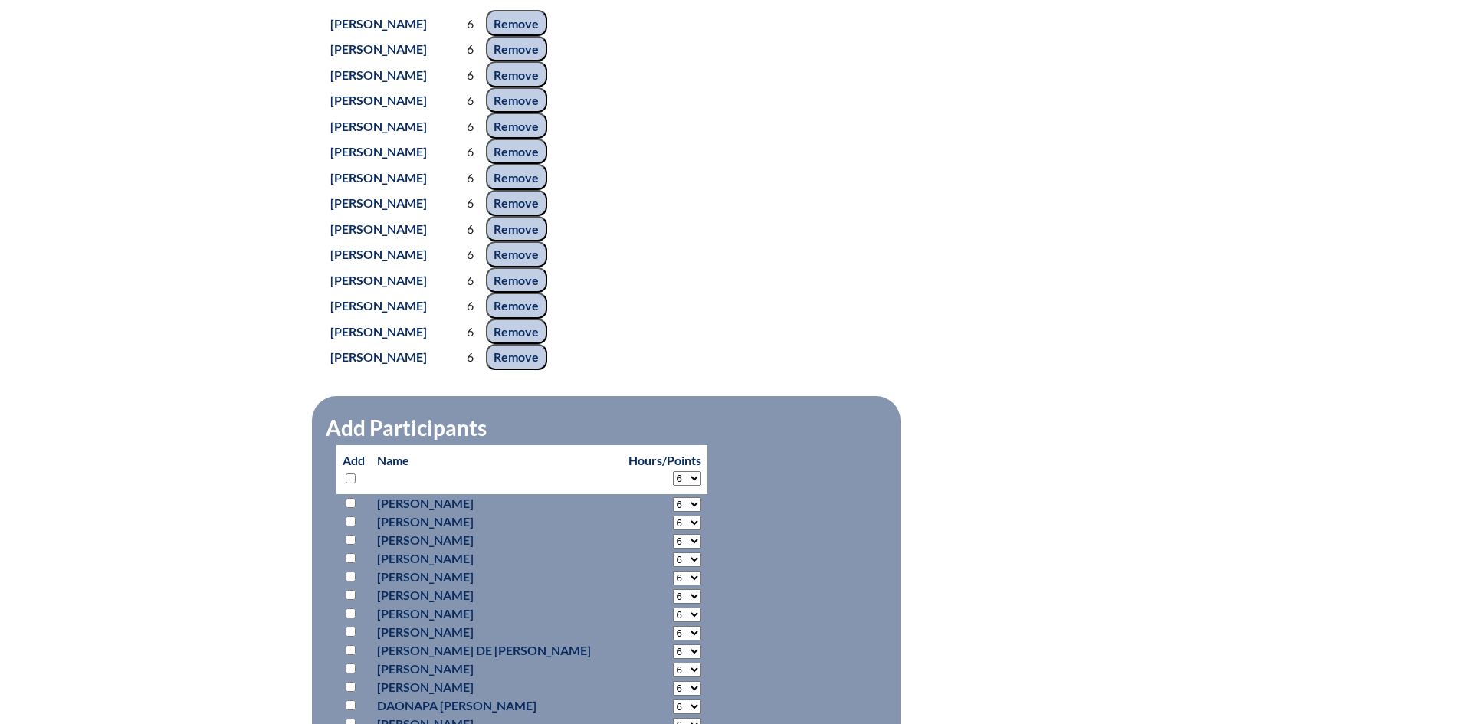
select select "6"
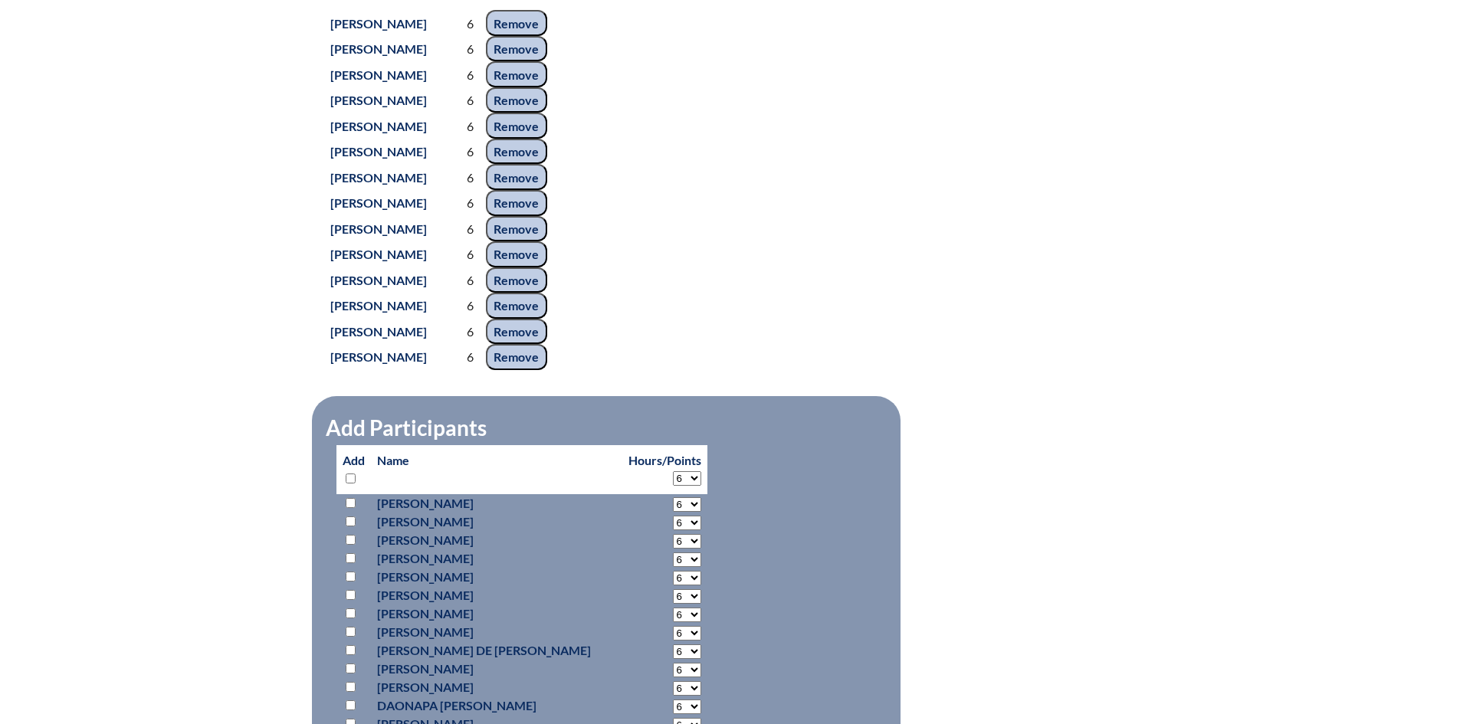
select select "6"
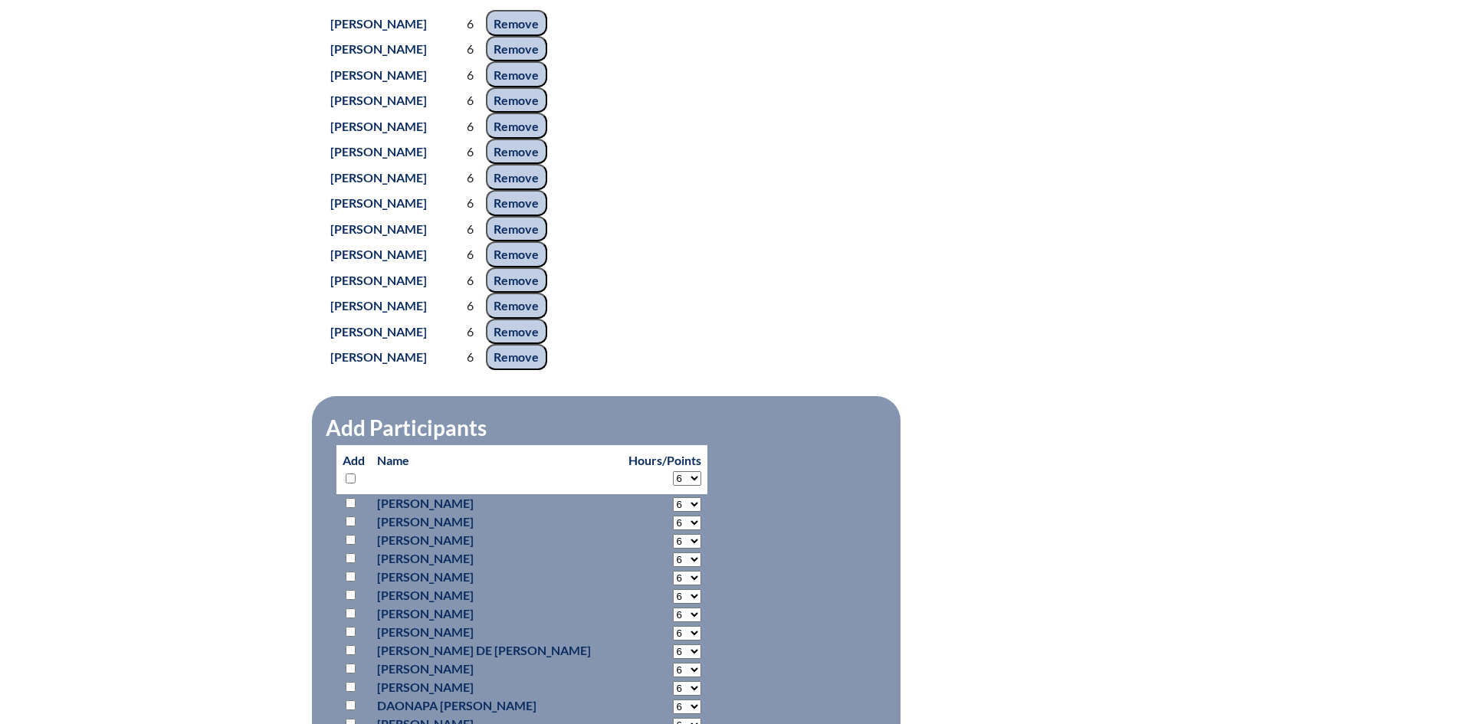
select select "6"
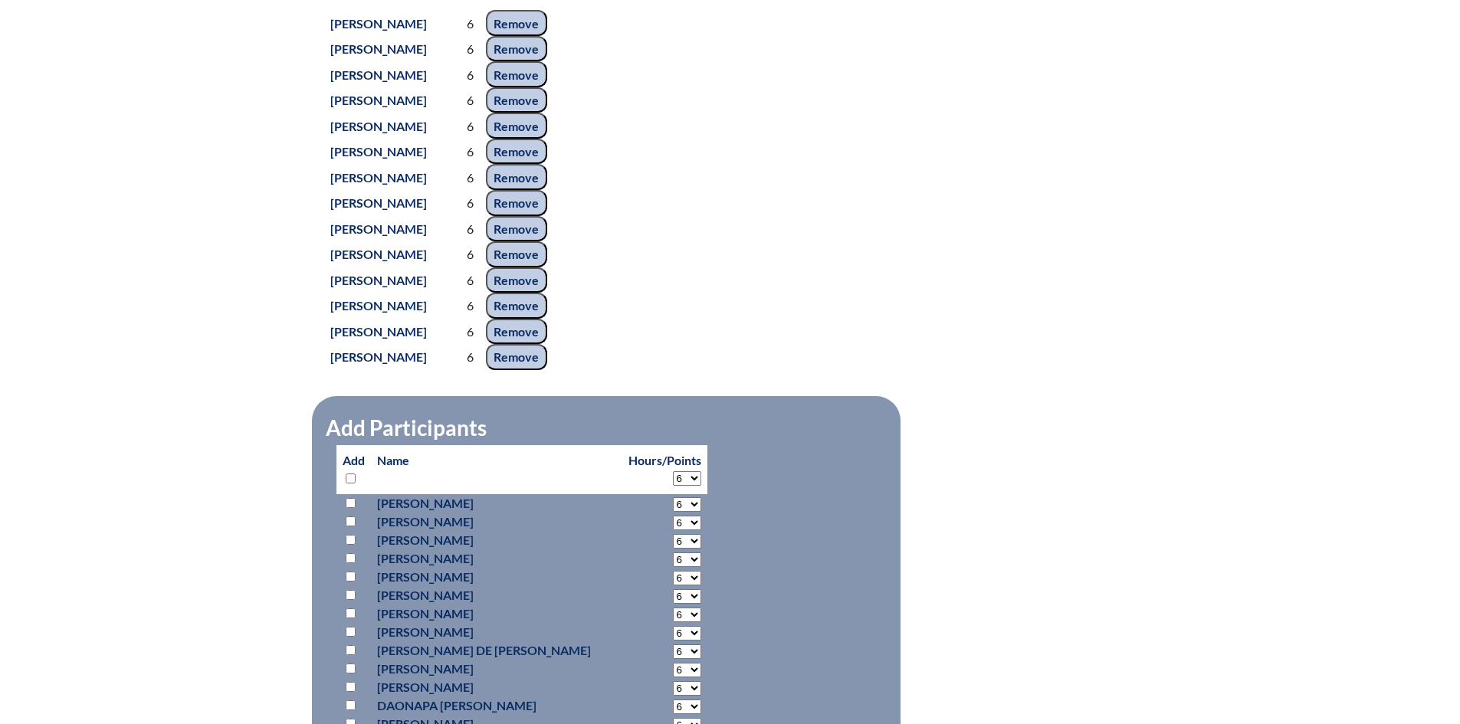
select select "6"
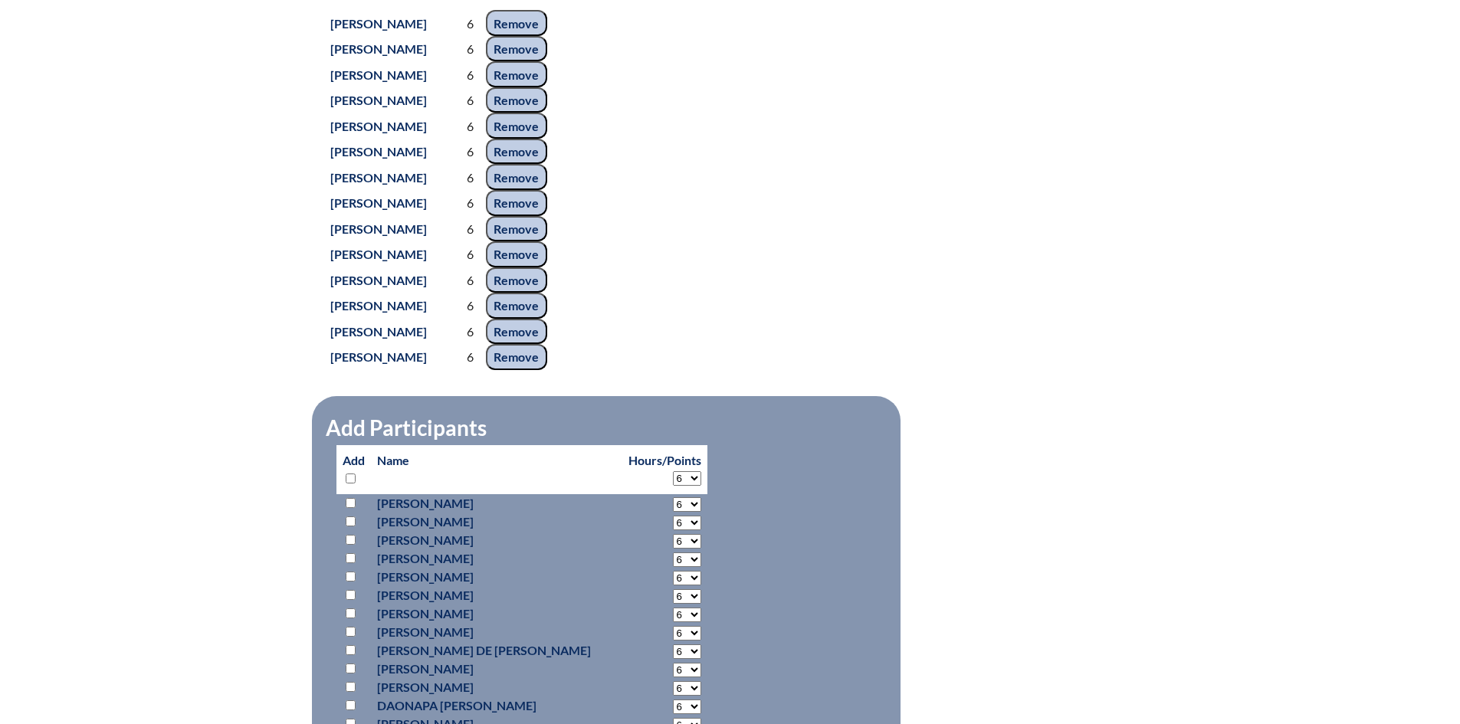
select select "6"
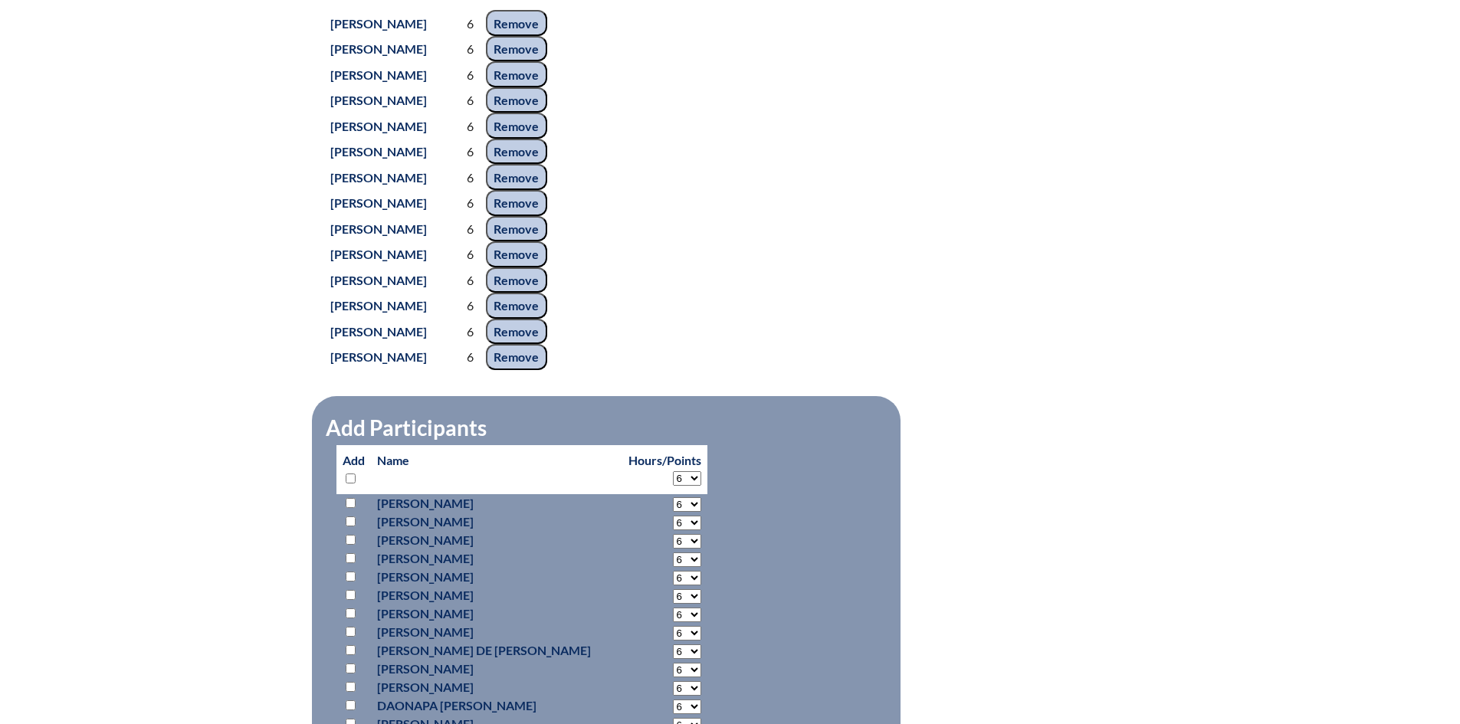
select select "6"
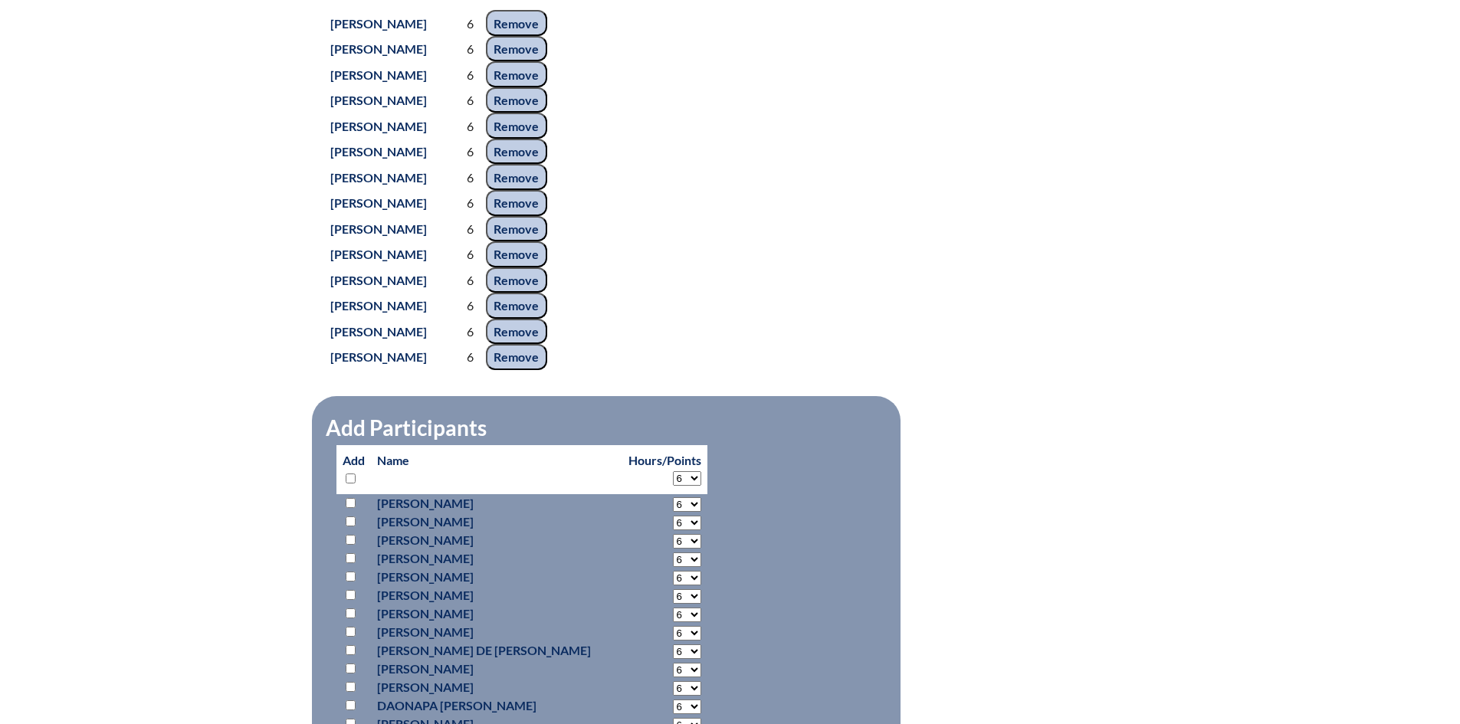
select select "6"
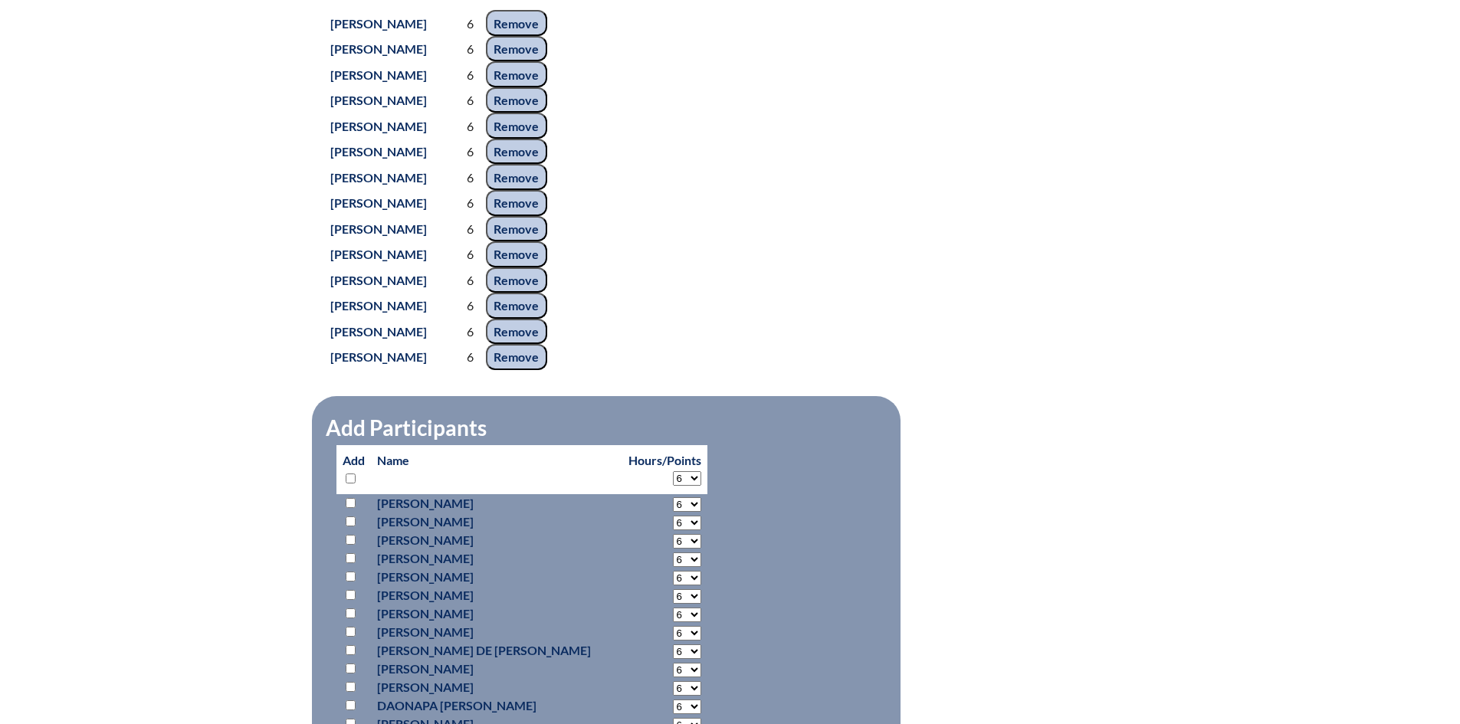
select select "6"
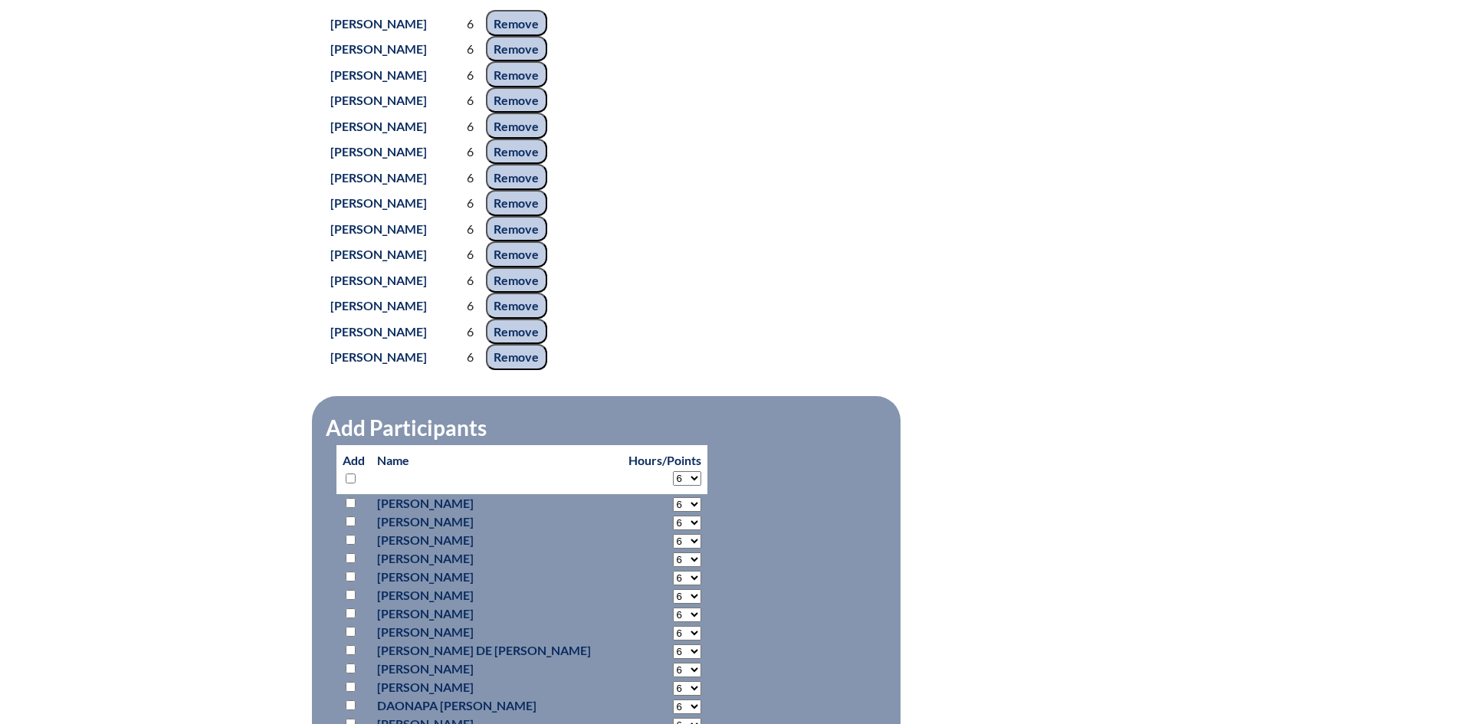
select select "6"
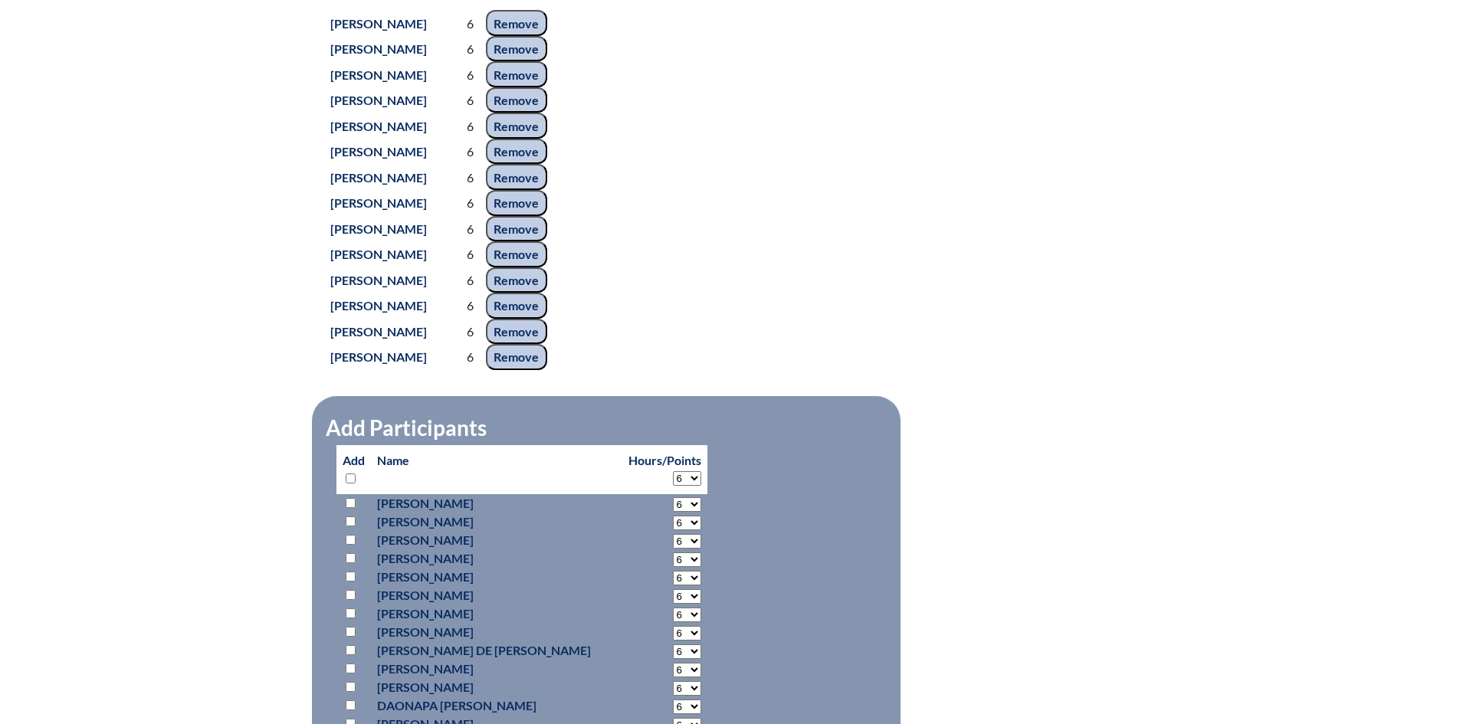
select select "6"
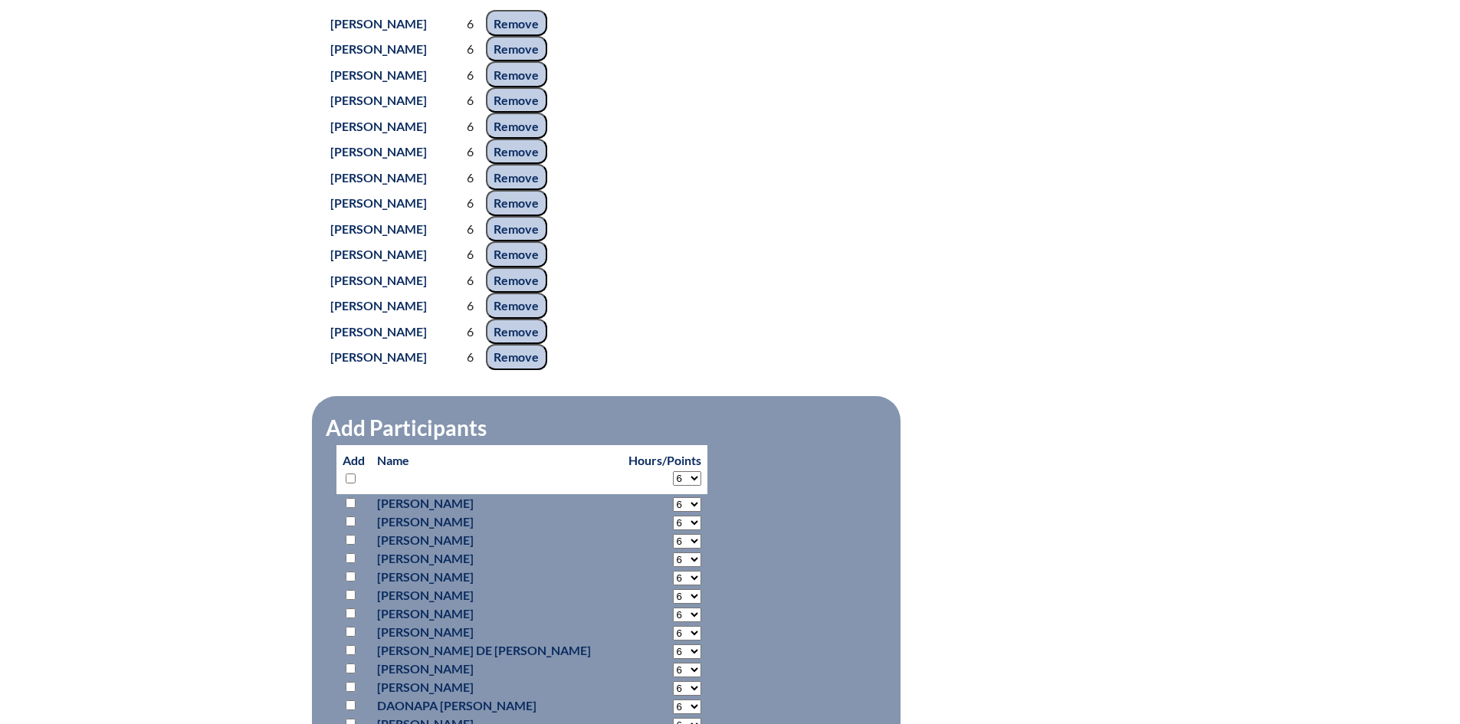
select select "6"
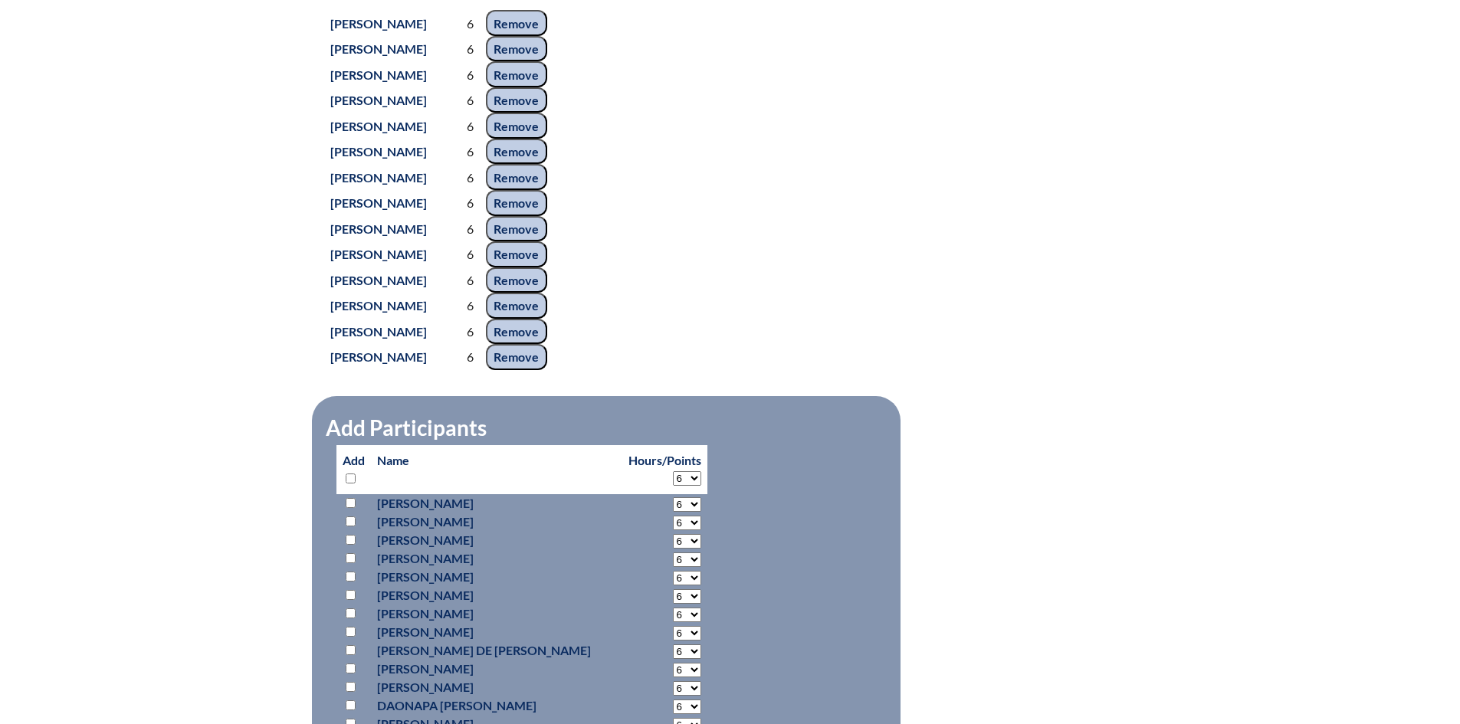
select select "6"
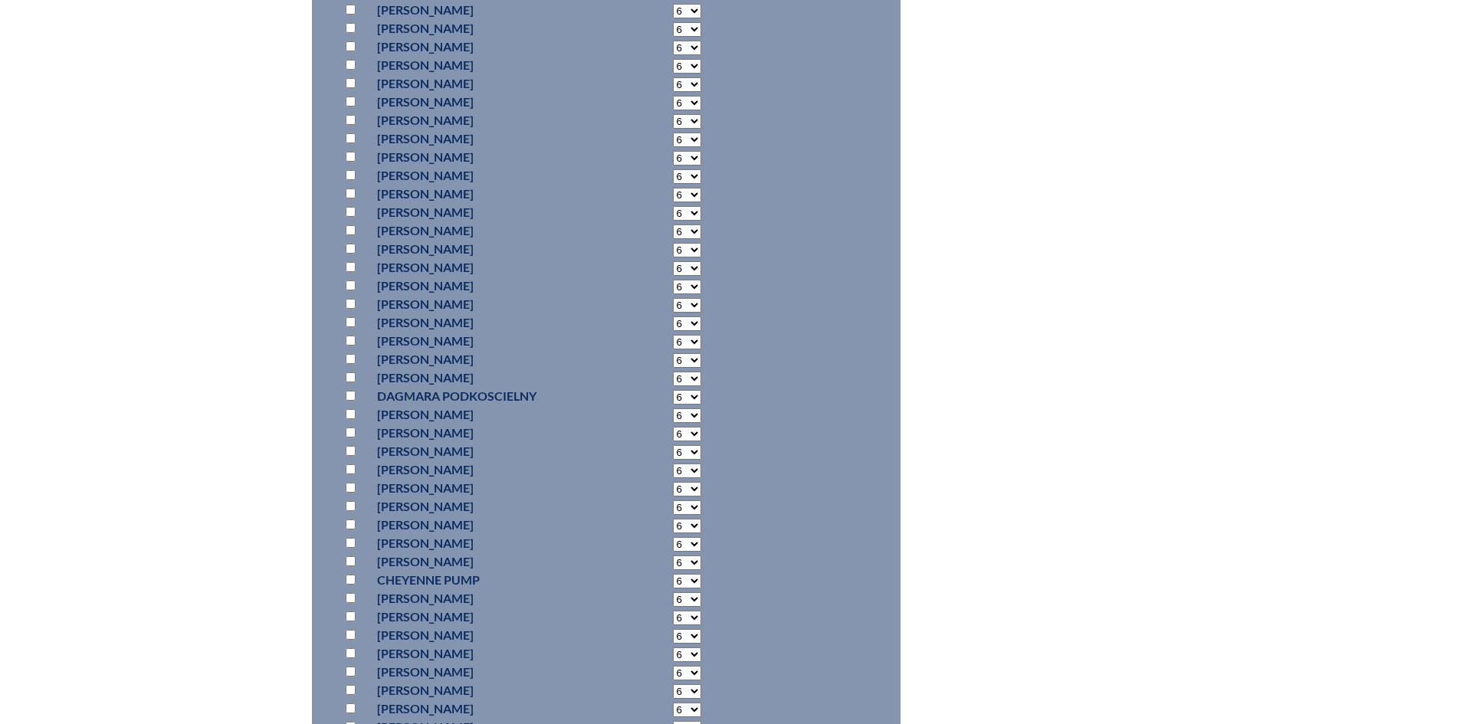
scroll to position [7035, 0]
click at [353, 183] on input "checkbox" at bounding box center [351, 178] width 10 height 10
click at [349, 367] on input "checkbox" at bounding box center [351, 362] width 10 height 10
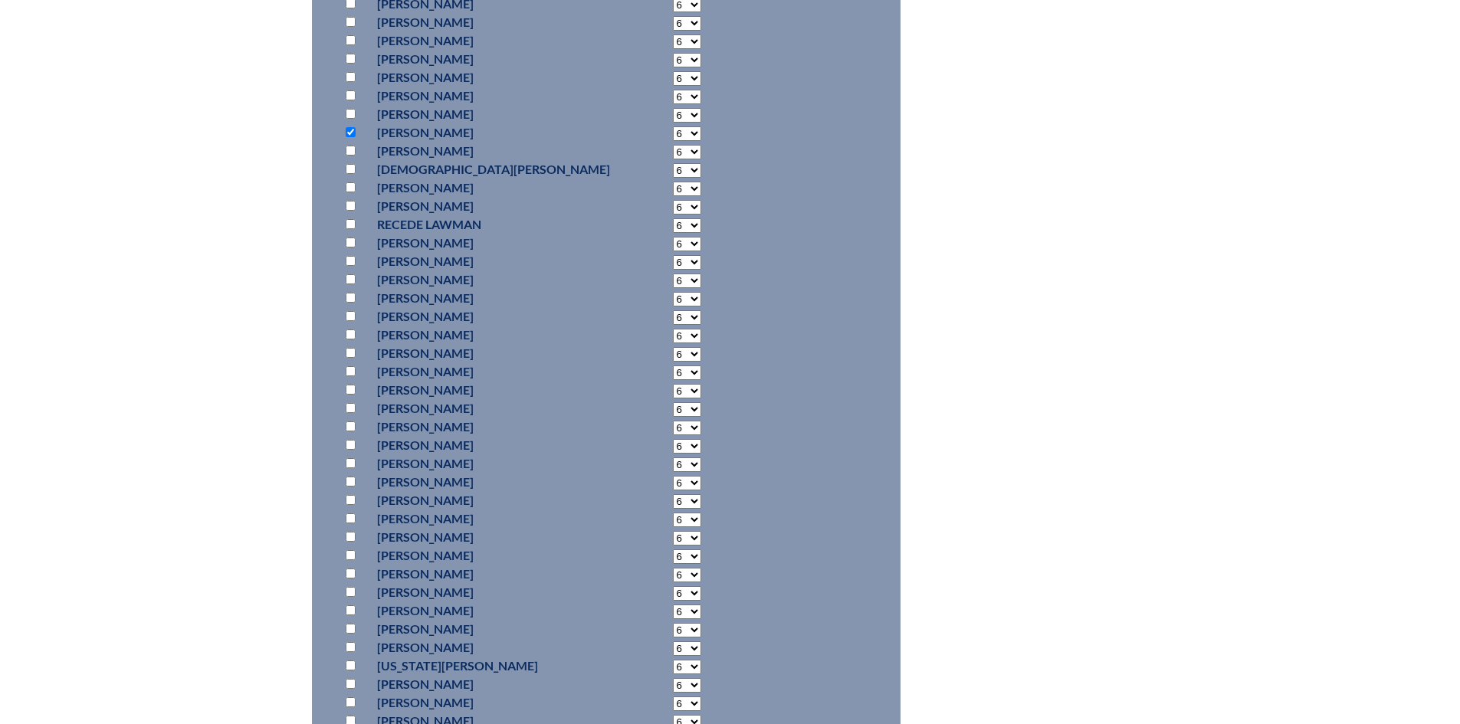
click at [351, 560] on input "checkbox" at bounding box center [351, 555] width 10 height 10
click at [350, 410] on input "checkbox" at bounding box center [351, 405] width 10 height 10
click at [353, 435] on input "checkbox" at bounding box center [351, 430] width 10 height 10
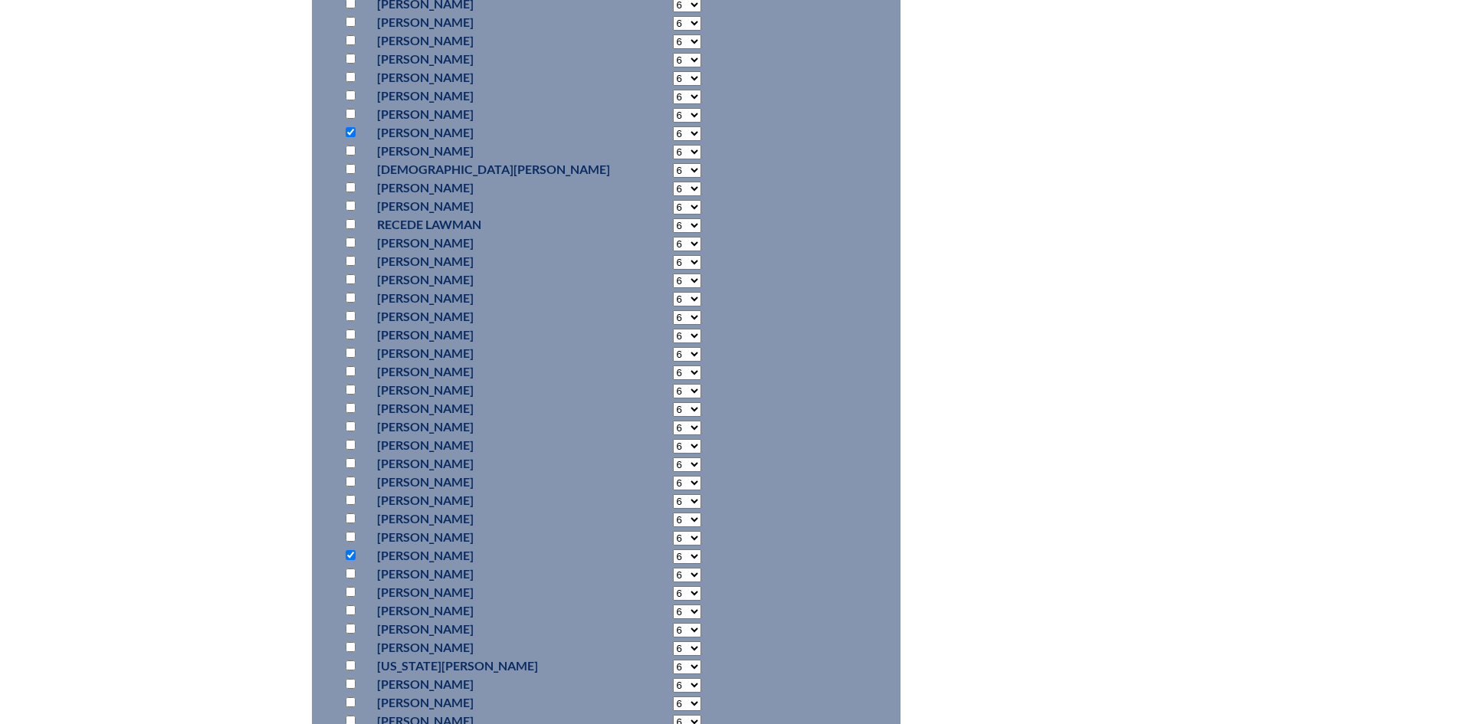
scroll to position [5731, 0]
click at [353, 603] on input "checkbox" at bounding box center [351, 598] width 10 height 10
click at [352, 585] on input "checkbox" at bounding box center [351, 580] width 10 height 10
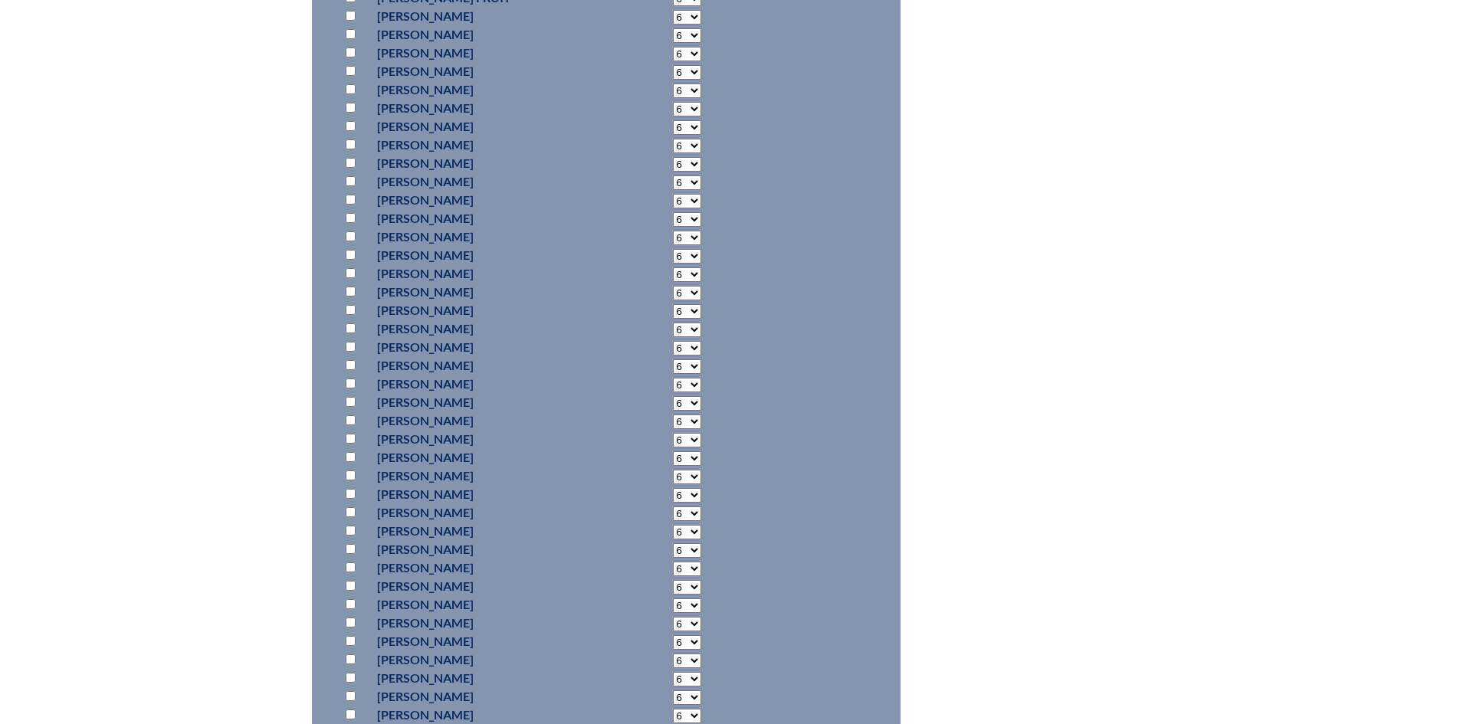
click at [349, 149] on input "checkbox" at bounding box center [351, 145] width 10 height 10
click at [354, 303] on input "checkbox" at bounding box center [351, 298] width 10 height 10
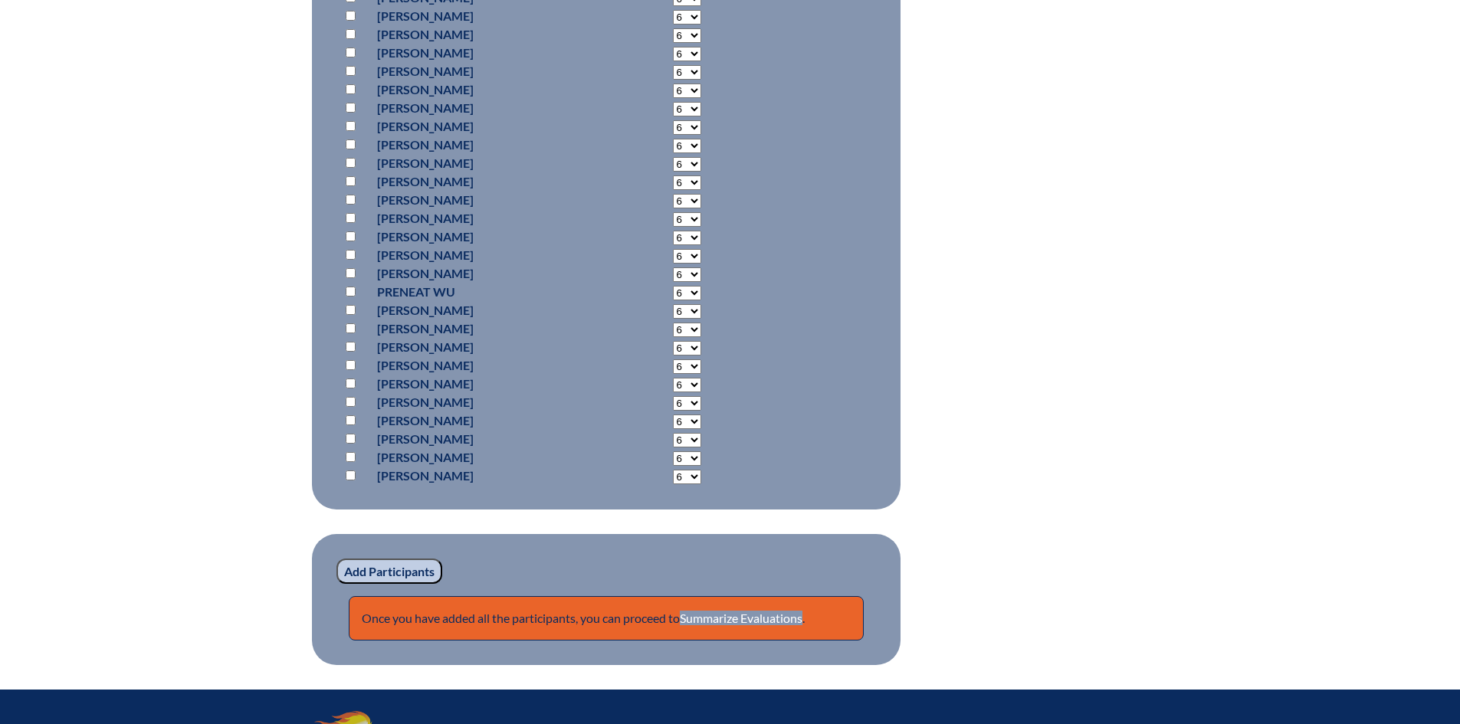
scroll to position [10101, 0]
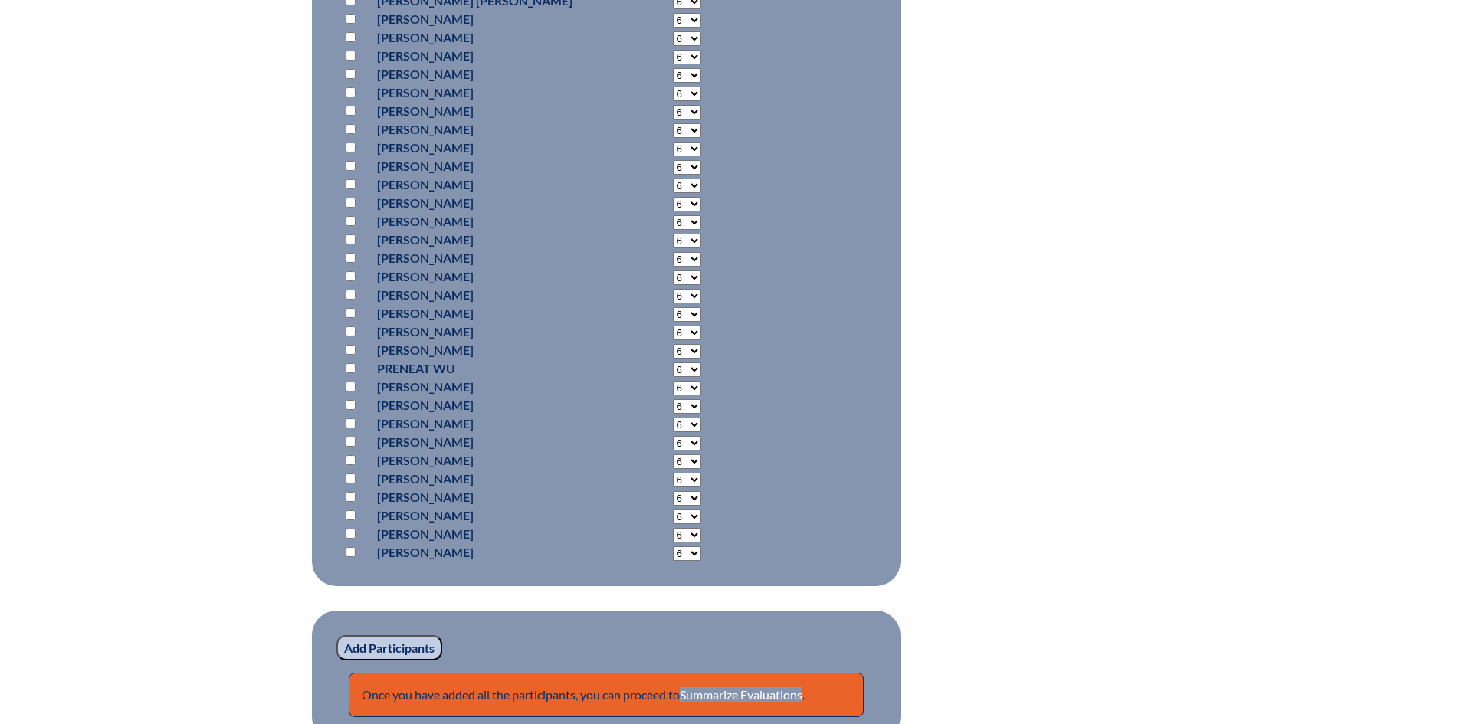
click at [347, 281] on input "checkbox" at bounding box center [351, 276] width 10 height 10
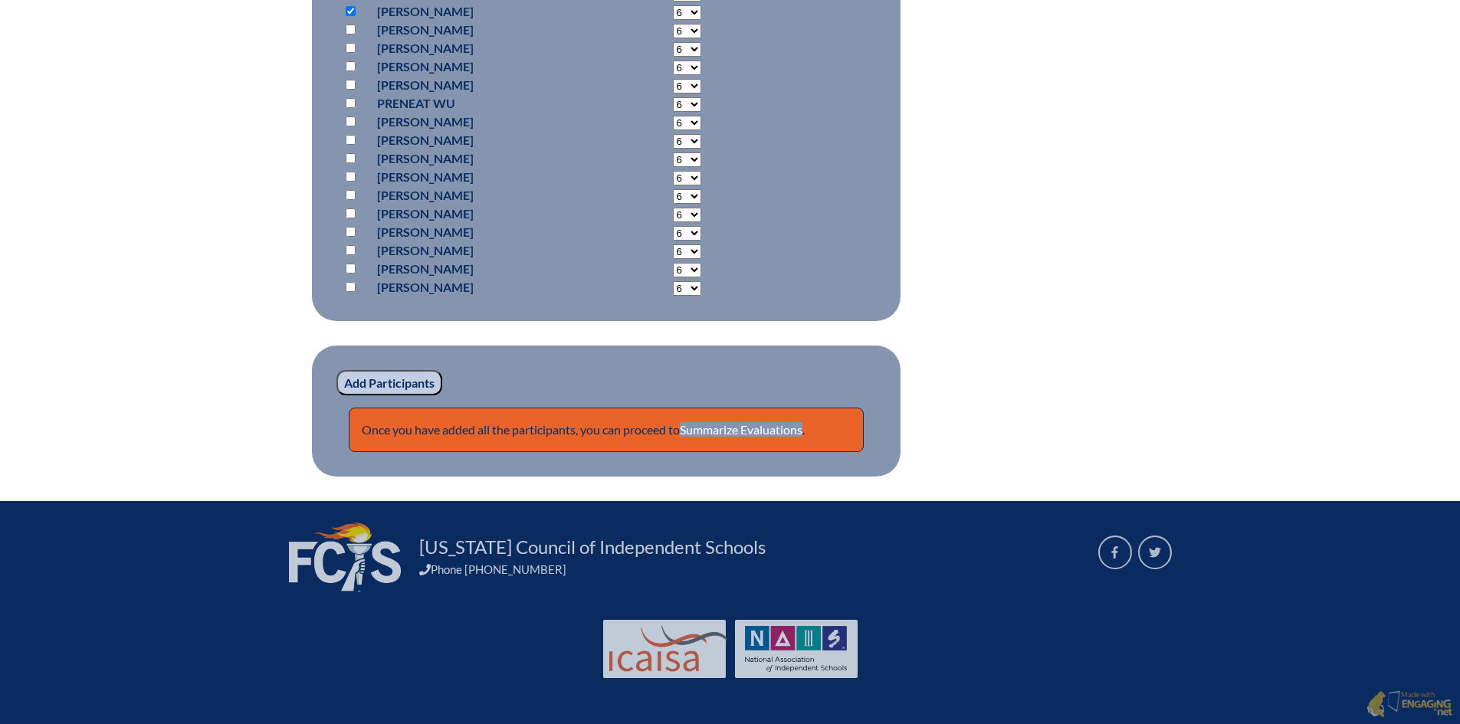
click at [416, 382] on input "Add Participants" at bounding box center [390, 383] width 106 height 26
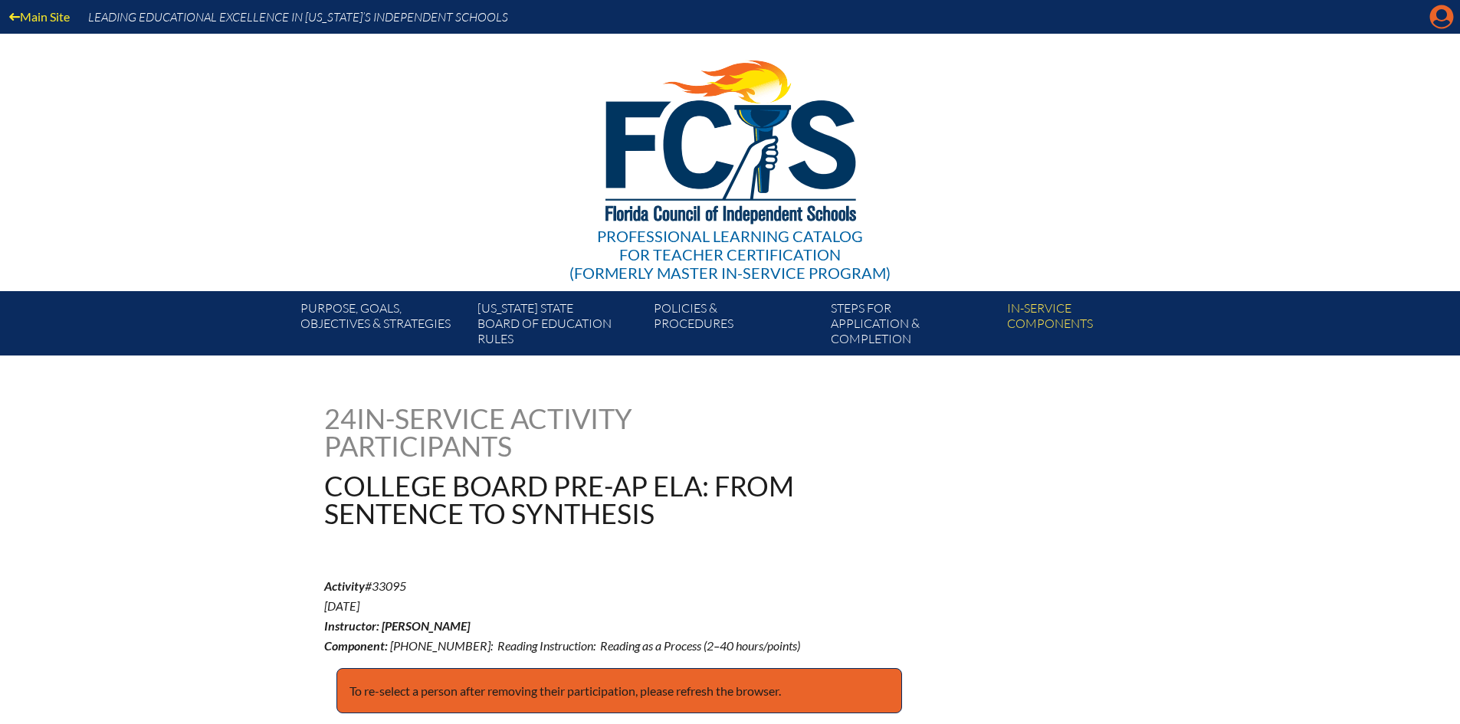
click at [1430, 15] on icon "Manage account" at bounding box center [1442, 17] width 25 height 25
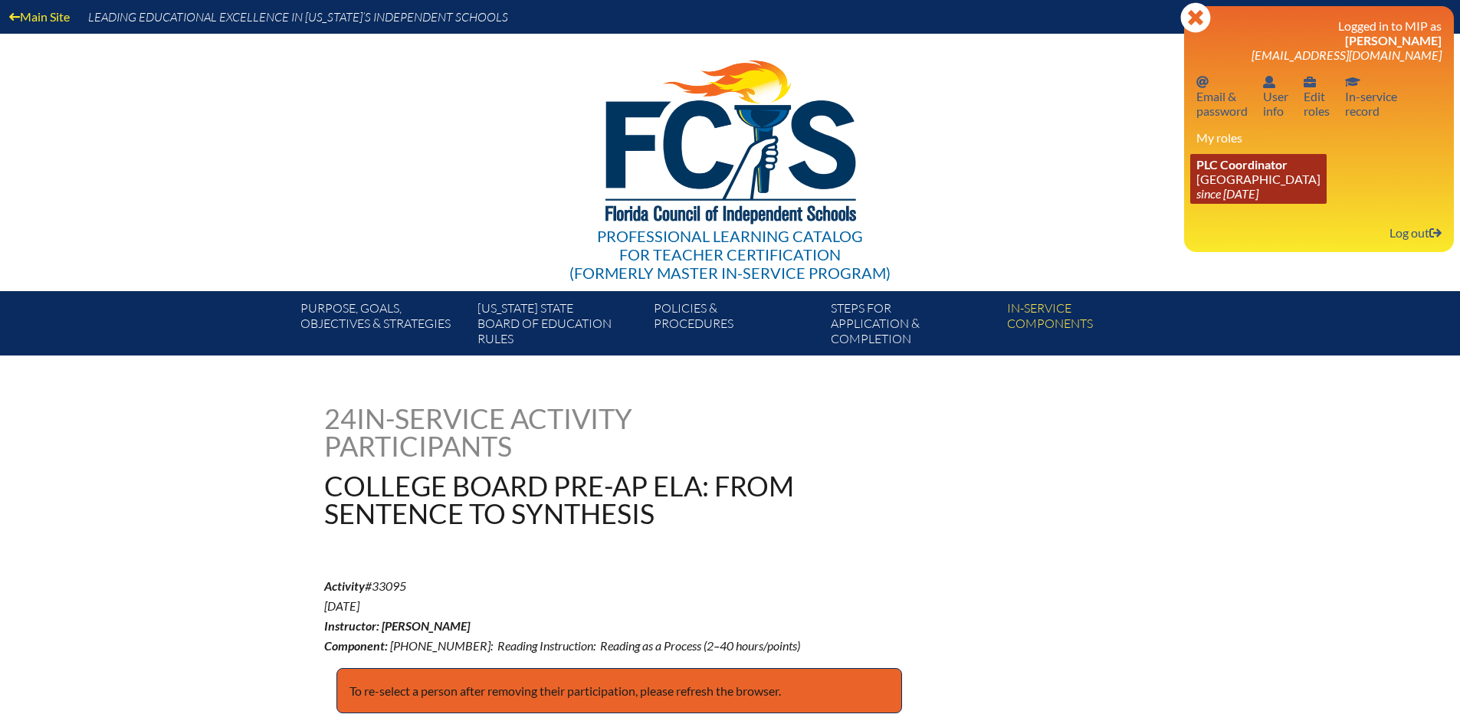
click at [1265, 180] on link "PLC Coordinator [GEOGRAPHIC_DATA] since [DATE]" at bounding box center [1259, 179] width 136 height 50
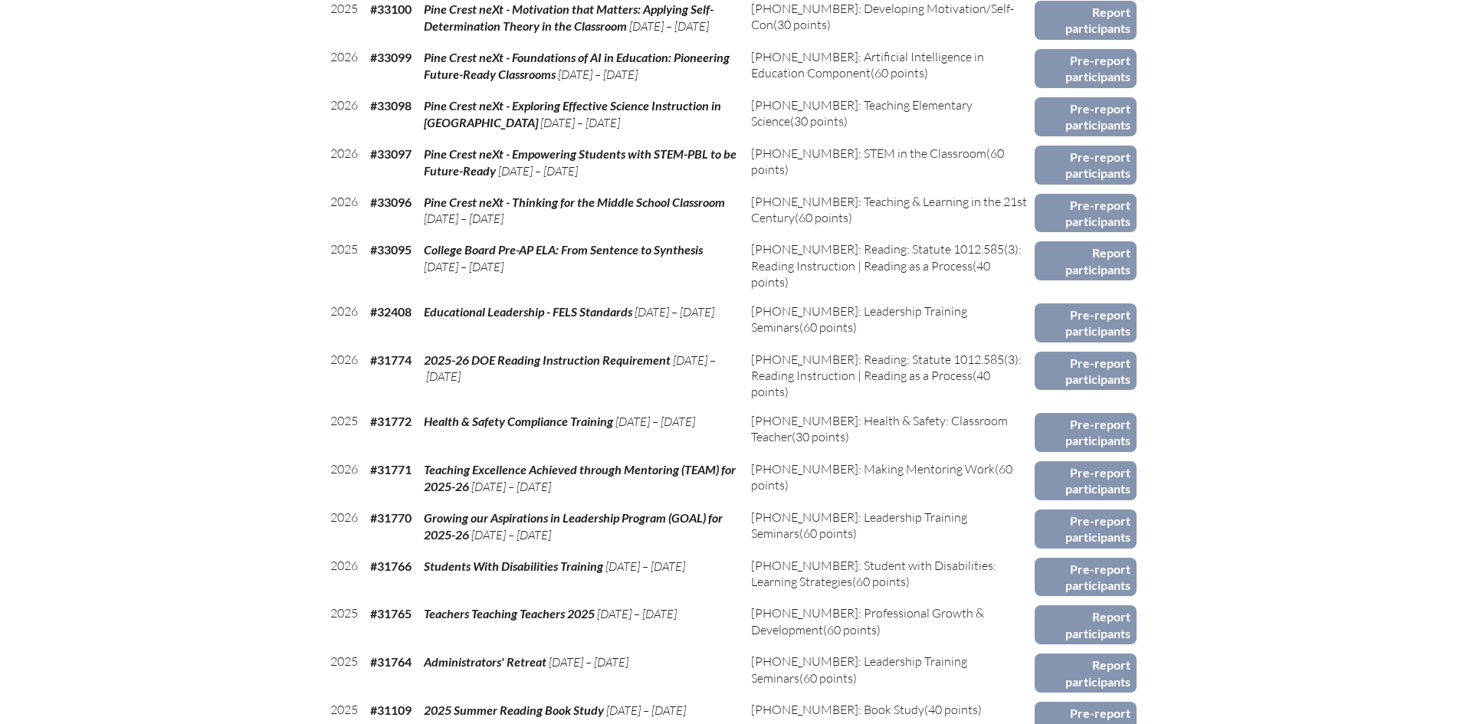
scroll to position [843, 0]
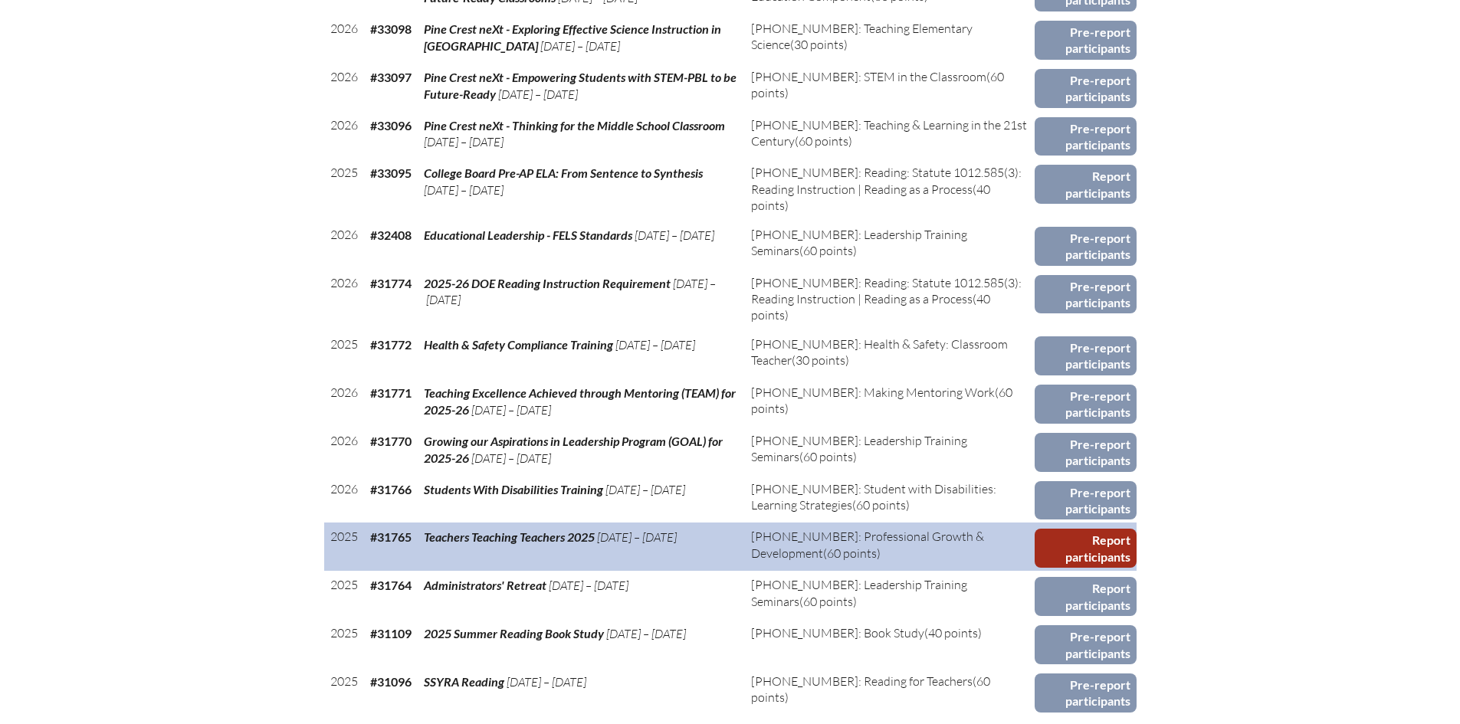
click at [1078, 534] on link "Report participants" at bounding box center [1086, 548] width 102 height 39
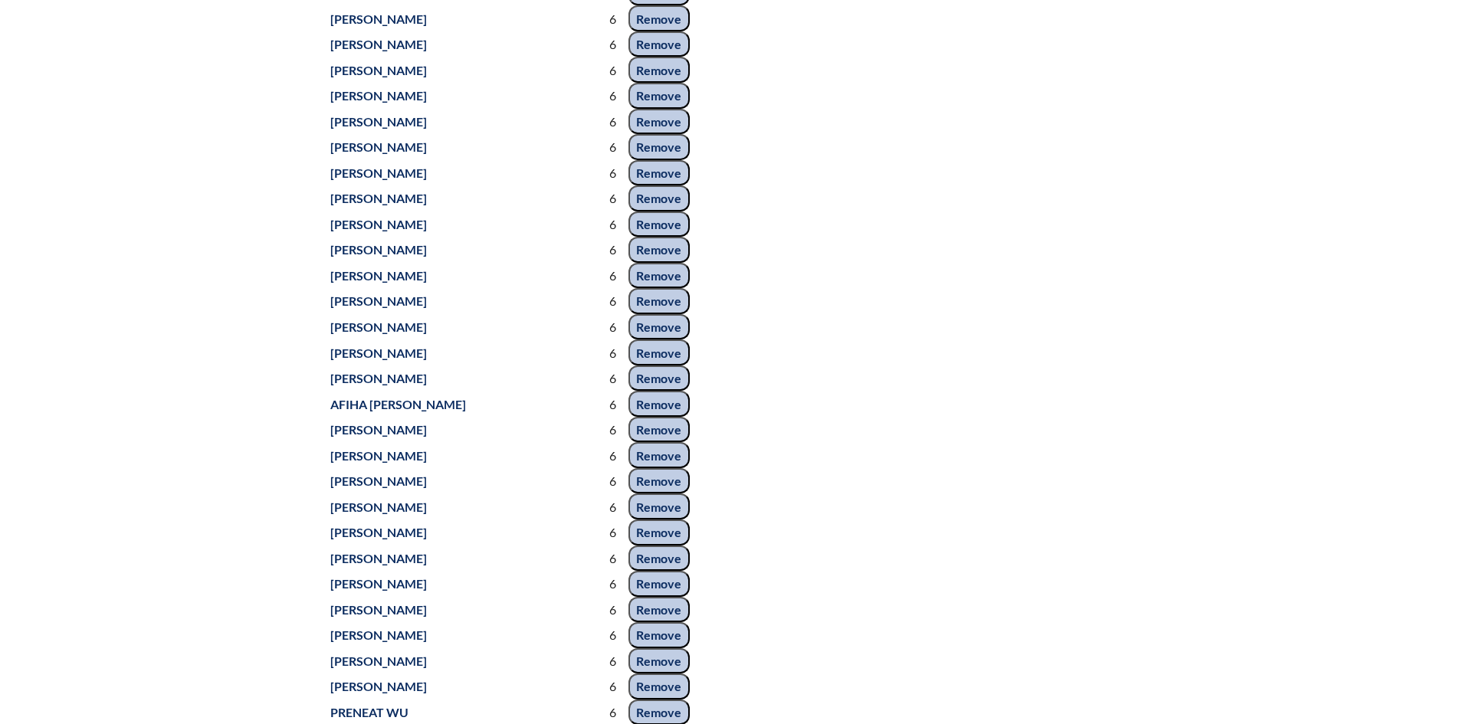
scroll to position [7896, 0]
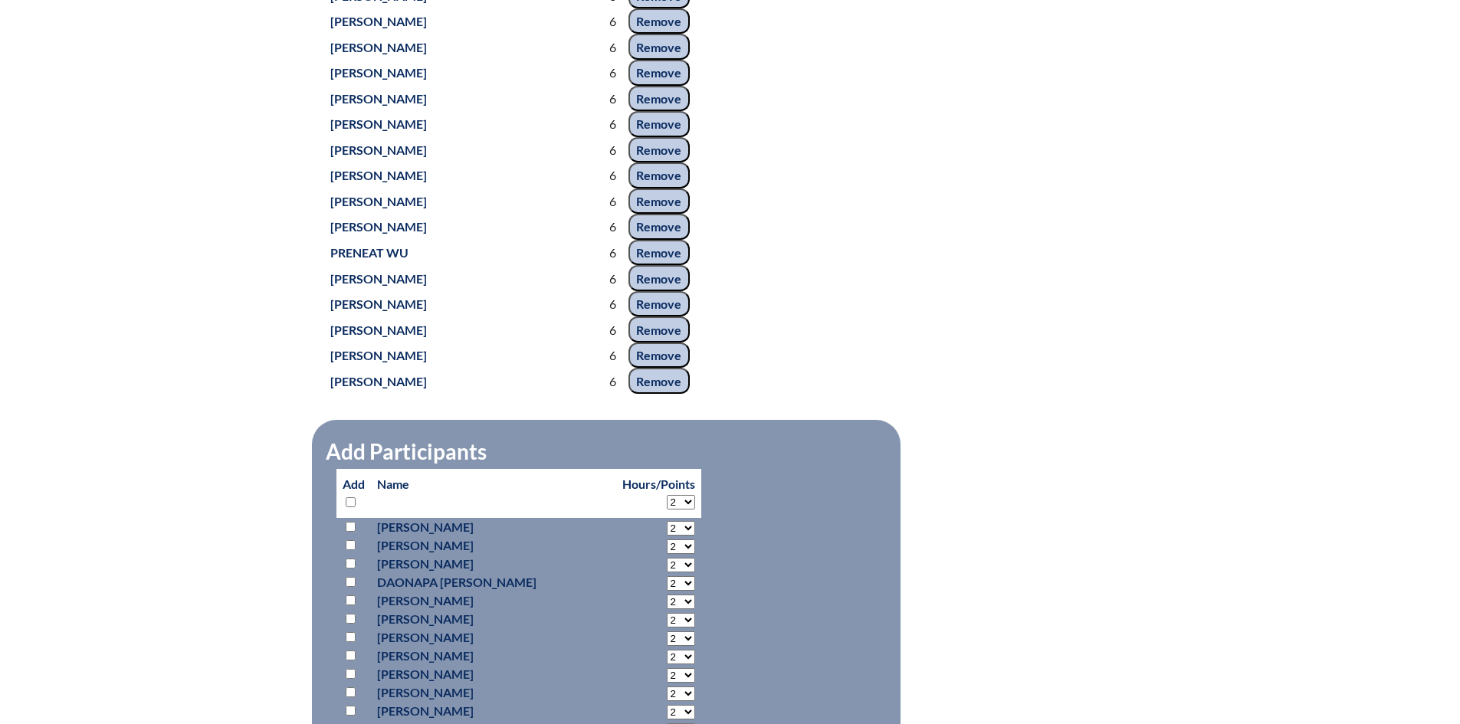
click at [667, 503] on select "2 3 4 5 6 7 8 9 10 11 12 13 14 15 16 17 18 19 20 21 22 23 24 25 26 27 28 29 30 …" at bounding box center [681, 502] width 28 height 15
select select "6"
click at [667, 495] on select "2 3 4 5 6 7 8 9 10 11 12 13 14 15 16 17 18 19 20 21 22 23 24 25 26 27 28 29 30 …" at bounding box center [681, 502] width 28 height 15
select select "6"
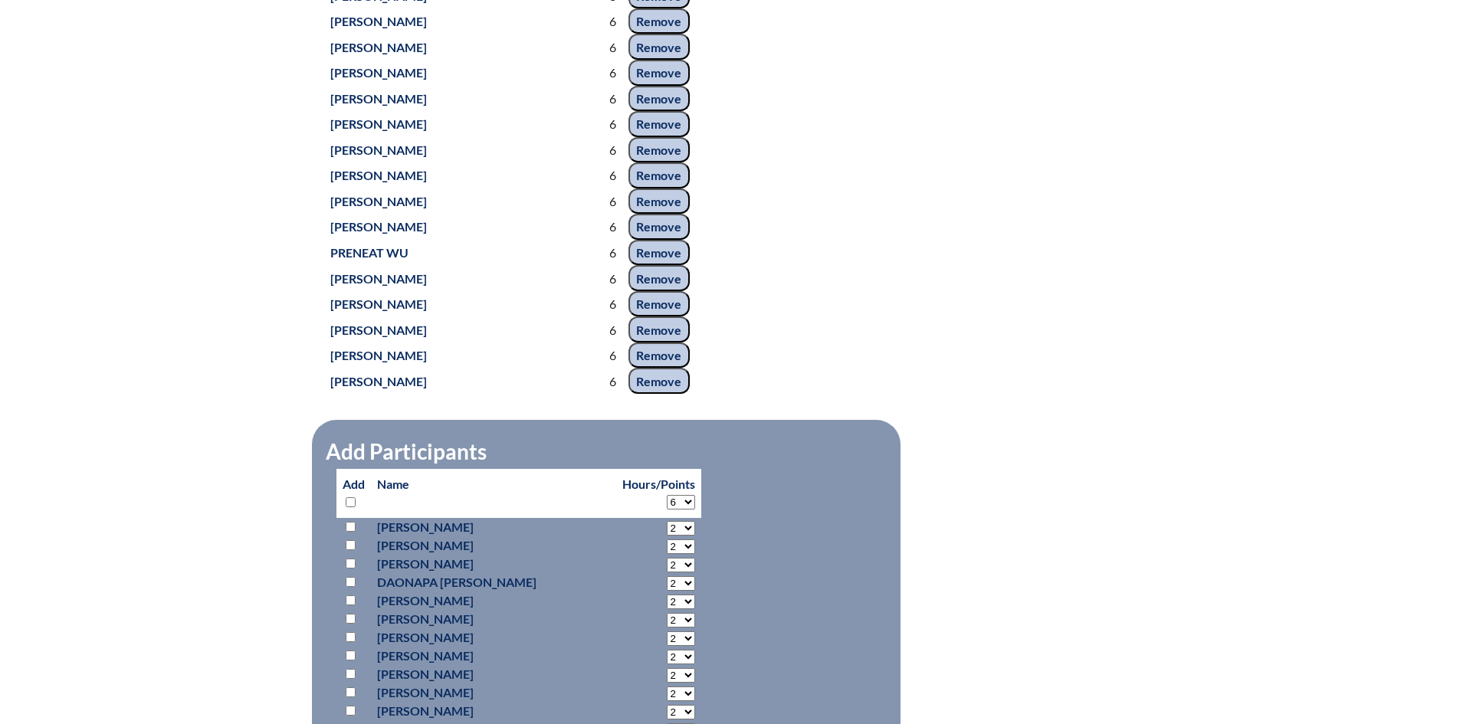
select select "6"
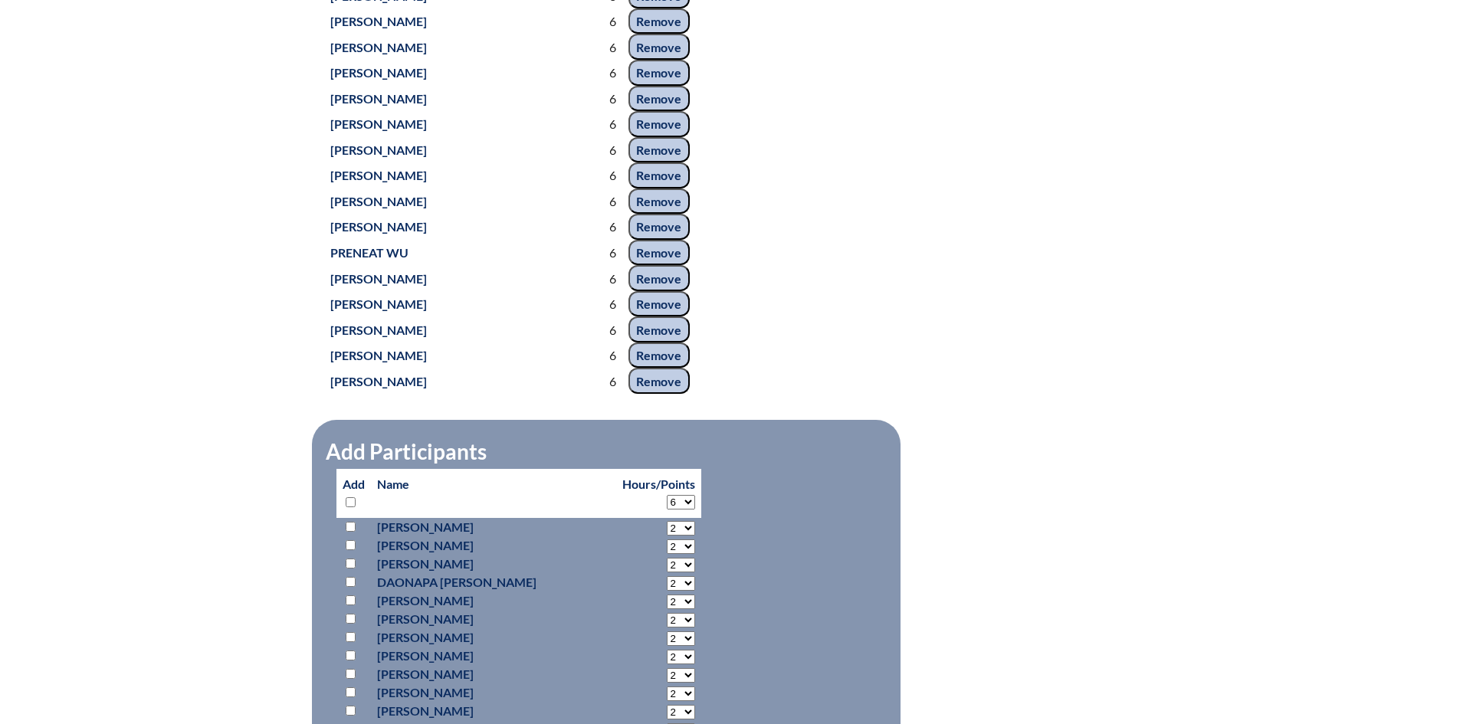
select select "6"
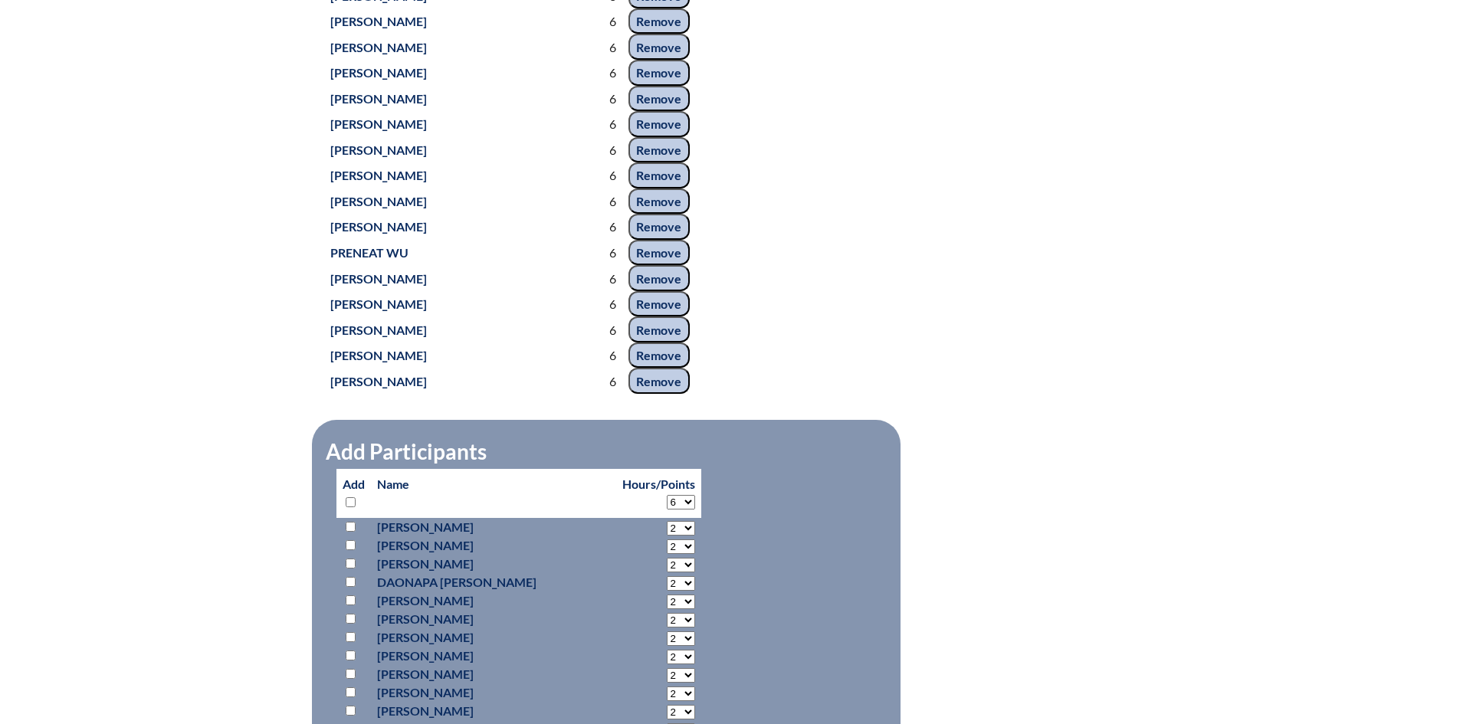
select select "6"
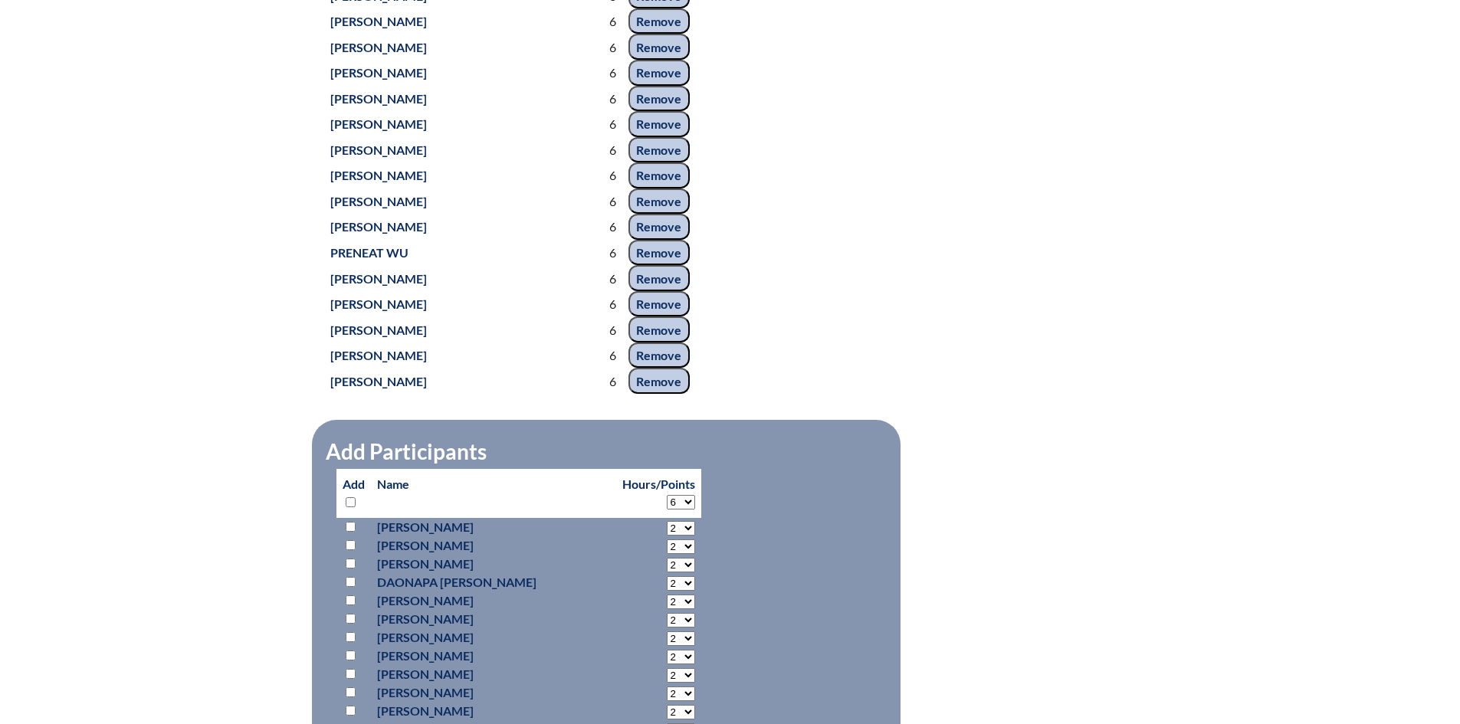
select select "6"
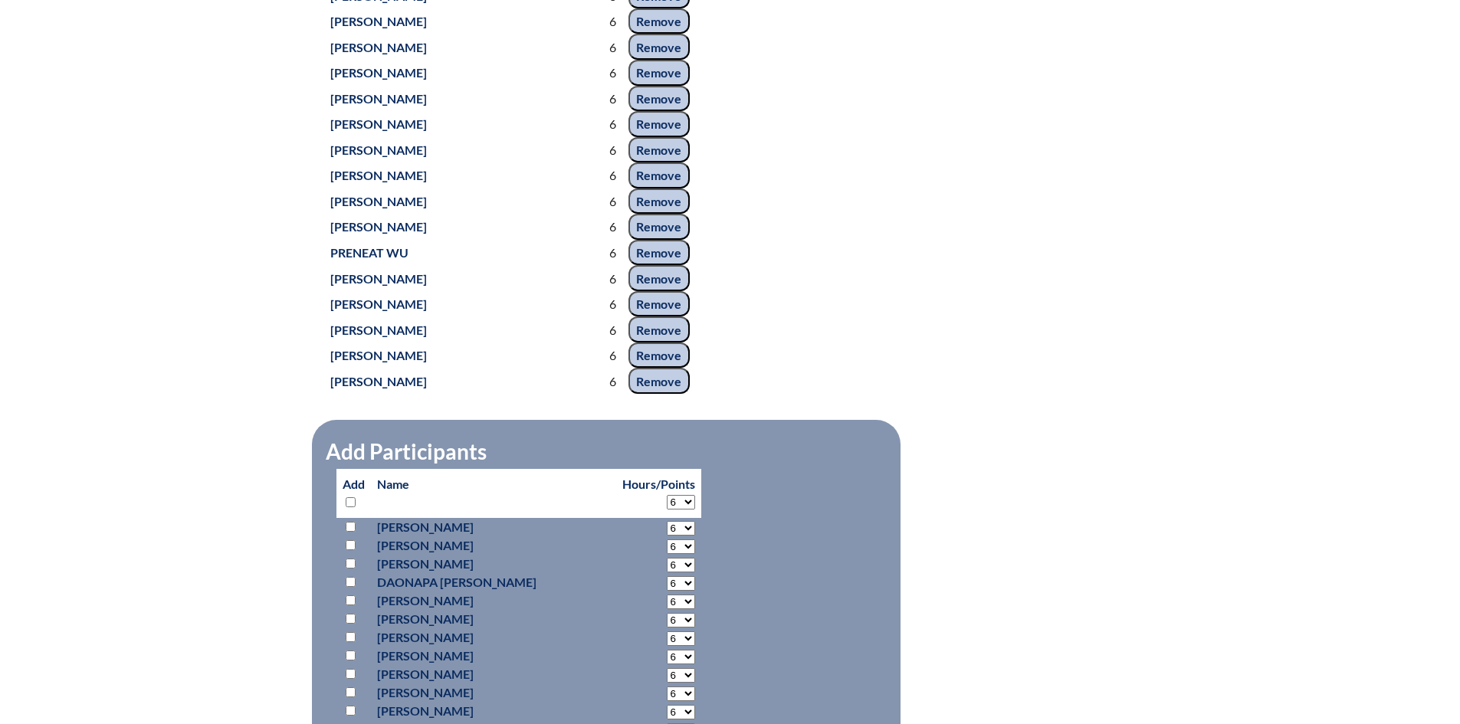
select select "6"
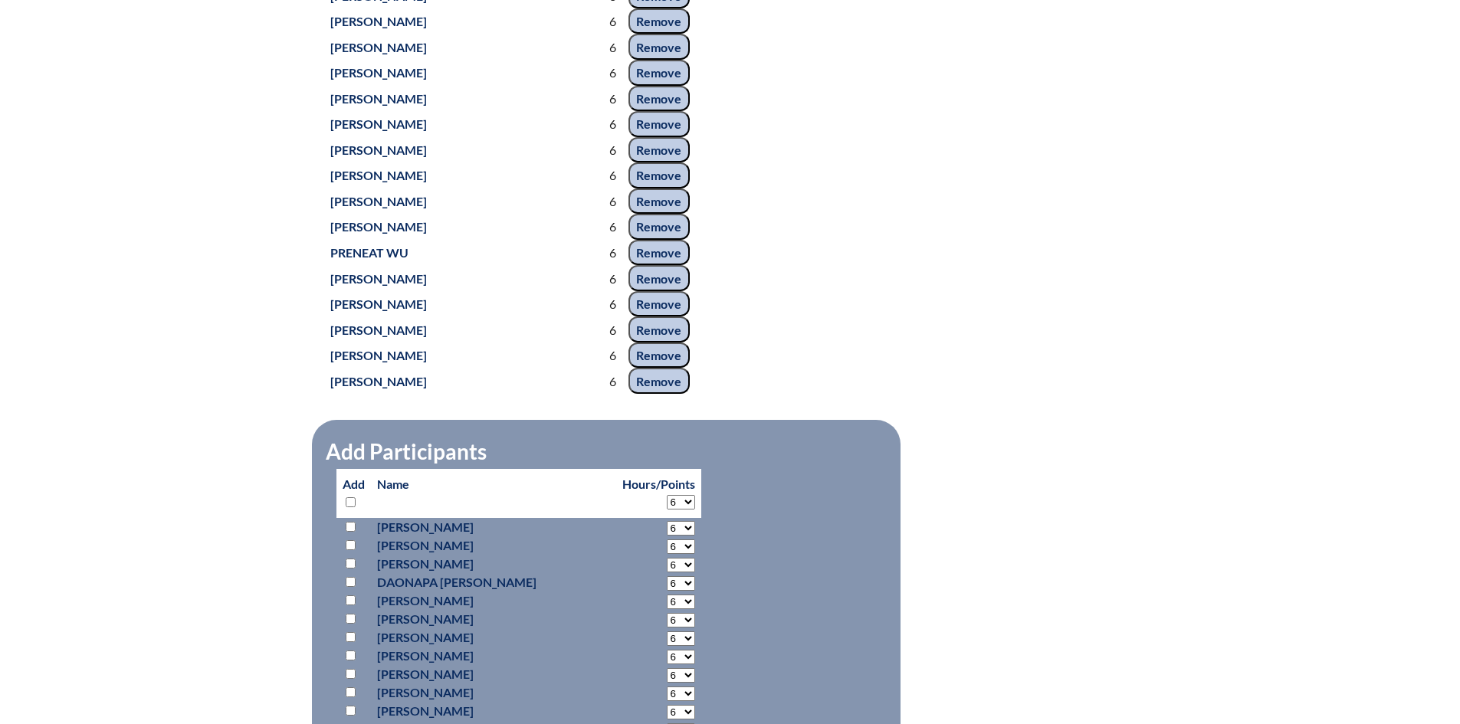
select select "6"
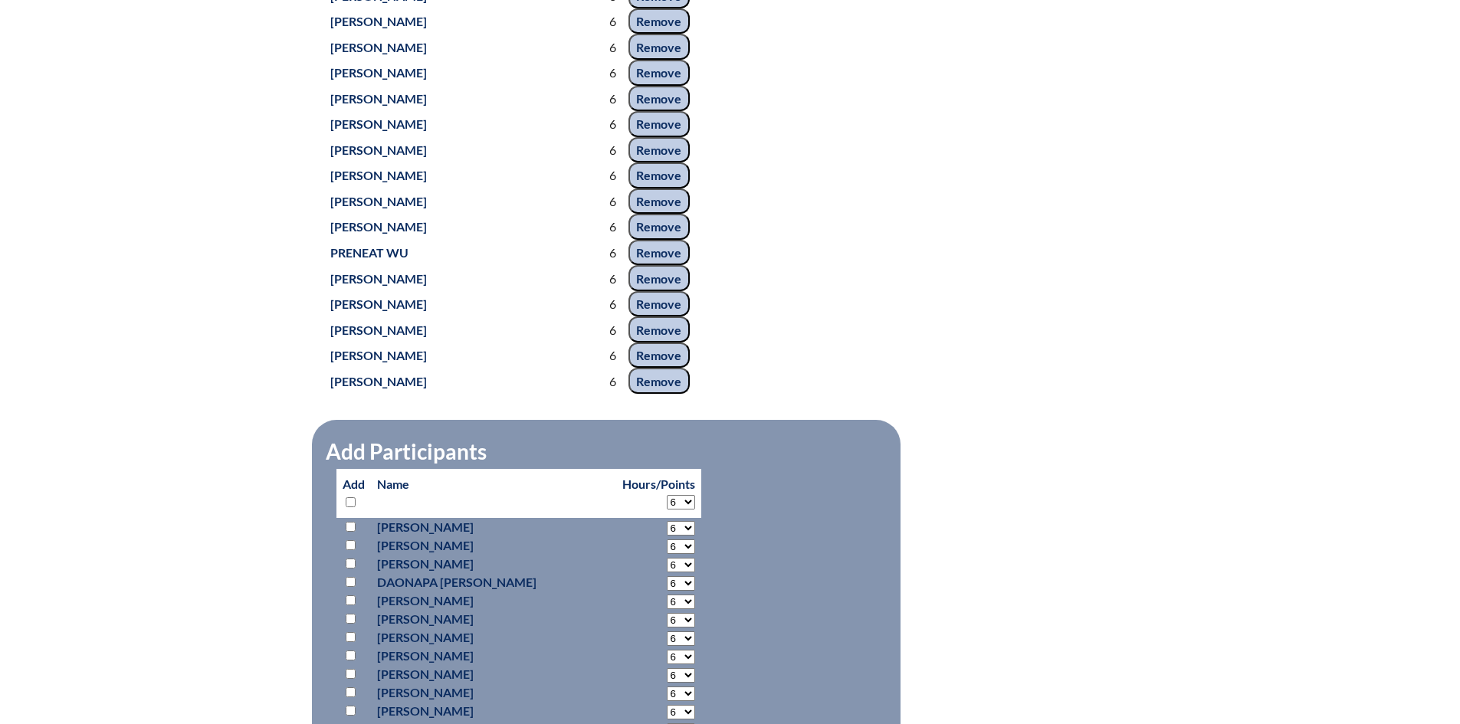
select select "6"
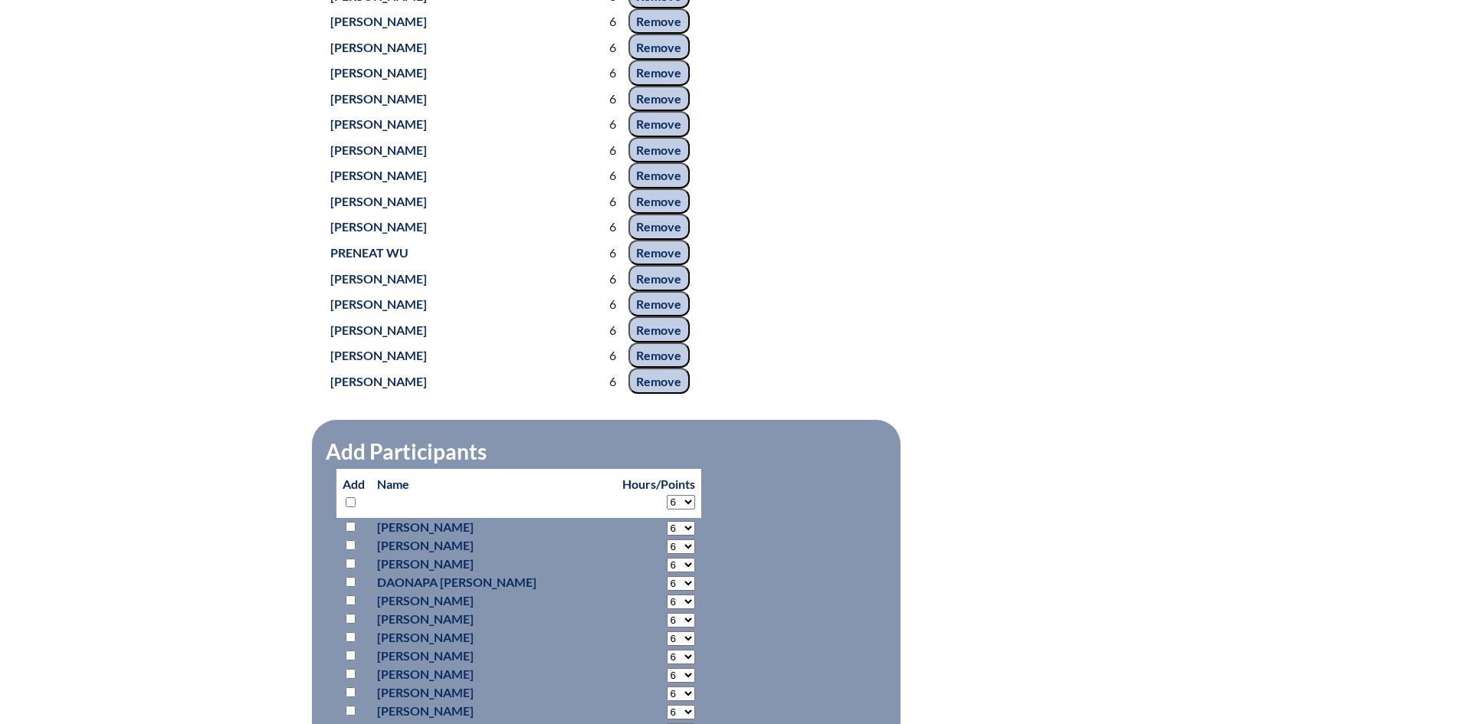
select select "6"
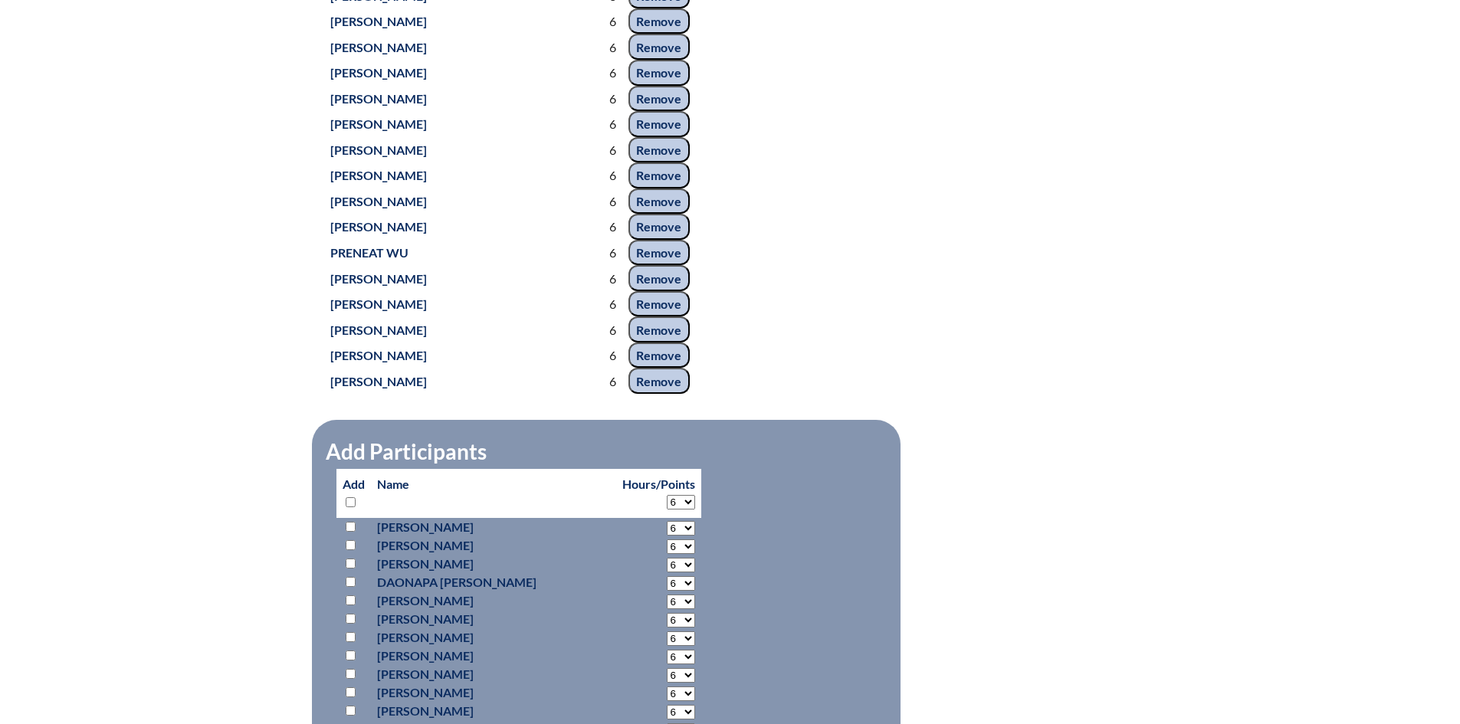
select select "6"
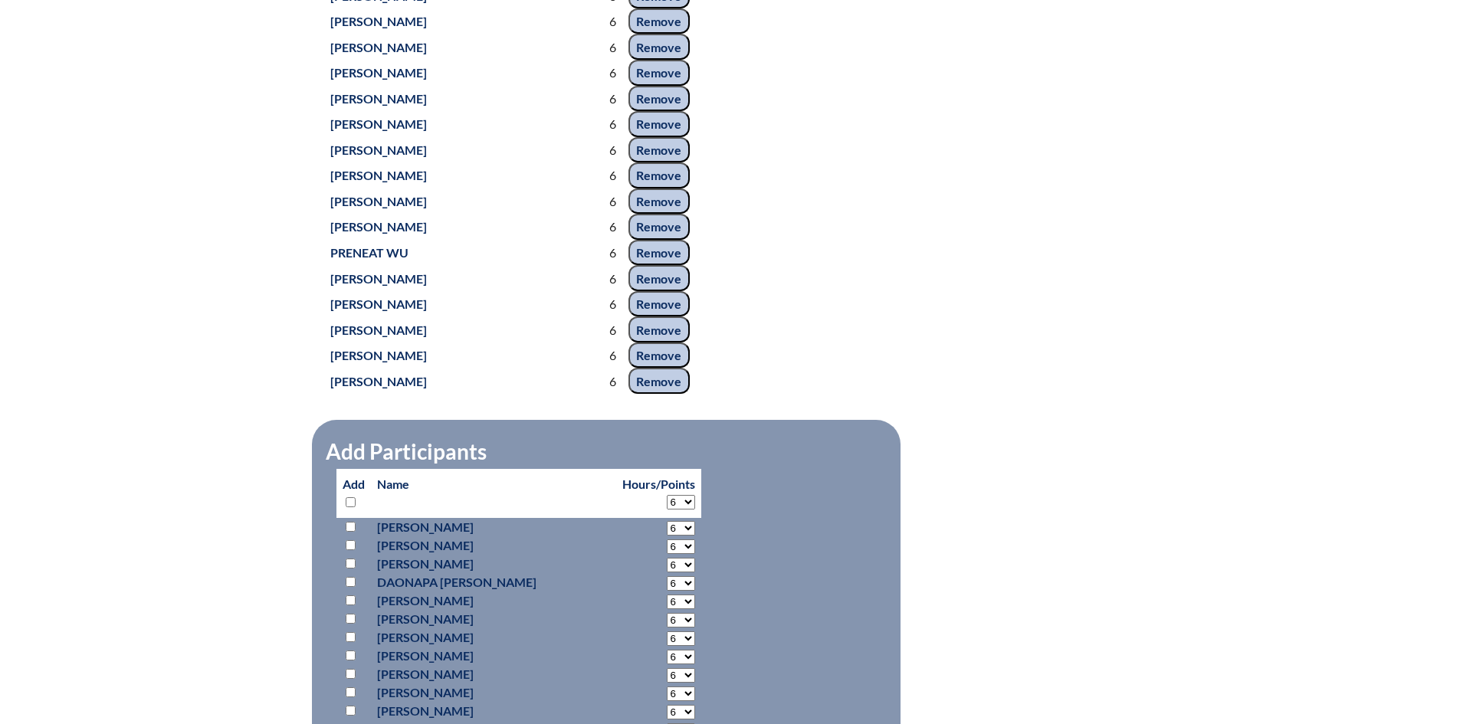
select select "6"
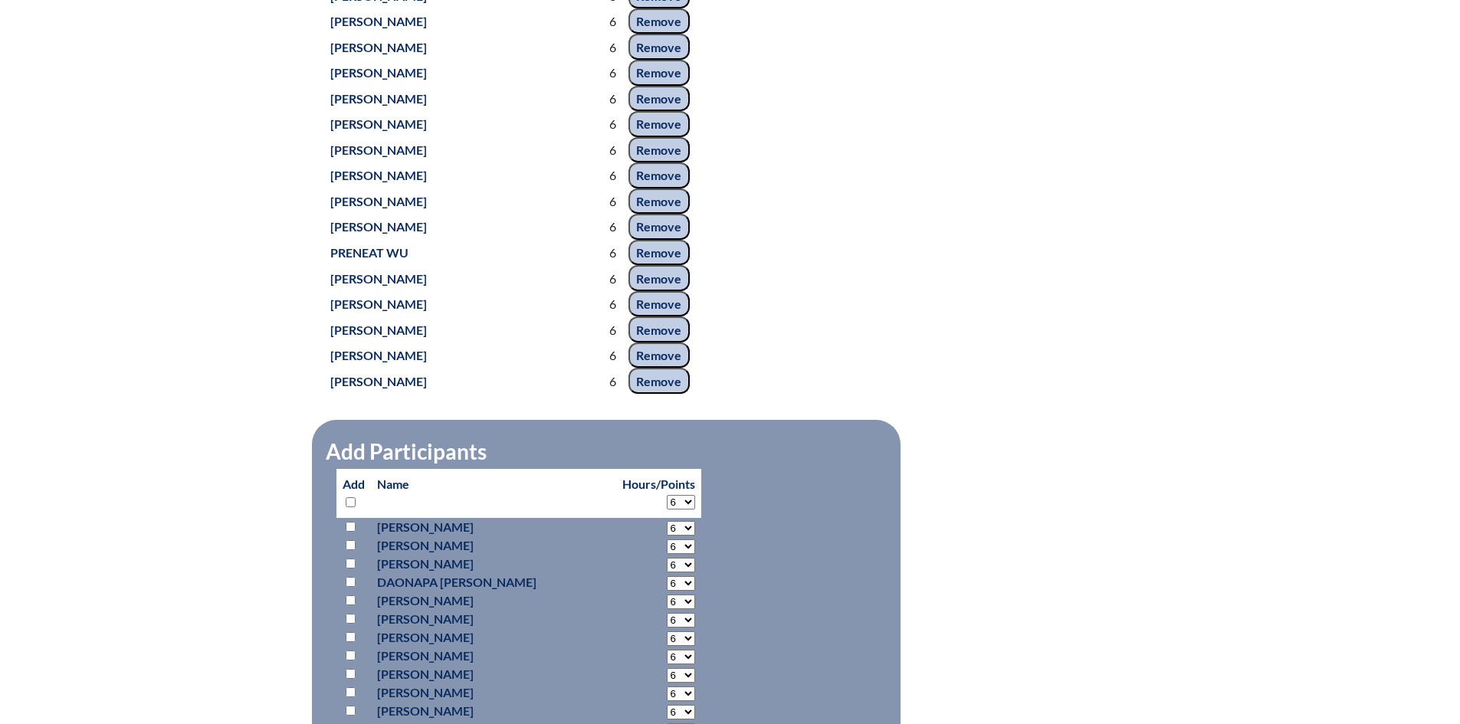
select select "6"
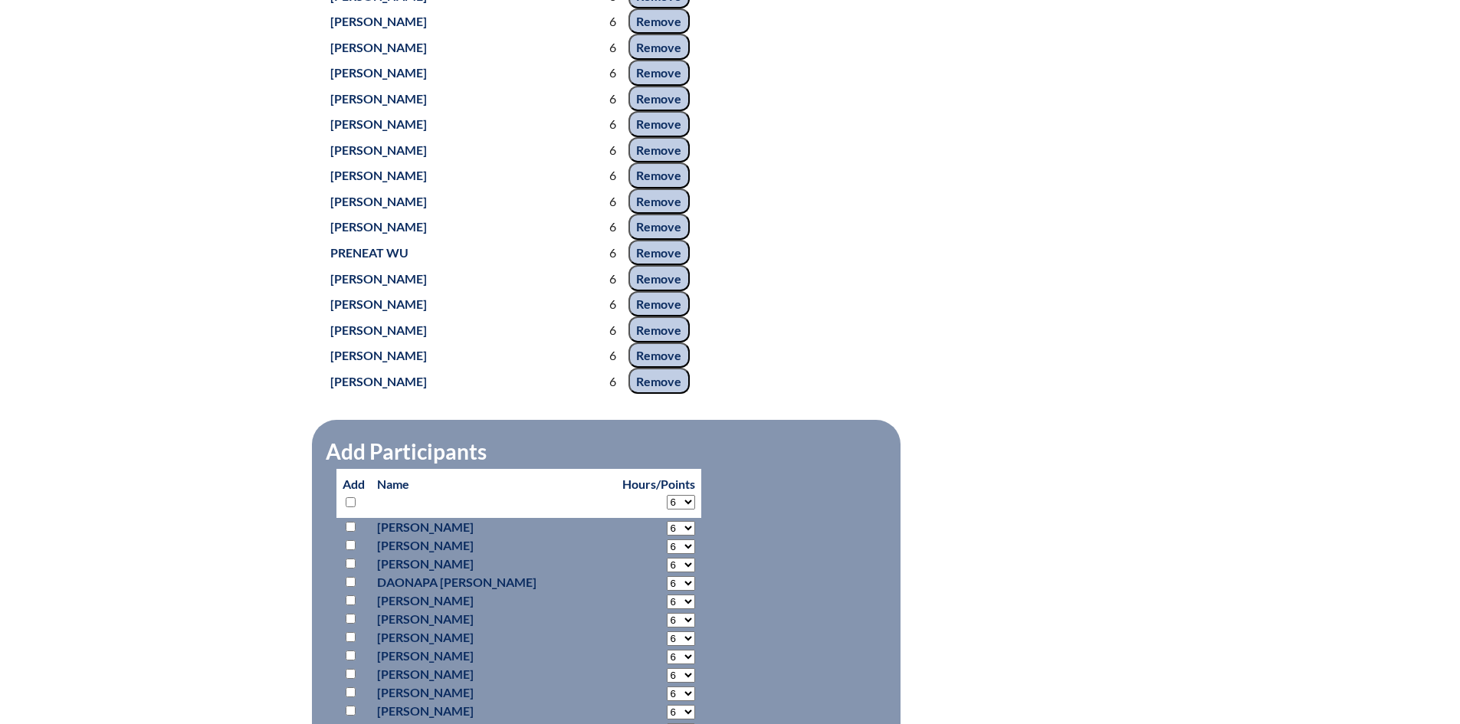
select select "6"
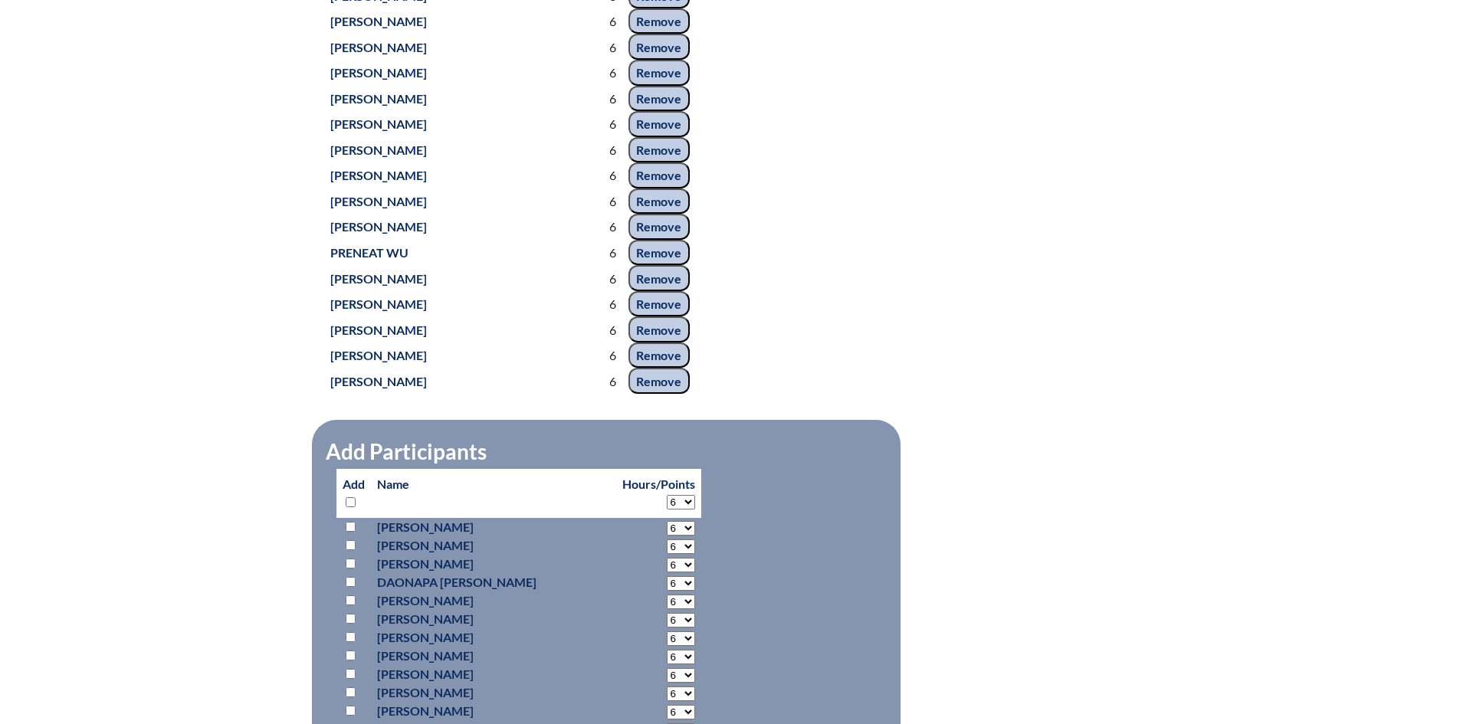
select select "6"
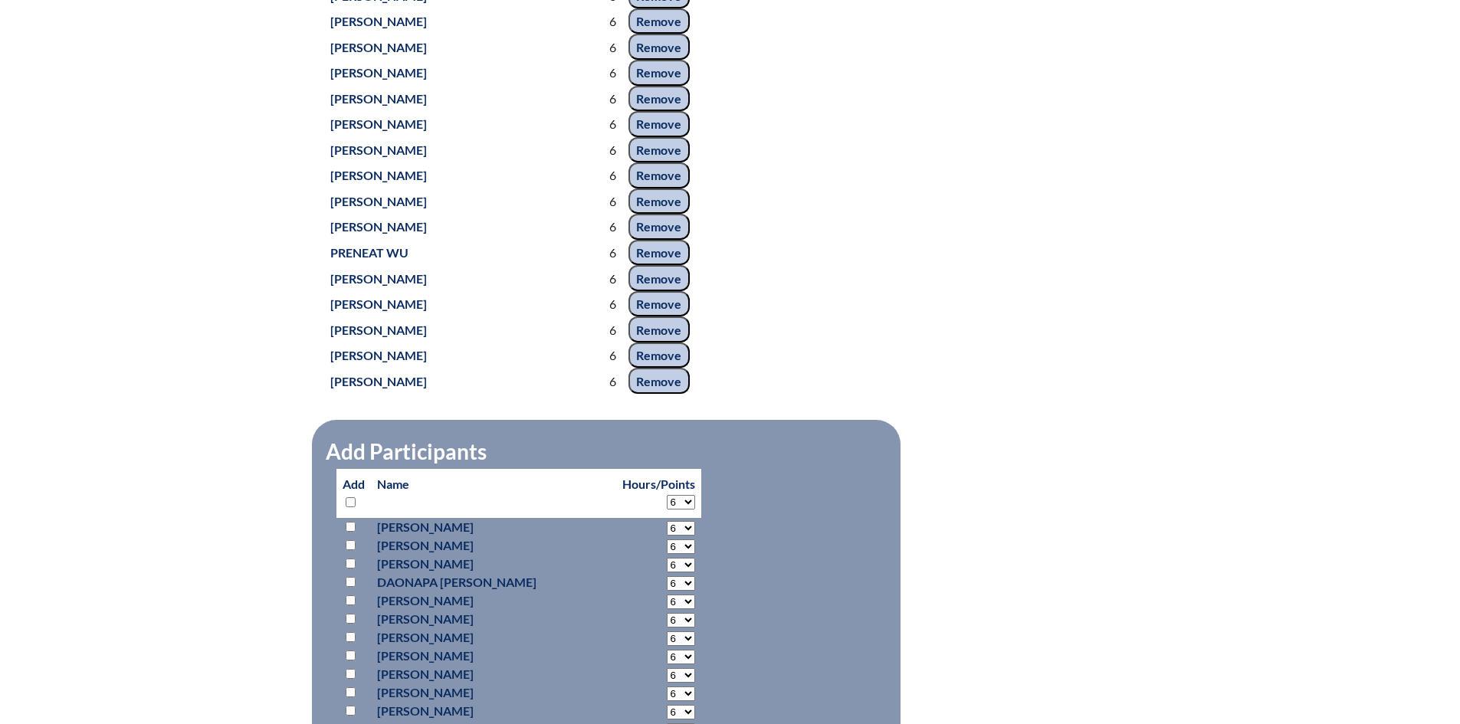
select select "6"
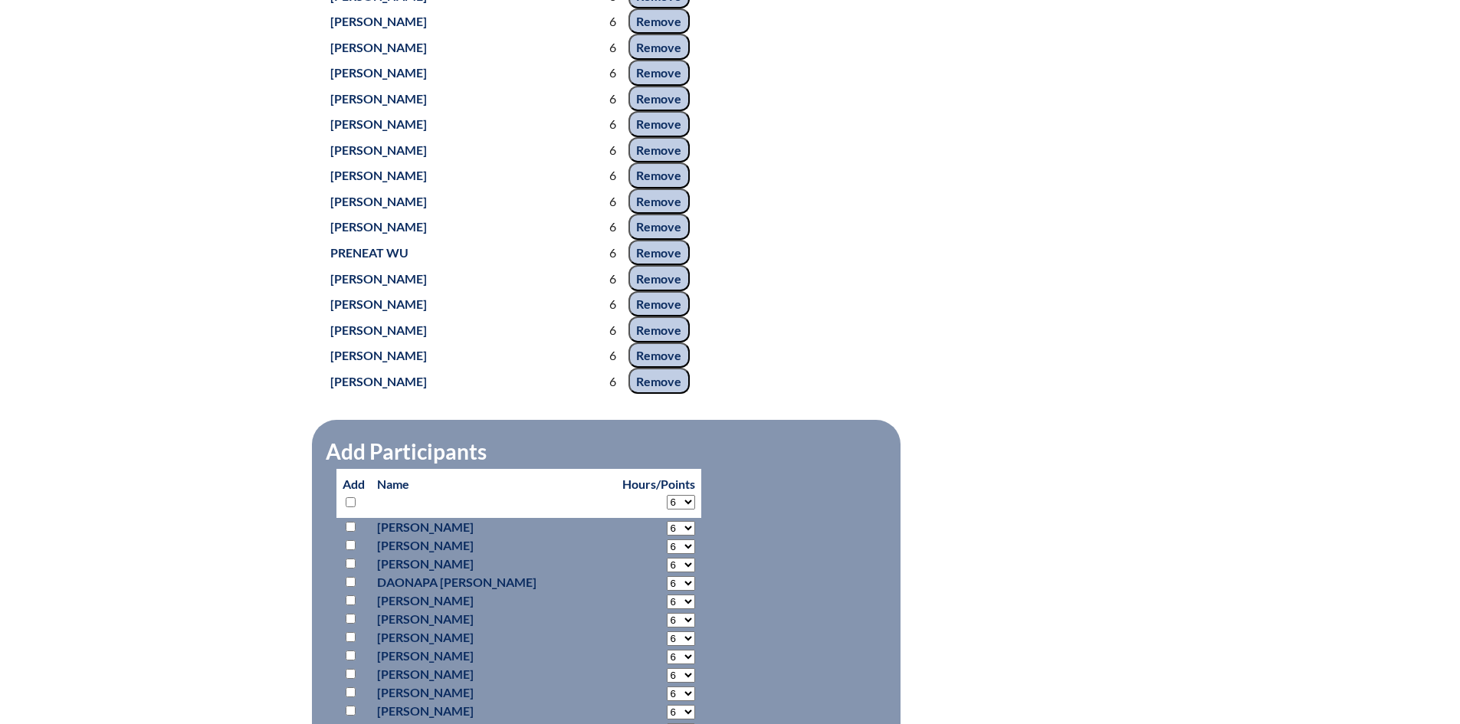
select select "6"
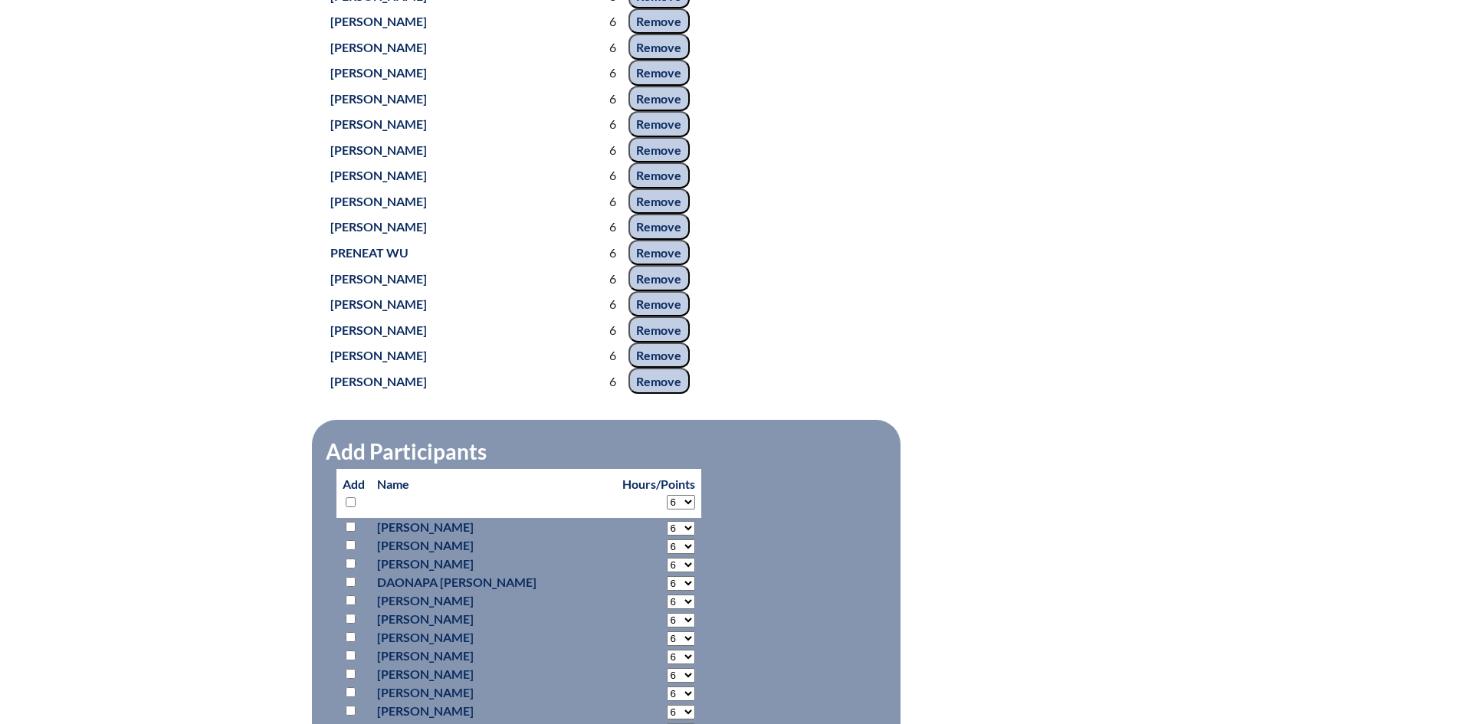
select select "6"
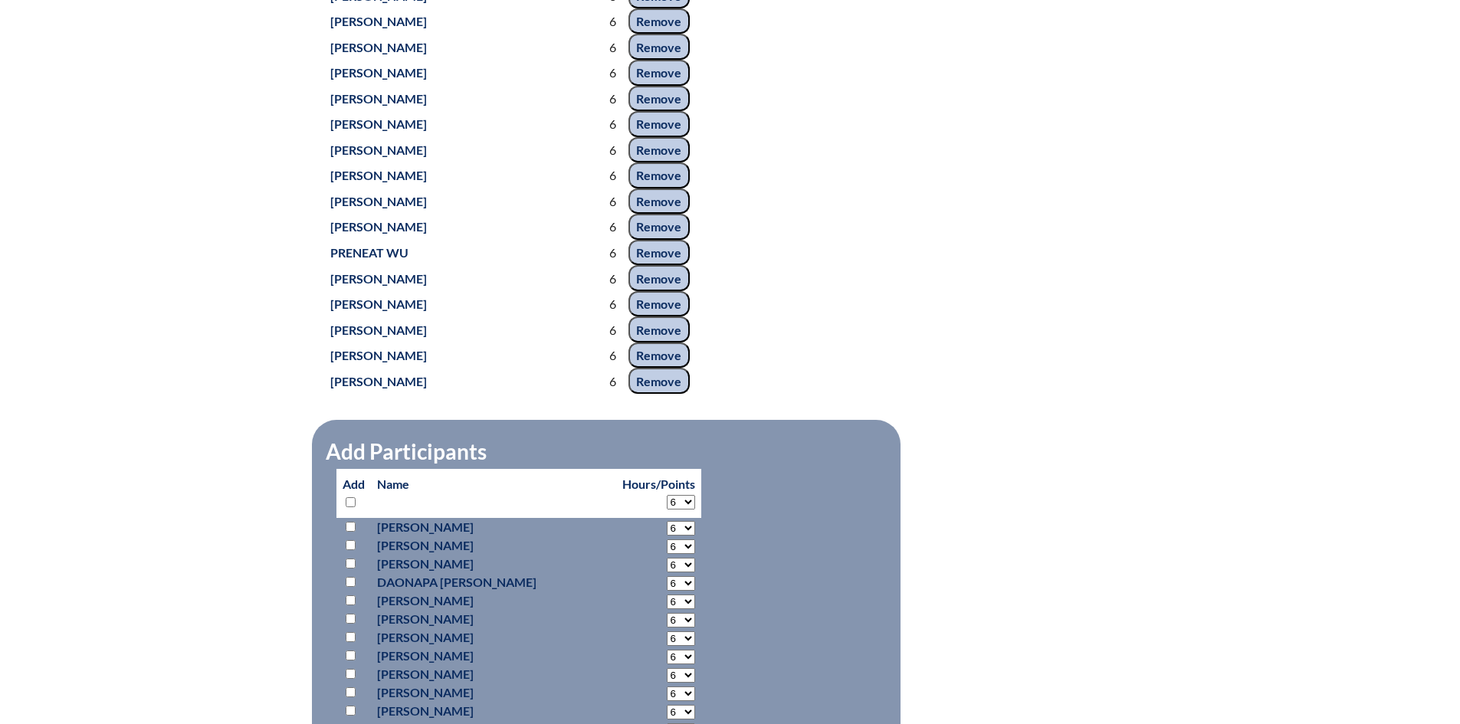
select select "6"
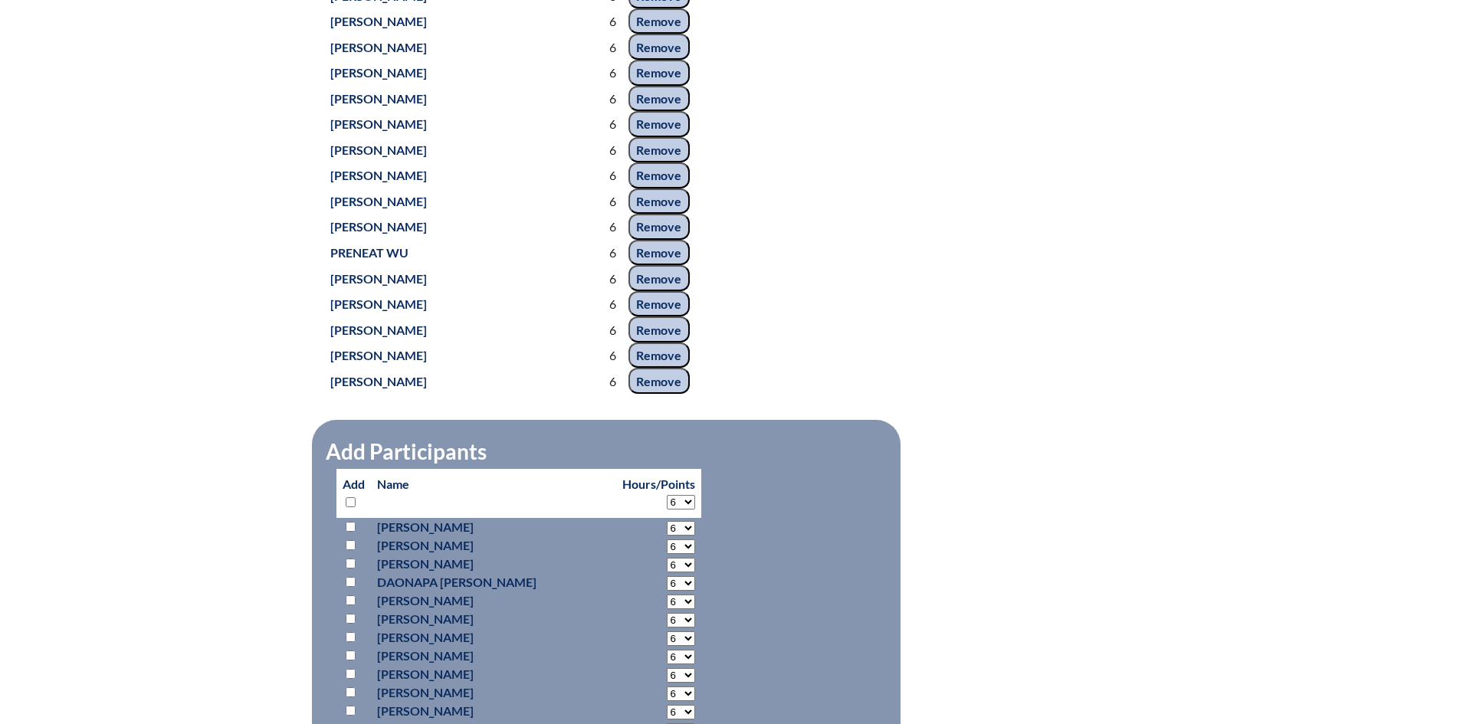
select select "6"
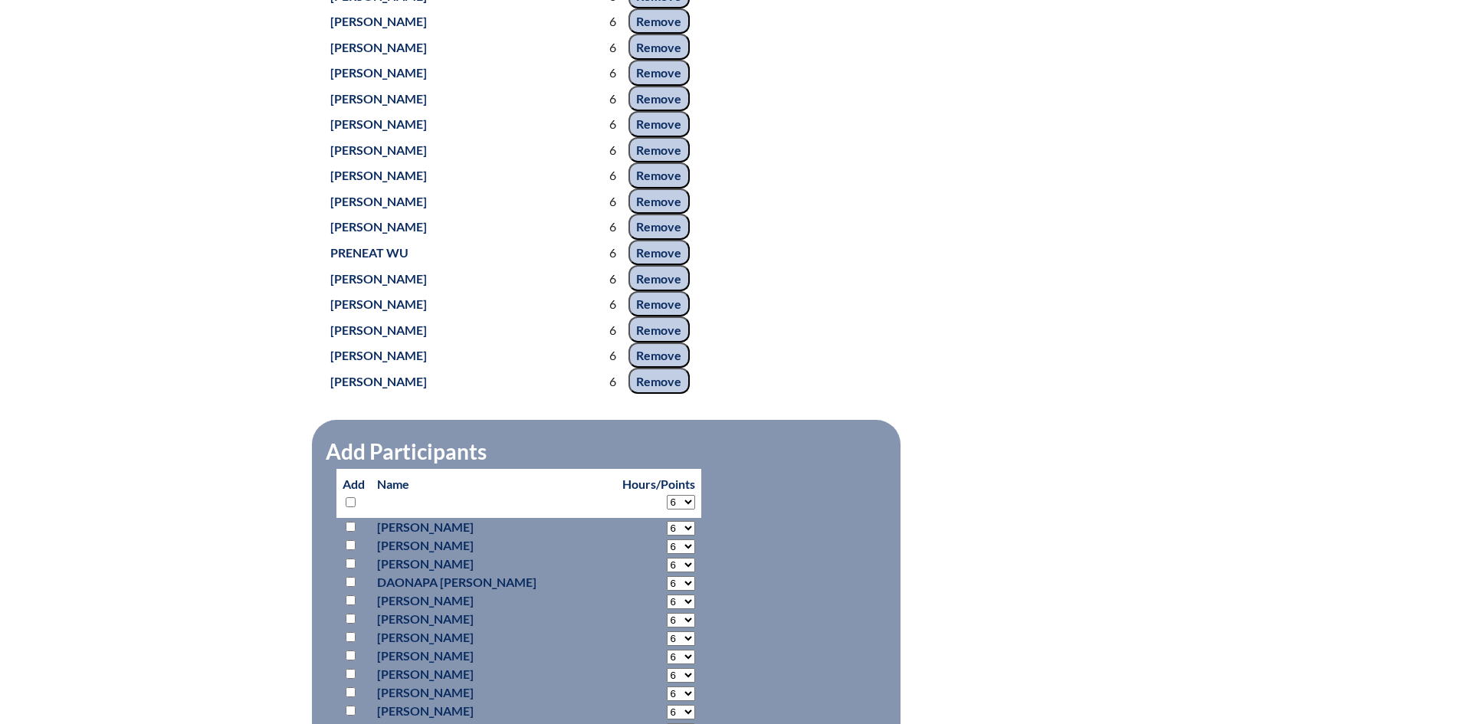
select select "6"
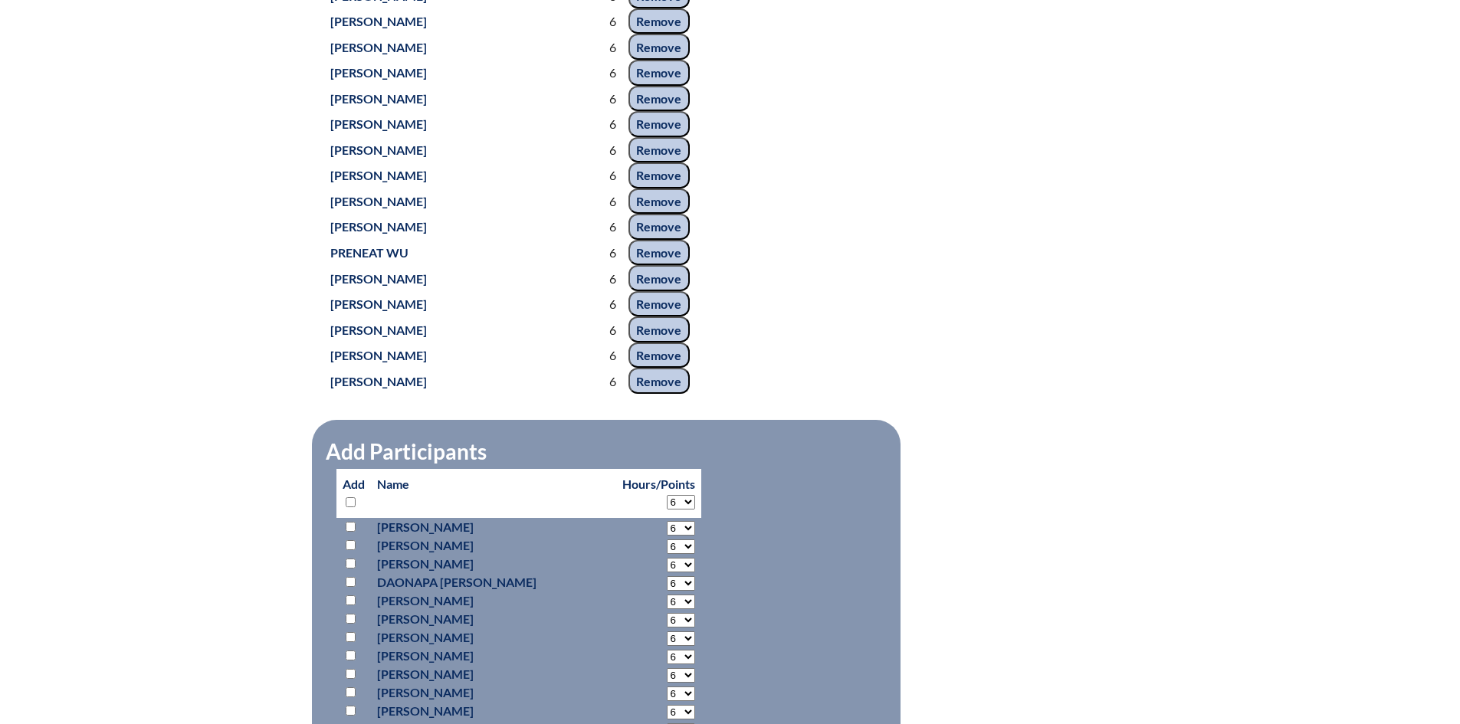
select select "6"
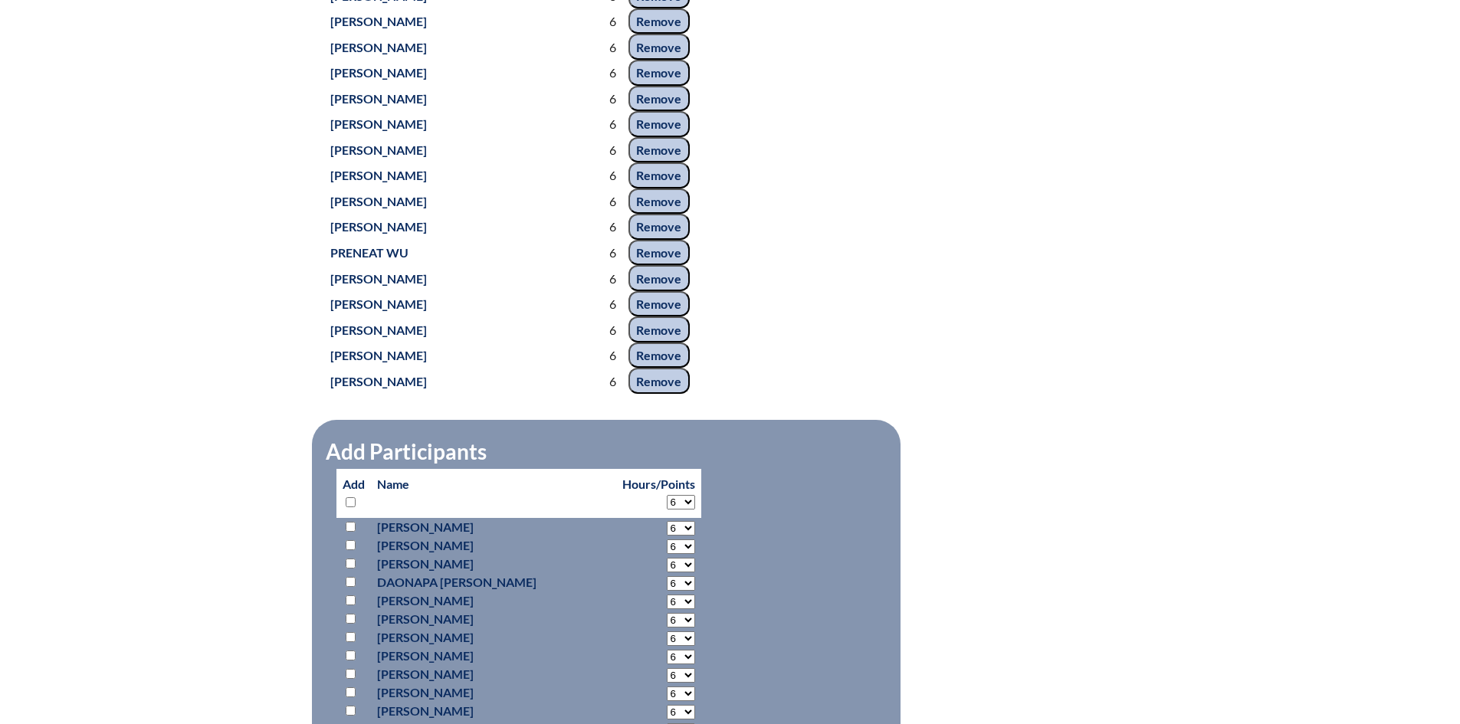
select select "6"
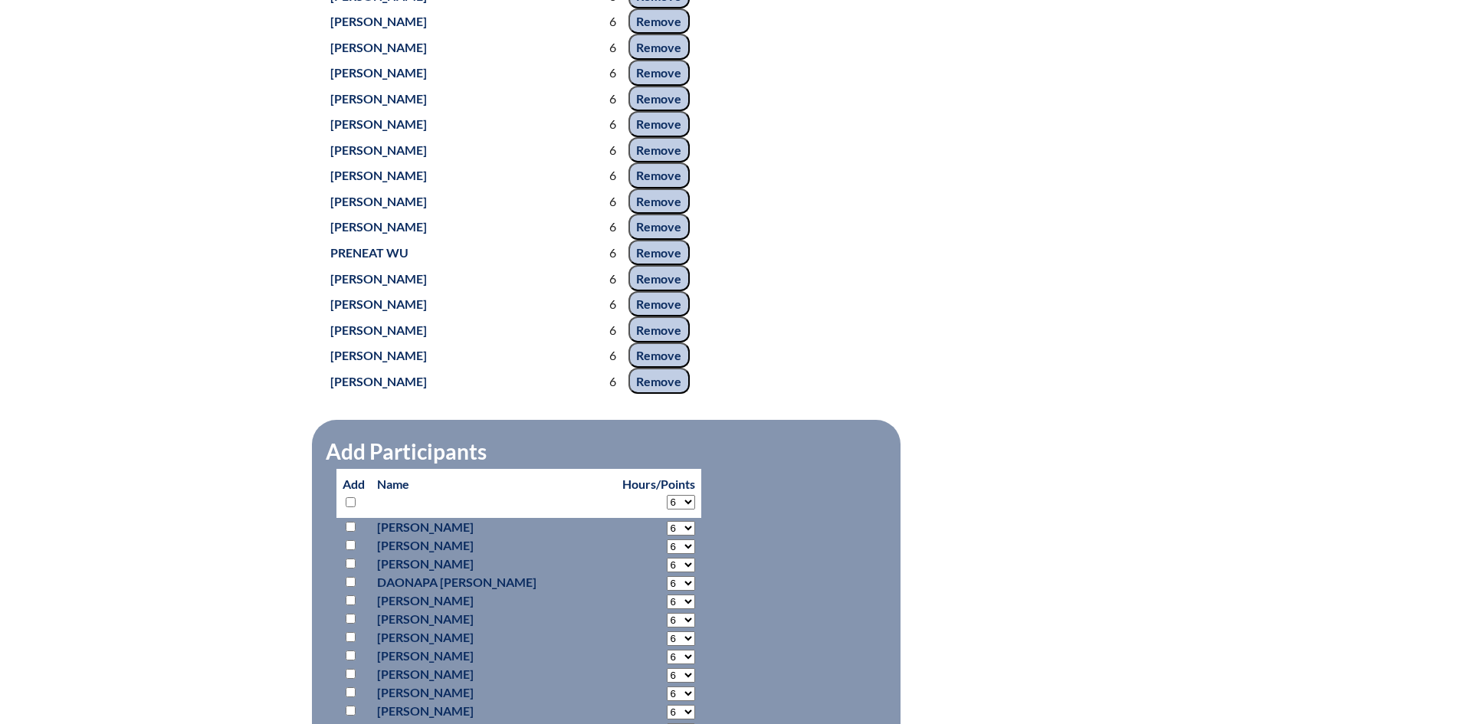
select select "6"
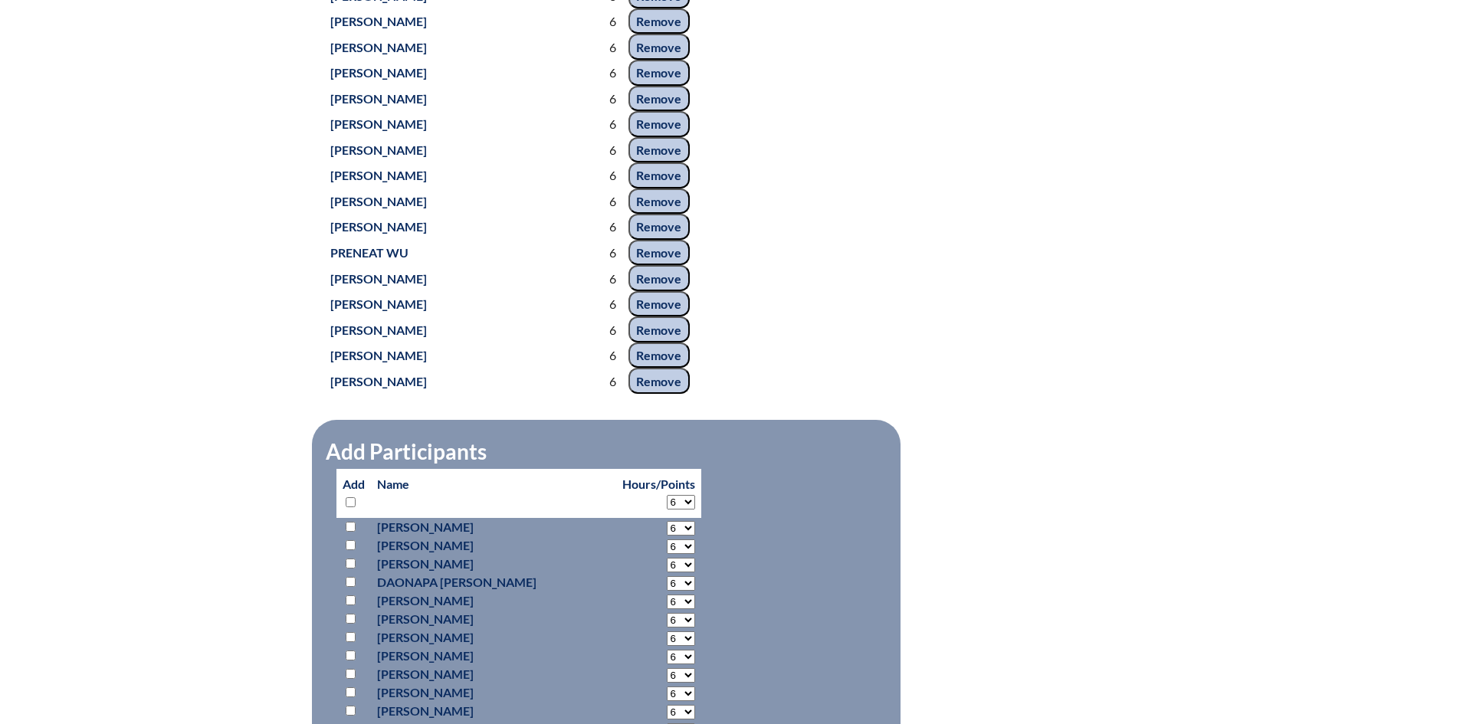
select select "6"
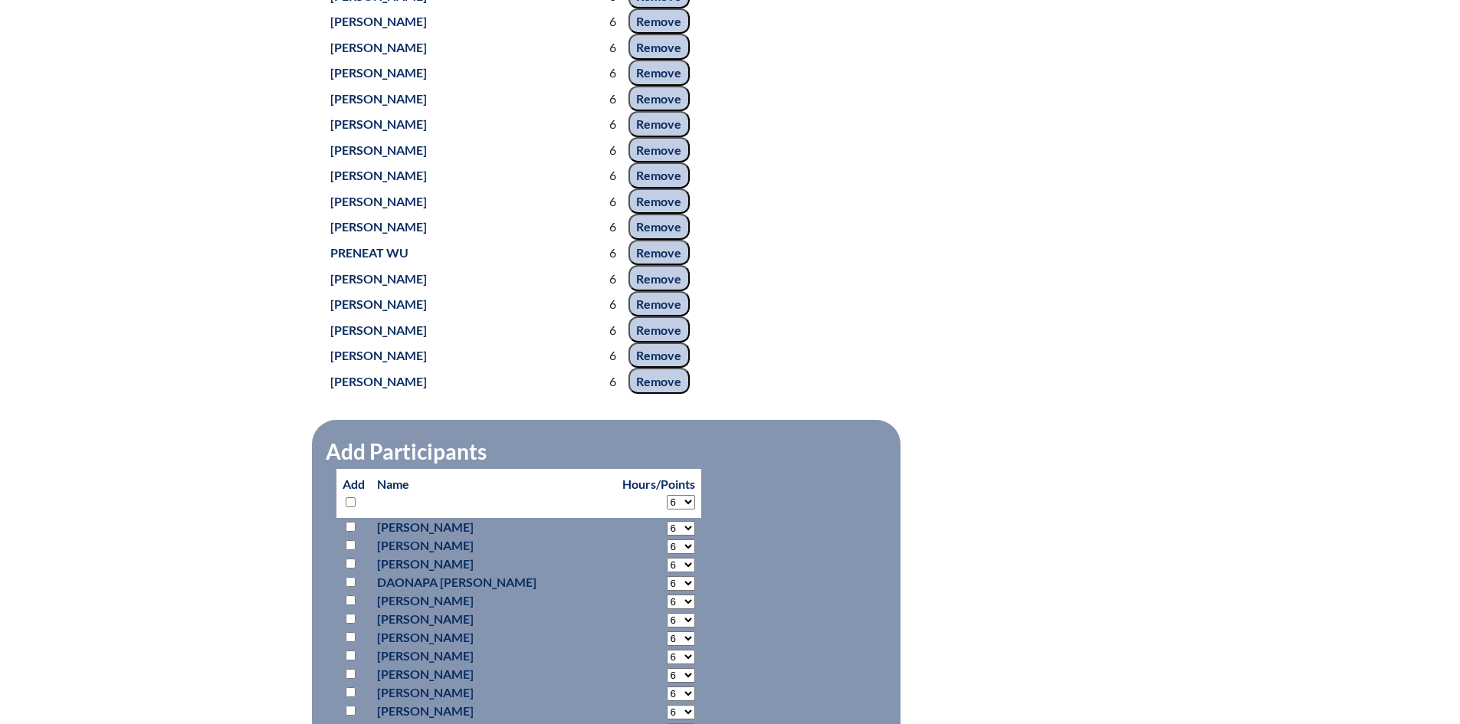
select select "6"
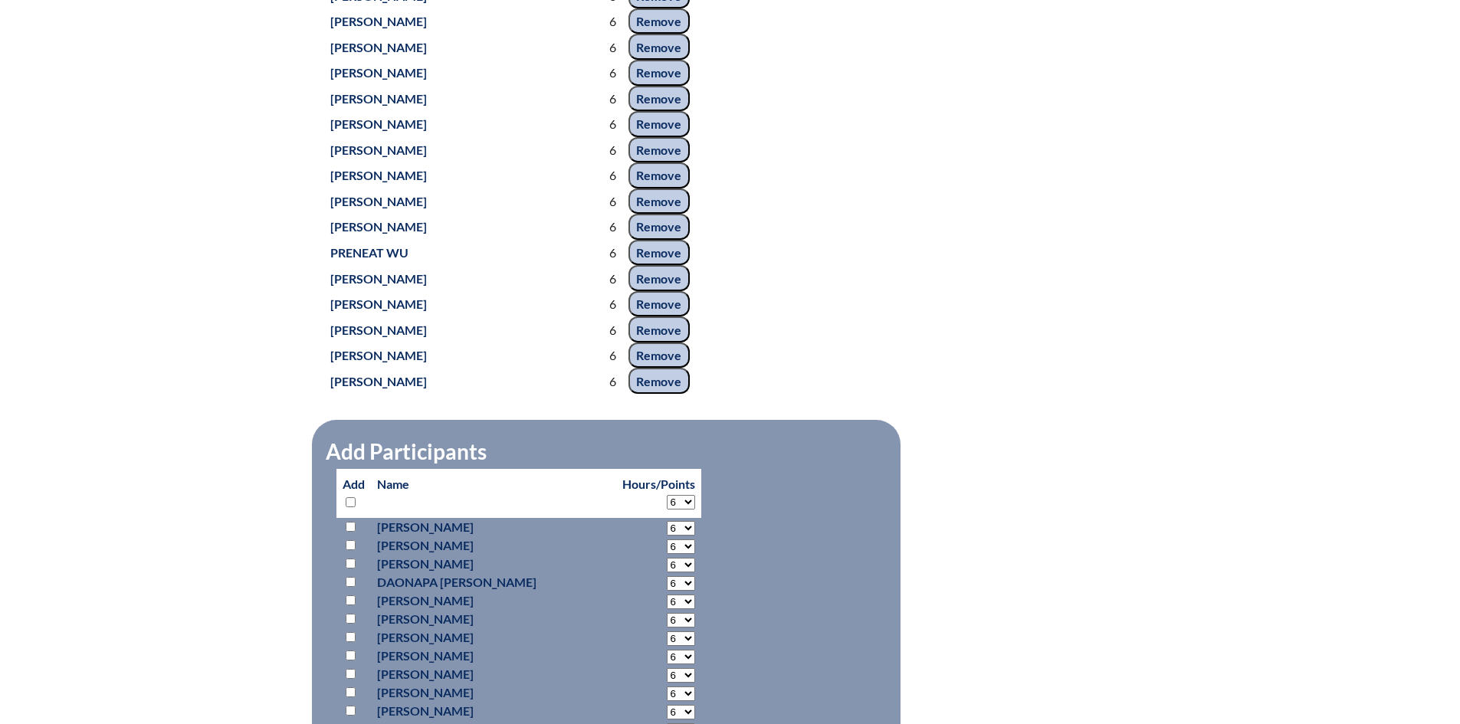
select select "6"
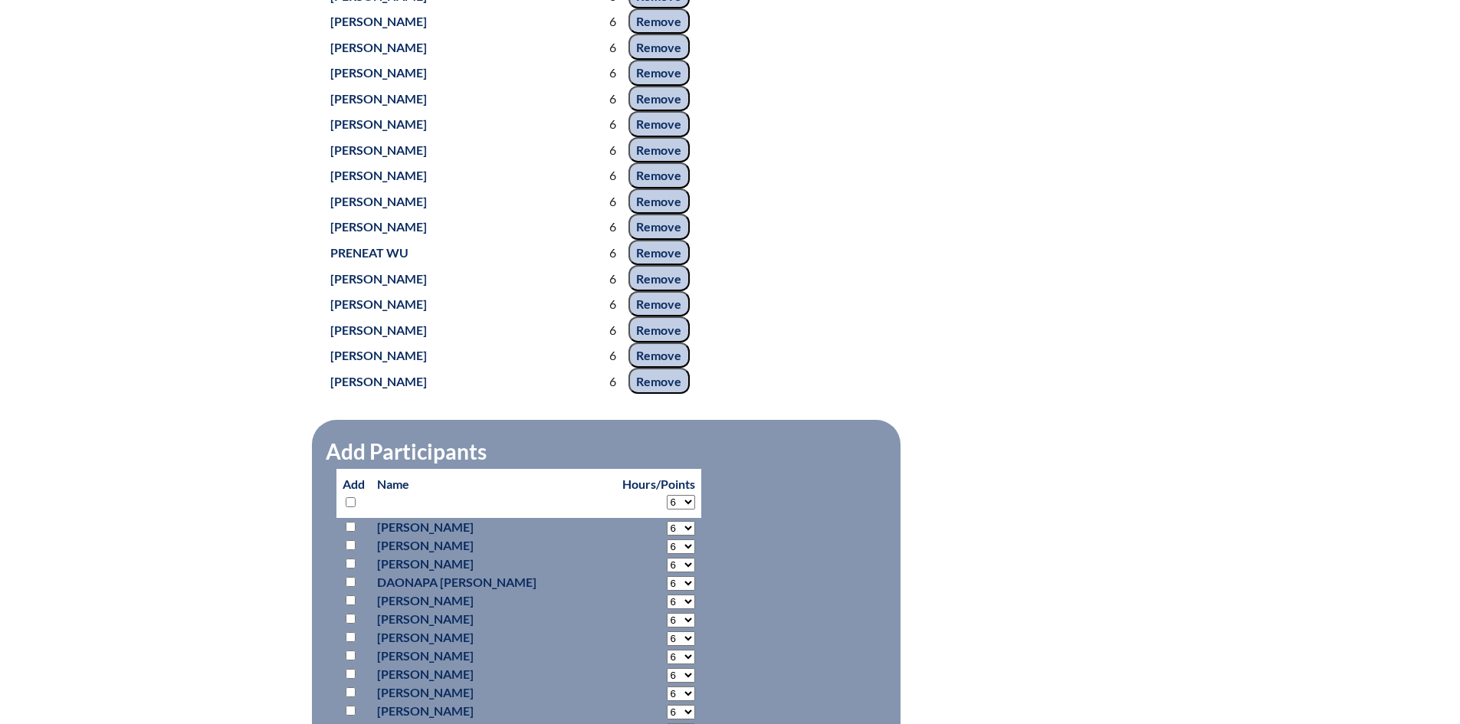
select select "6"
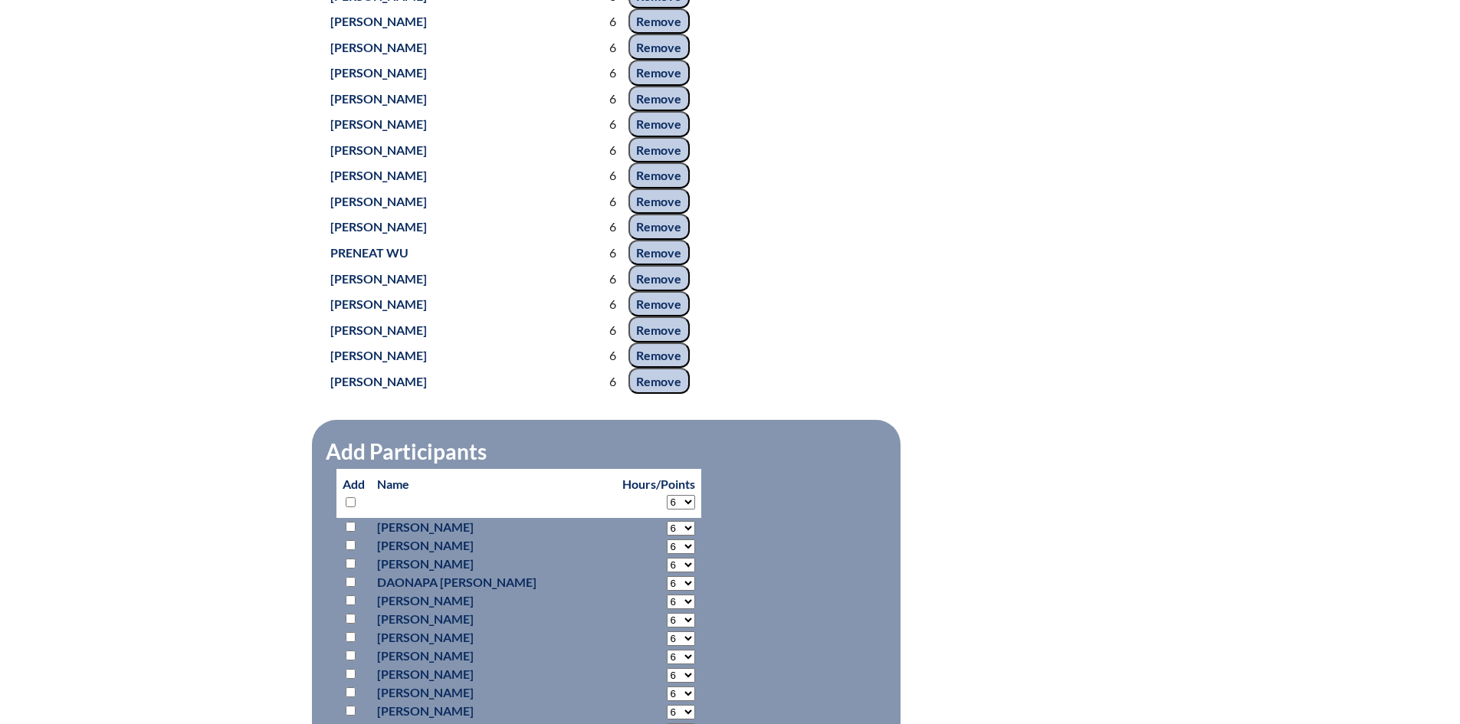
select select "6"
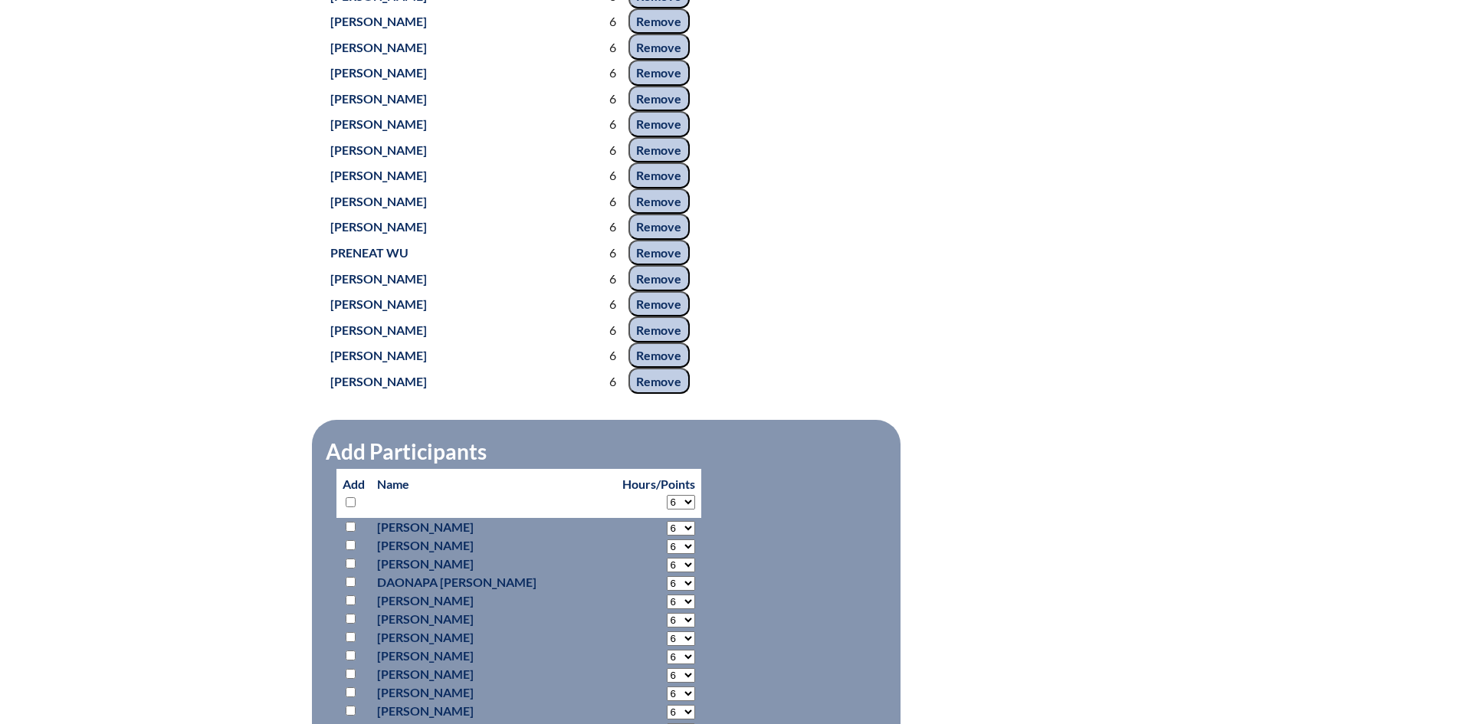
select select "6"
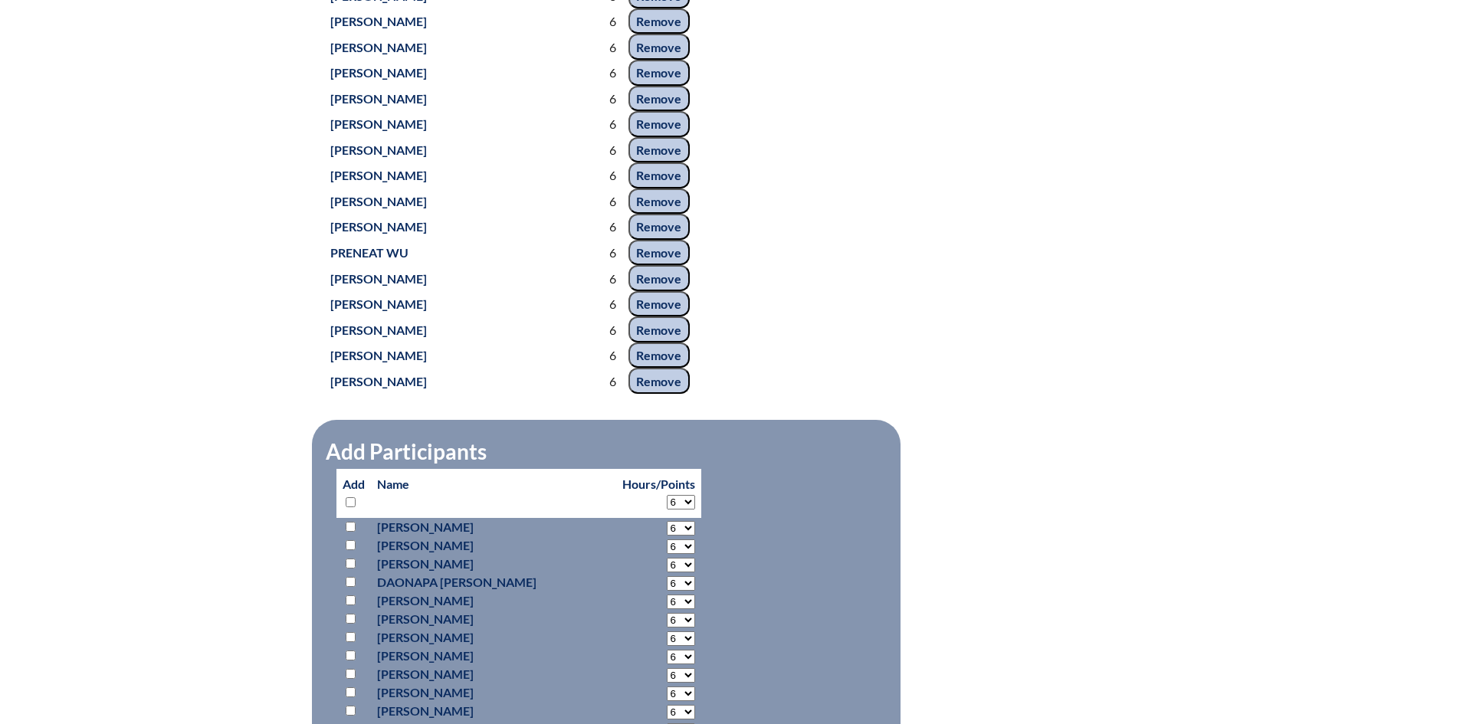
select select "6"
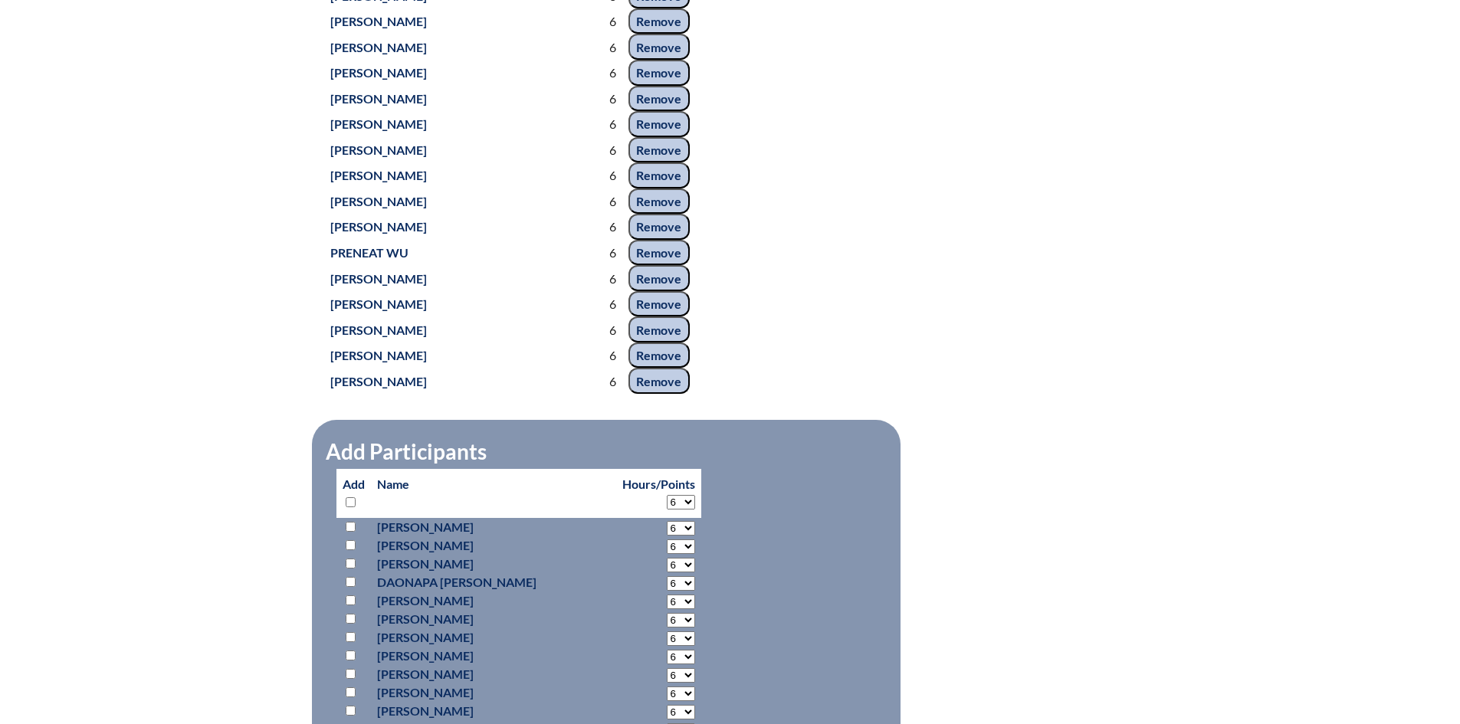
select select "6"
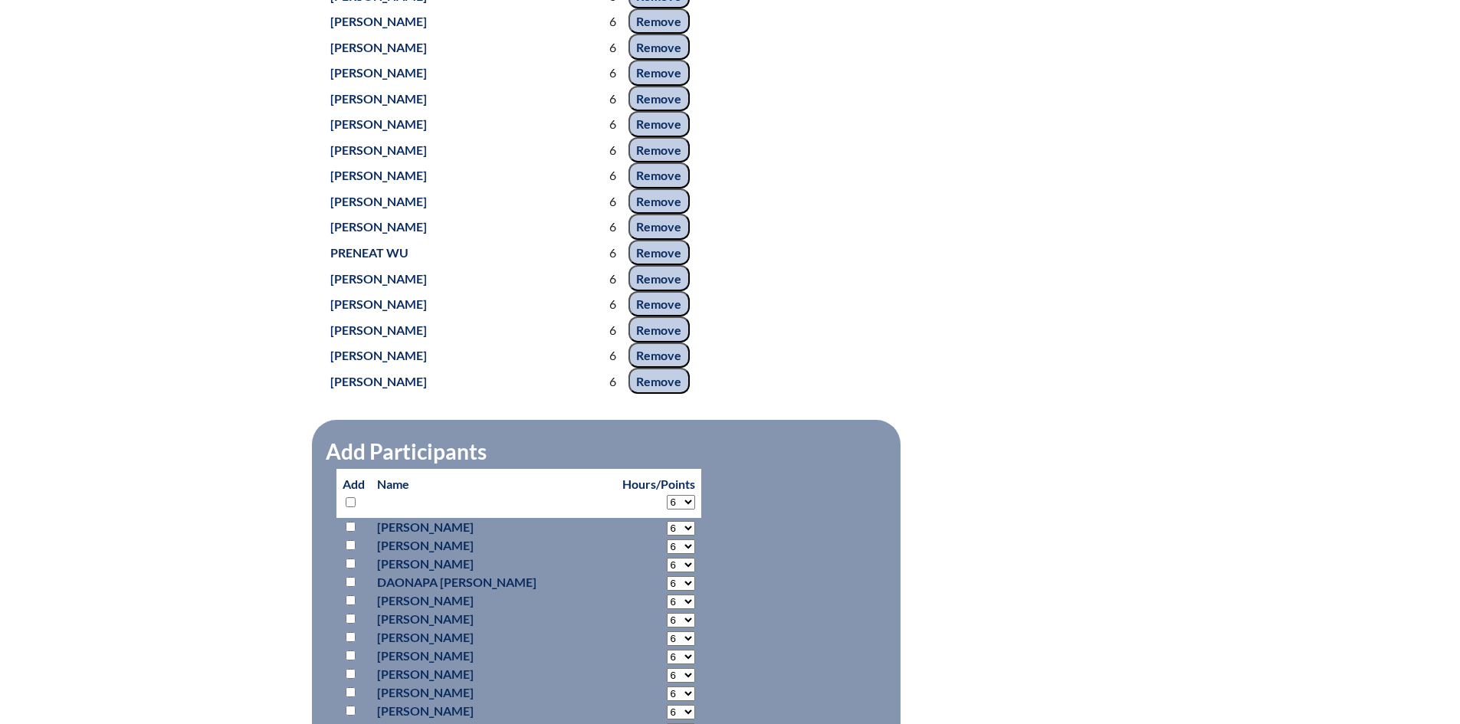
select select "6"
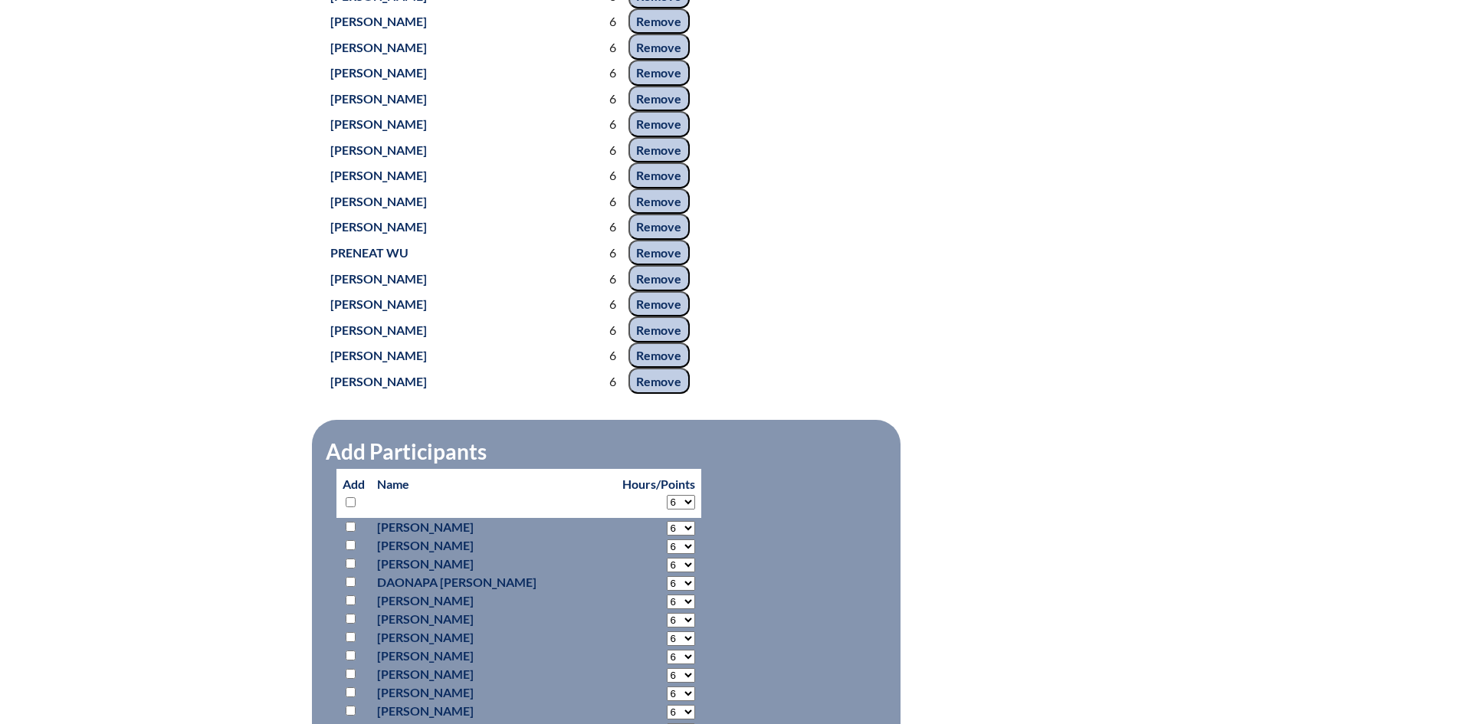
select select "6"
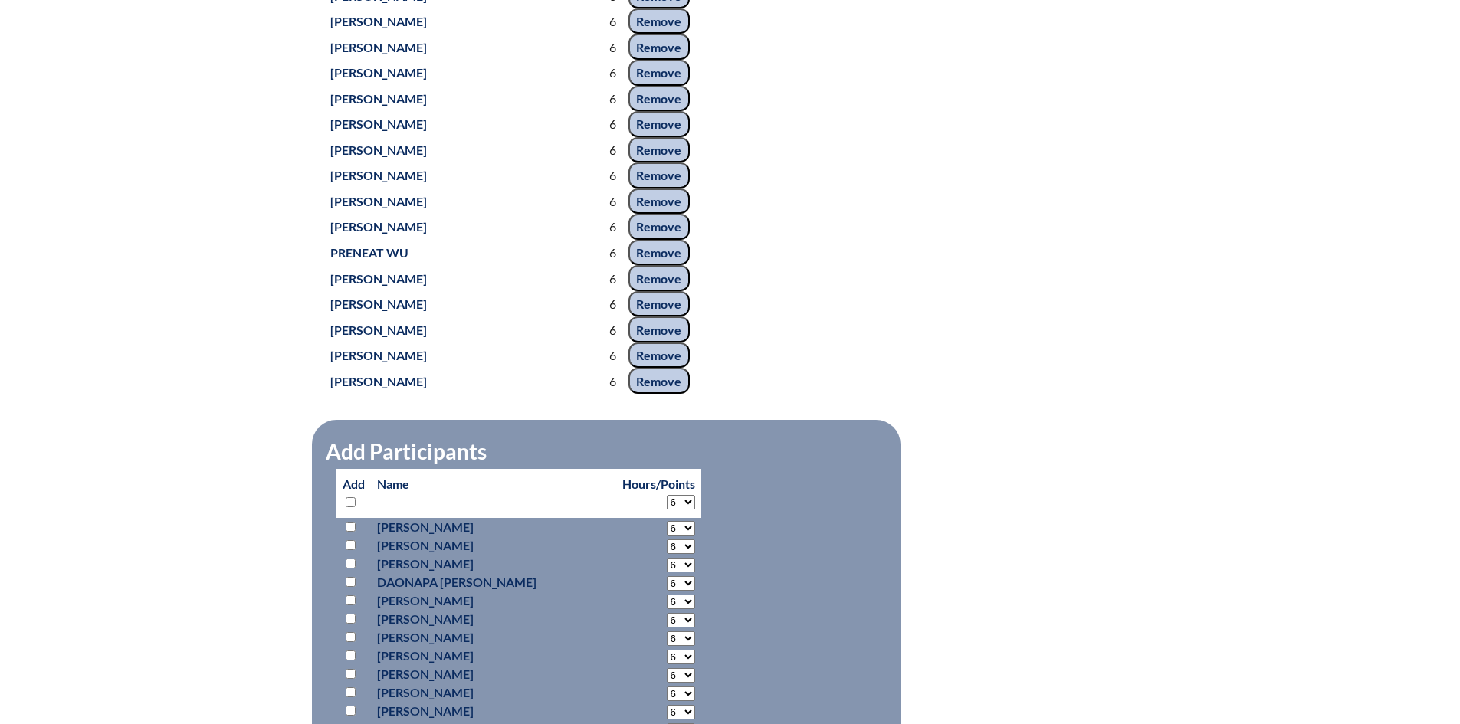
select select "6"
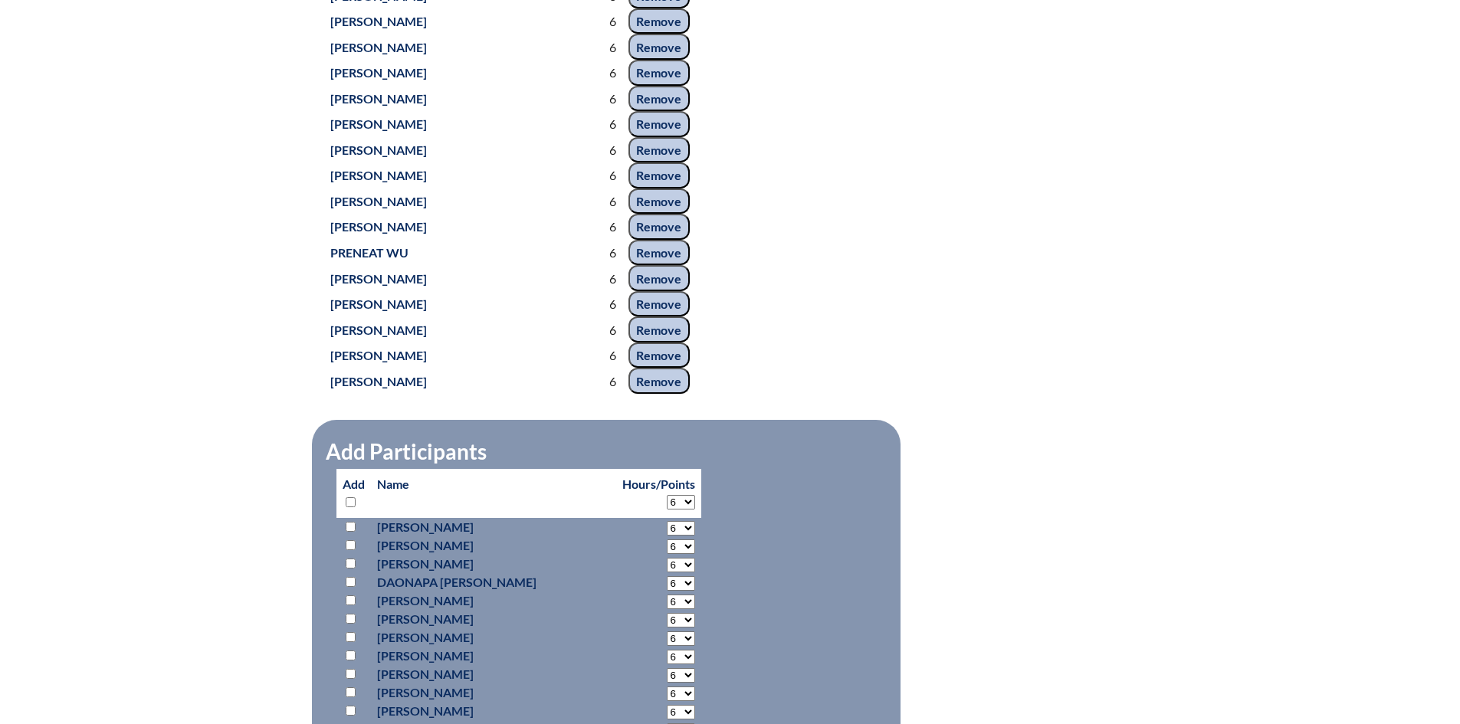
select select "6"
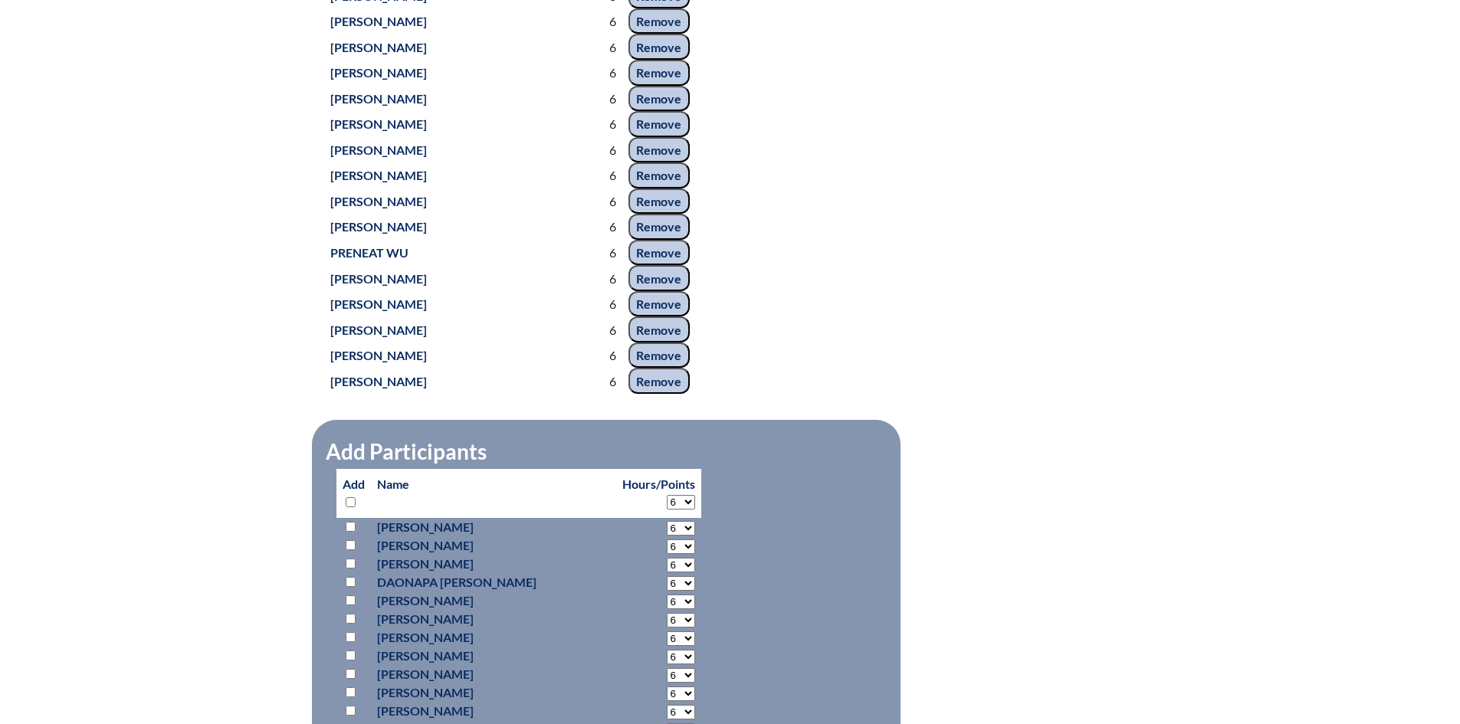
select select "6"
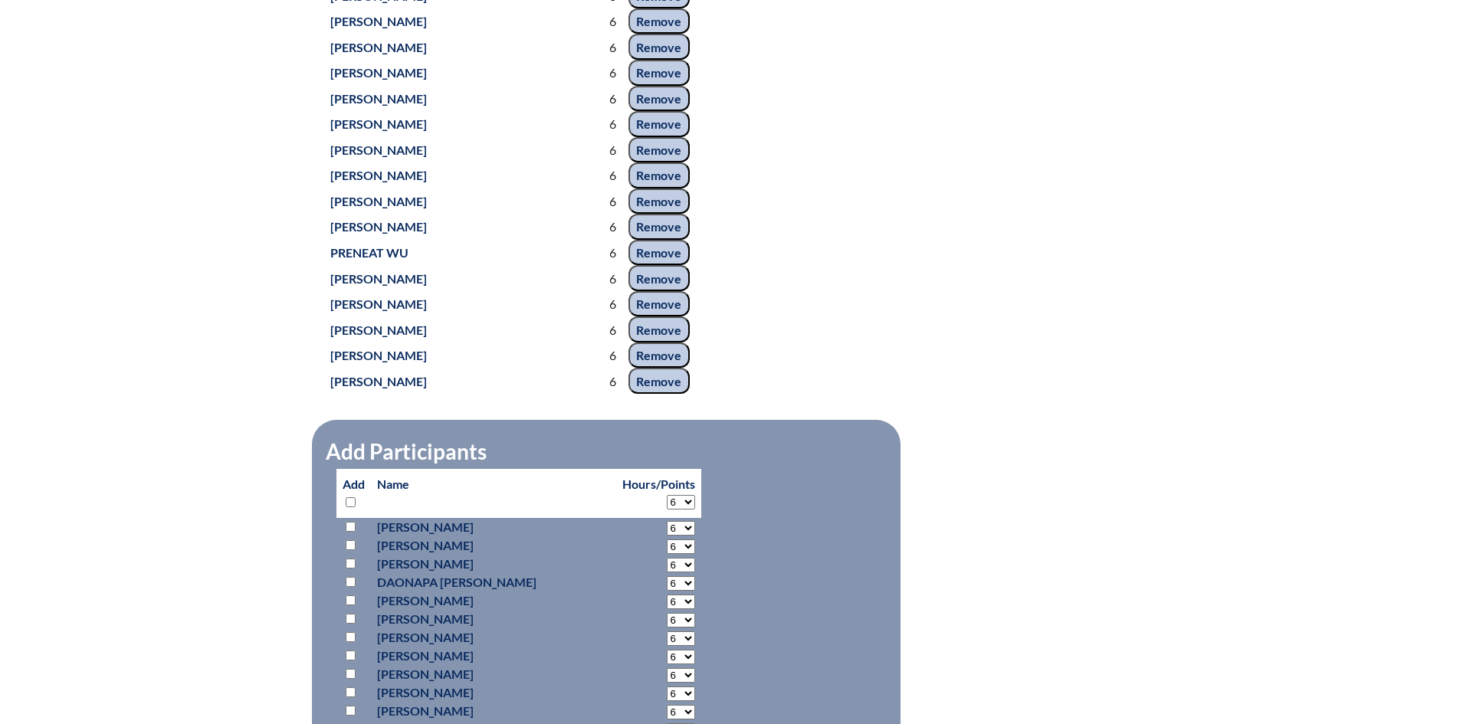
select select "6"
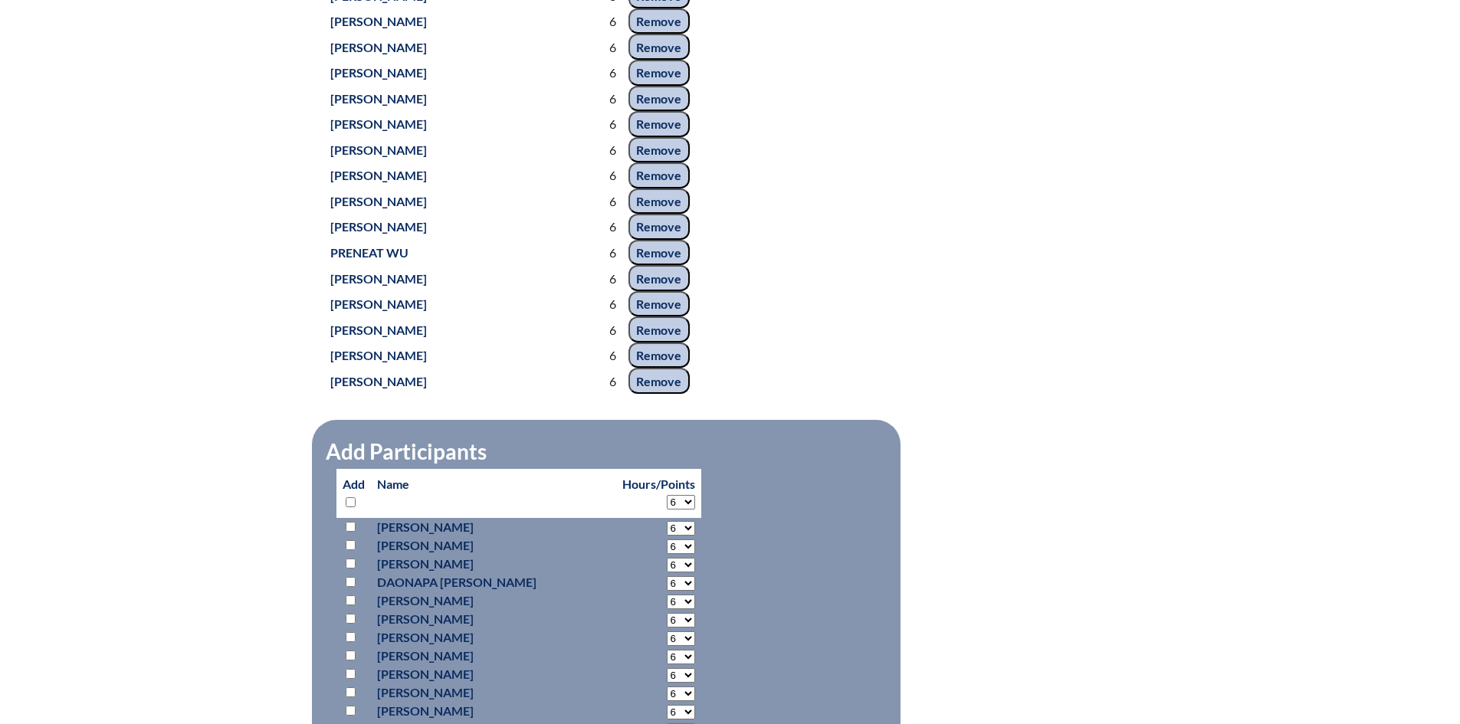
select select "6"
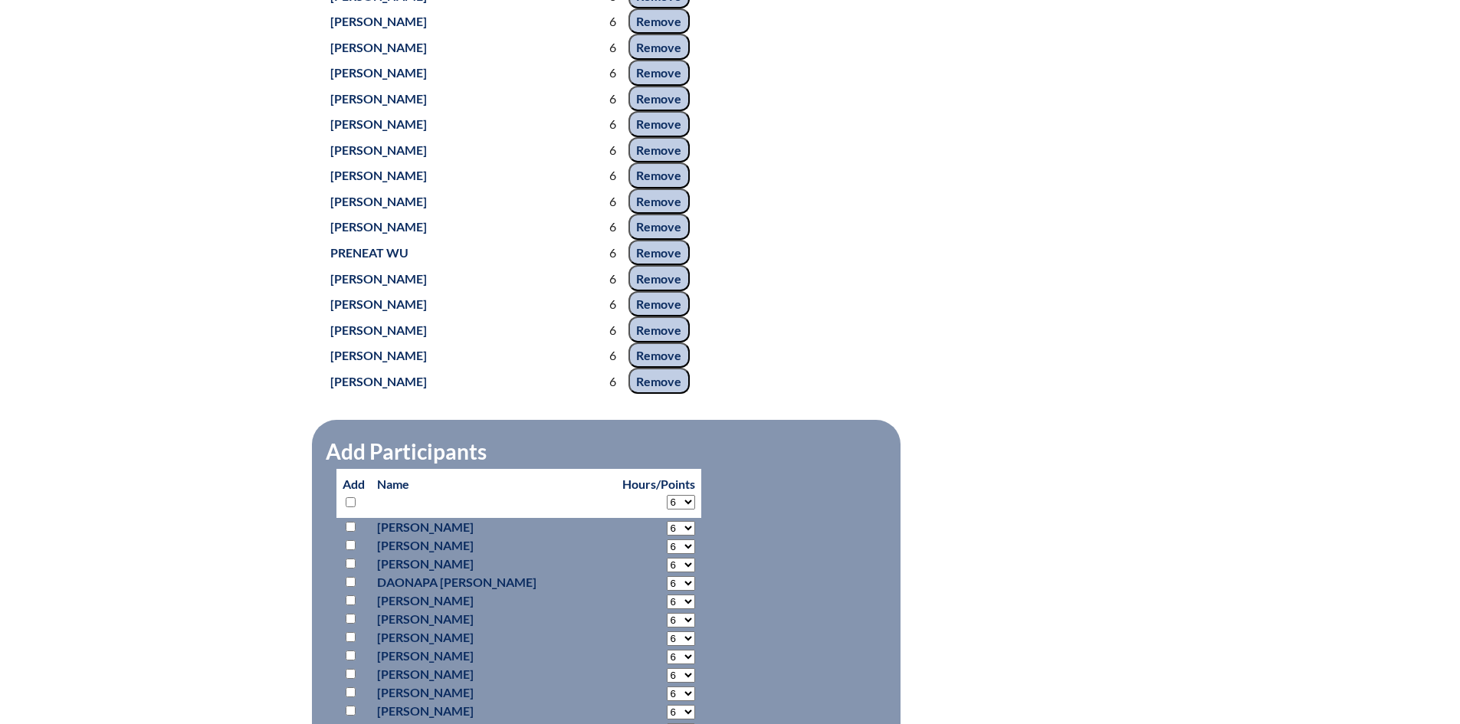
select select "6"
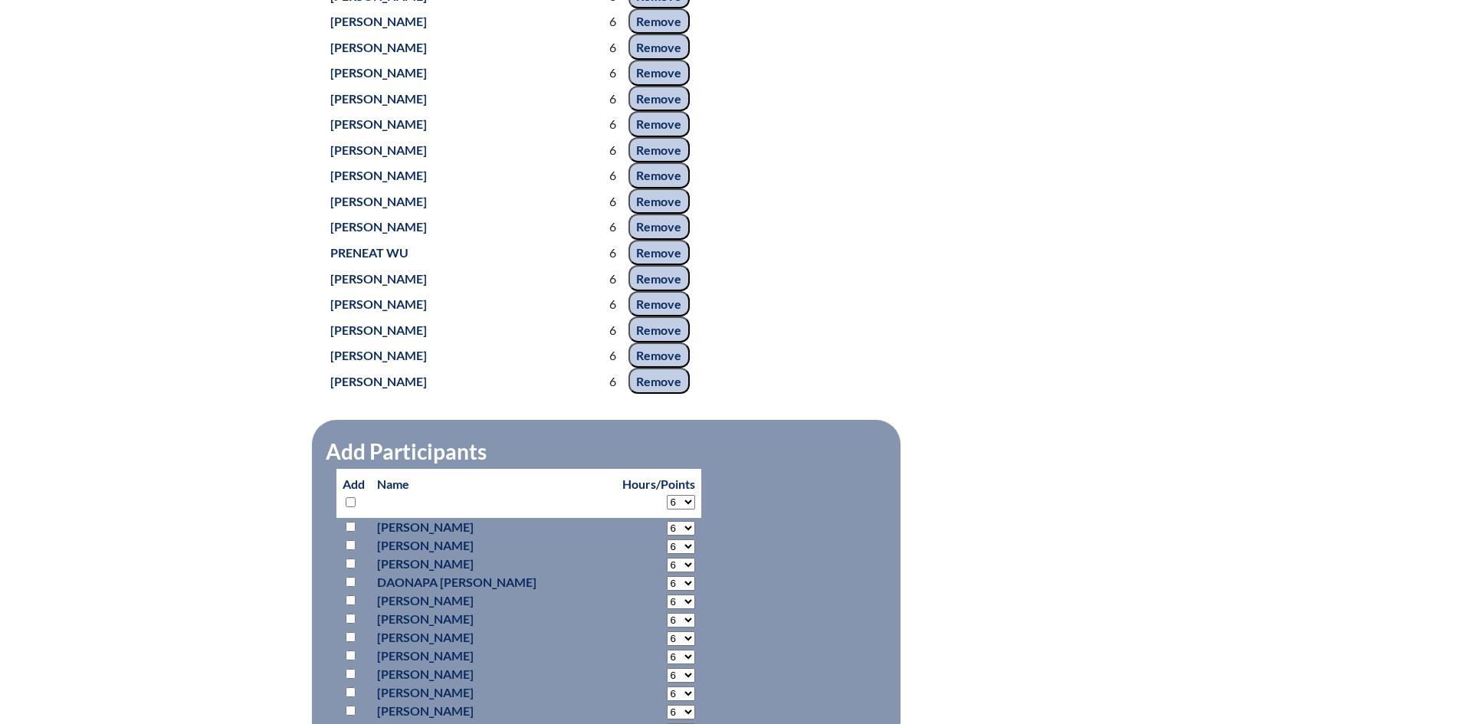
select select "6"
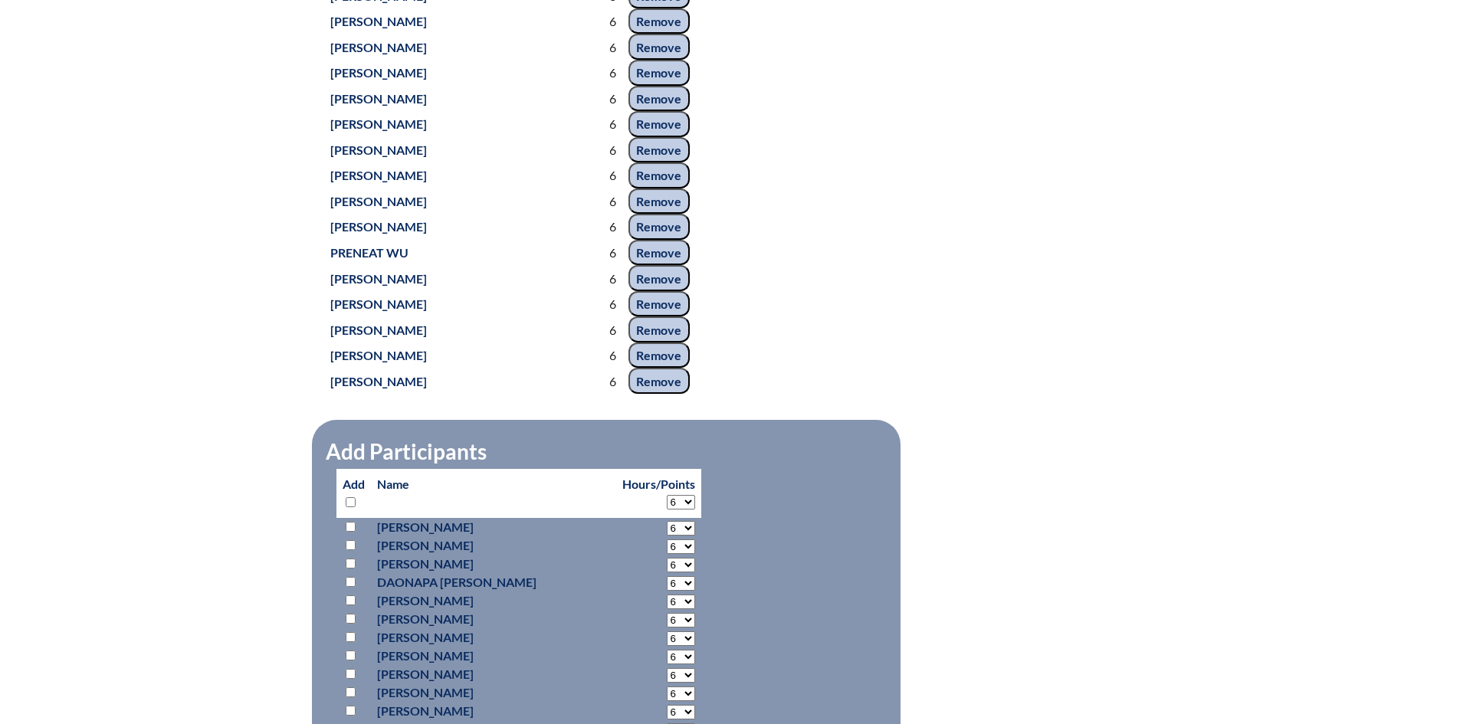
select select "6"
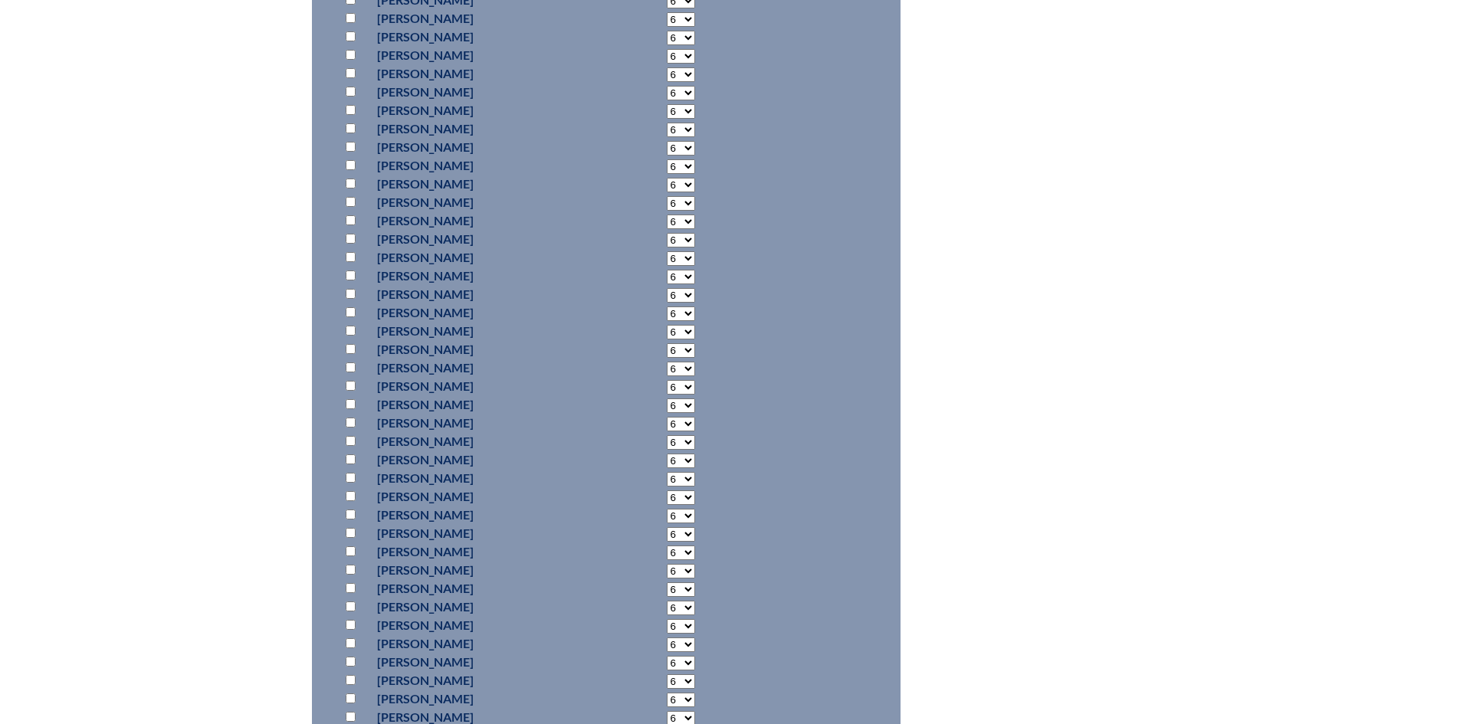
scroll to position [10349, 0]
click at [353, 295] on input "checkbox" at bounding box center [351, 300] width 10 height 10
click at [349, 206] on input "checkbox" at bounding box center [351, 211] width 10 height 10
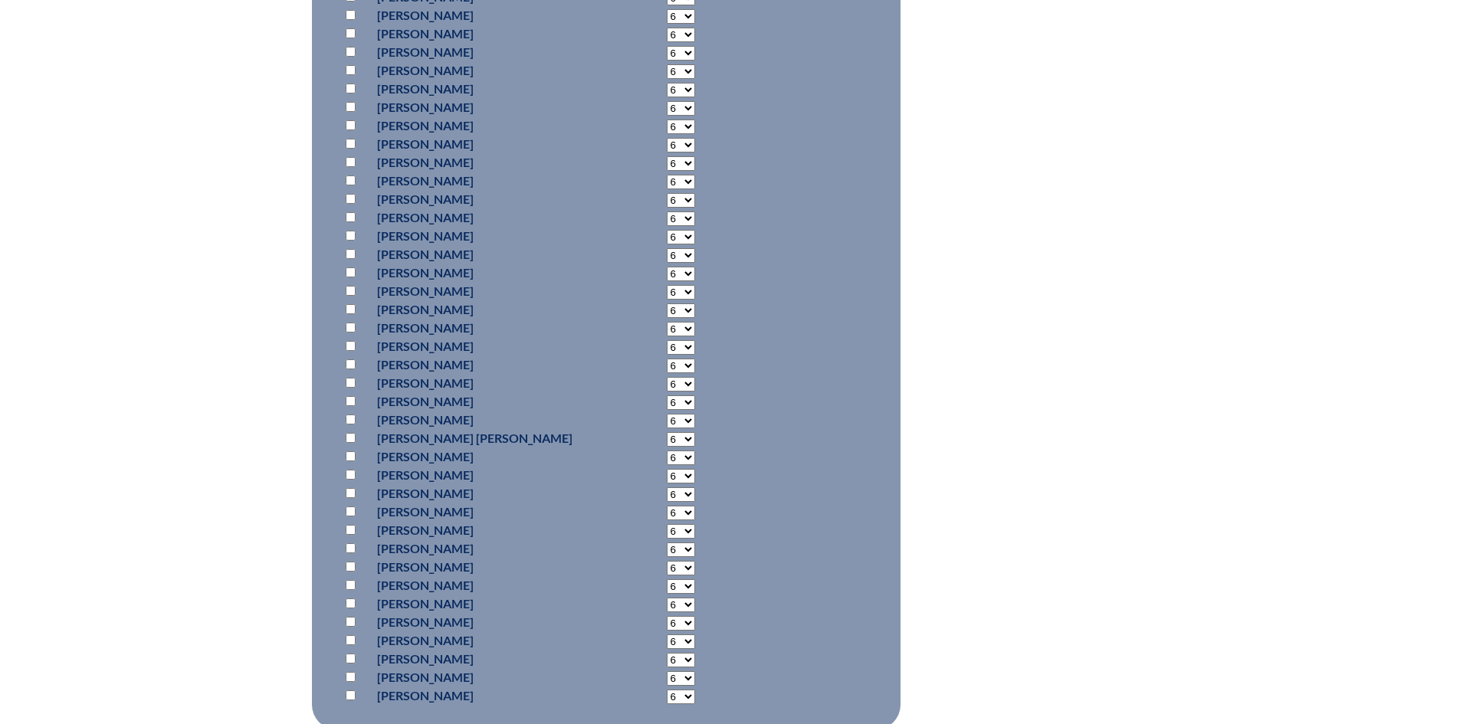
click at [349, 580] on input "checkbox" at bounding box center [351, 585] width 10 height 10
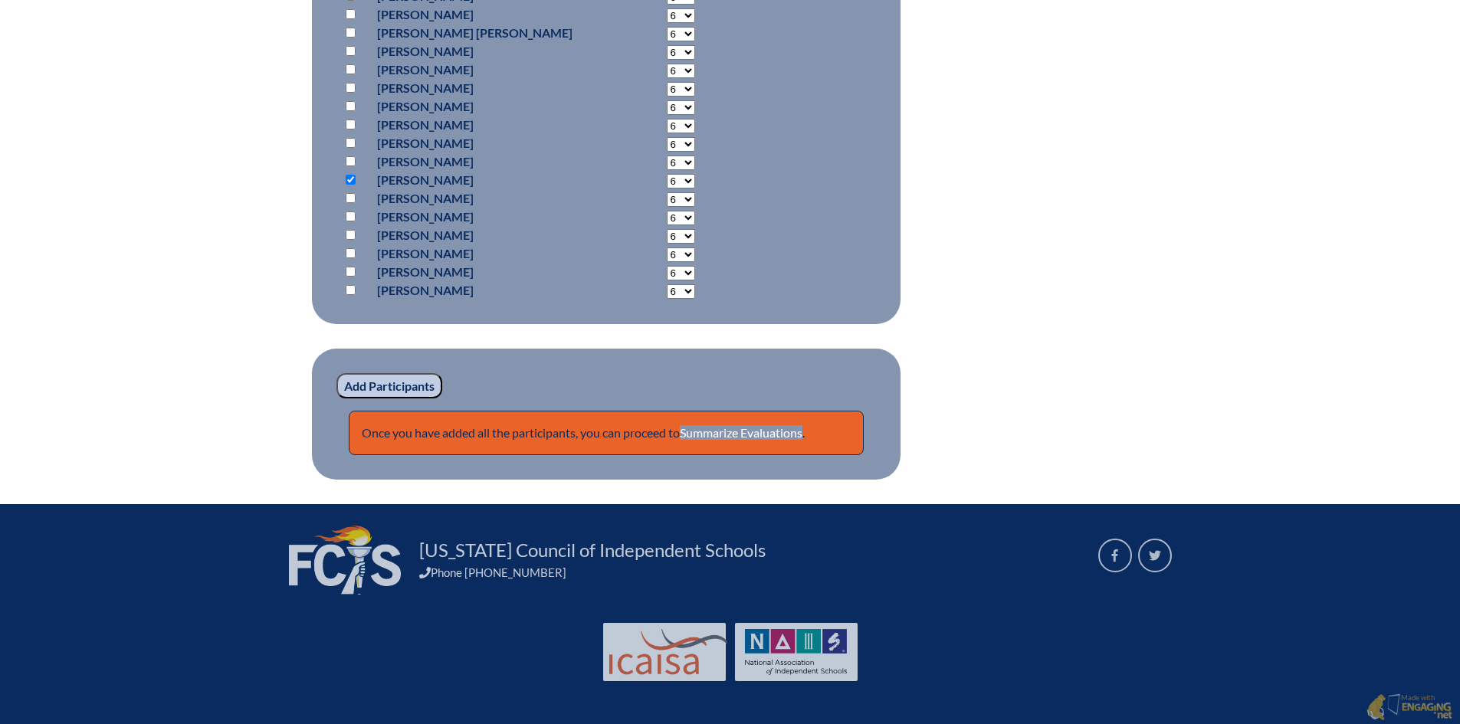
click at [401, 378] on input "Add Participants" at bounding box center [390, 386] width 106 height 26
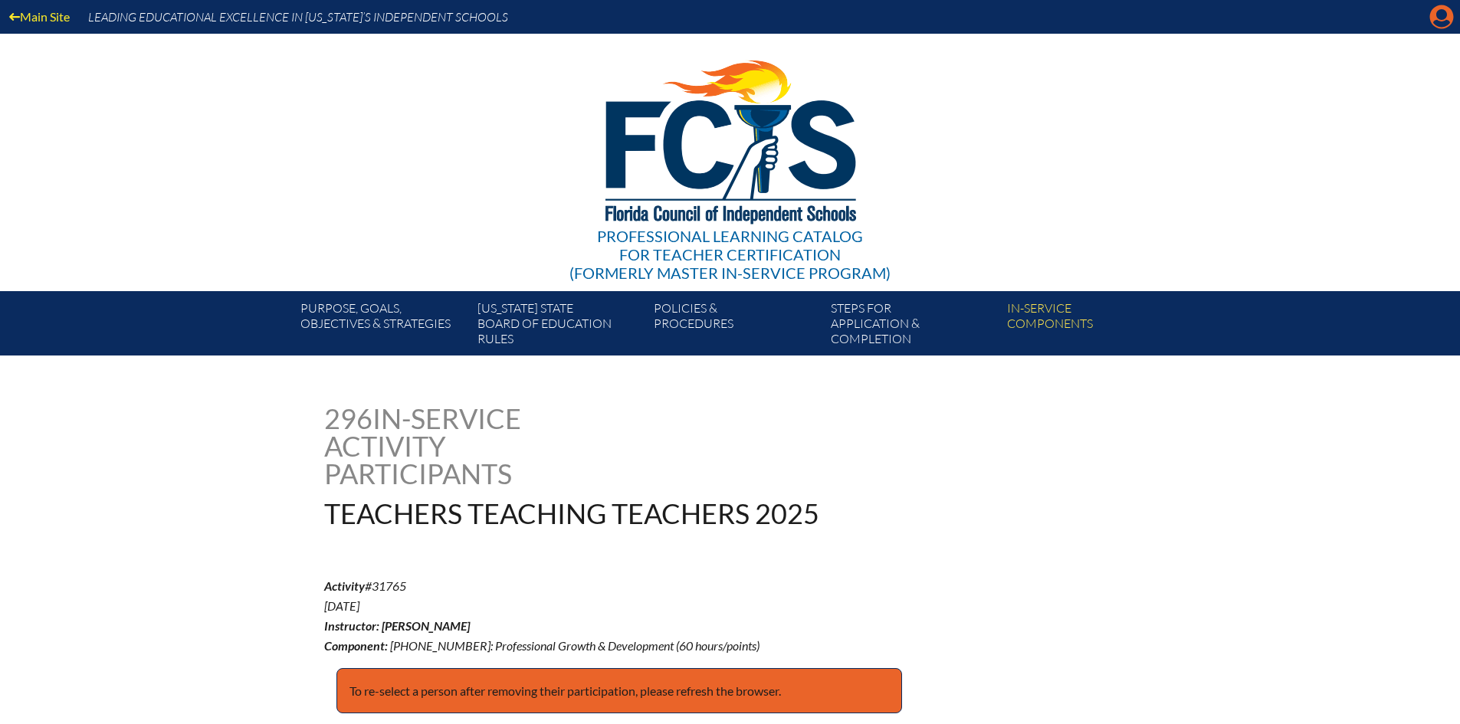
click at [1448, 12] on icon at bounding box center [1443, 17] width 24 height 24
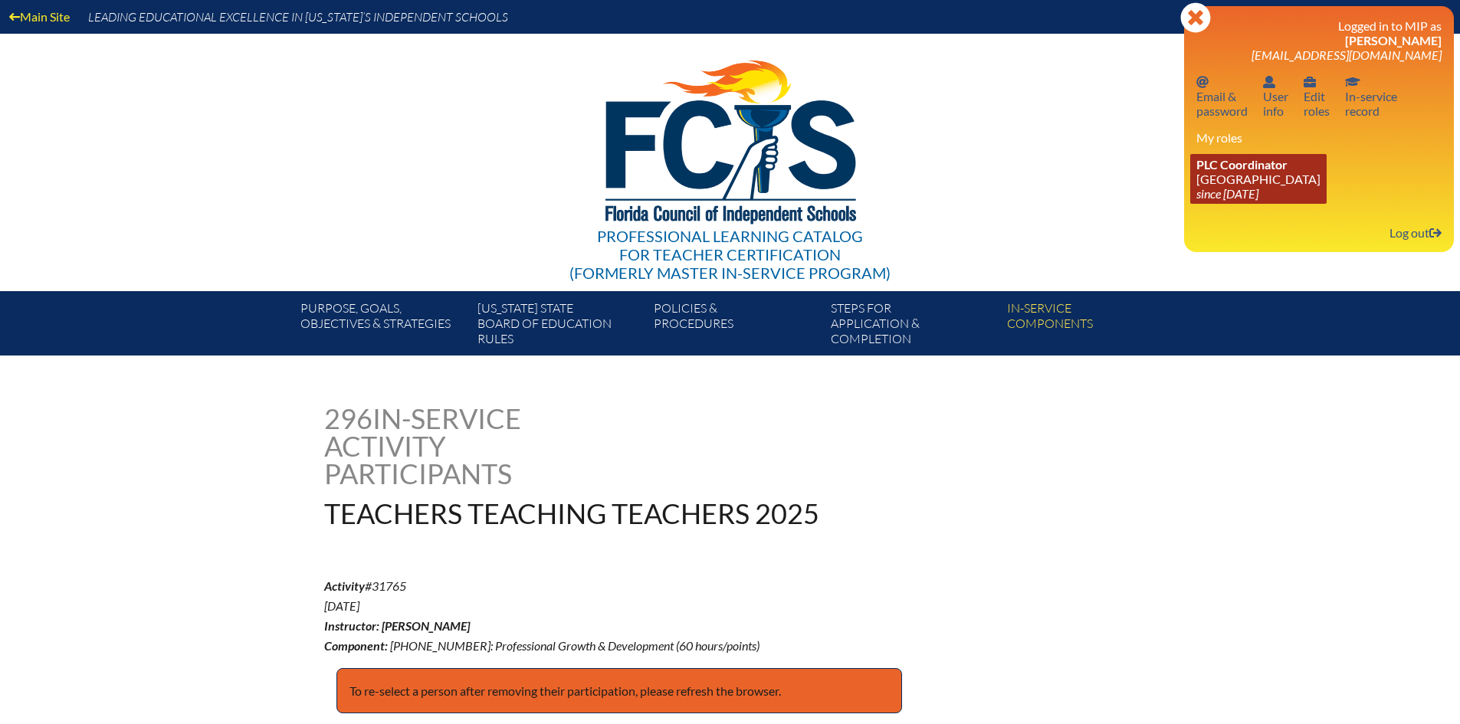
click at [1270, 176] on link "PLC Coordinator [GEOGRAPHIC_DATA] since [DATE]" at bounding box center [1259, 179] width 136 height 50
